Goal: Information Seeking & Learning: Check status

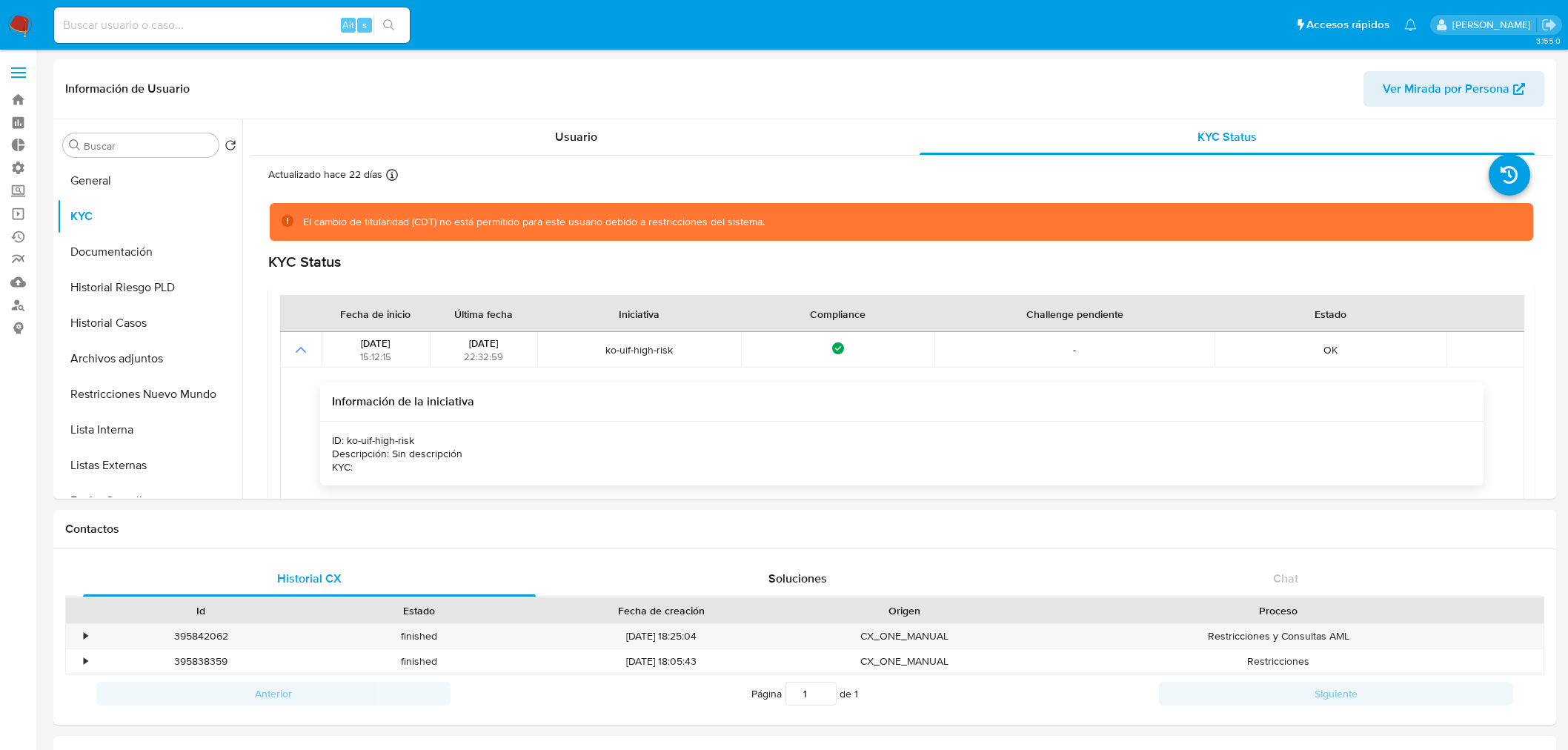
select select "10"
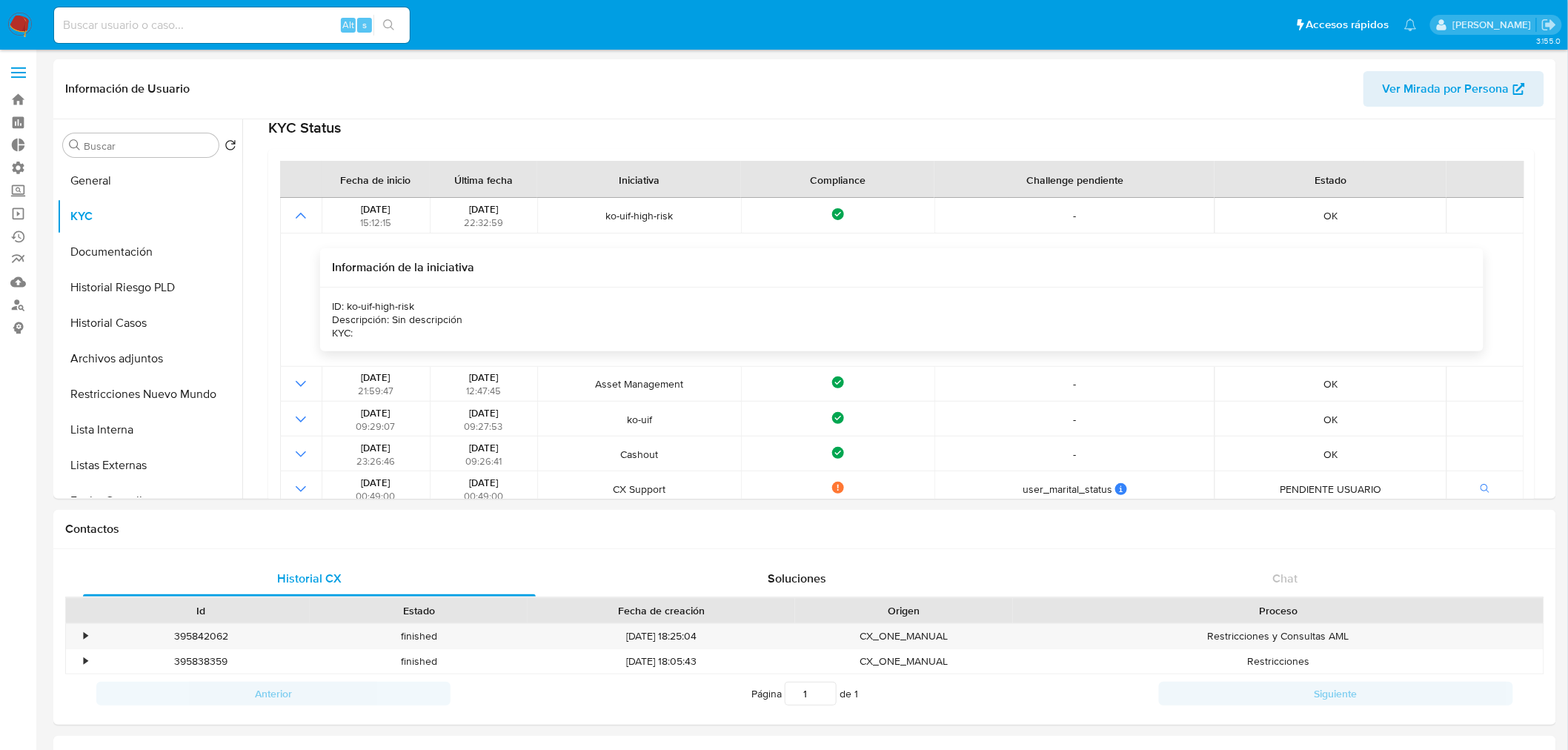
click at [134, 20] on input at bounding box center [232, 24] width 356 height 19
paste input "1514259100"
type input "1514259100"
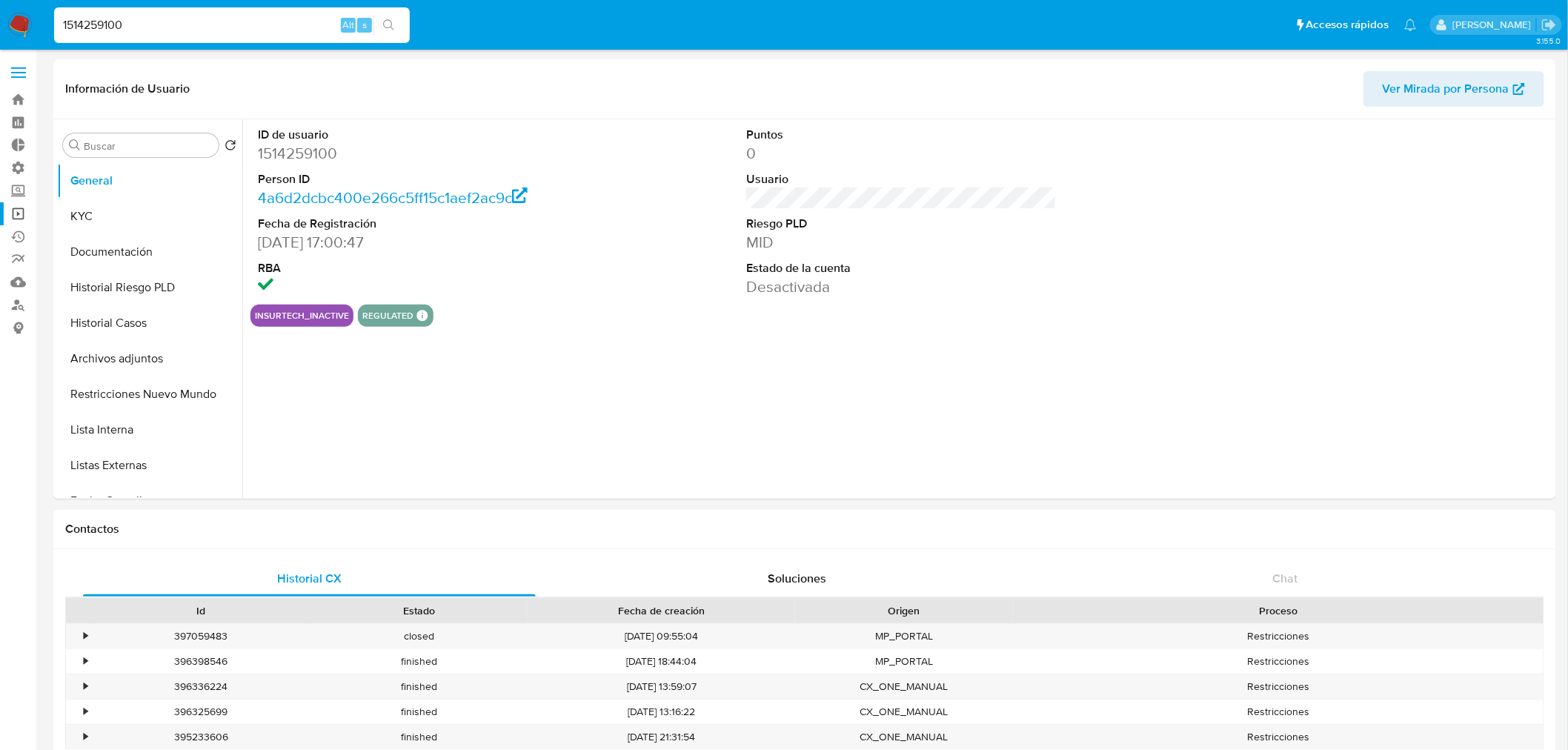
select select "10"
click at [154, 403] on button "Restricciones Nuevo Mundo" at bounding box center [144, 394] width 173 height 36
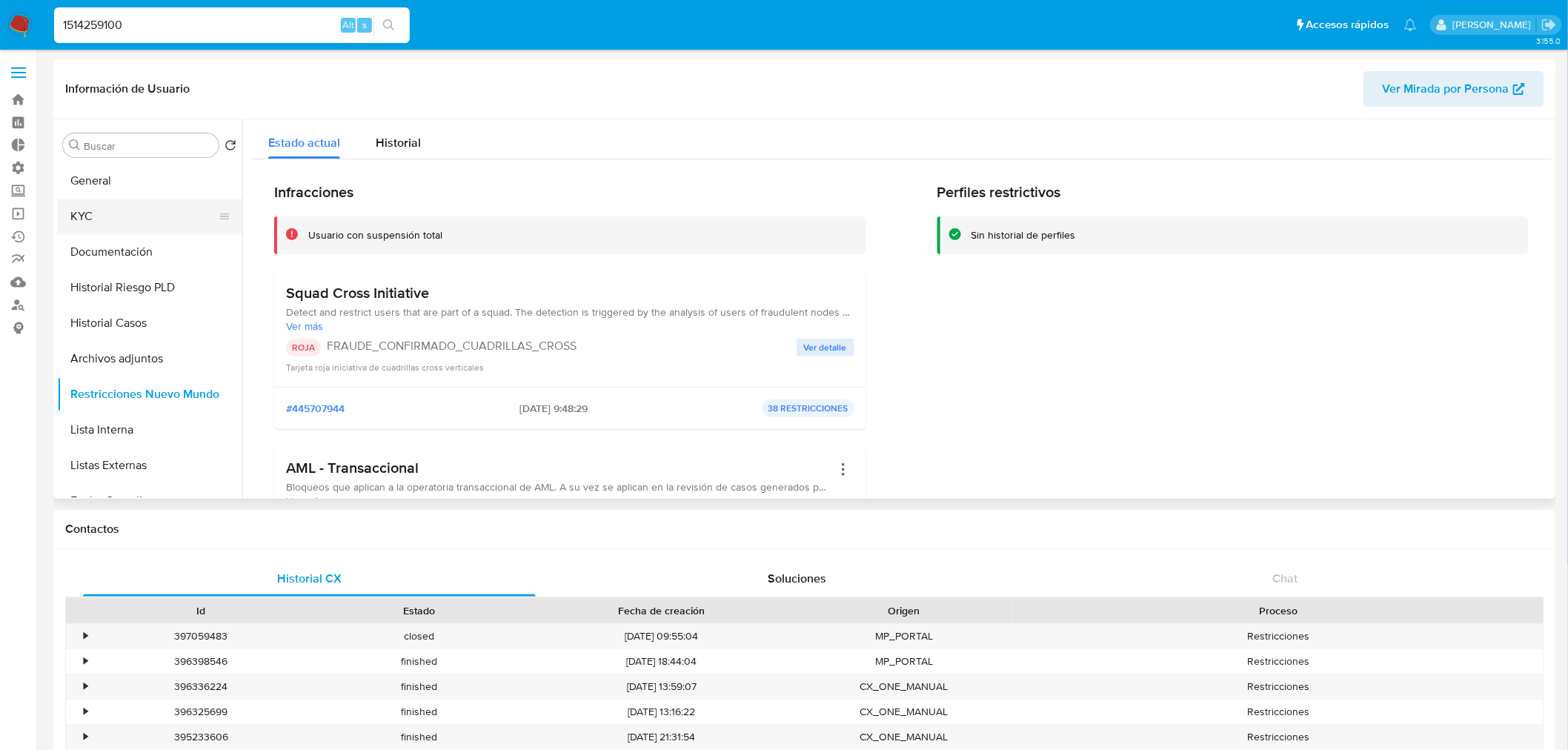
click at [103, 219] on button "KYC" at bounding box center [144, 216] width 173 height 36
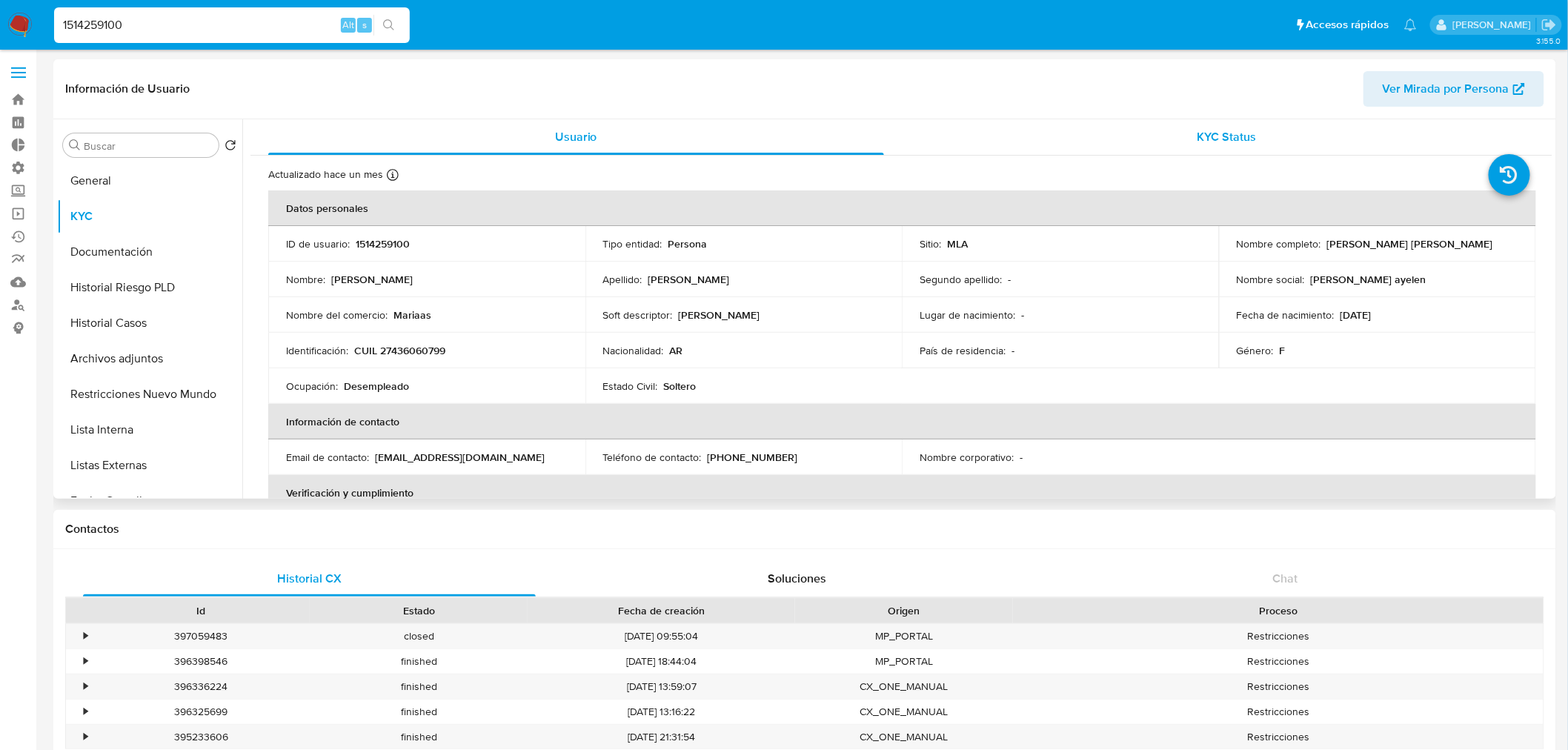
click at [1241, 136] on span "KYC Status" at bounding box center [1227, 137] width 59 height 17
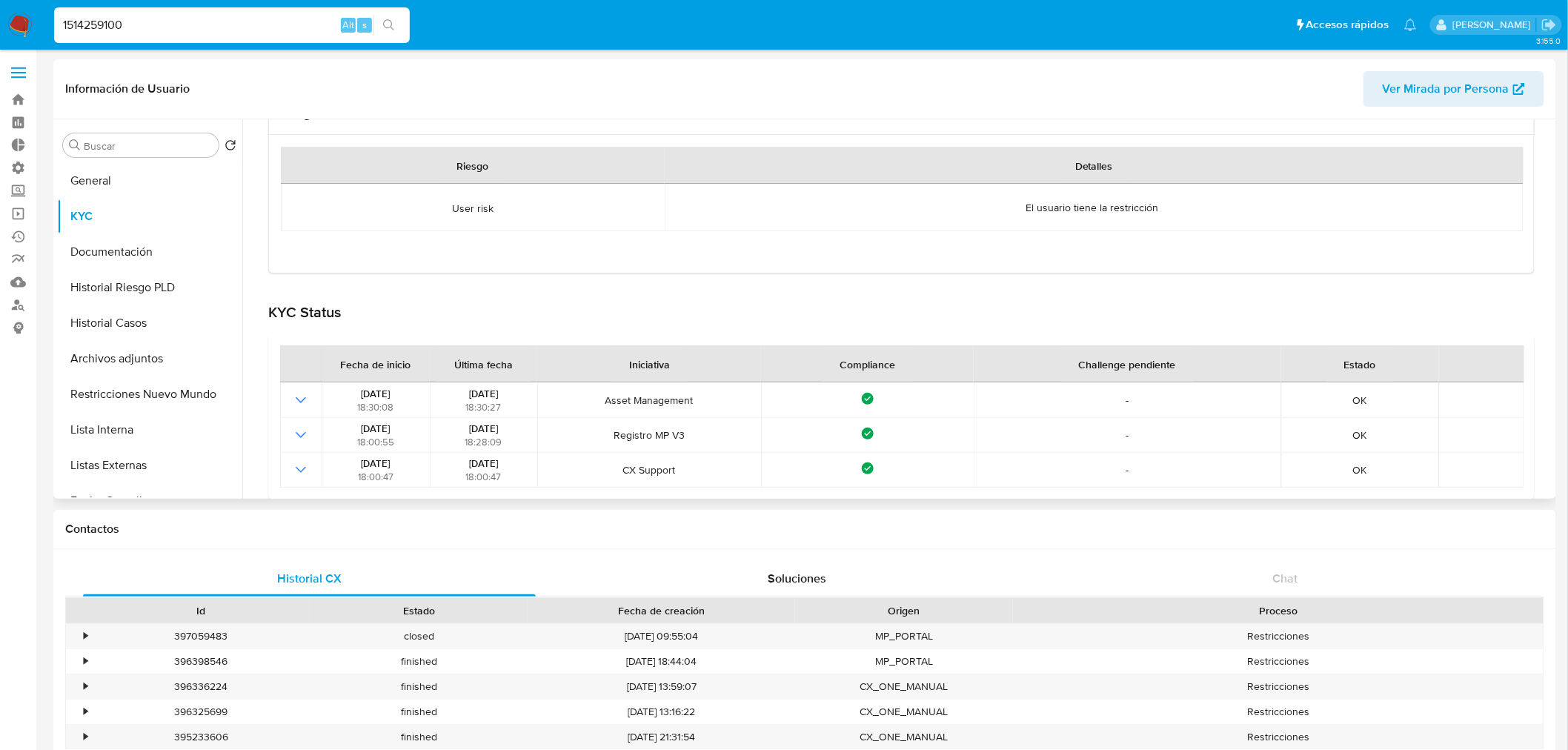
scroll to position [200, 0]
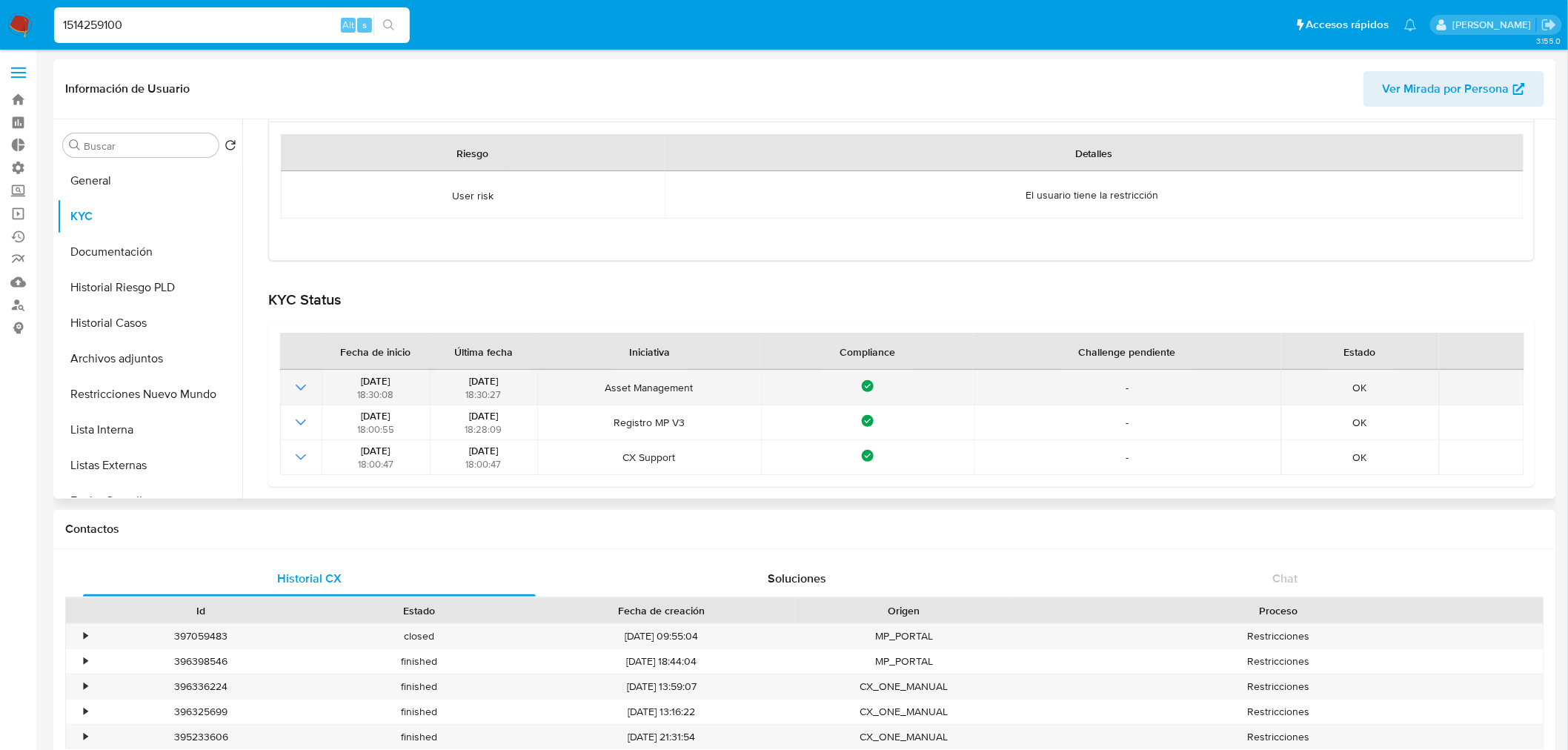
click at [299, 384] on icon "Mostrar operación" at bounding box center [300, 387] width 17 height 17
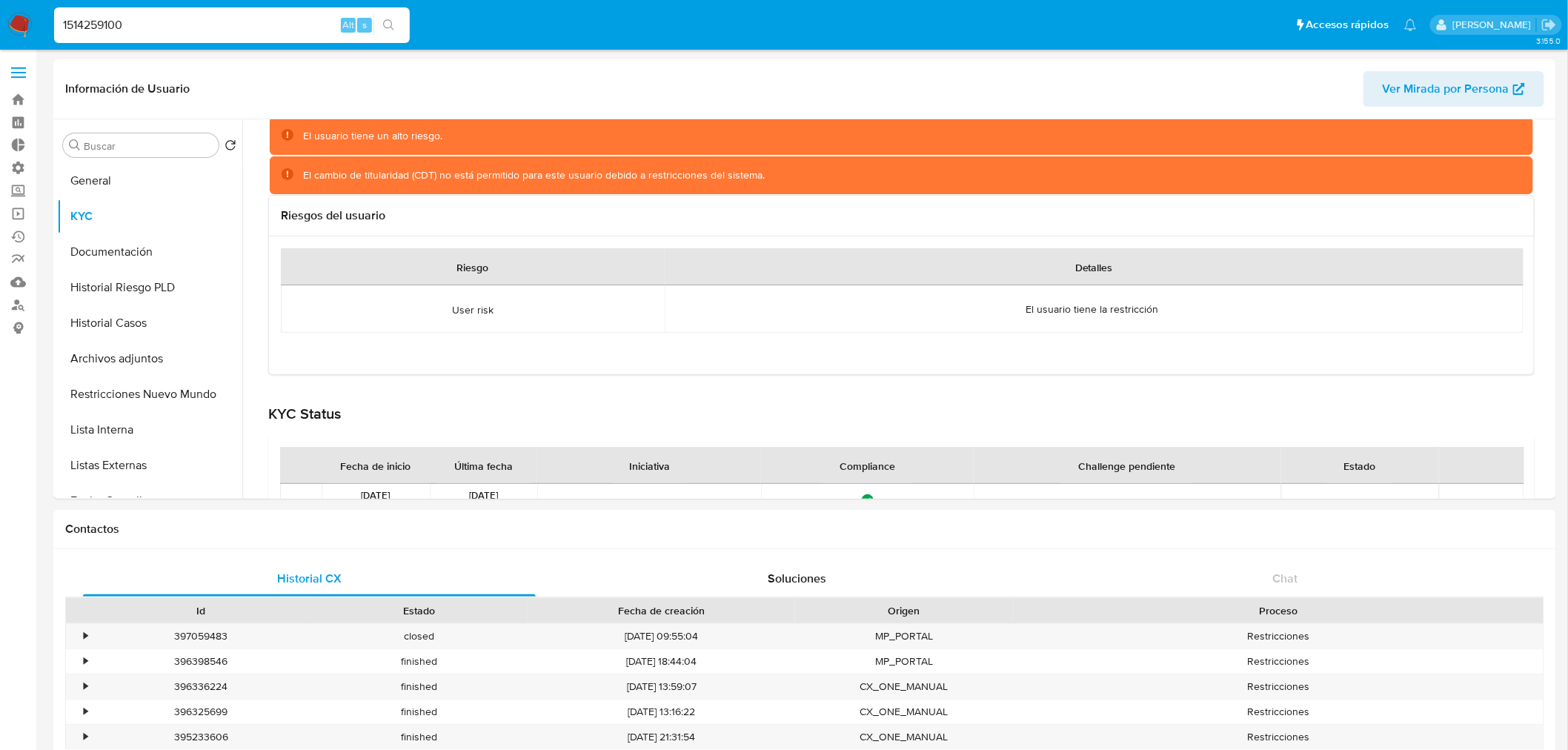
scroll to position [0, 0]
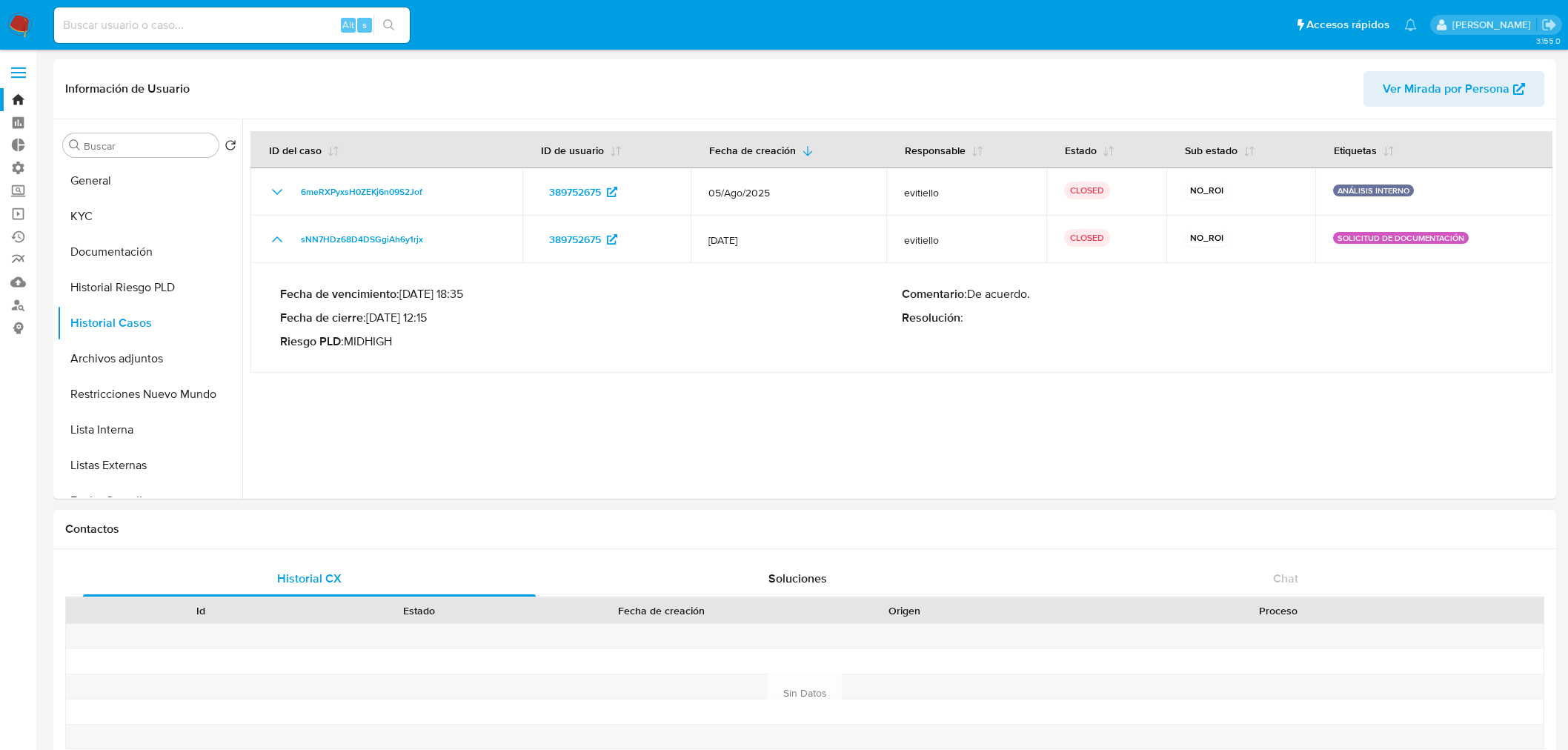
select select "10"
drag, startPoint x: 0, startPoint y: 0, endPoint x: 322, endPoint y: 32, distance: 323.6
click at [306, 31] on input at bounding box center [232, 24] width 356 height 19
paste input "645948767"
type input "645948767"
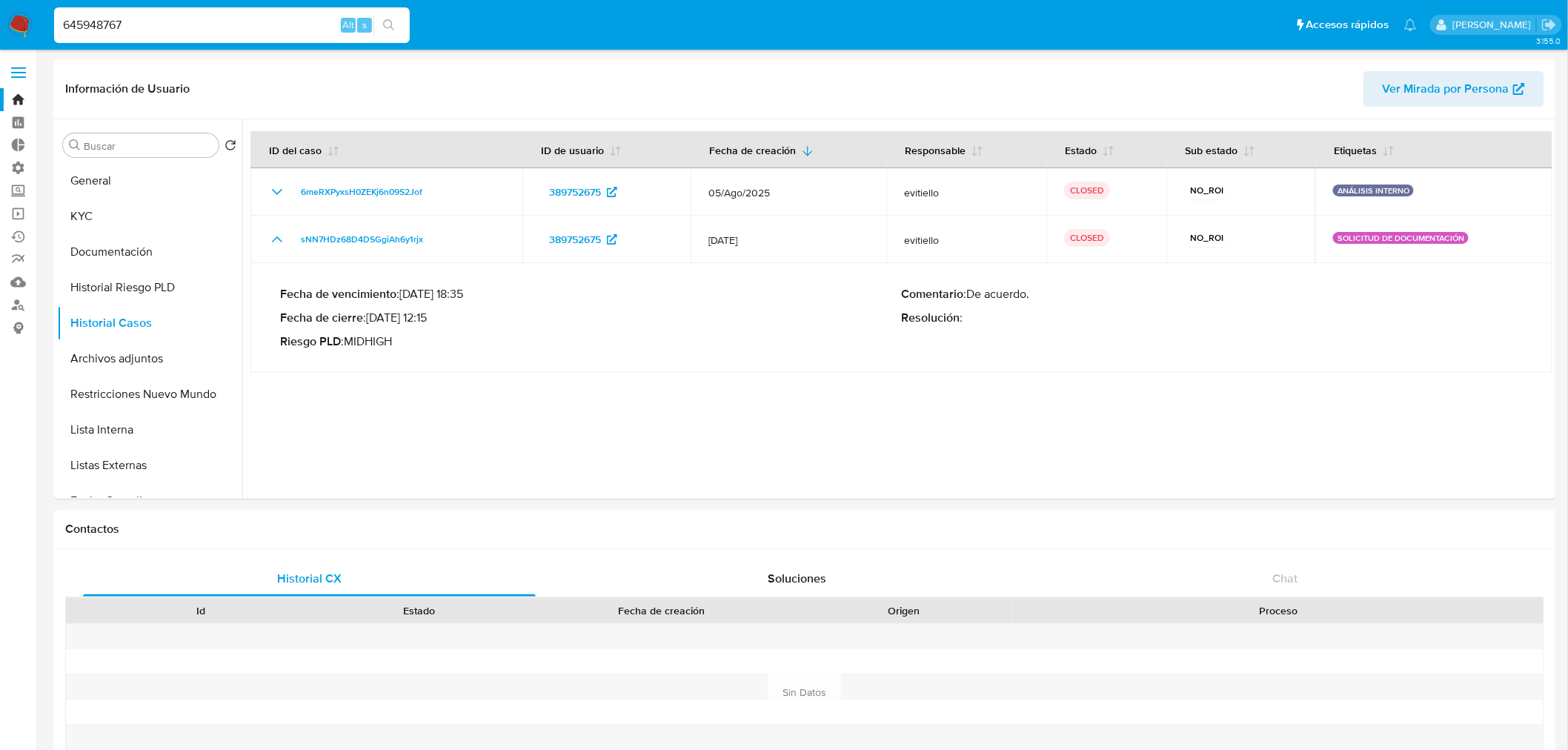
click at [388, 28] on icon "search-icon" at bounding box center [389, 25] width 12 height 12
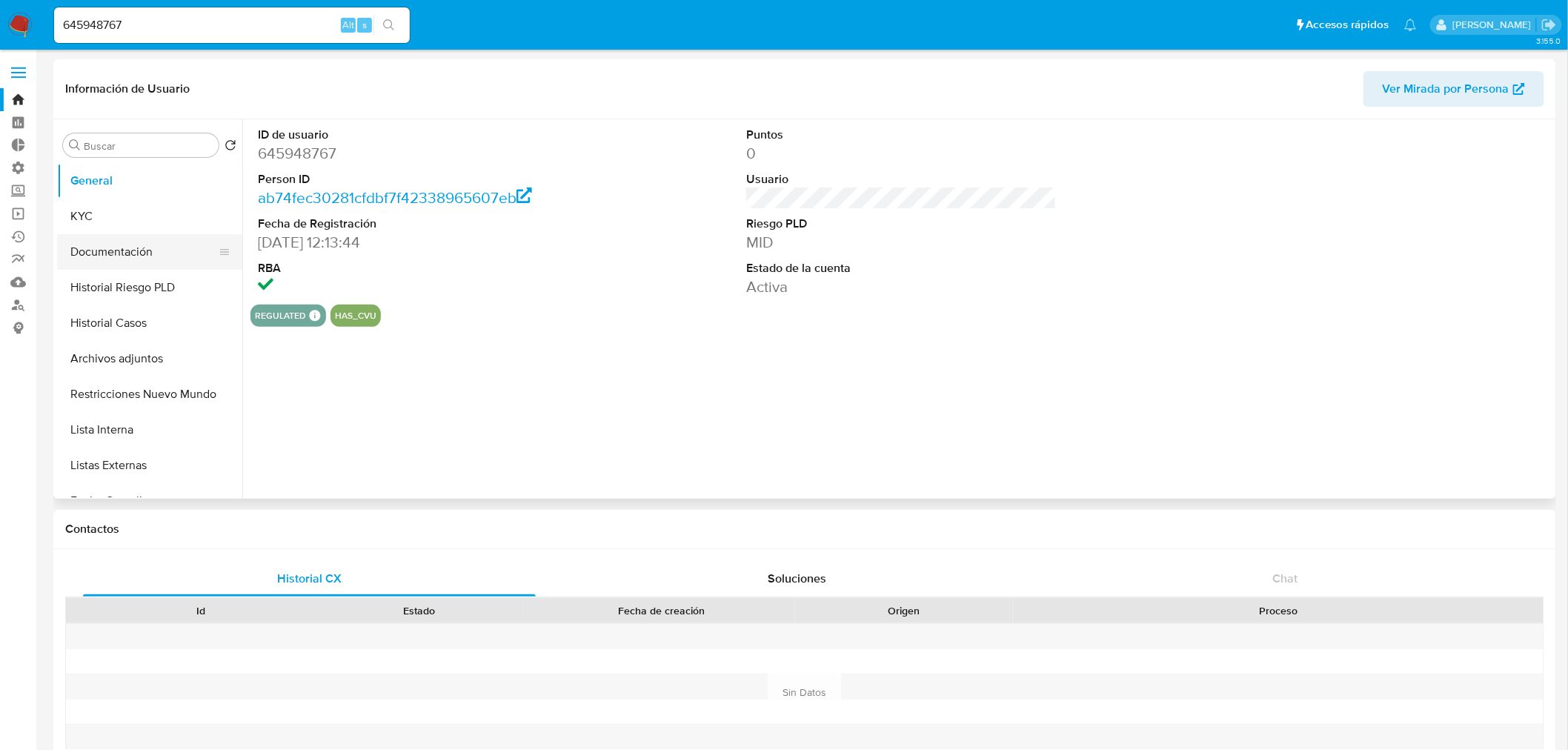
select select "10"
click at [129, 397] on button "Restricciones Nuevo Mundo" at bounding box center [144, 394] width 173 height 36
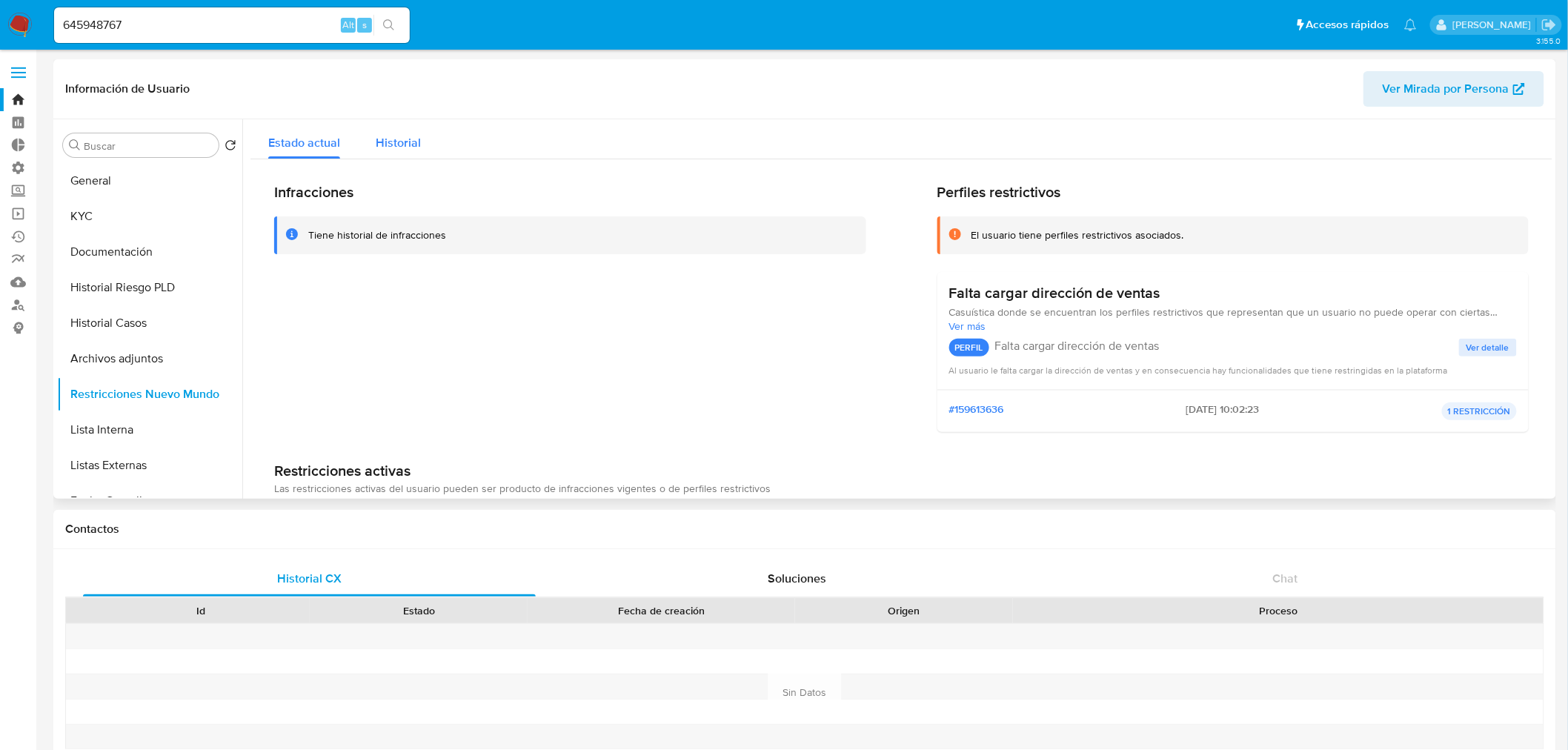
click at [383, 138] on span "Historial" at bounding box center [398, 143] width 45 height 17
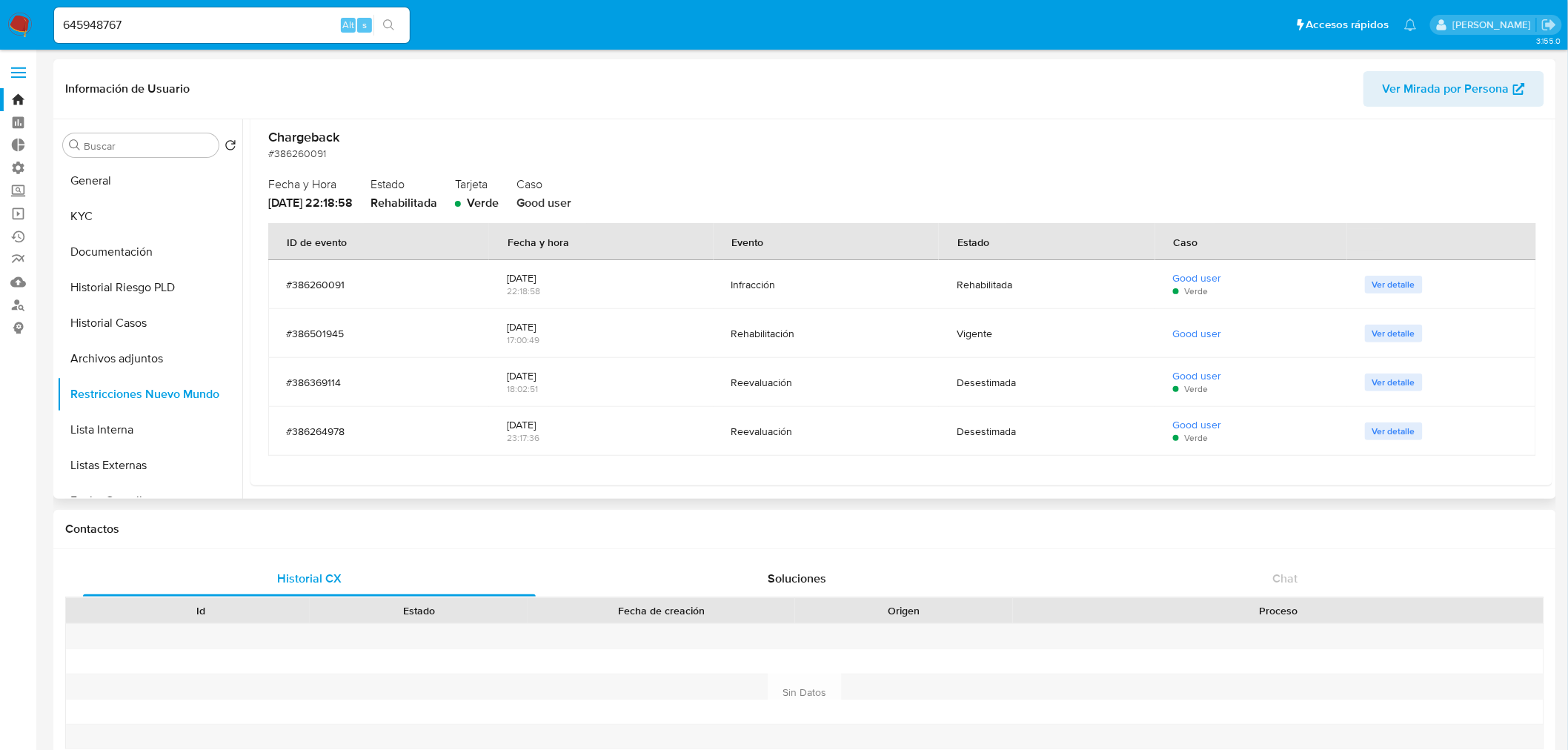
scroll to position [106, 0]
drag, startPoint x: 176, startPoint y: 5, endPoint x: -62, endPoint y: 2, distance: 238.0
click at [208, 24] on input "645948767" at bounding box center [232, 24] width 356 height 19
drag, startPoint x: 182, startPoint y: 22, endPoint x: -44, endPoint y: 21, distance: 226.0
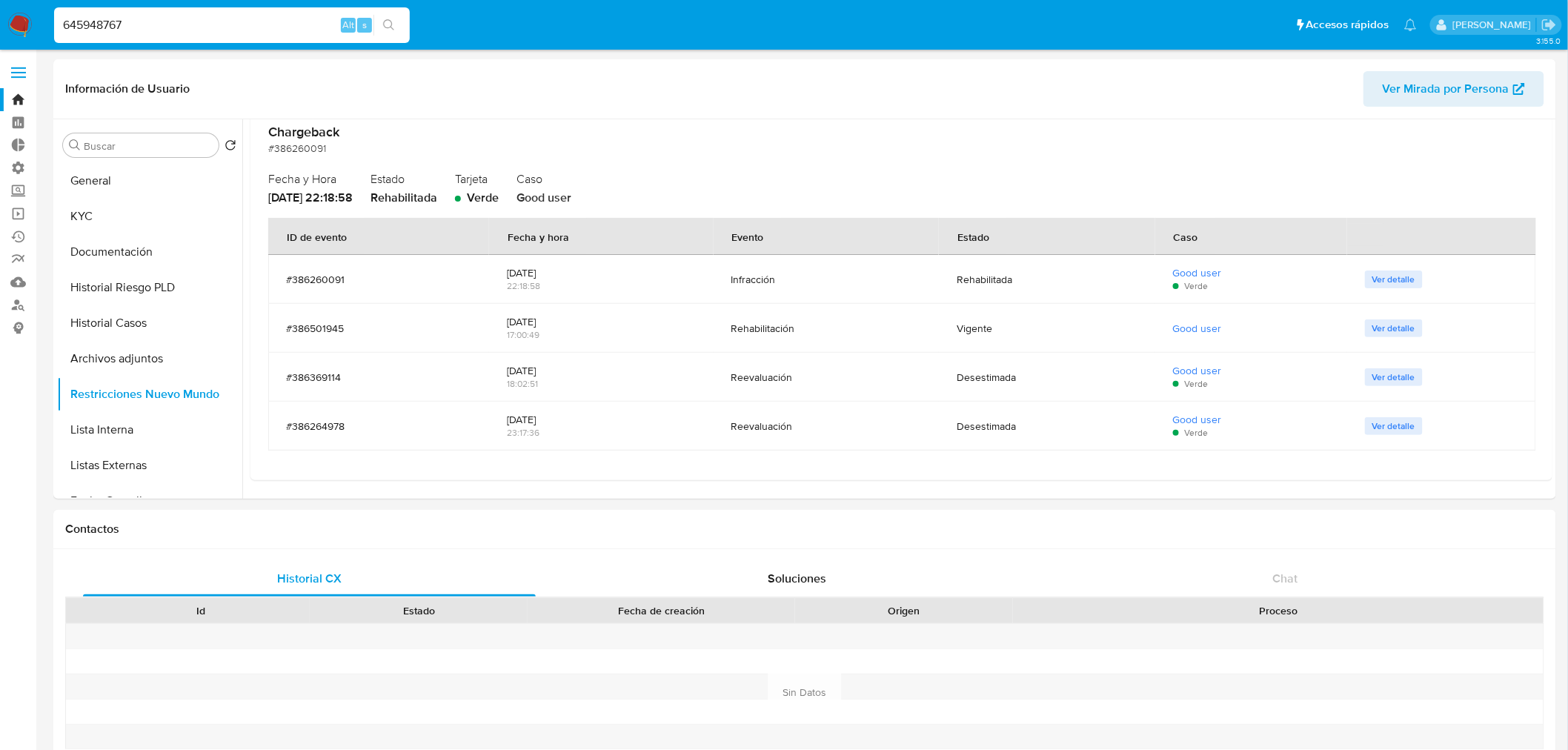
paste input "1514259100"
type input "1514259100"
click at [394, 24] on icon "search-icon" at bounding box center [389, 25] width 12 height 12
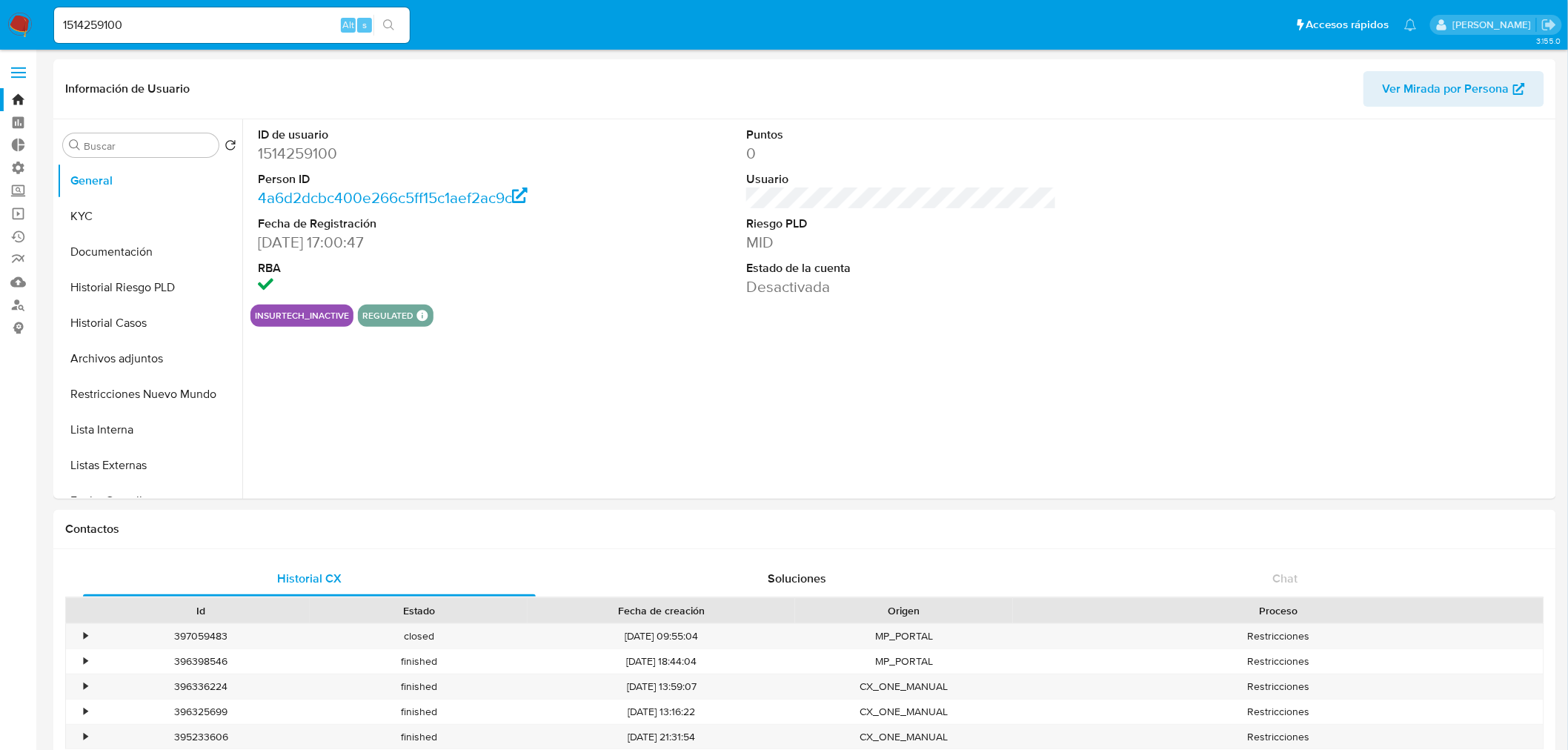
select select "10"
click at [156, 401] on button "Restricciones Nuevo Mundo" at bounding box center [144, 394] width 173 height 36
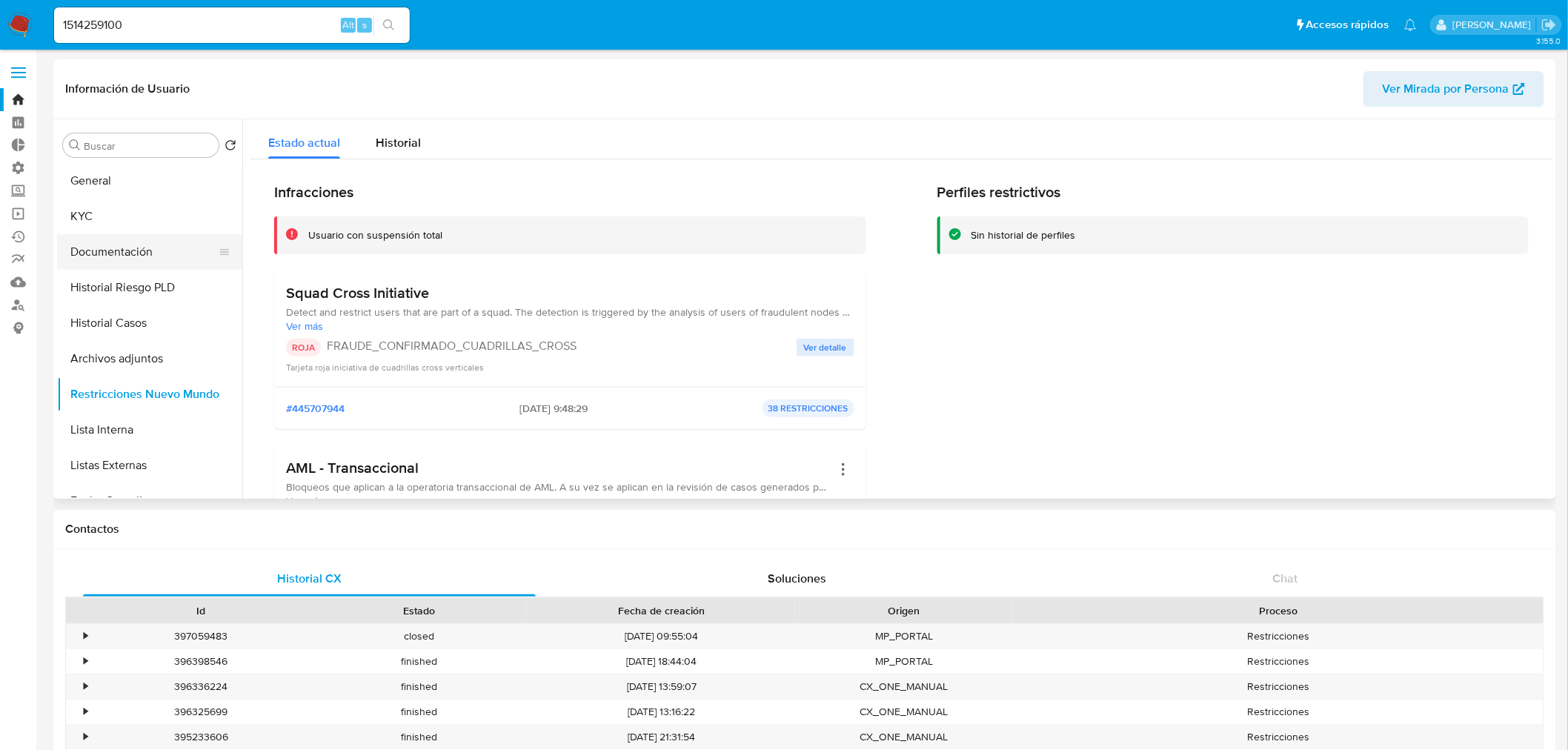
click at [136, 253] on button "Documentación" at bounding box center [144, 252] width 173 height 36
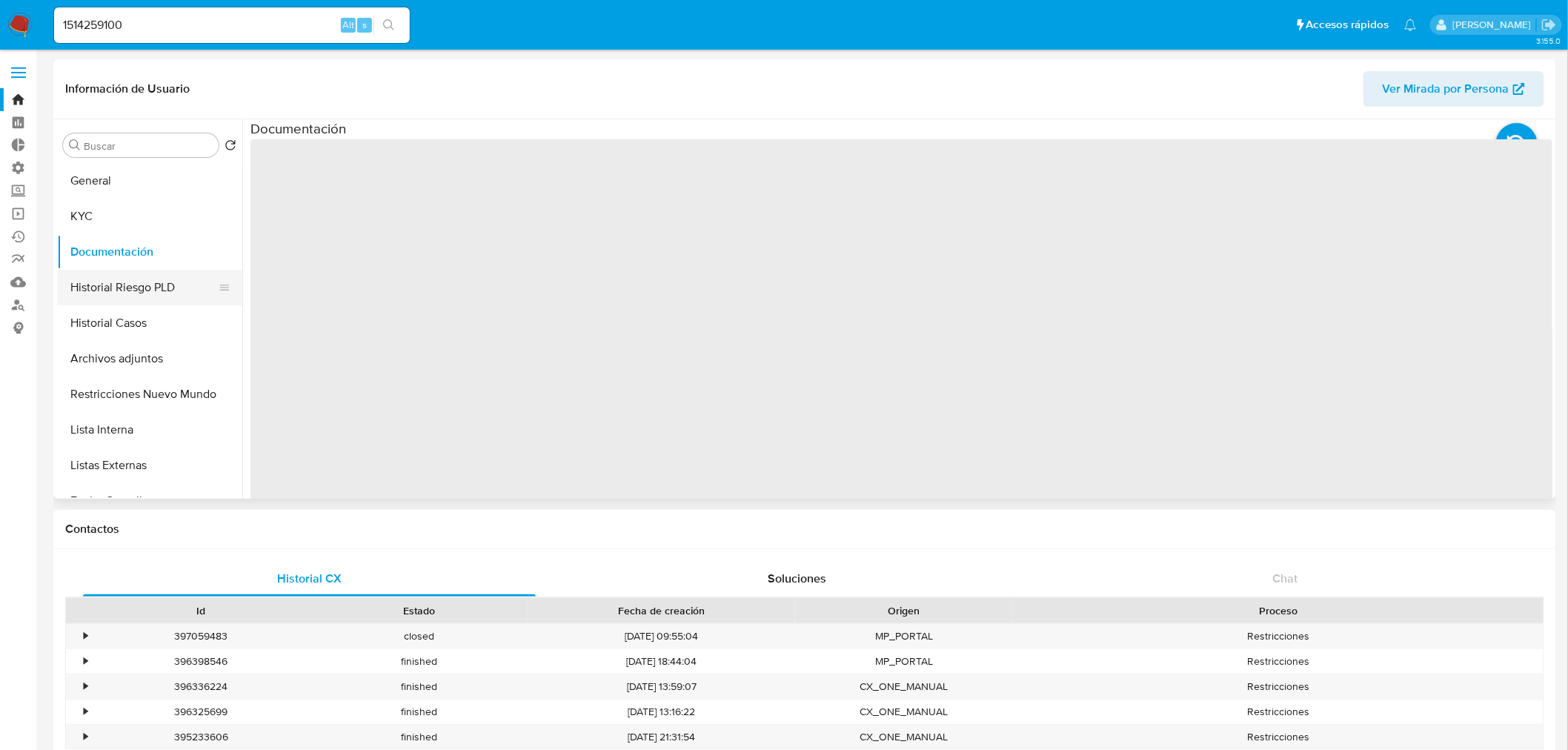
click at [144, 277] on button "Historial Riesgo PLD" at bounding box center [144, 287] width 173 height 36
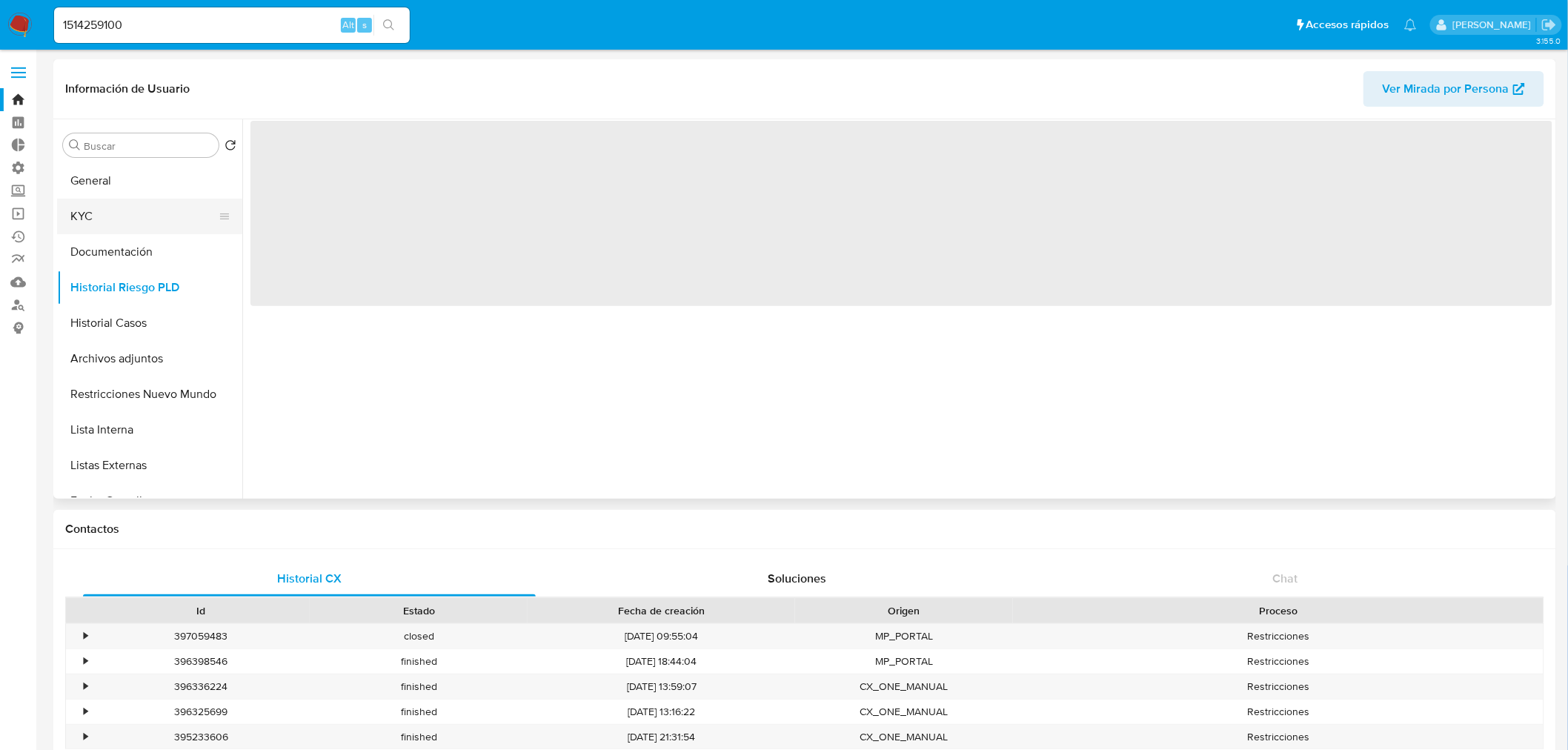
click at [113, 202] on button "KYC" at bounding box center [144, 216] width 173 height 36
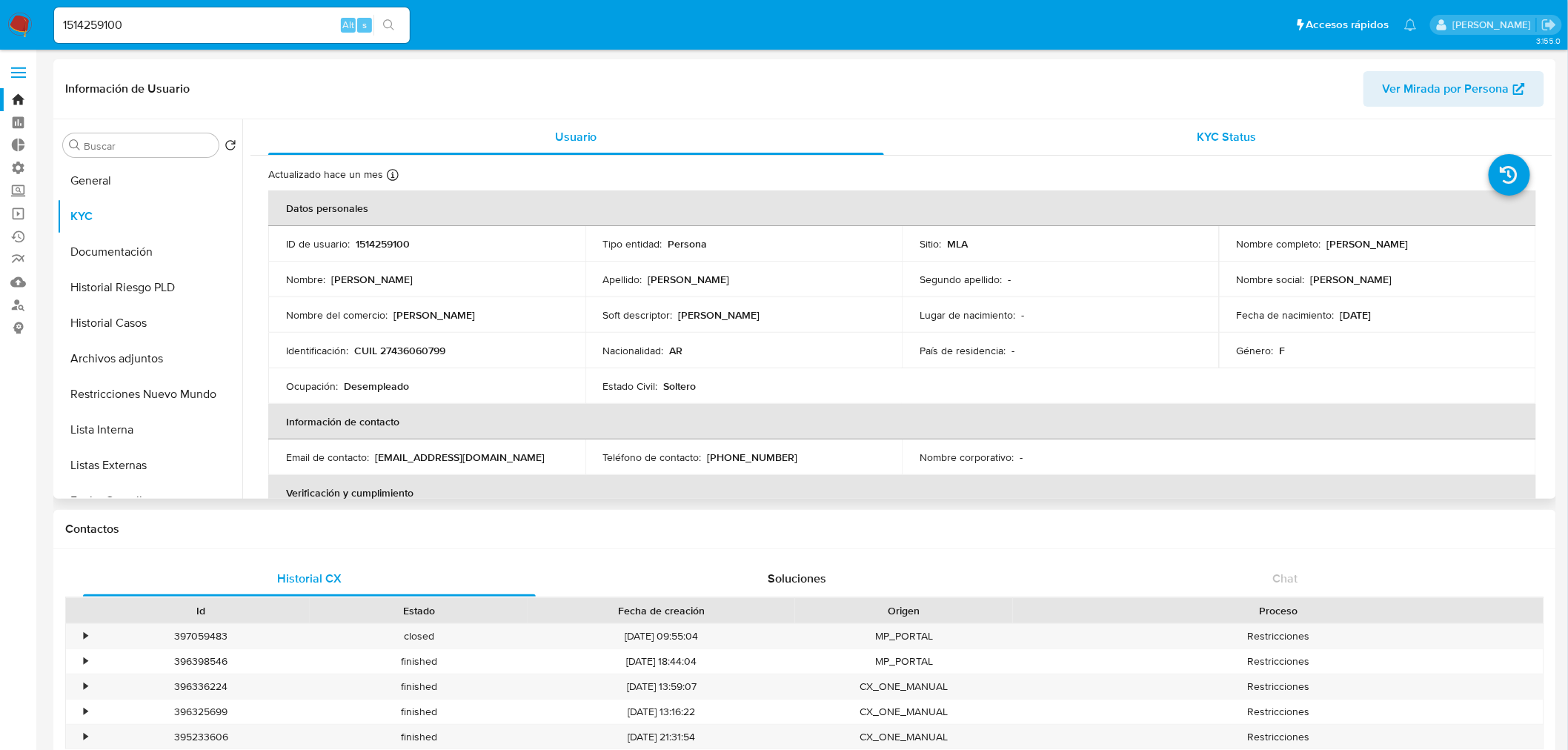
click at [1208, 141] on span "KYC Status" at bounding box center [1227, 137] width 59 height 17
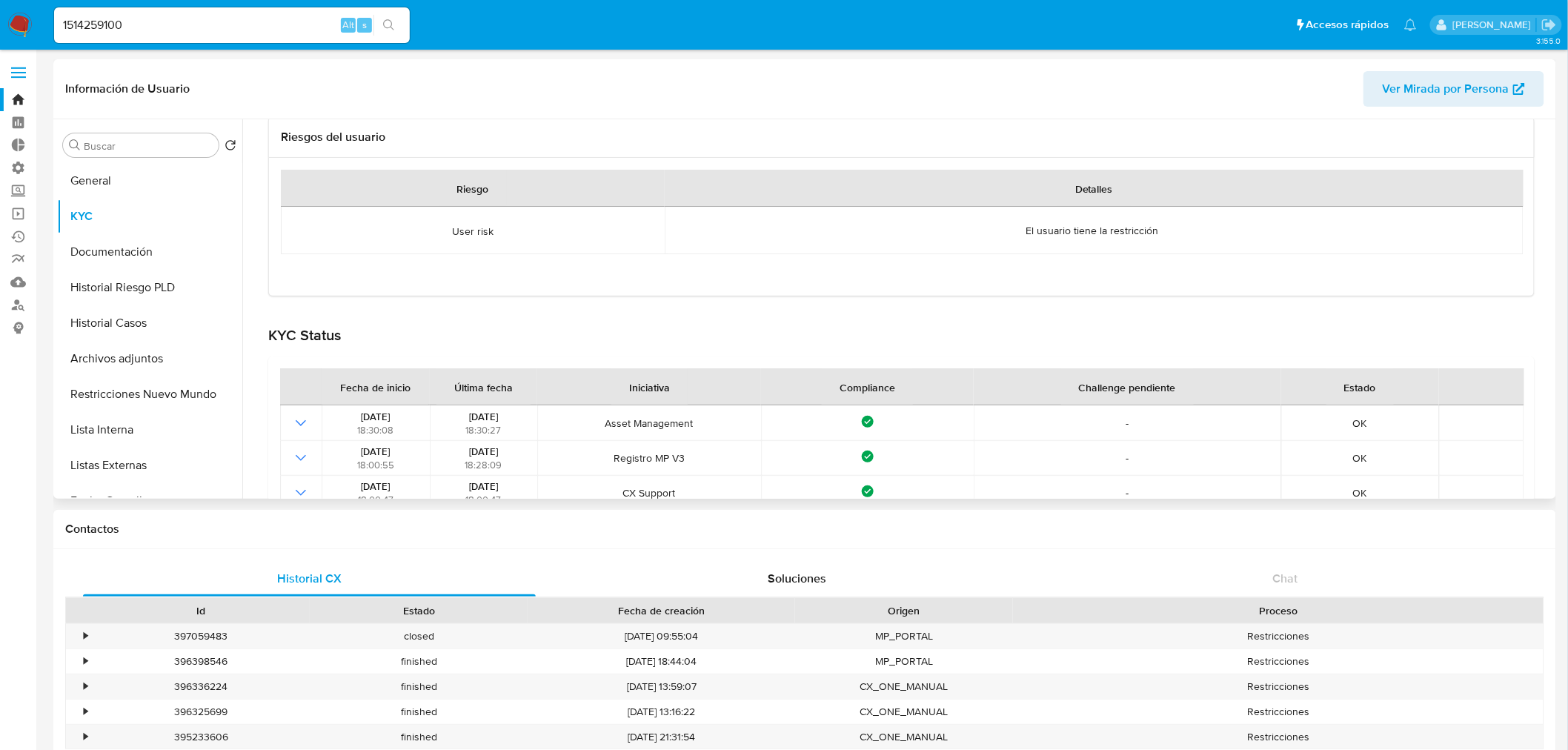
scroll to position [200, 0]
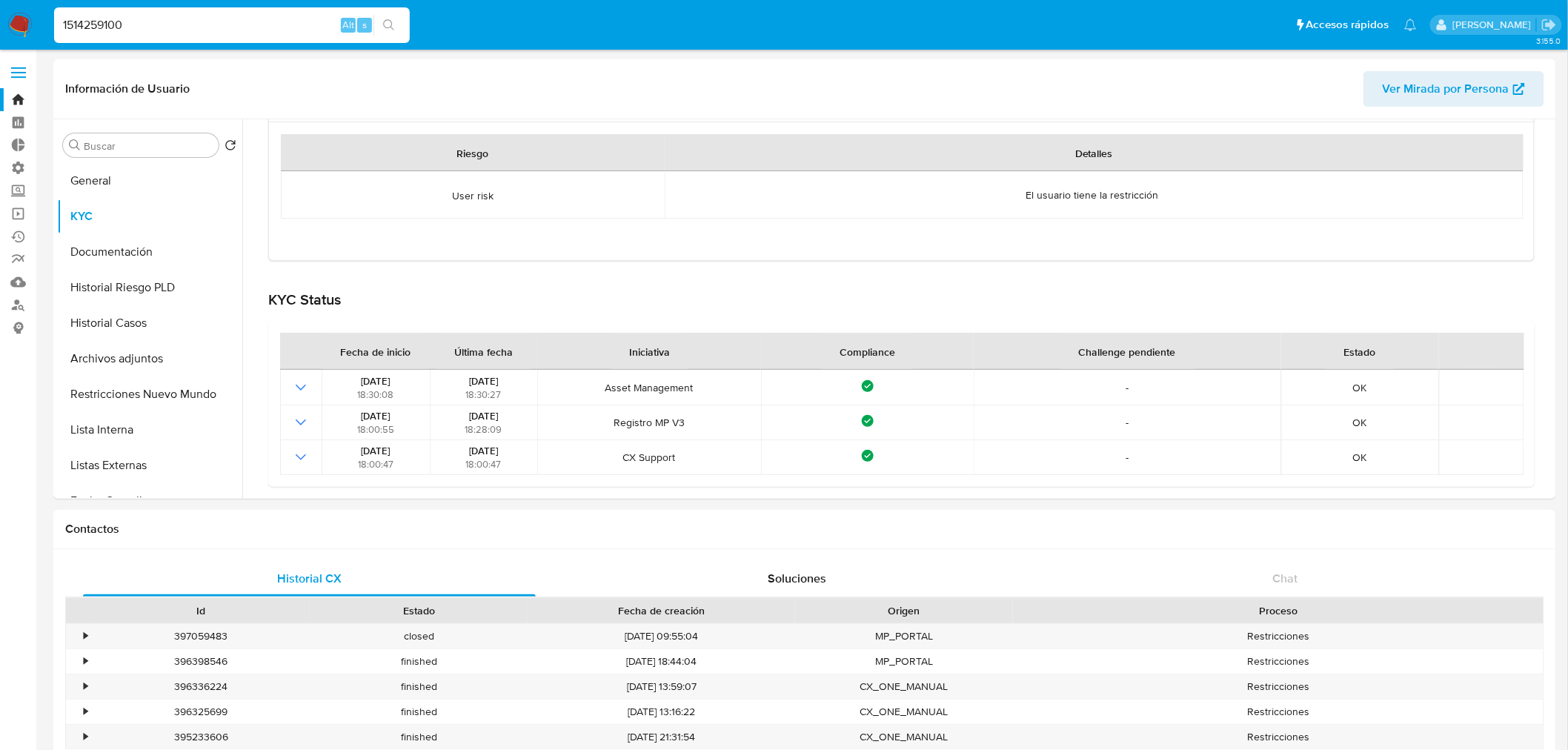
drag, startPoint x: 285, startPoint y: 23, endPoint x: -380, endPoint y: -29, distance: 667.0
paste input "412084204"
type input "412084204"
drag, startPoint x: 386, startPoint y: 24, endPoint x: 389, endPoint y: 45, distance: 21.2
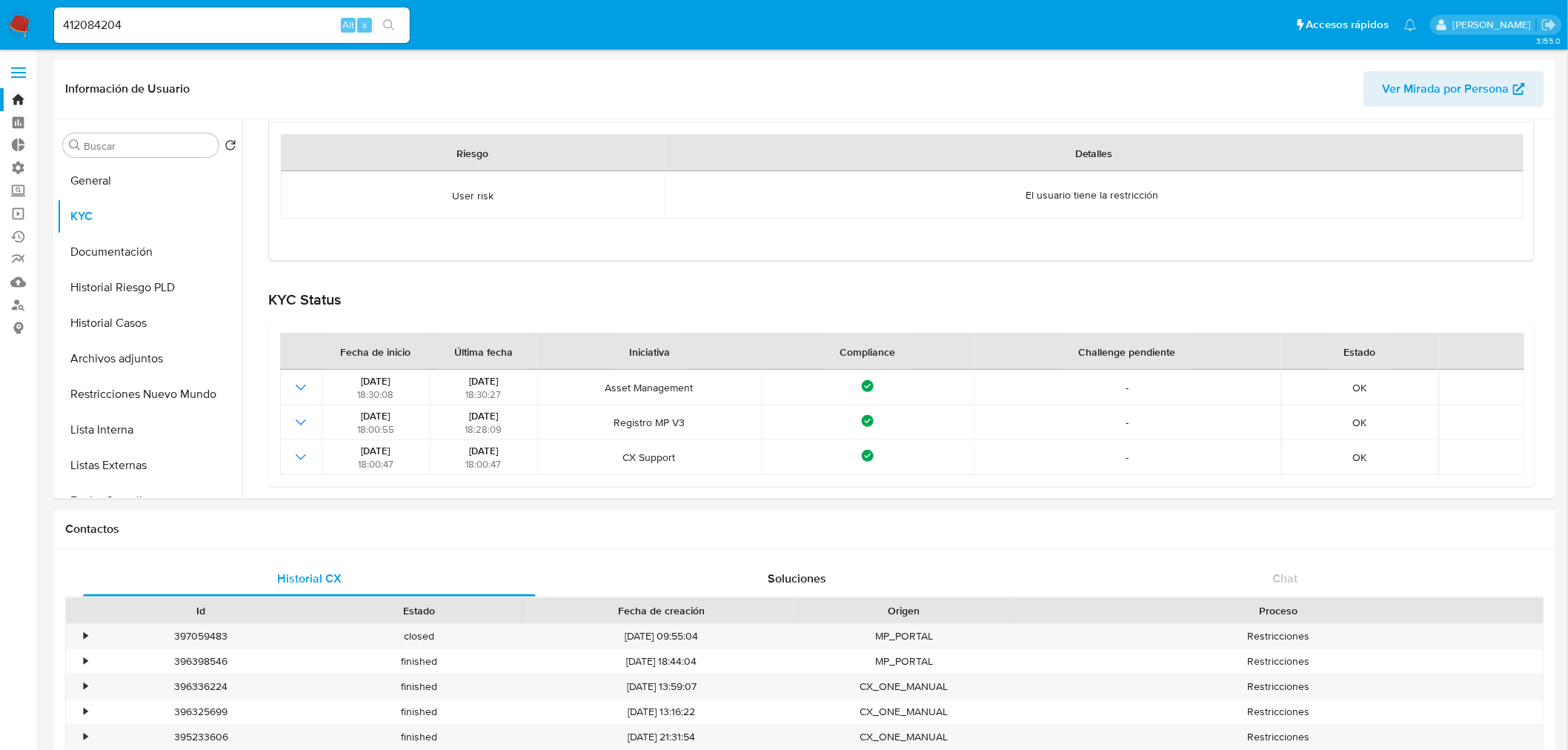
click at [386, 25] on icon "search-icon" at bounding box center [389, 25] width 12 height 12
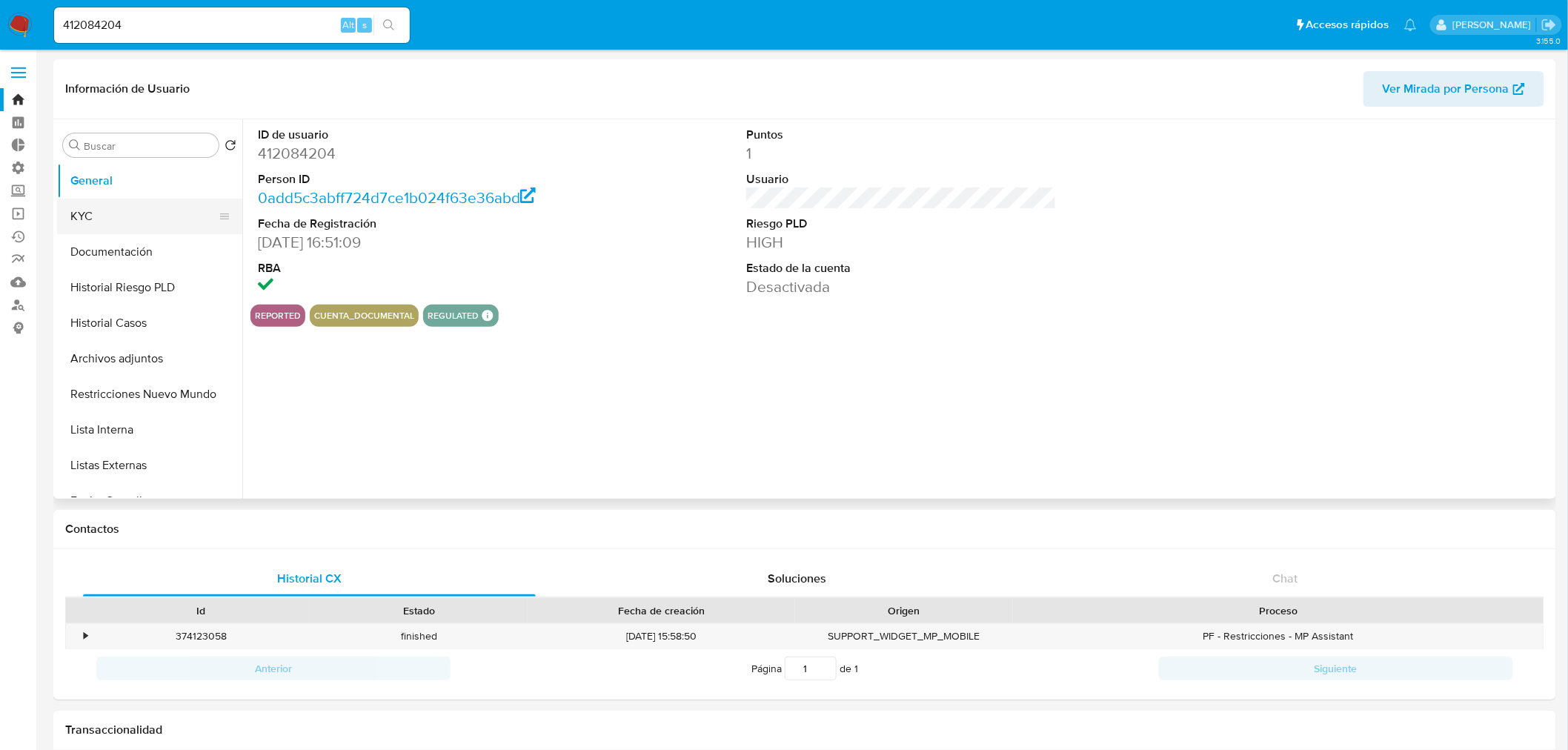
select select "10"
click at [157, 394] on button "Restricciones Nuevo Mundo" at bounding box center [144, 394] width 173 height 36
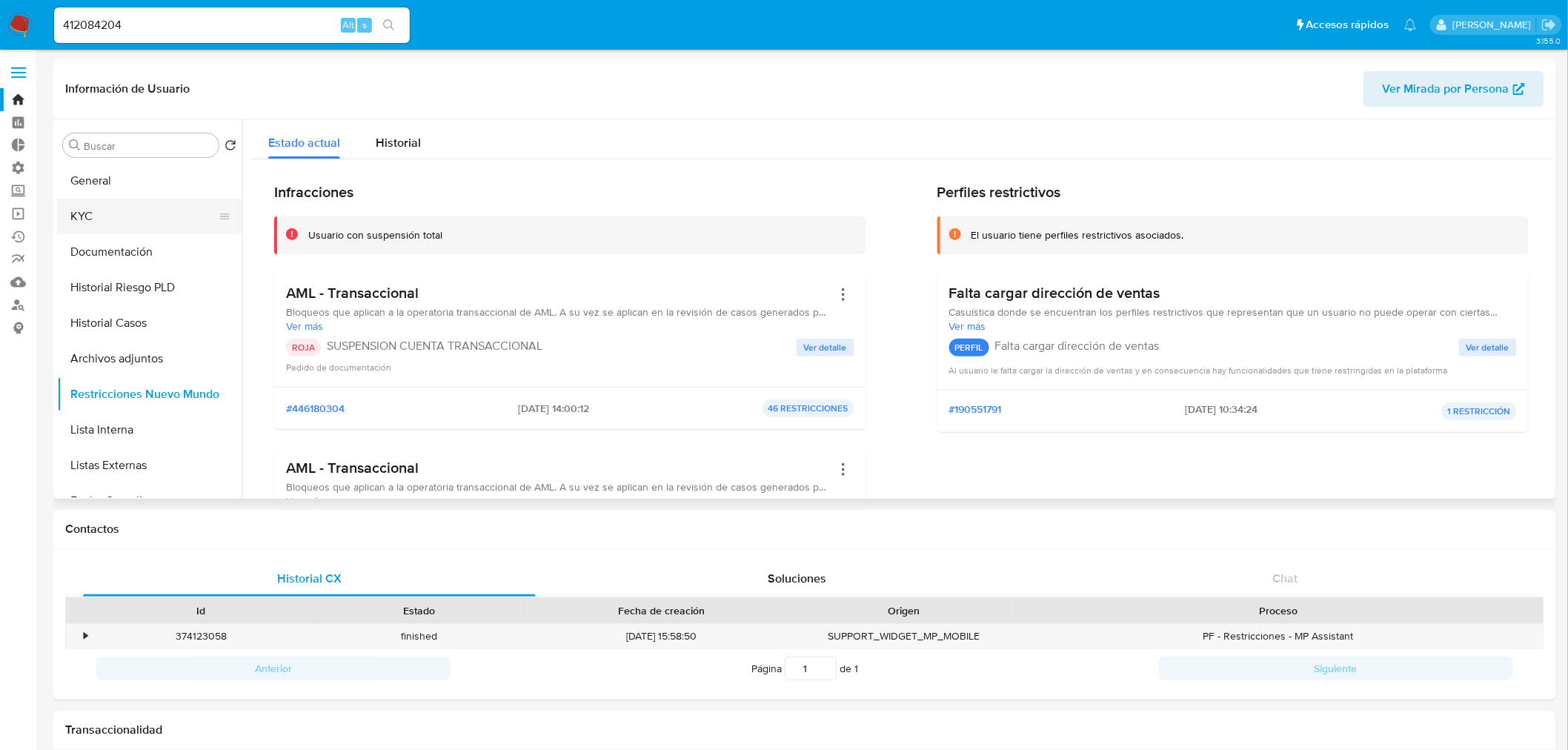
click at [90, 204] on button "KYC" at bounding box center [144, 216] width 173 height 36
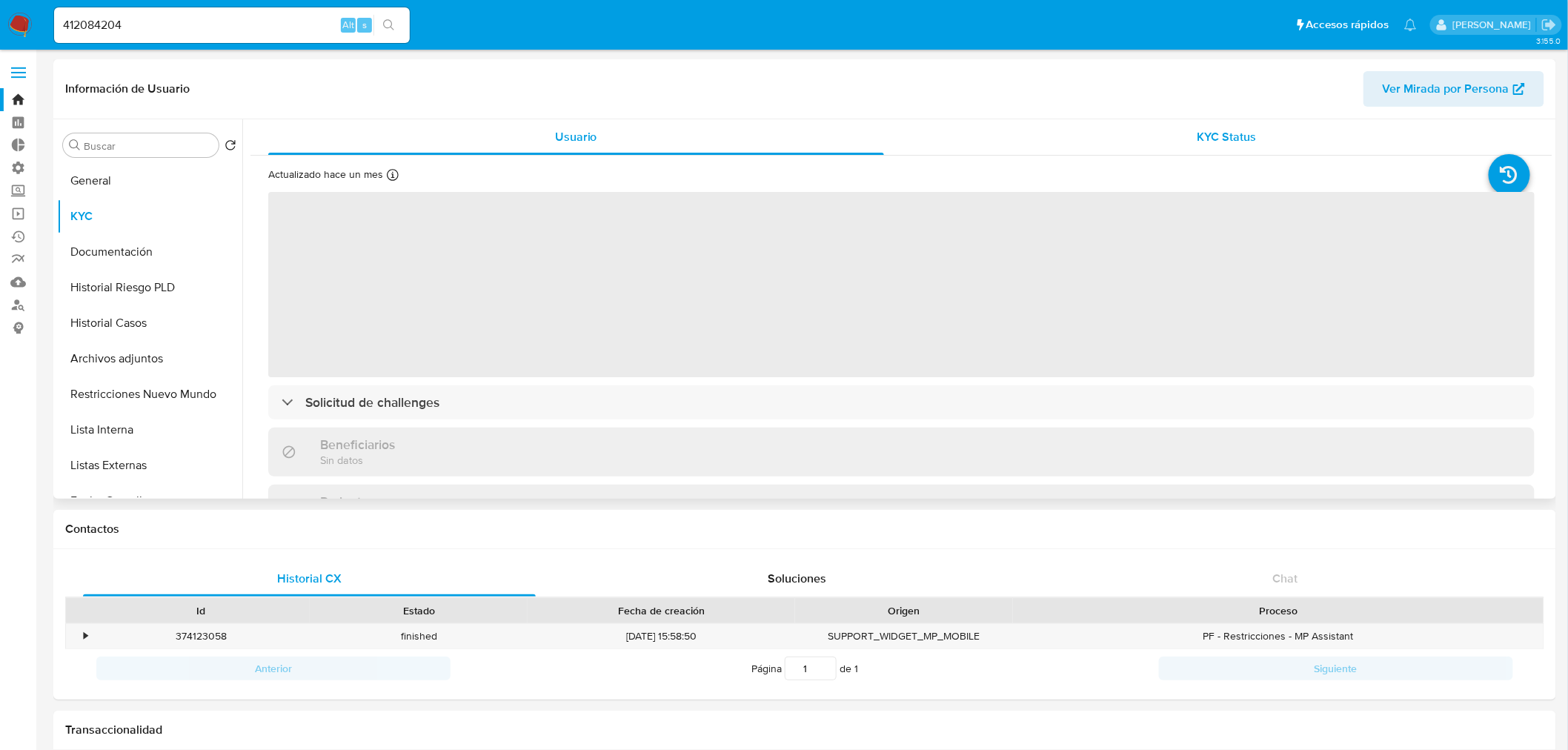
click at [1217, 144] on span "KYC Status" at bounding box center [1227, 137] width 59 height 17
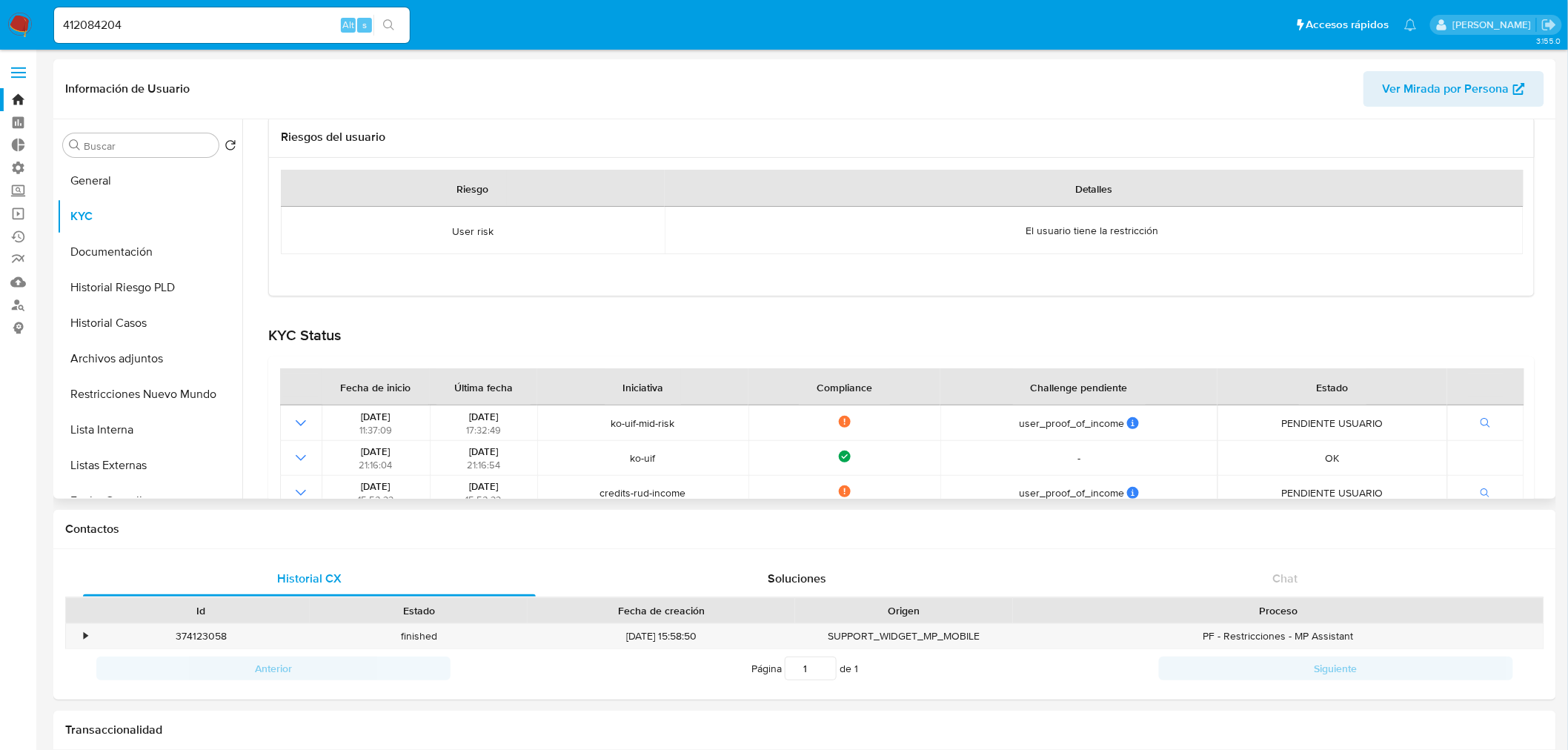
scroll to position [247, 0]
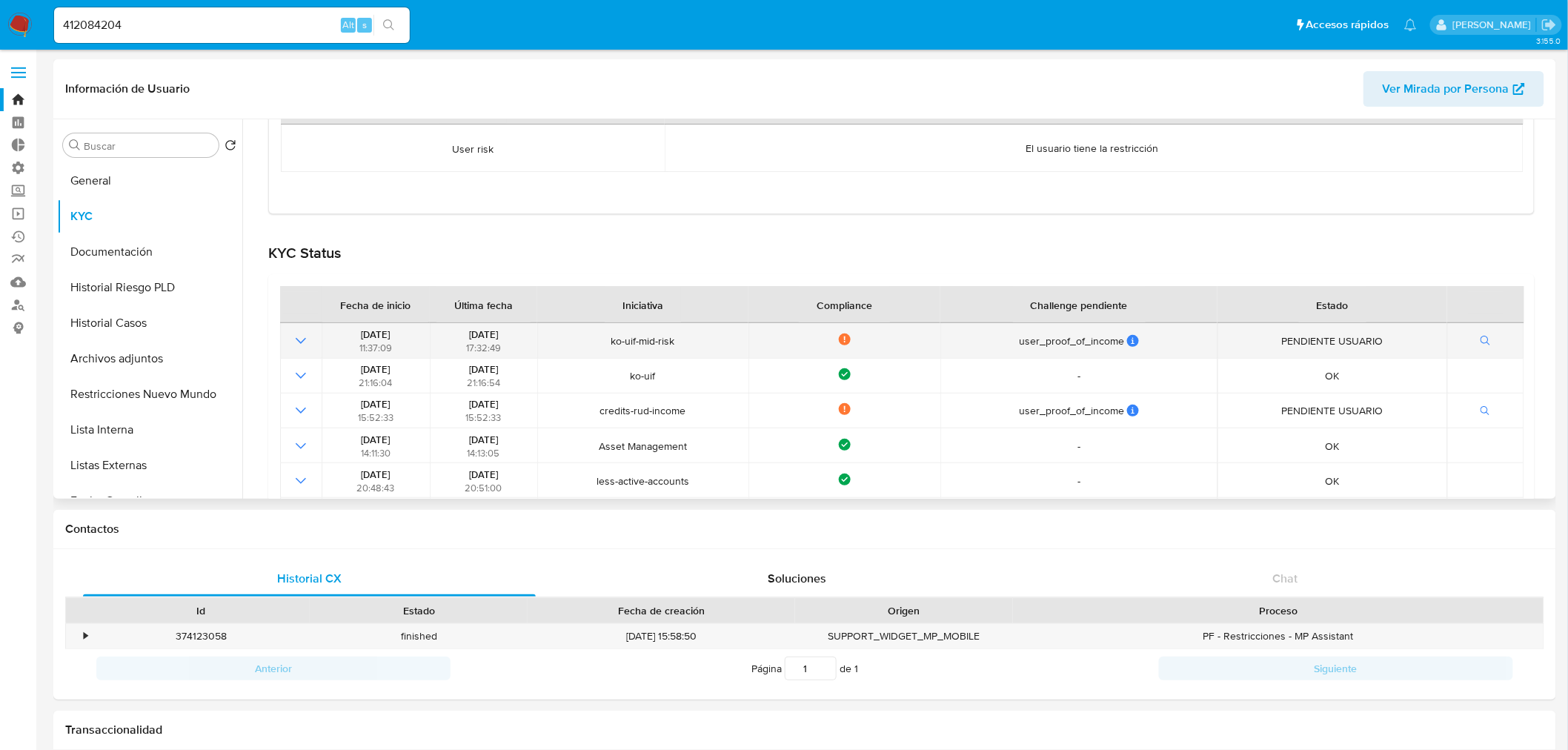
click at [295, 344] on icon "Mostrar operación" at bounding box center [300, 340] width 17 height 17
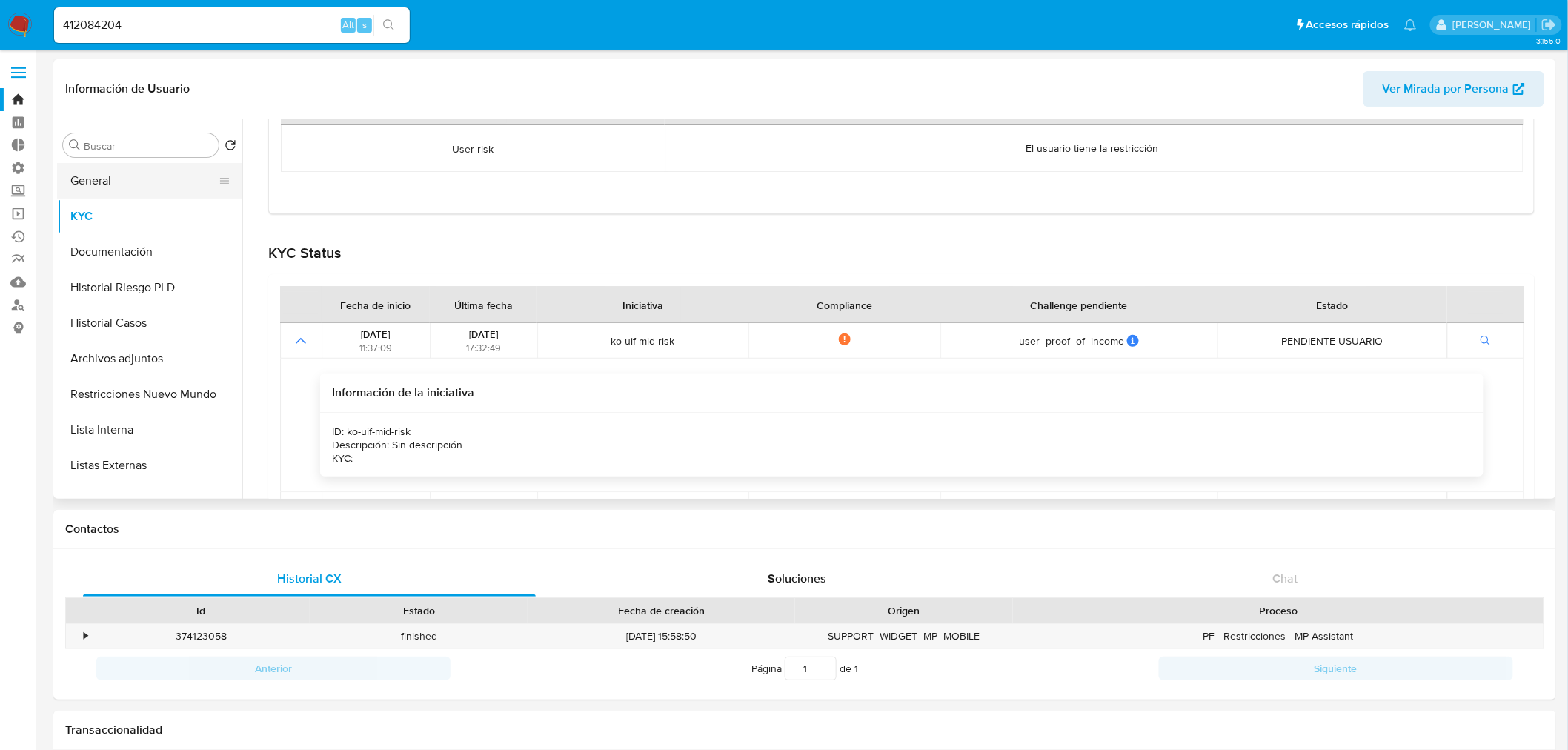
click at [145, 175] on button "General" at bounding box center [144, 181] width 173 height 36
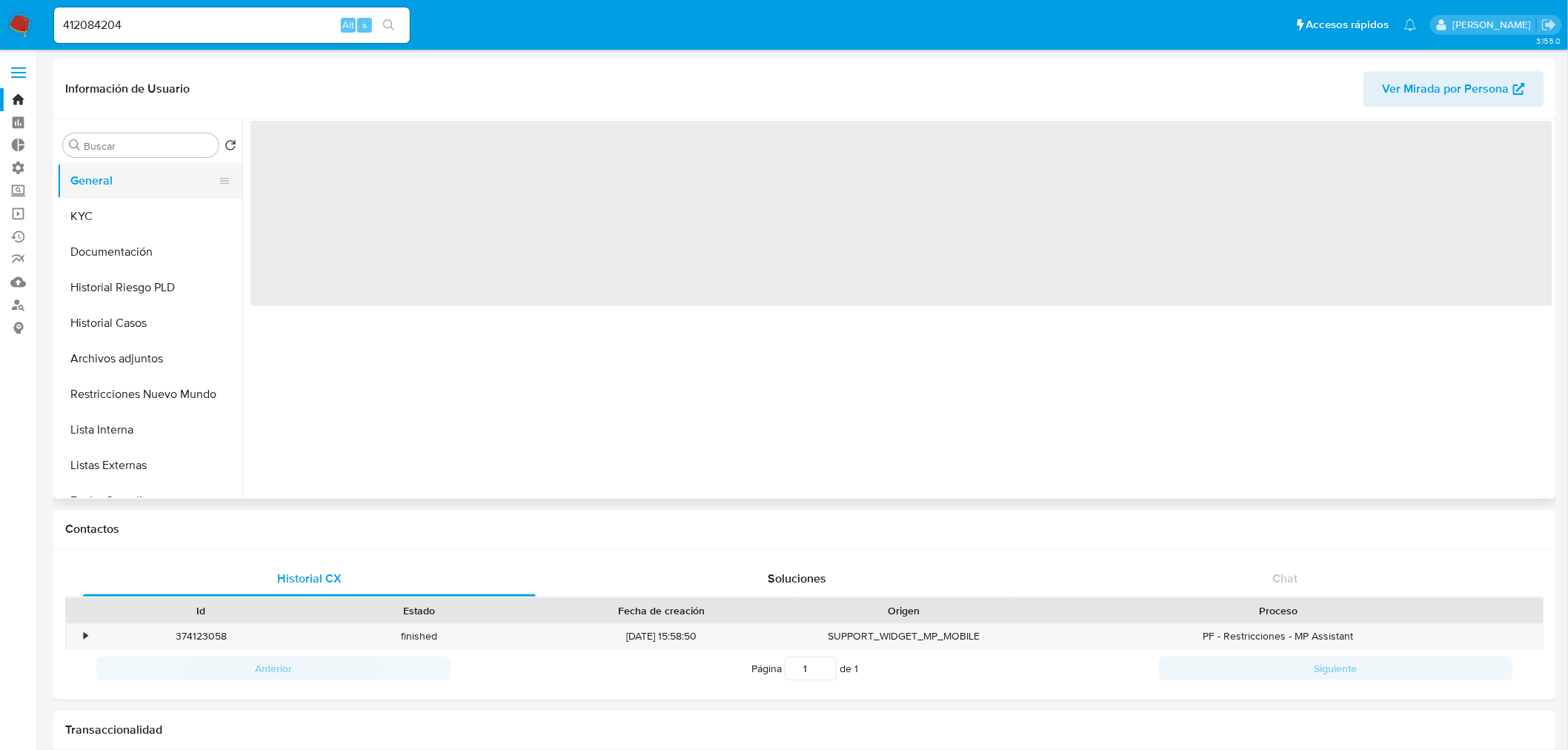
scroll to position [0, 0]
click at [145, 175] on button "General" at bounding box center [144, 181] width 173 height 36
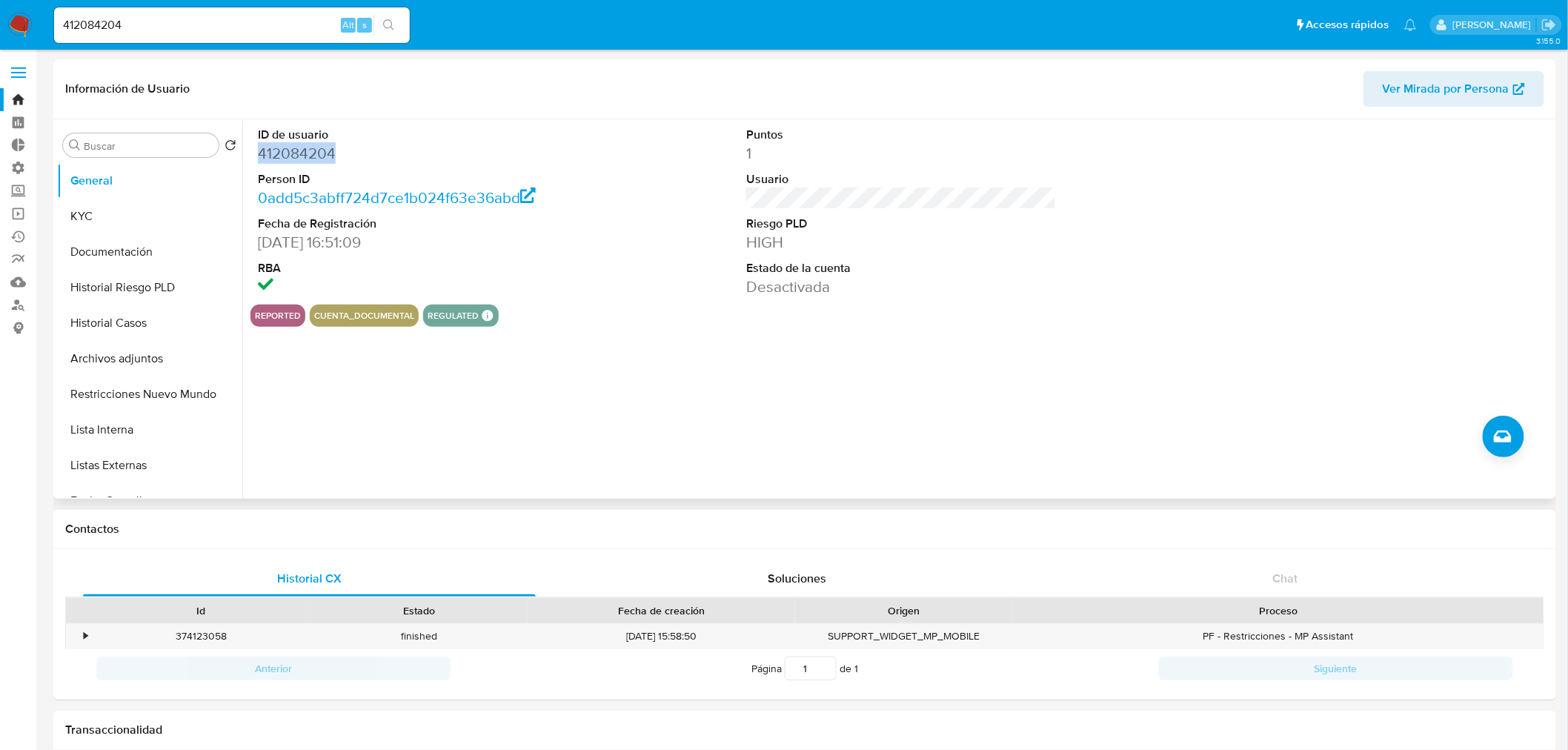
drag, startPoint x: 344, startPoint y: 153, endPoint x: 248, endPoint y: 144, distance: 96.4
click at [248, 144] on div "ID de usuario 412084204 Person ID 0add5c3abff724d7ce1b024f63e36abd Fecha de Reg…" at bounding box center [898, 309] width 1310 height 379
copy dd "412084204"
drag, startPoint x: 347, startPoint y: 153, endPoint x: 314, endPoint y: 149, distance: 33.2
click at [345, 153] on dd "412084204" at bounding box center [413, 153] width 311 height 21
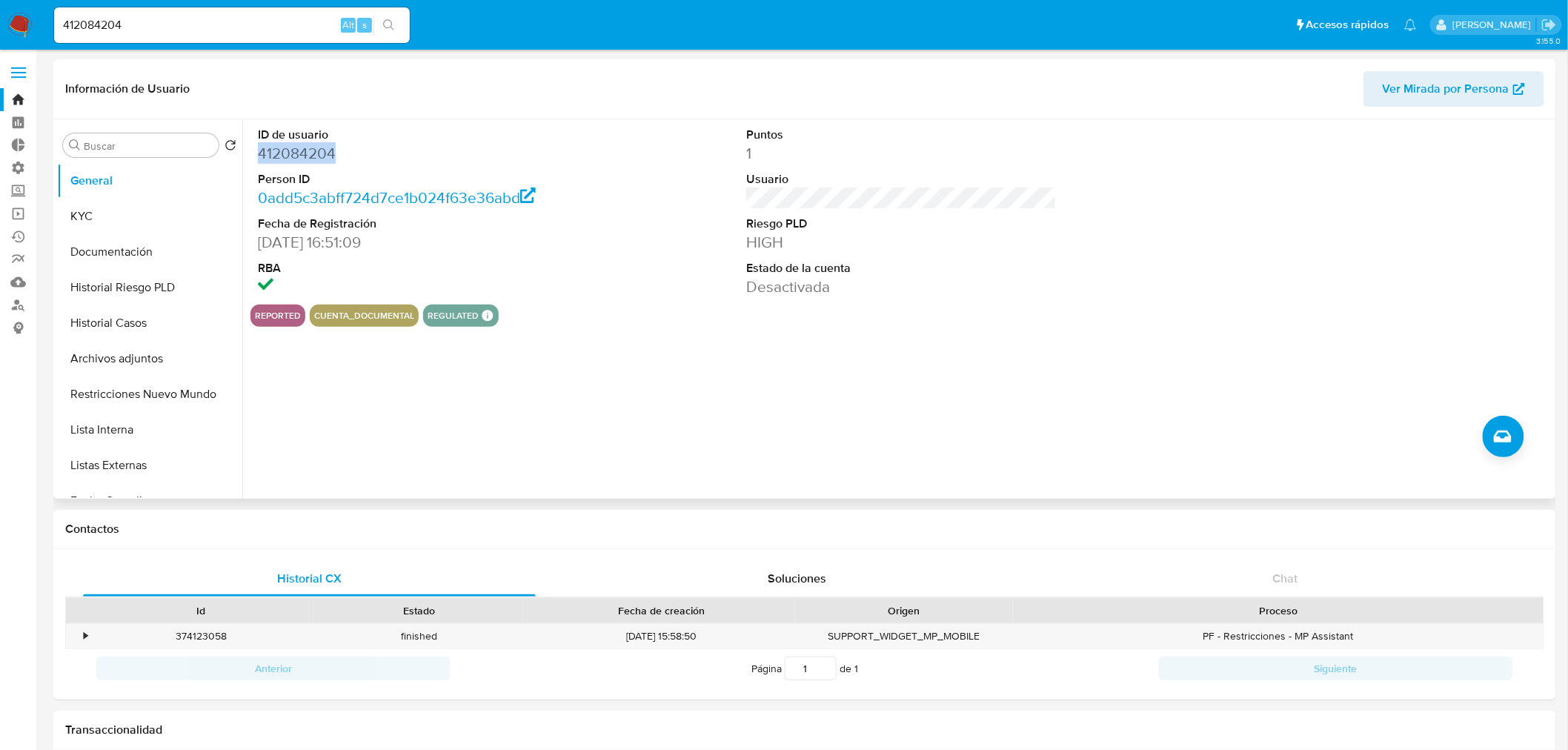
copy dd "412084204"
click at [129, 216] on button "KYC" at bounding box center [144, 216] width 173 height 36
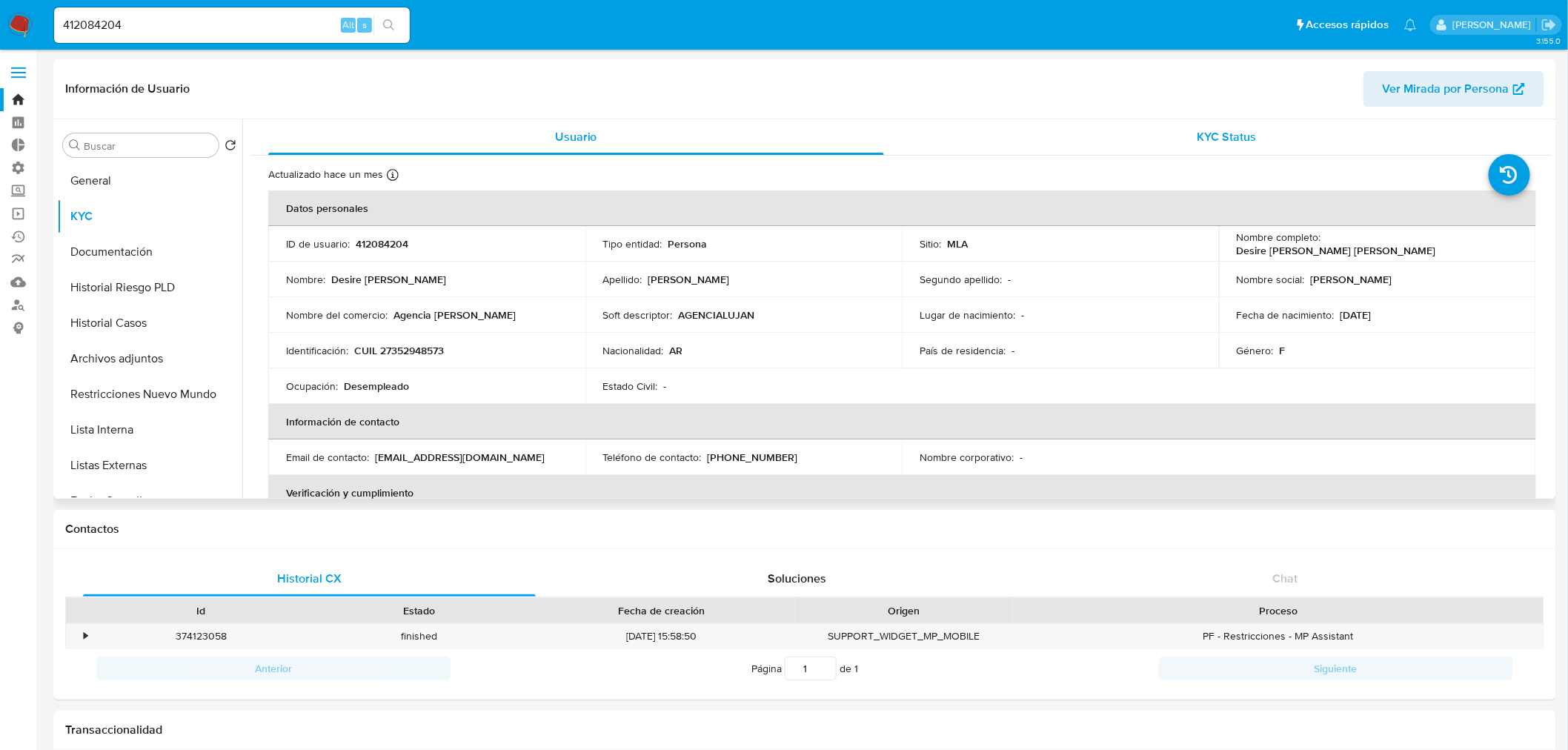
click at [1251, 137] on span "KYC Status" at bounding box center [1227, 137] width 59 height 17
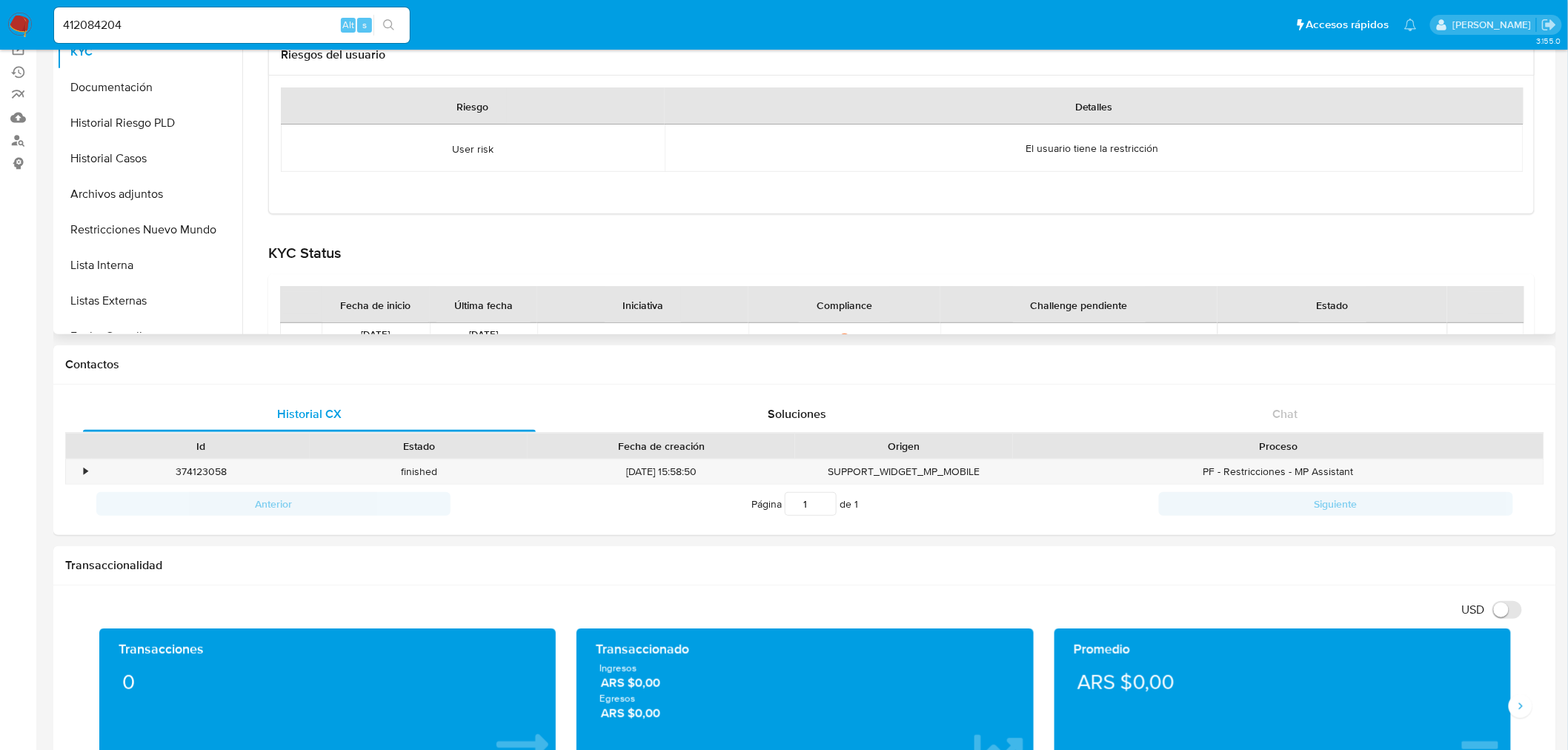
scroll to position [164, 0]
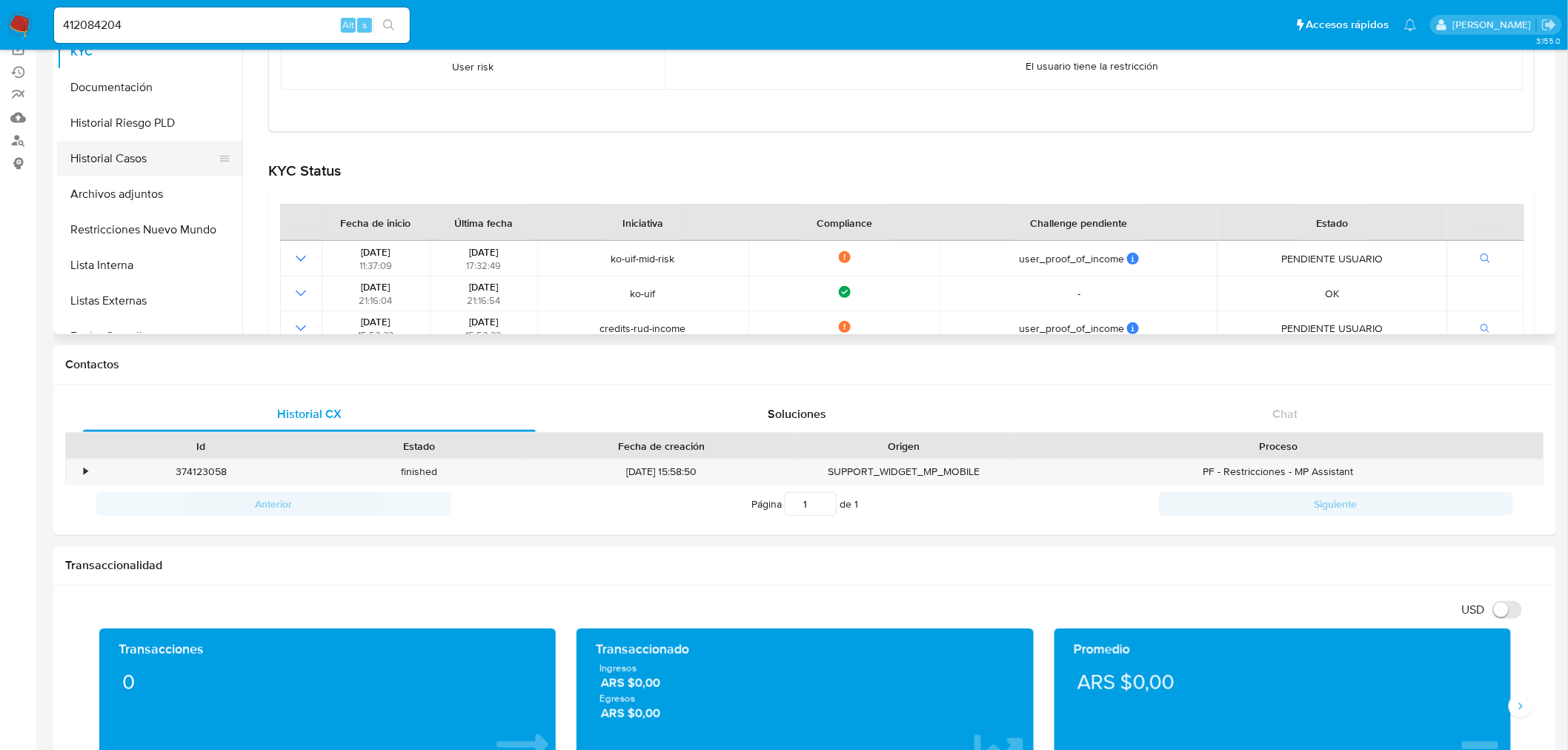
click at [129, 158] on button "Historial Casos" at bounding box center [144, 158] width 173 height 36
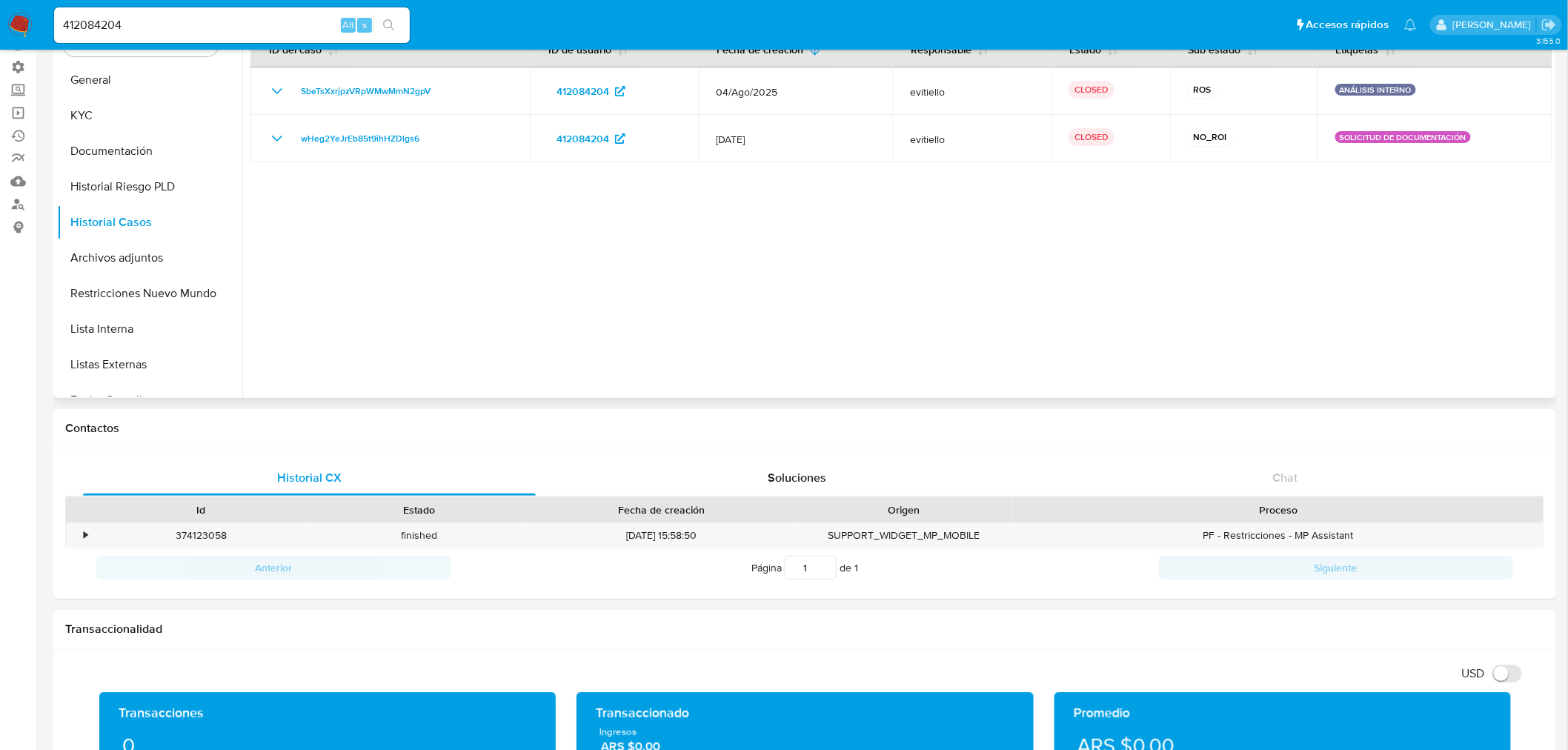
scroll to position [0, 0]
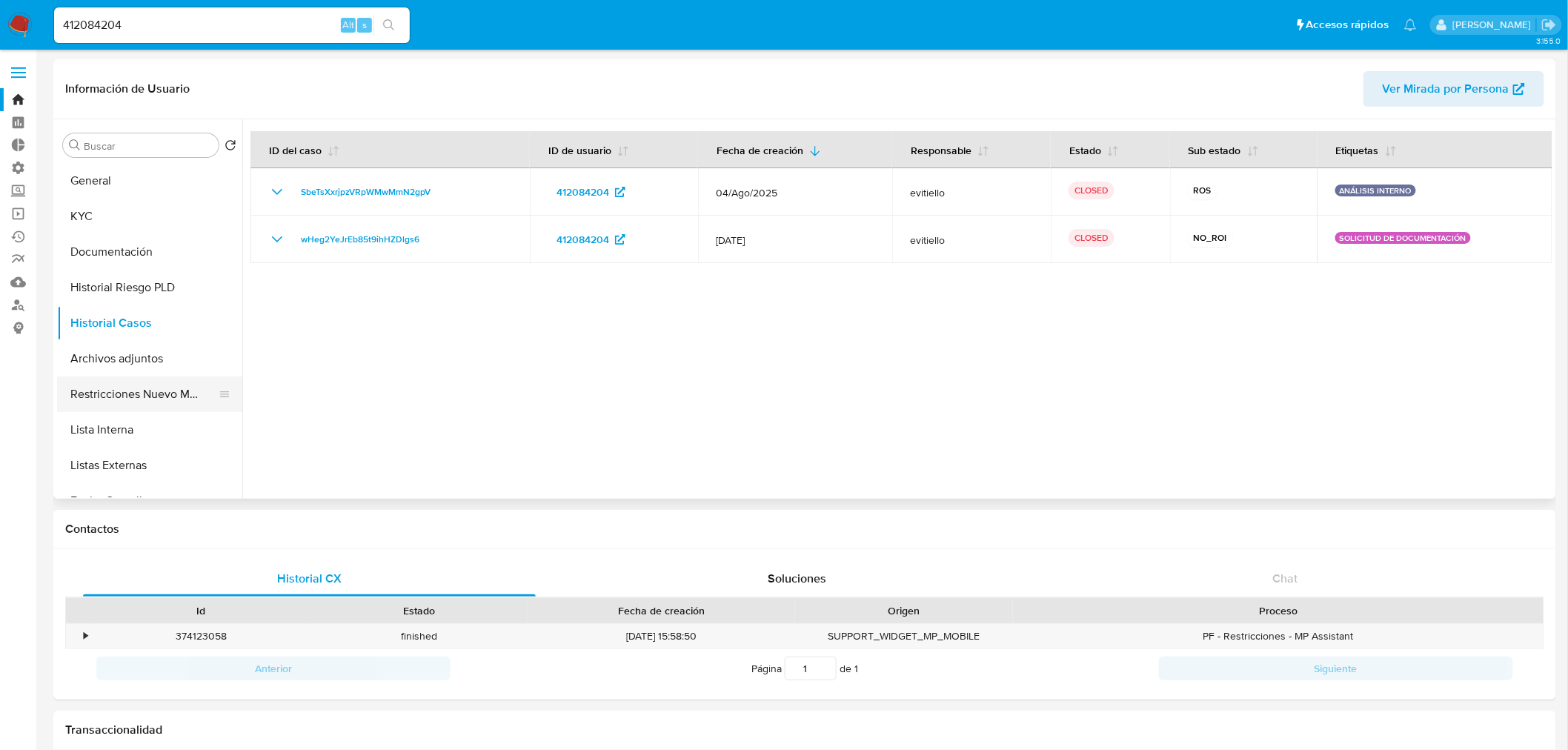
click at [162, 386] on button "Restricciones Nuevo Mundo" at bounding box center [144, 394] width 173 height 36
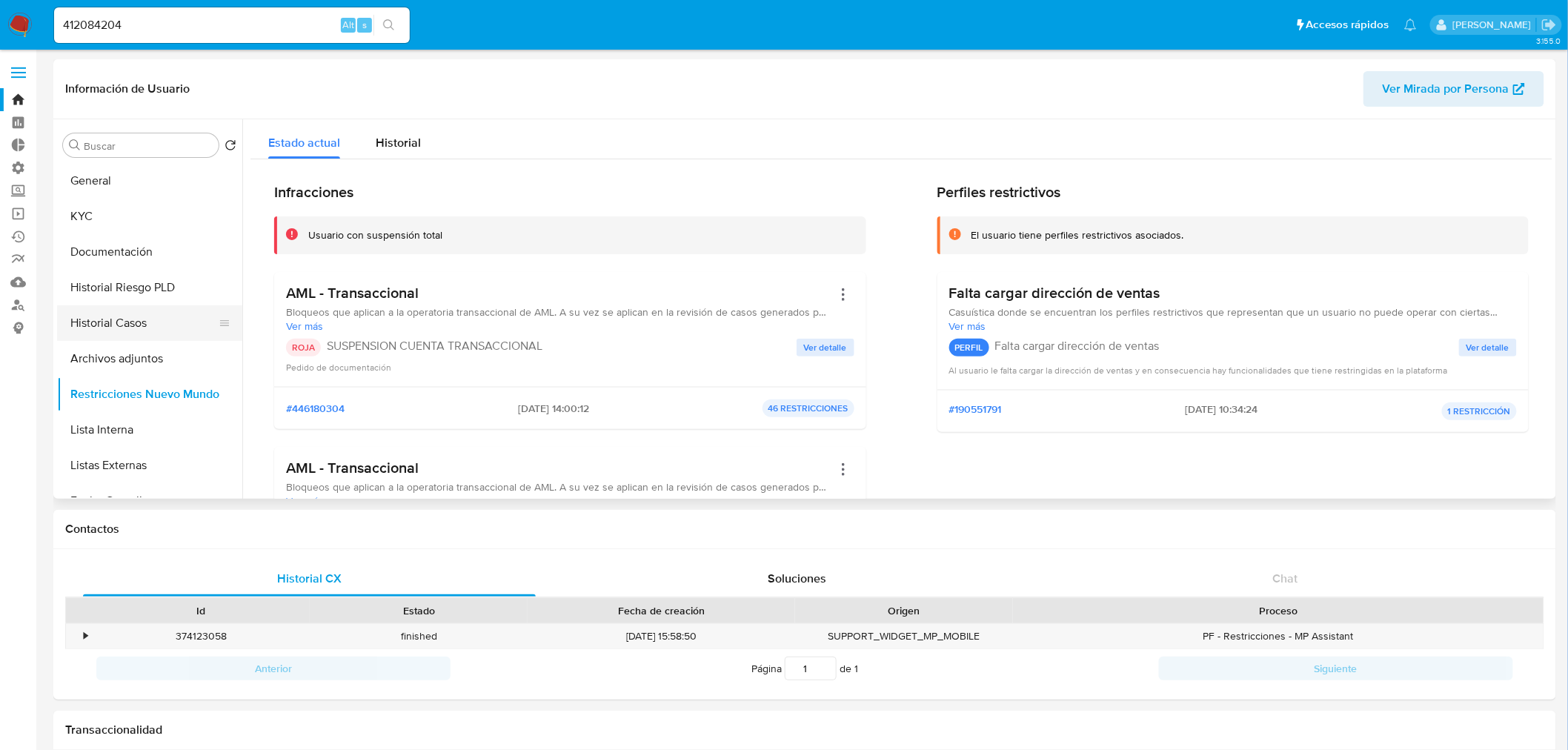
click at [138, 327] on button "Historial Casos" at bounding box center [144, 323] width 173 height 36
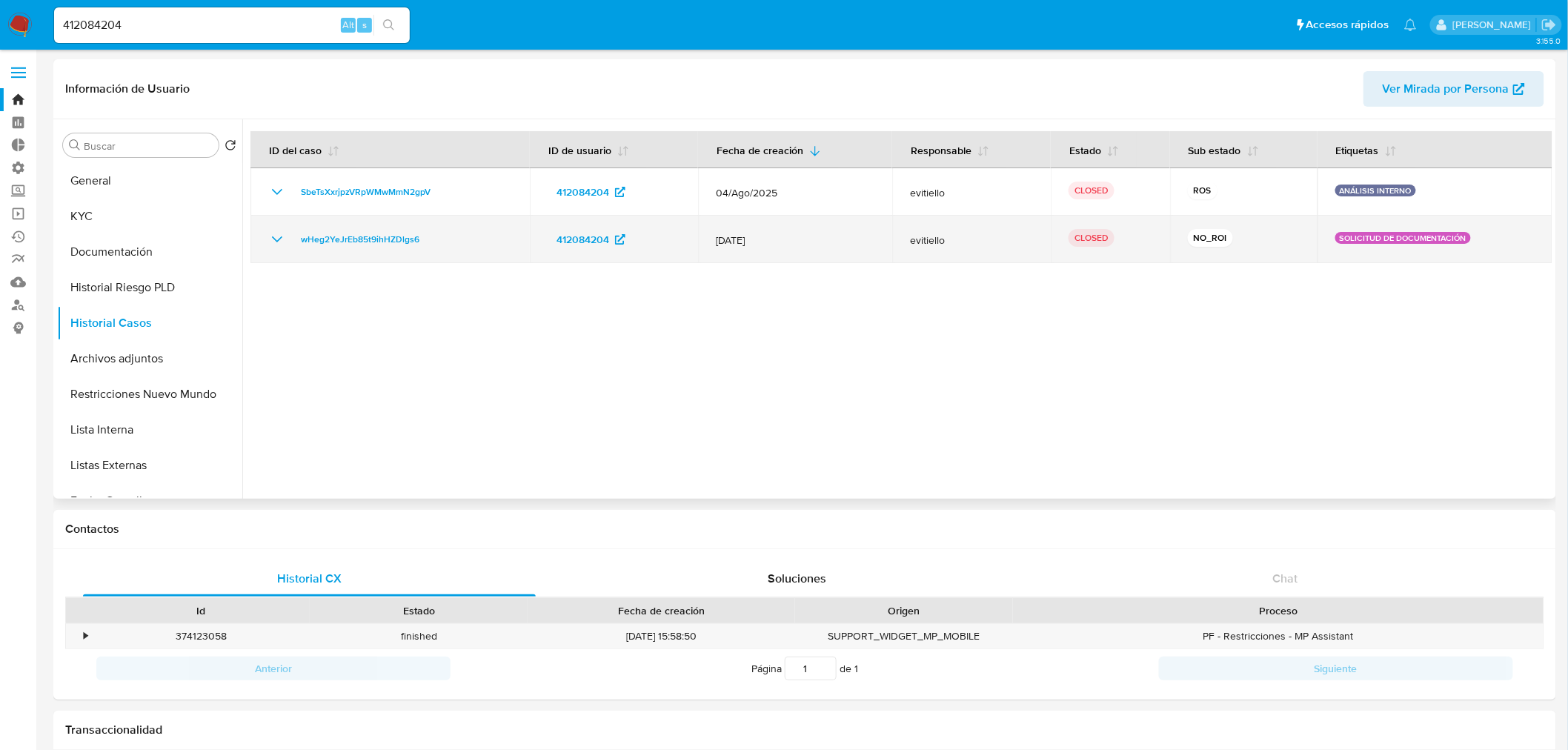
click at [279, 239] on icon "Mostrar/Ocultar" at bounding box center [277, 239] width 17 height 17
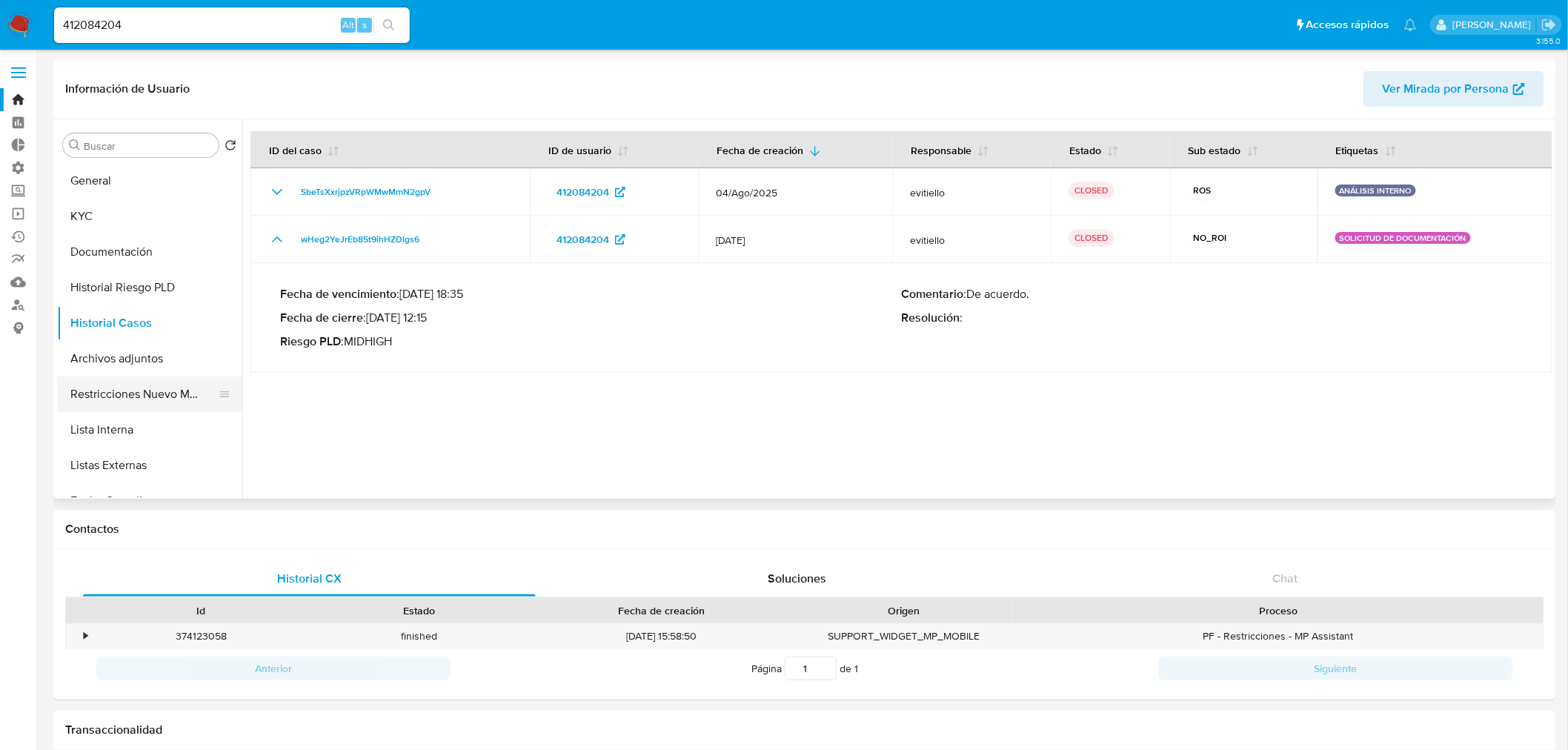
click at [139, 397] on button "Restricciones Nuevo Mundo" at bounding box center [144, 394] width 173 height 36
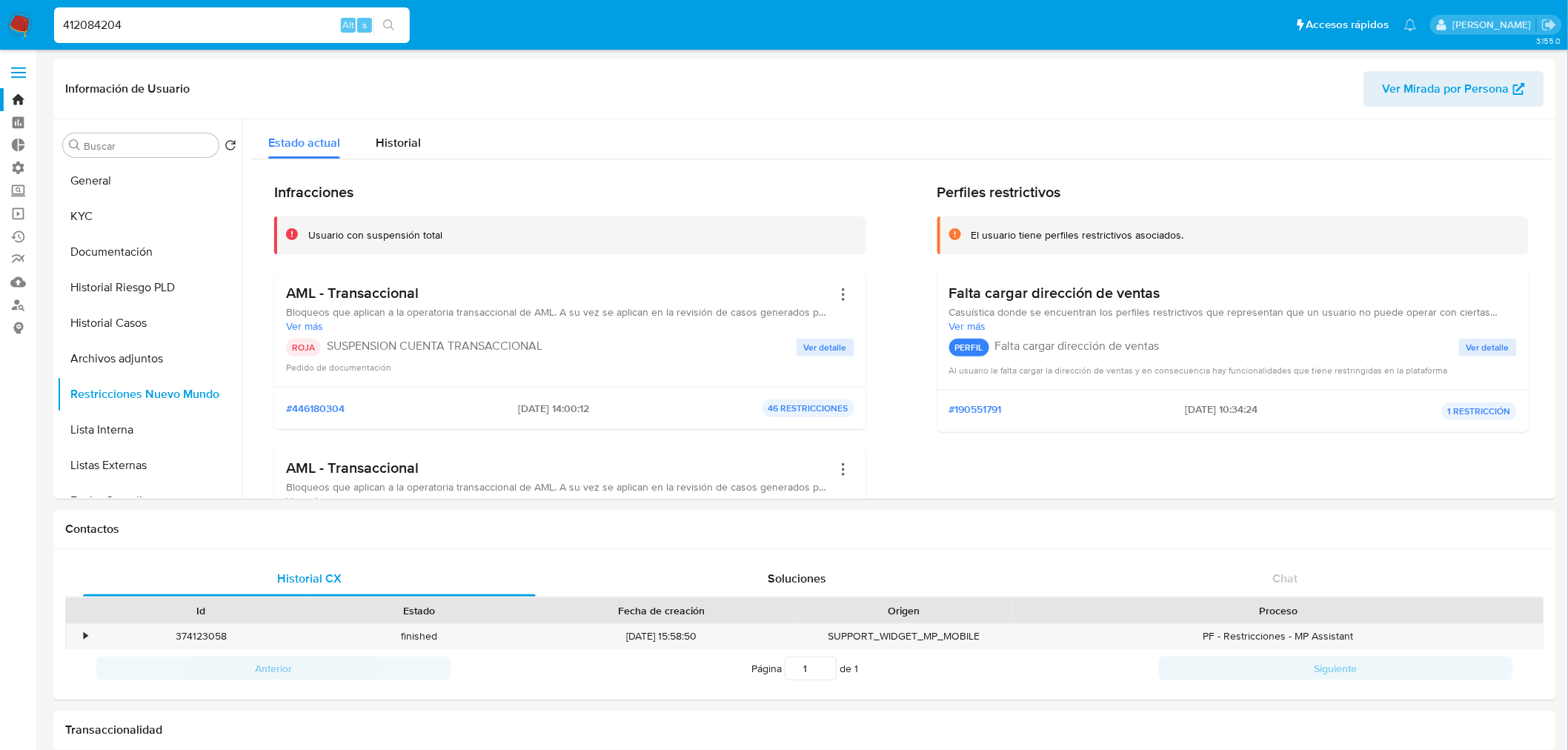
drag, startPoint x: 268, startPoint y: 27, endPoint x: -171, endPoint y: 38, distance: 439.1
paste input "1514259100"
type input "1514259100"
click at [388, 28] on icon "search-icon" at bounding box center [389, 25] width 12 height 12
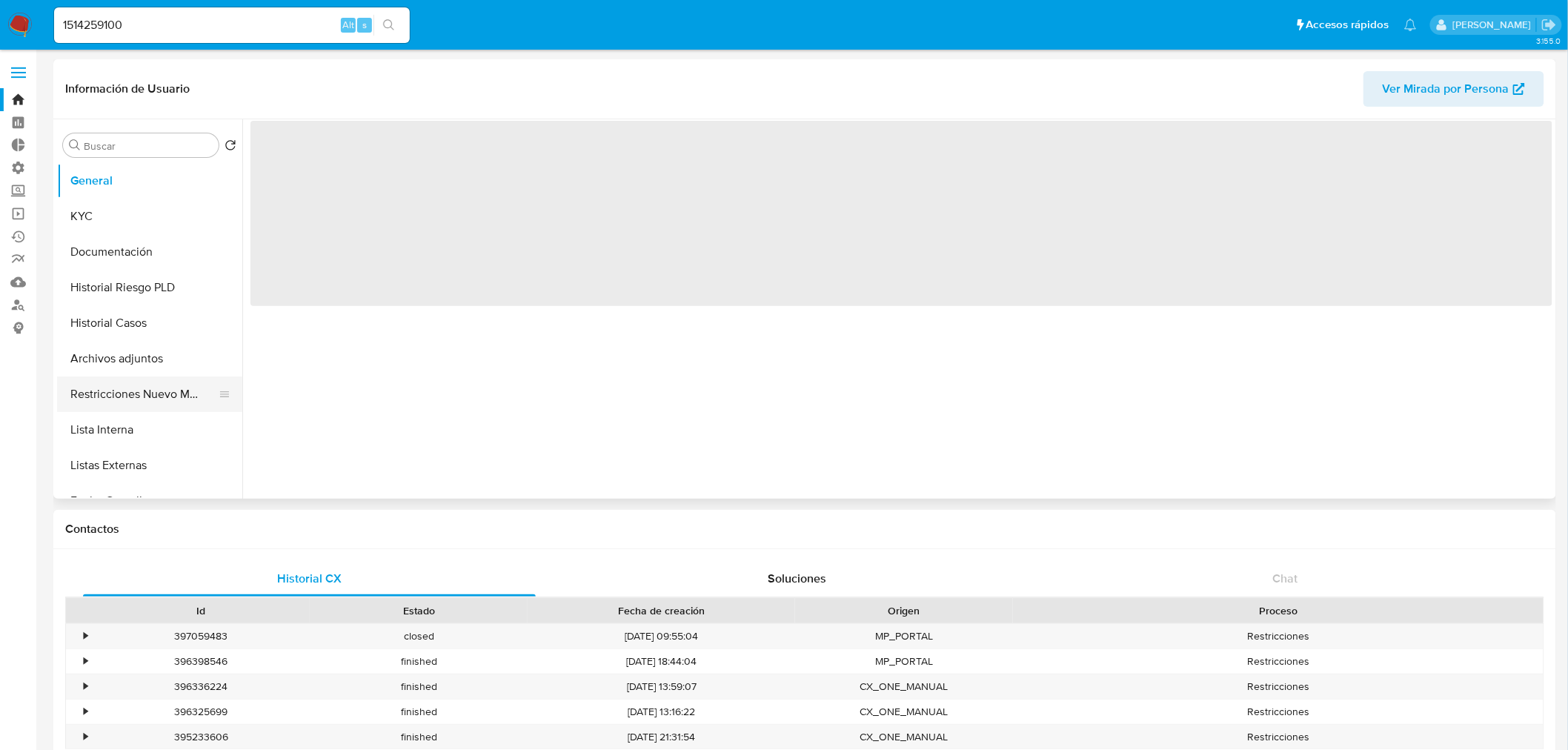
click at [158, 402] on button "Restricciones Nuevo Mundo" at bounding box center [144, 394] width 173 height 36
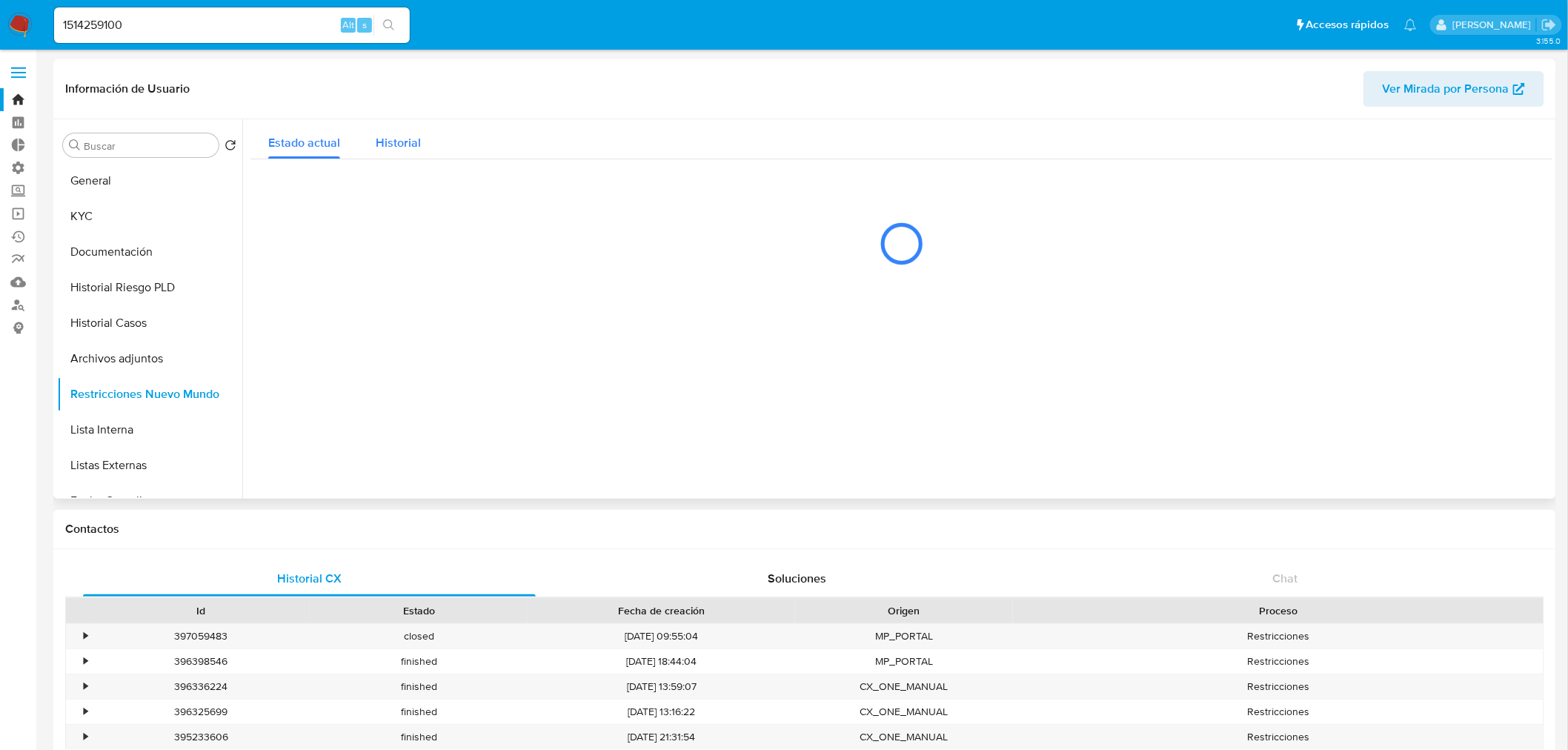
select select "10"
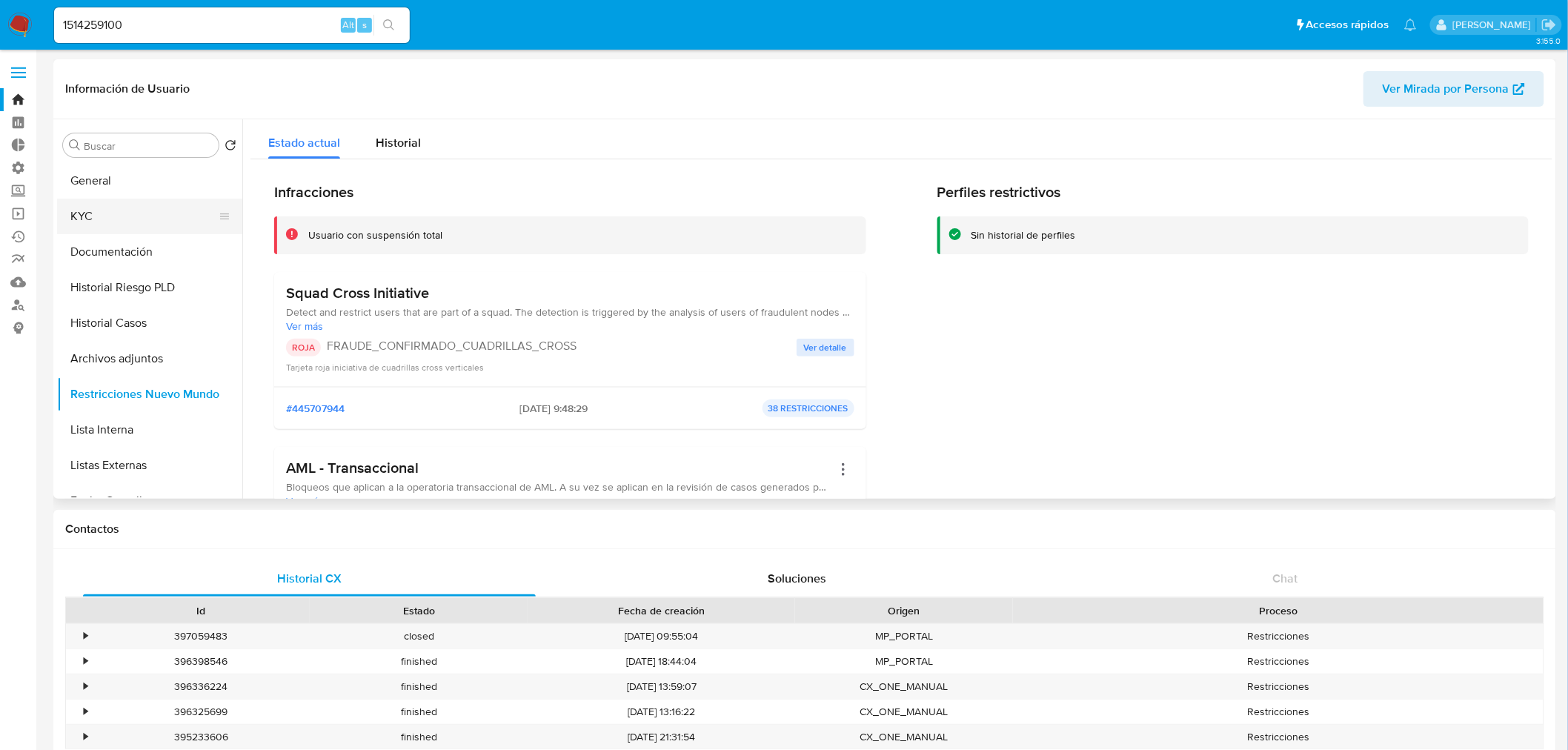
click at [124, 218] on button "KYC" at bounding box center [144, 216] width 173 height 36
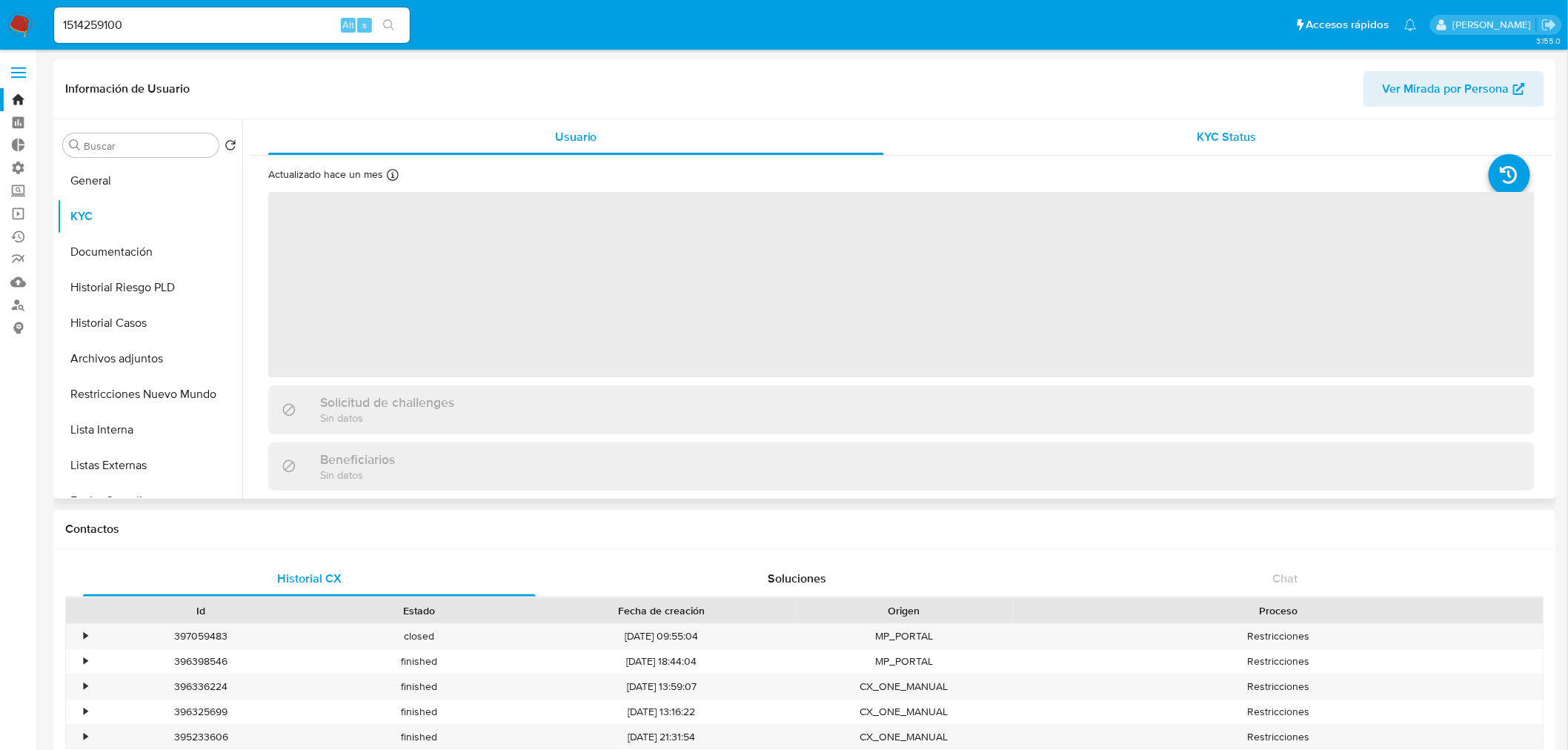
click at [1196, 145] on div "KYC Status" at bounding box center [1227, 137] width 616 height 36
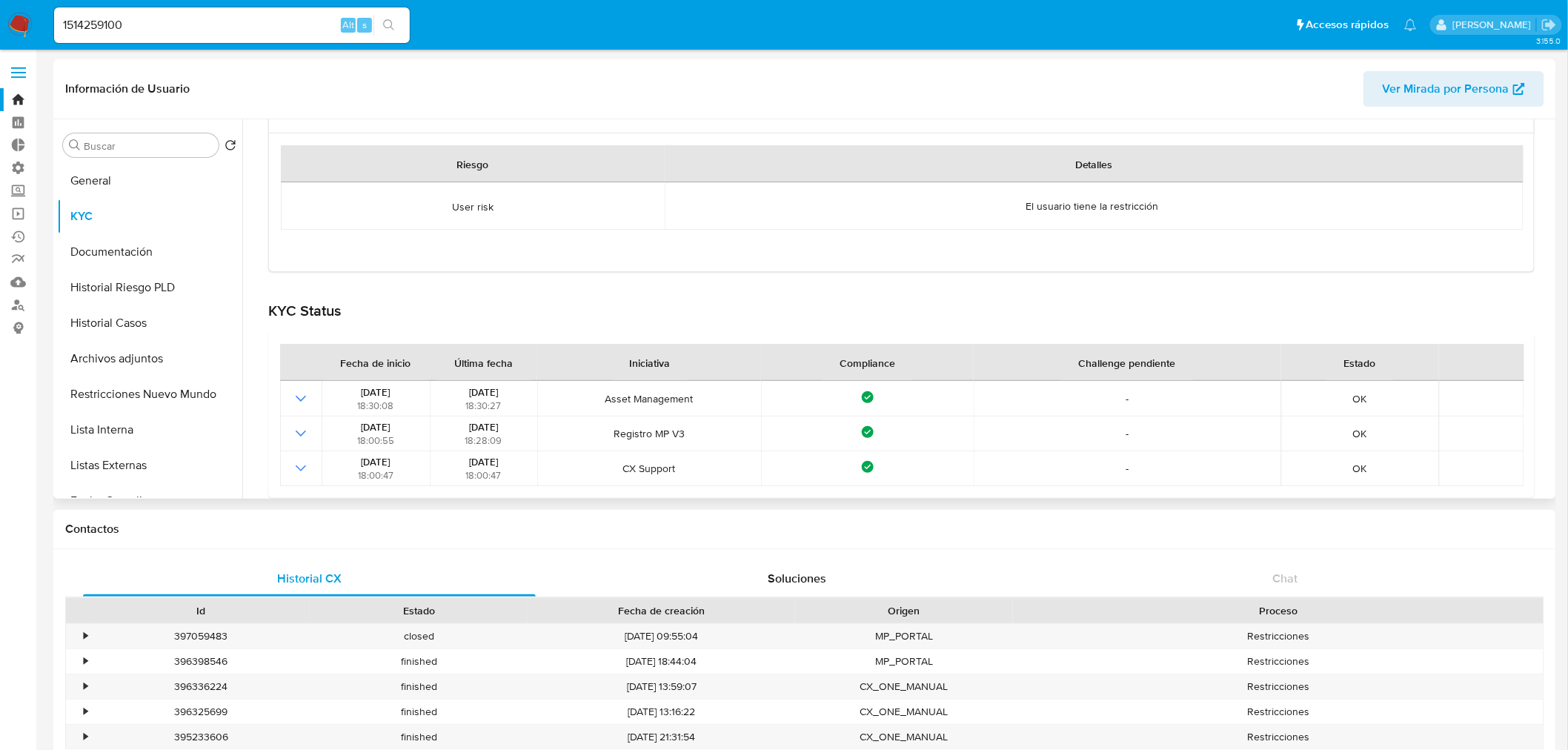
scroll to position [200, 0]
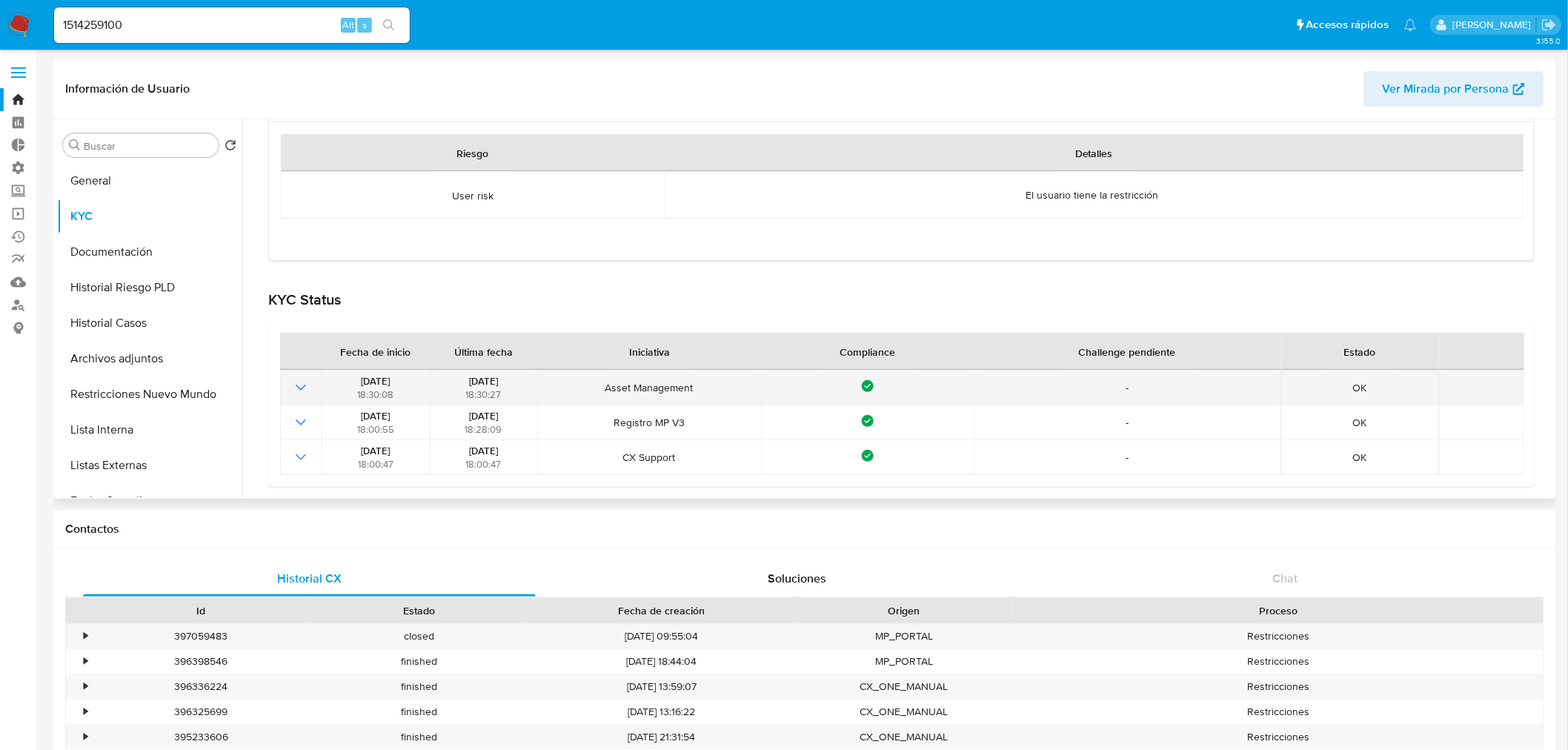
click at [299, 379] on icon "Mostrar operación" at bounding box center [300, 387] width 17 height 17
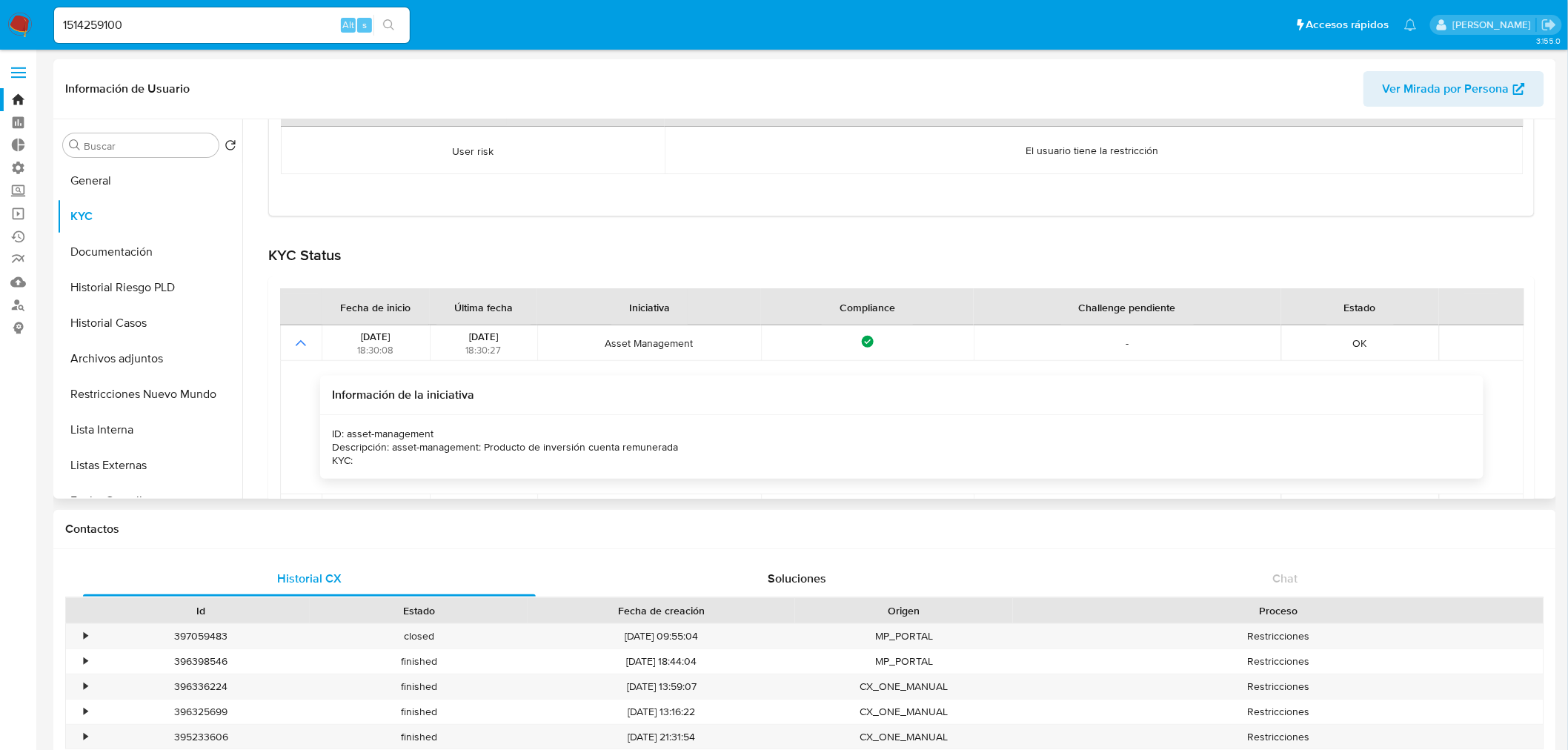
scroll to position [283, 0]
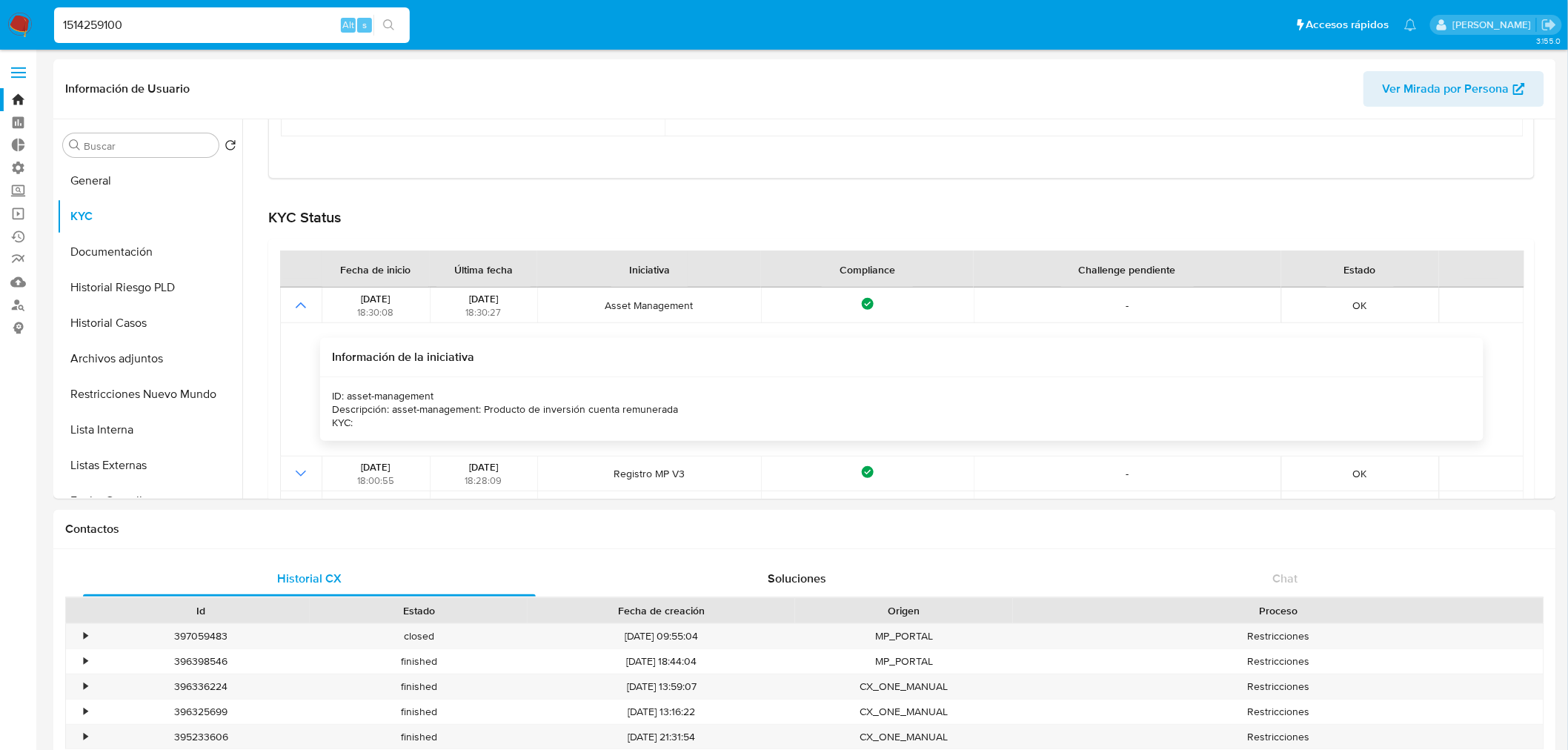
drag, startPoint x: 283, startPoint y: 24, endPoint x: -169, endPoint y: -29, distance: 455.1
paste input "255668551"
type input "255668551"
click at [401, 33] on button "search-icon" at bounding box center [388, 25] width 30 height 21
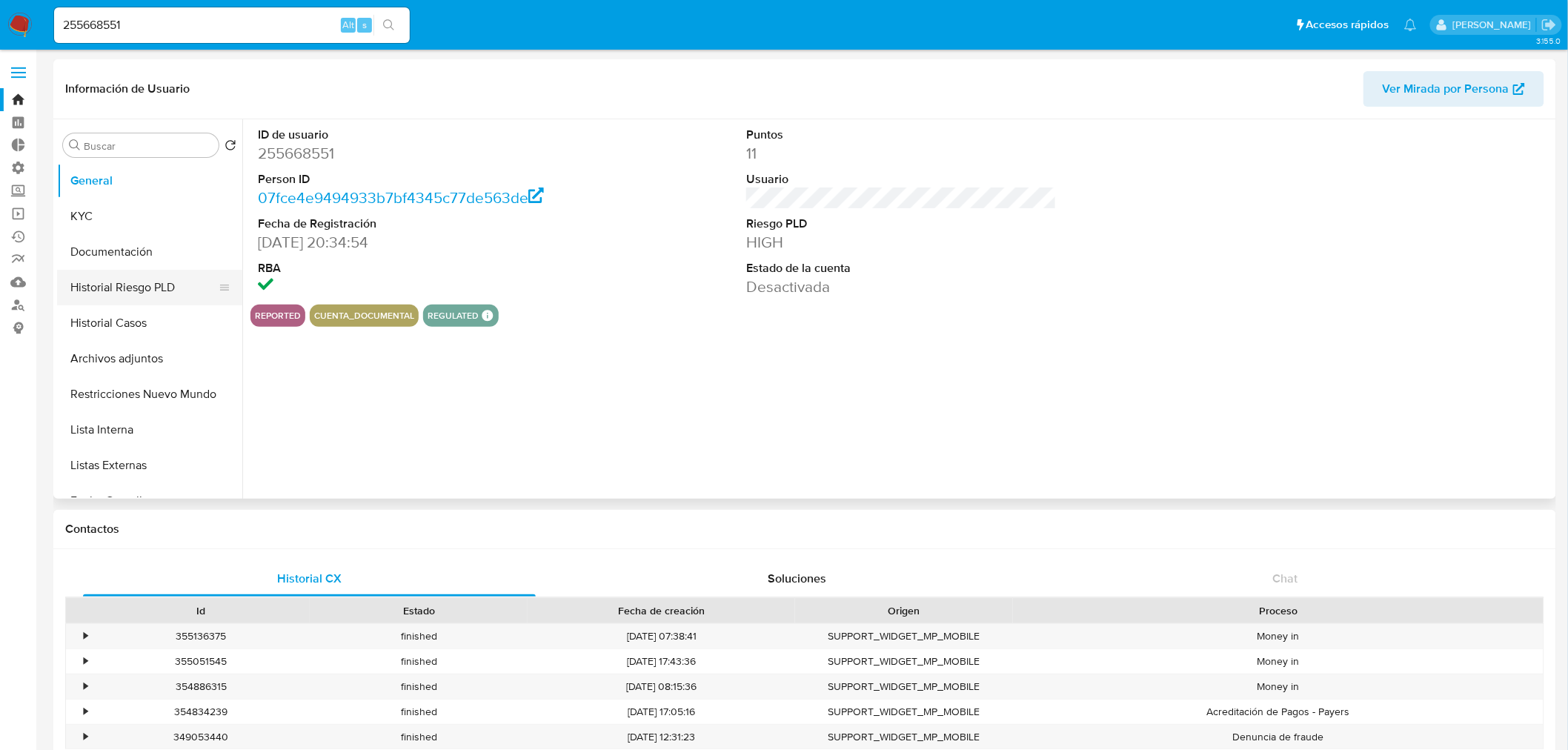
select select "10"
click at [125, 406] on button "Restricciones Nuevo Mundo" at bounding box center [144, 394] width 173 height 36
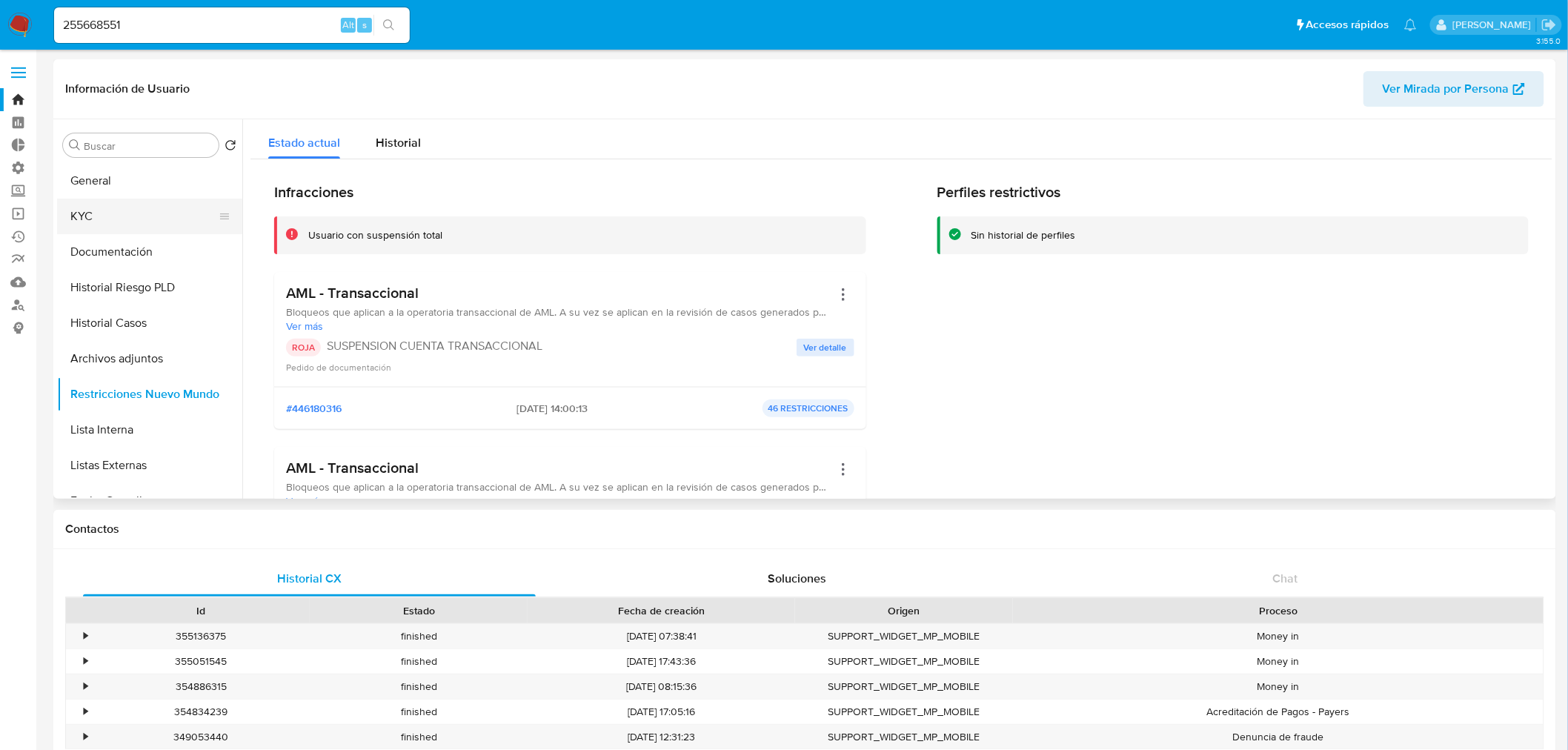
click at [123, 213] on button "KYC" at bounding box center [144, 216] width 173 height 36
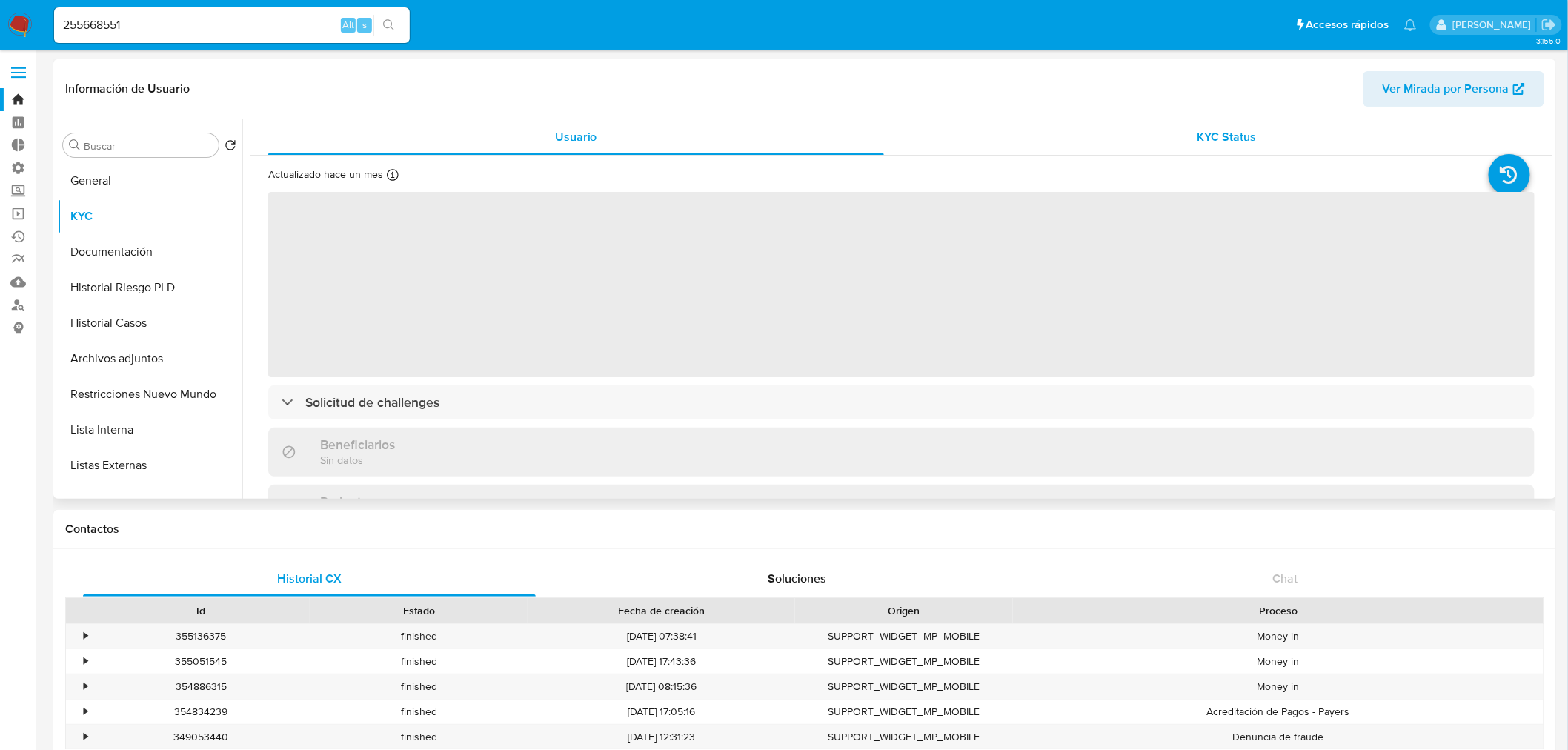
click at [1207, 152] on div "KYC Status" at bounding box center [1227, 137] width 616 height 36
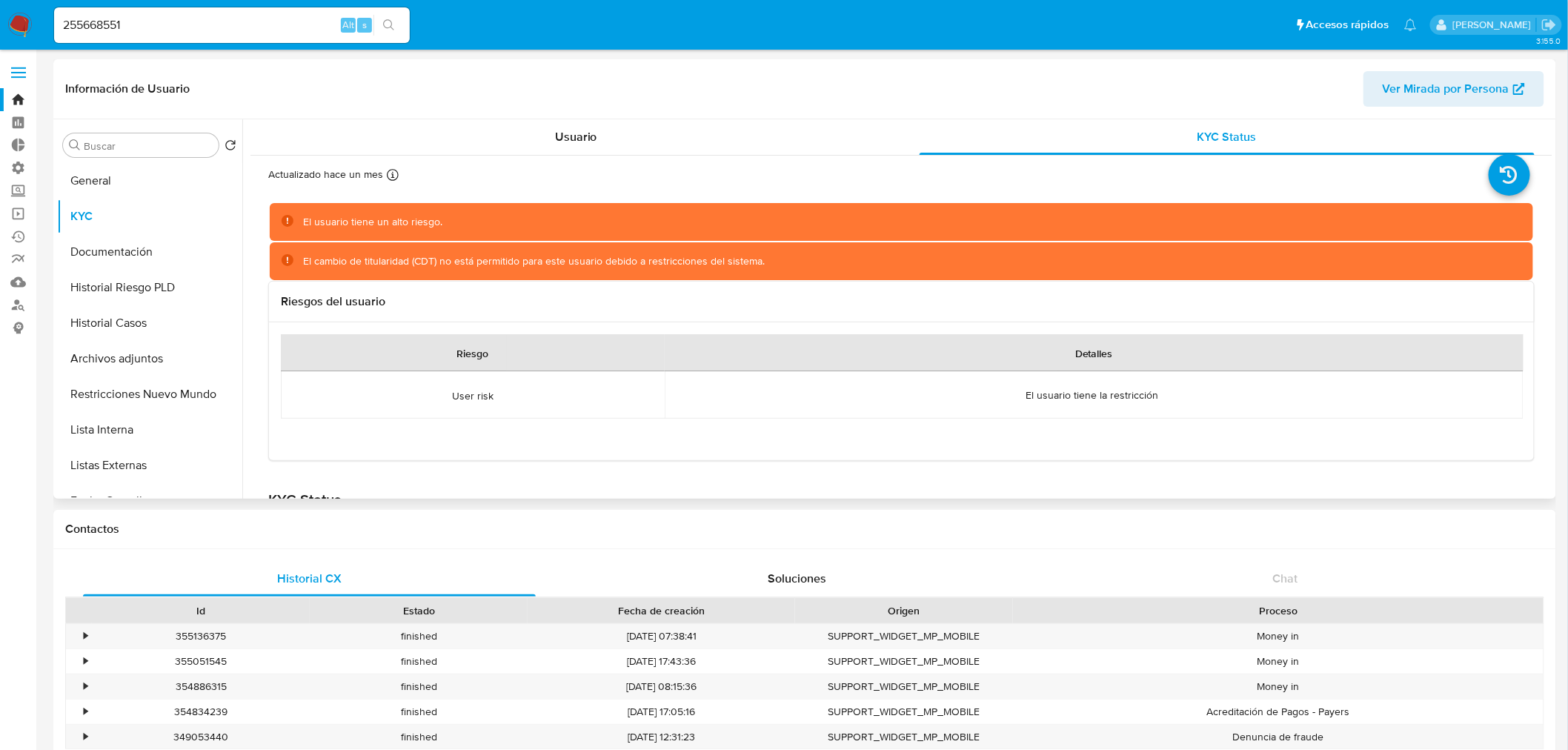
scroll to position [247, 0]
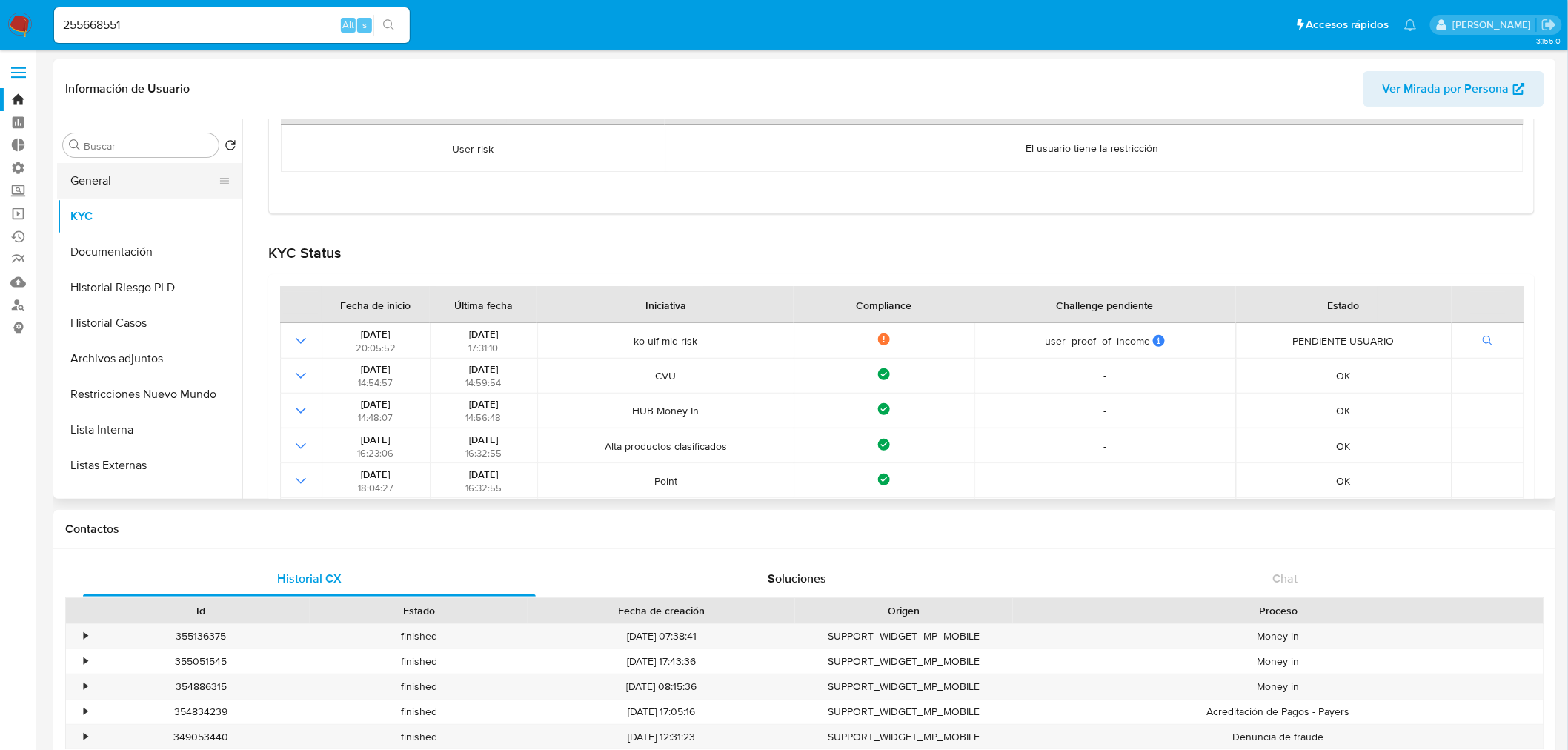
click at [119, 176] on button "General" at bounding box center [144, 181] width 173 height 36
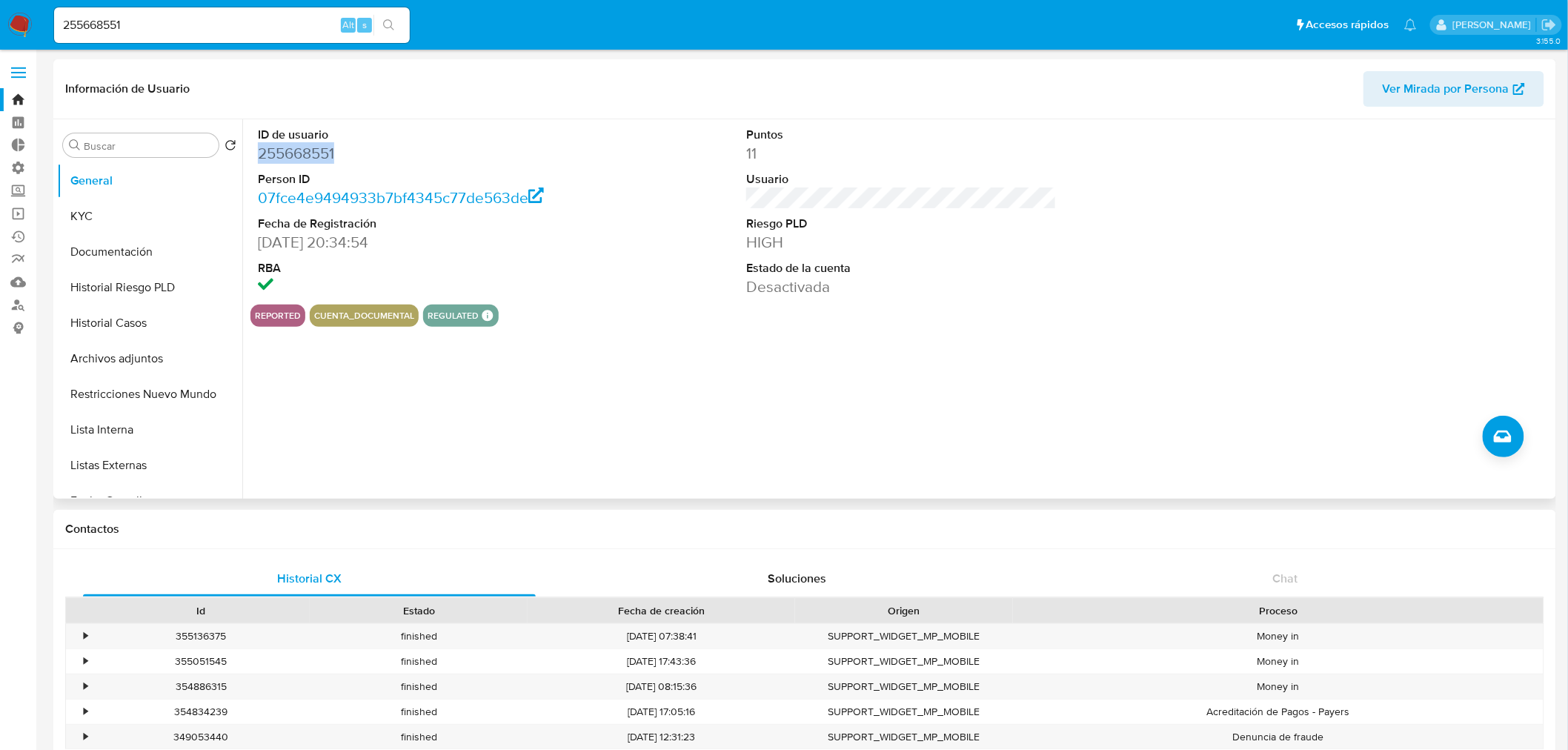
drag, startPoint x: 344, startPoint y: 150, endPoint x: 255, endPoint y: 156, distance: 89.2
click at [255, 154] on div "ID de usuario 255668551 Person ID 07fce4e9494933b7bf4345c77de563de Fecha de Reg…" at bounding box center [413, 212] width 325 height 185
copy dd "255668551"
click at [113, 218] on button "KYC" at bounding box center [144, 216] width 173 height 36
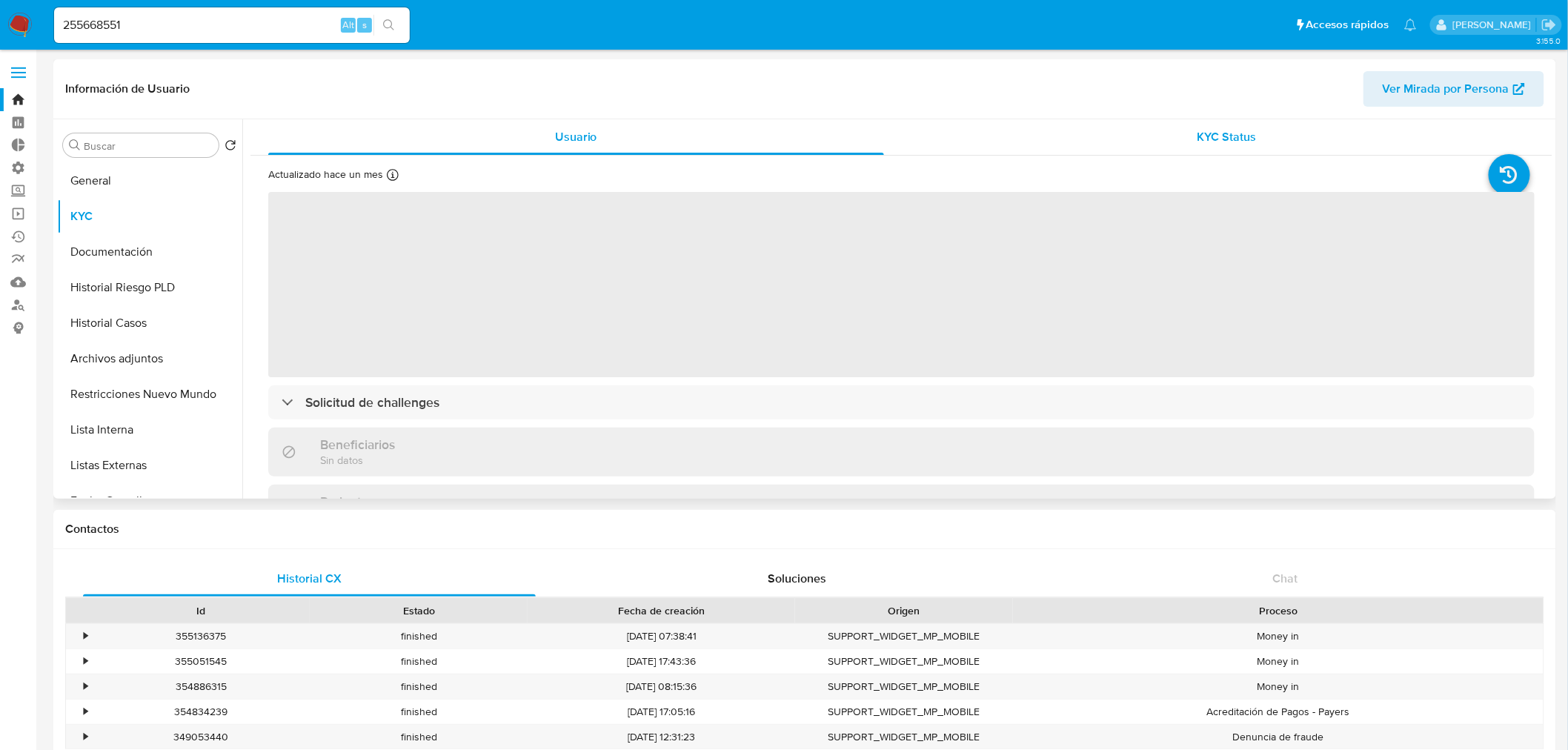
click at [1184, 150] on div "KYC Status" at bounding box center [1227, 137] width 616 height 36
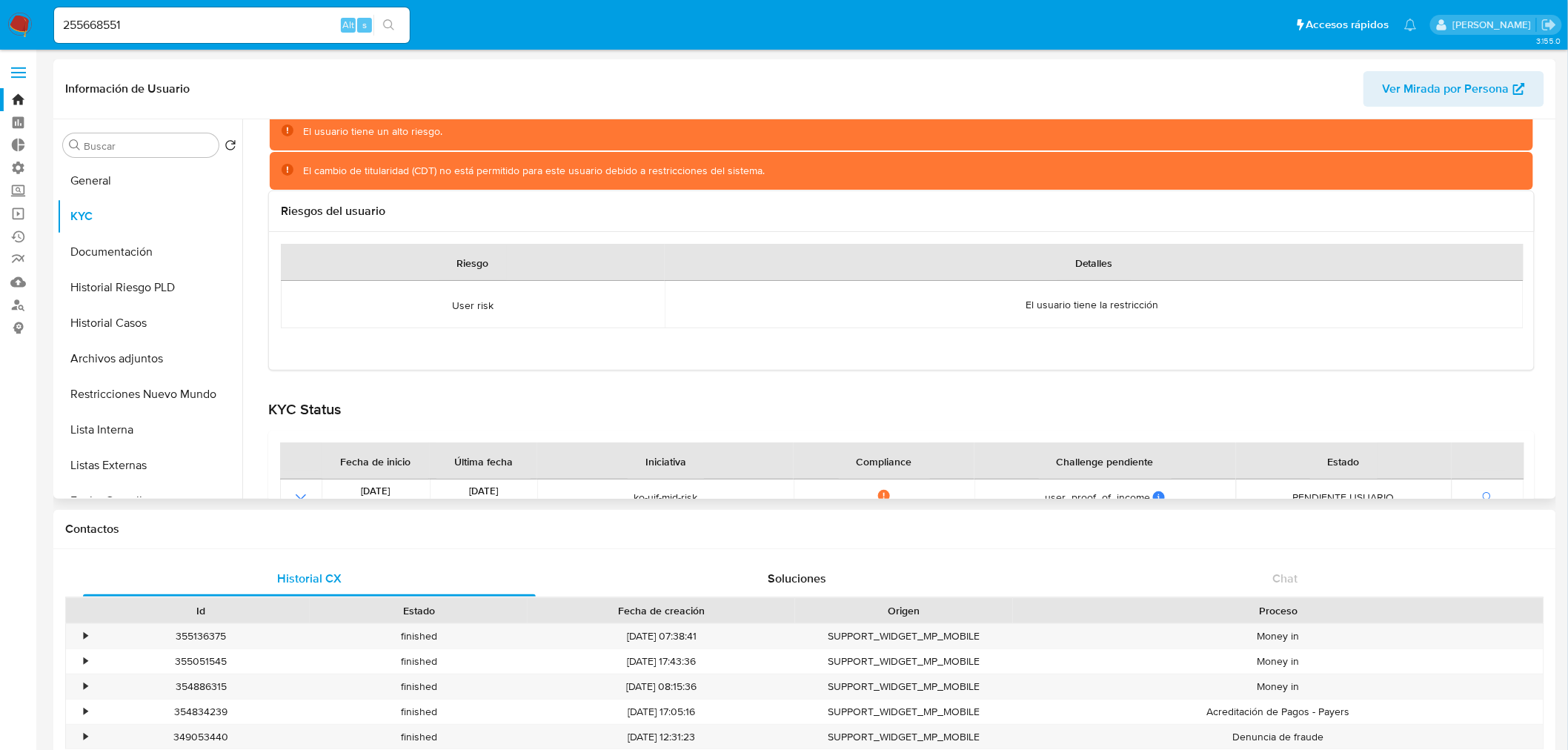
scroll to position [247, 0]
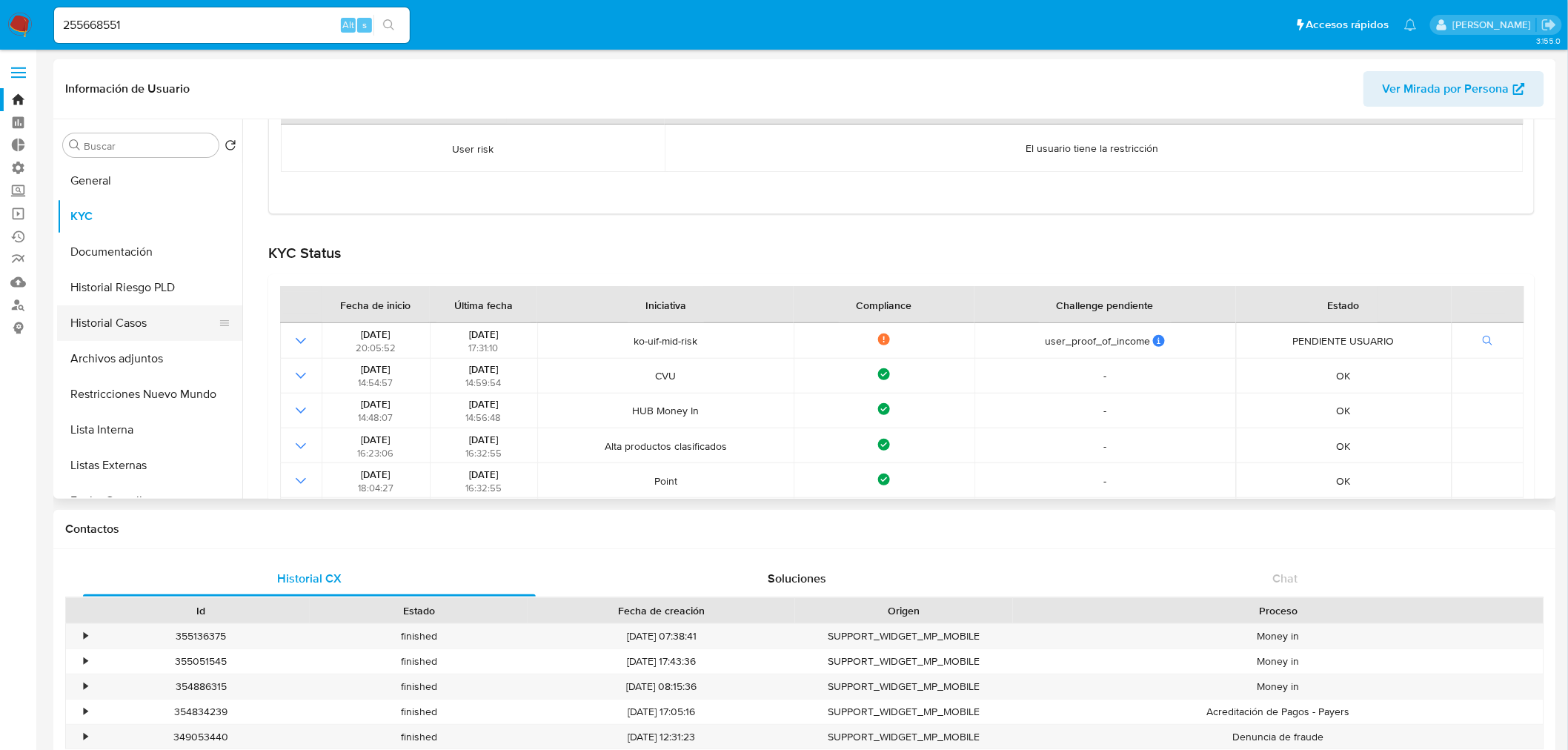
click at [123, 324] on button "Historial Casos" at bounding box center [144, 323] width 173 height 36
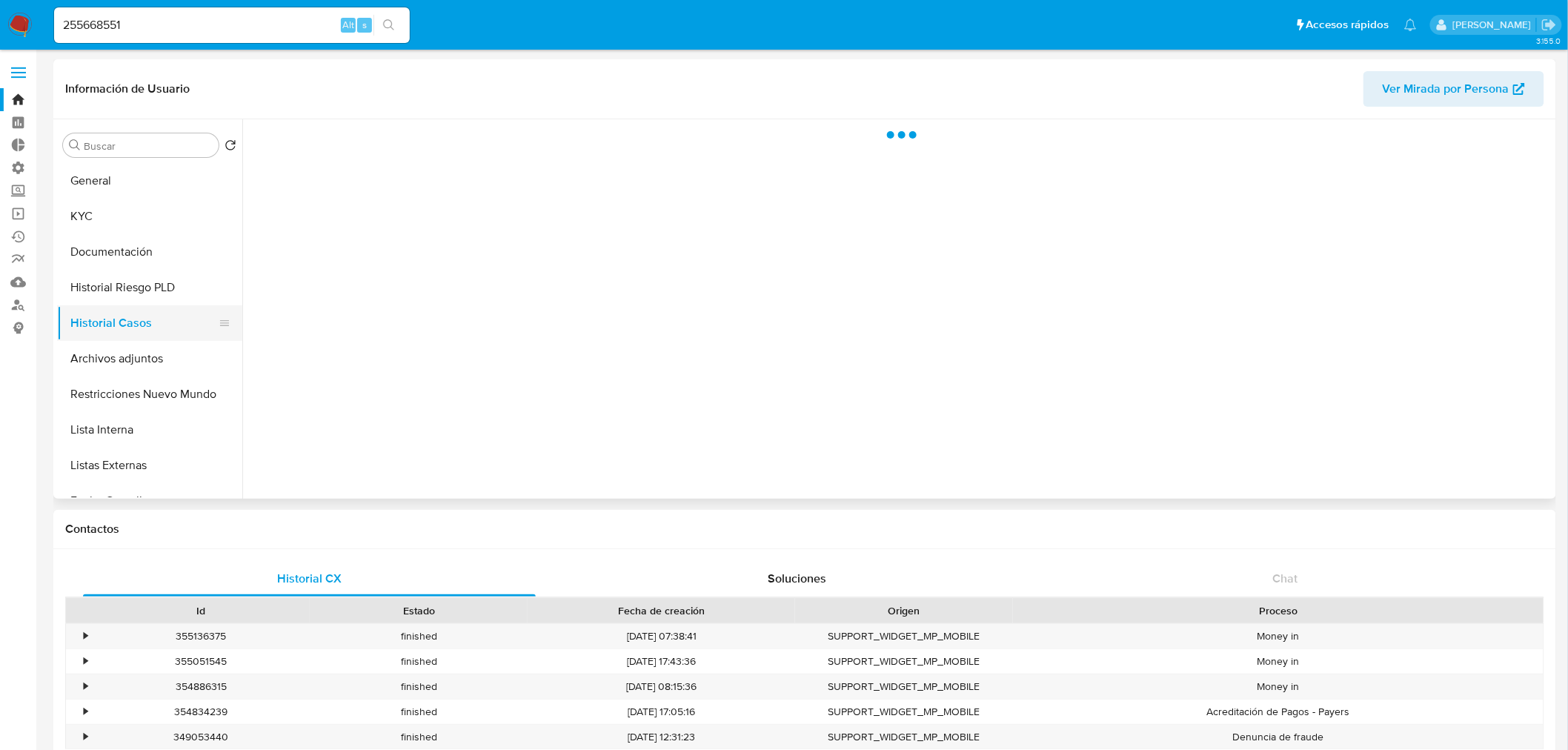
scroll to position [0, 0]
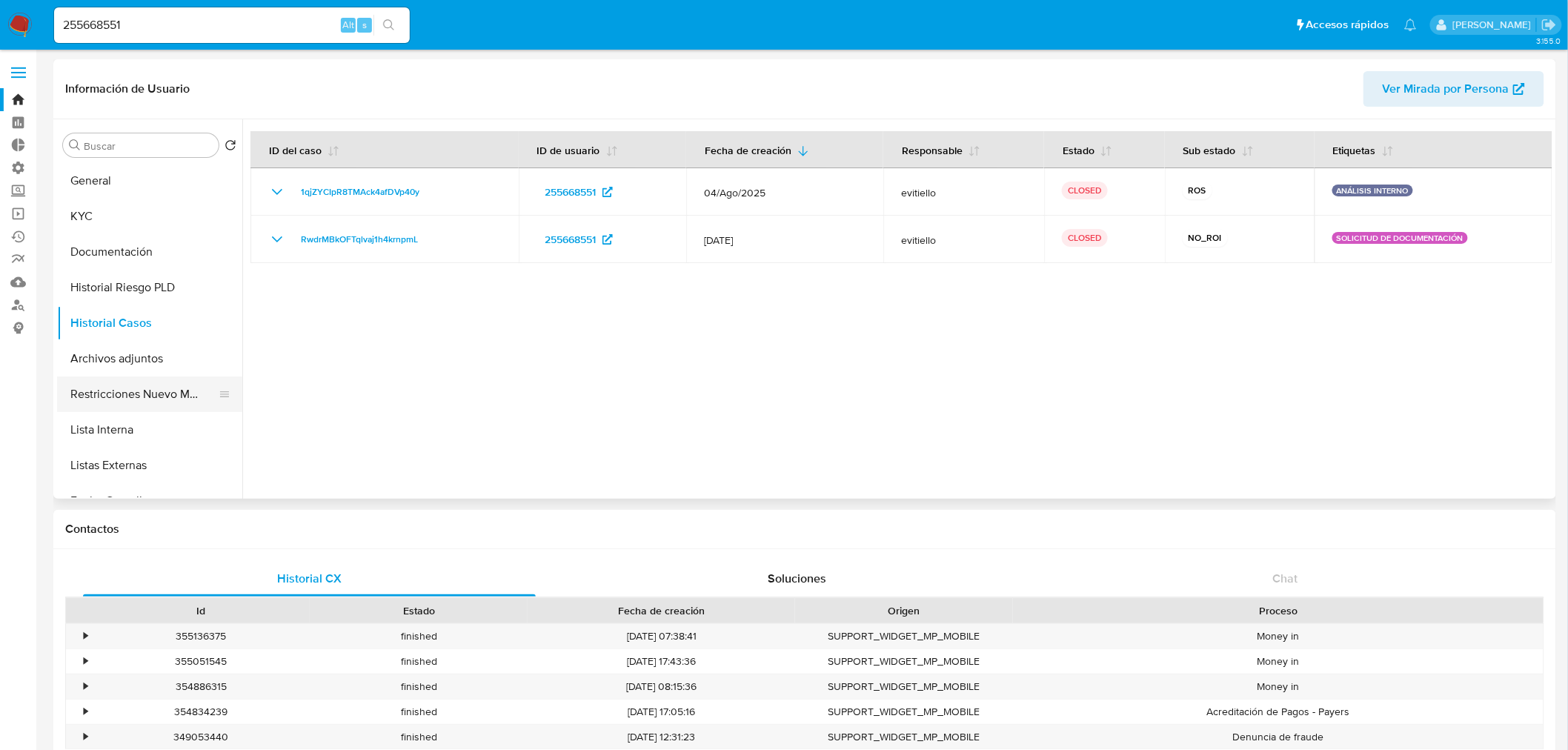
click at [131, 393] on button "Restricciones Nuevo Mundo" at bounding box center [144, 394] width 173 height 36
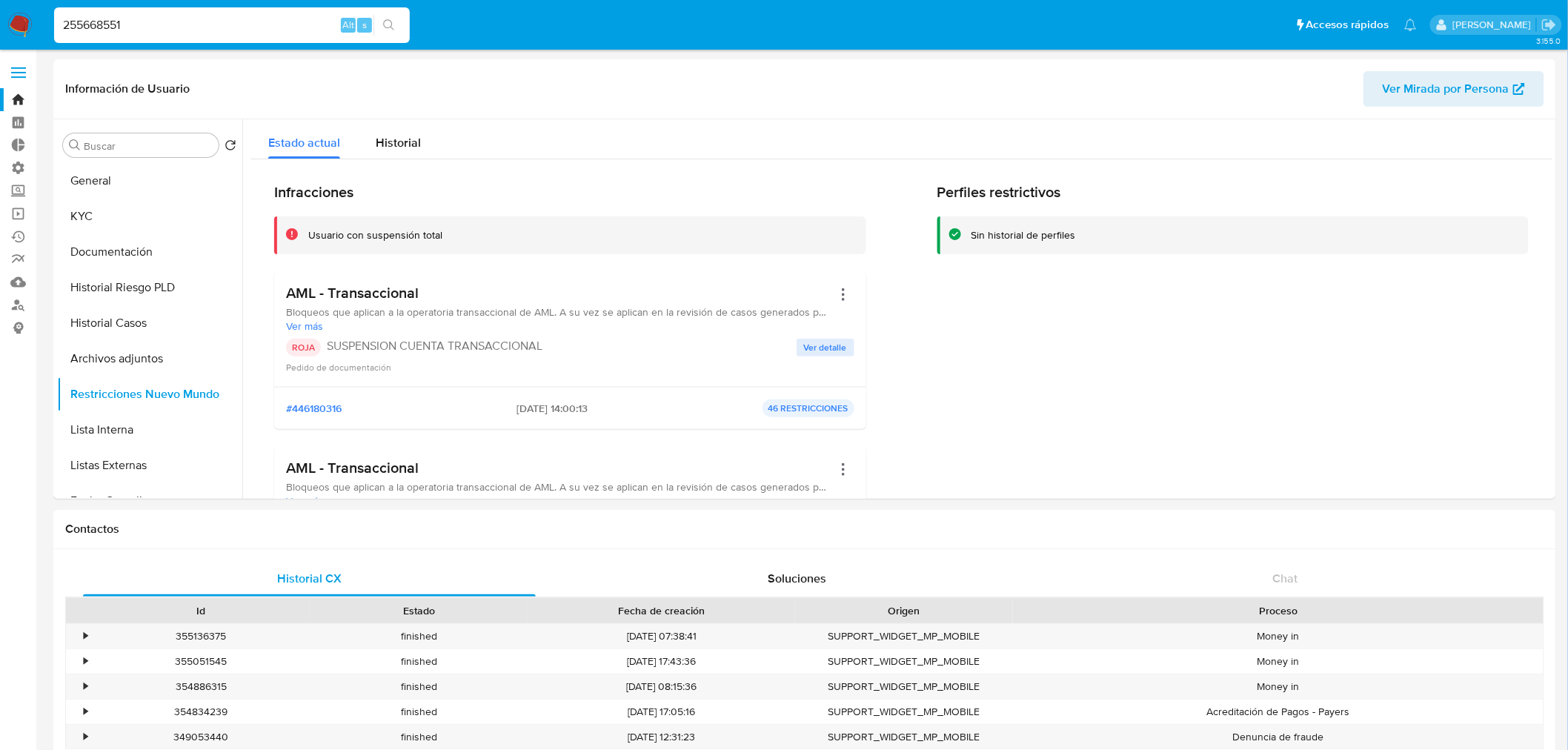
click at [293, 19] on input "255668551" at bounding box center [232, 24] width 356 height 19
drag, startPoint x: 249, startPoint y: 17, endPoint x: 24, endPoint y: 36, distance: 225.8
click at [22, 35] on nav "Pausado Ver notificaciones 255668551 Alt s Accesos rápidos Presiona las siguien…" at bounding box center [784, 24] width 1568 height 49
paste input "118442328"
type input "118442328"
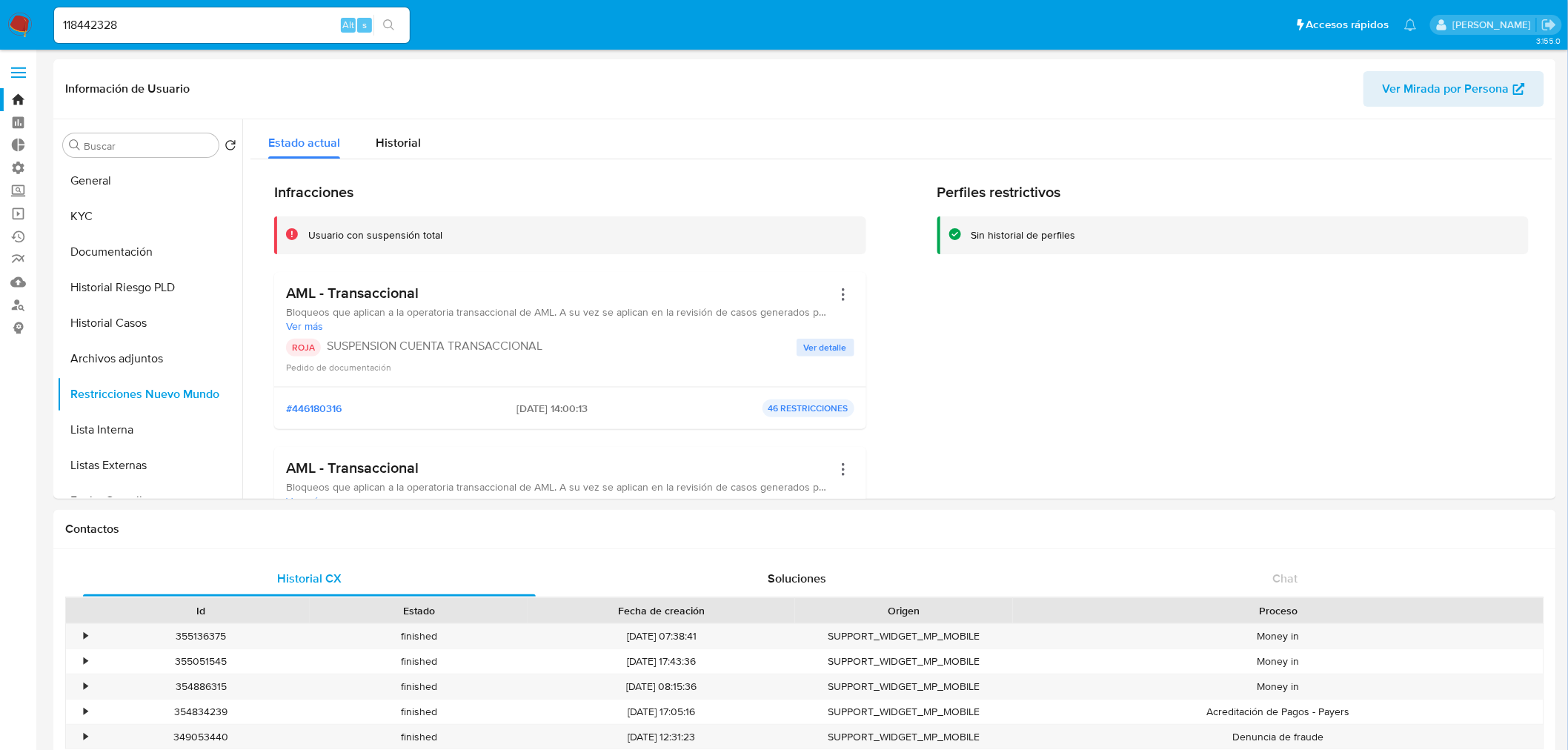
click at [382, 30] on button "search-icon" at bounding box center [388, 25] width 30 height 21
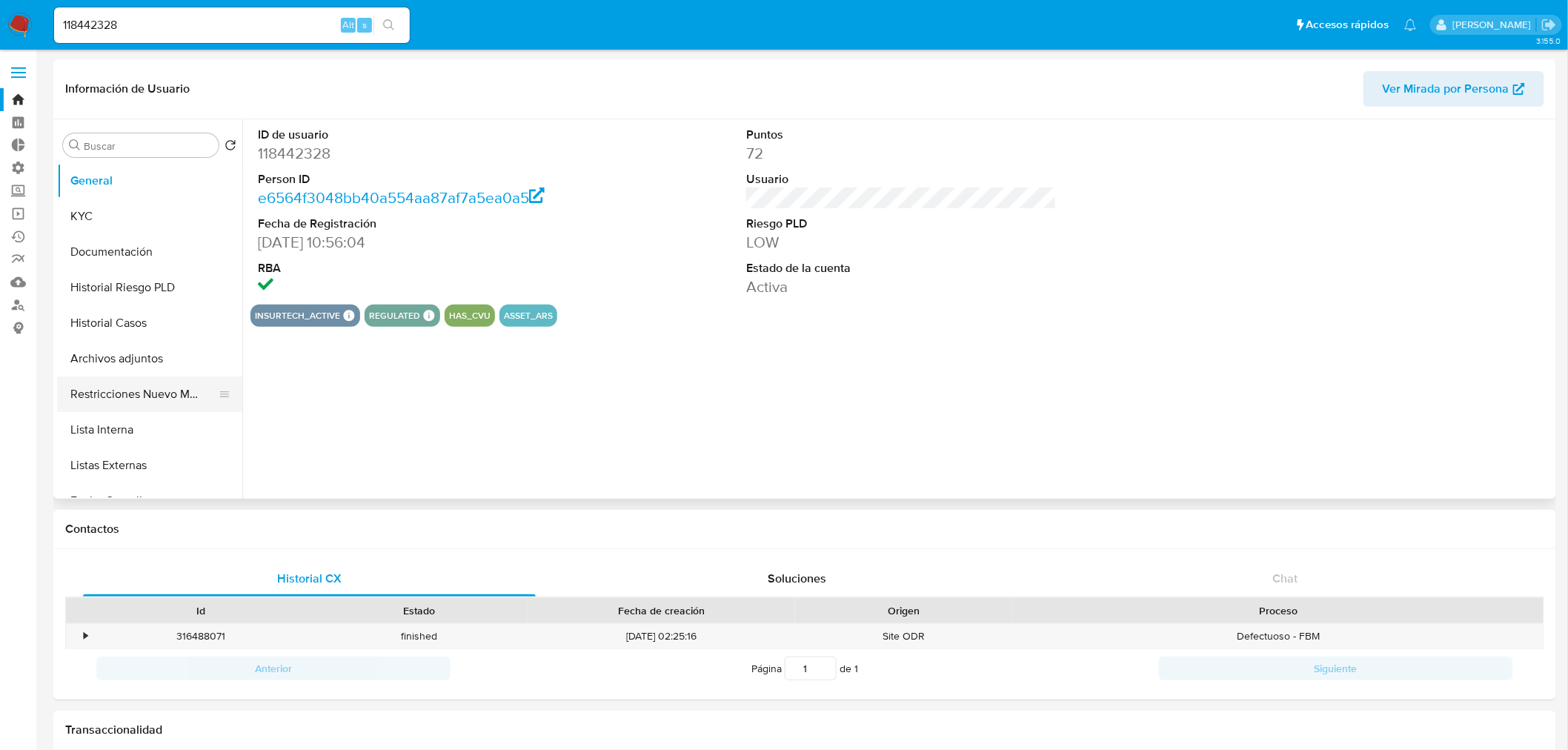
click at [143, 393] on button "Restricciones Nuevo Mundo" at bounding box center [144, 394] width 173 height 36
select select "10"
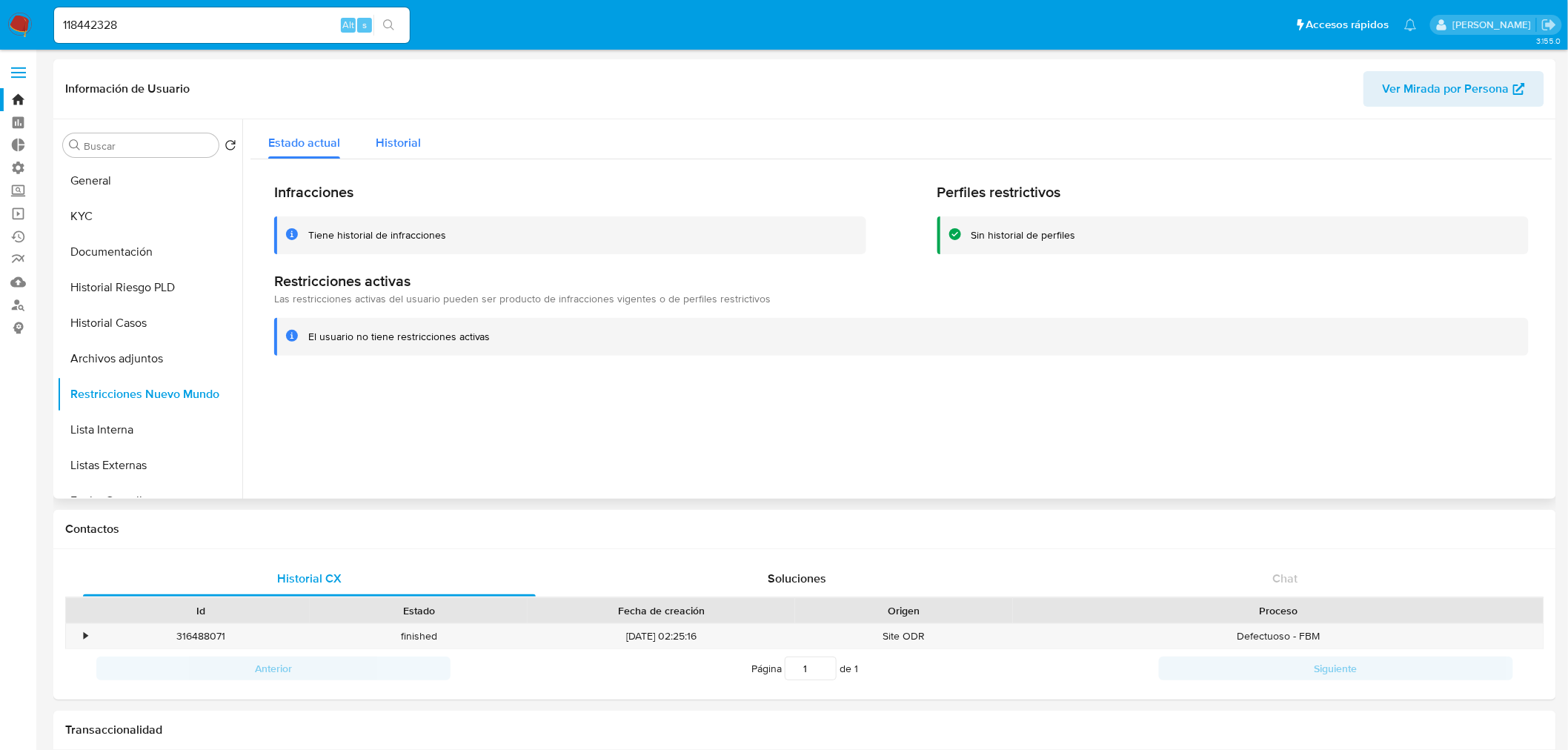
click at [403, 138] on span "Historial" at bounding box center [398, 143] width 45 height 17
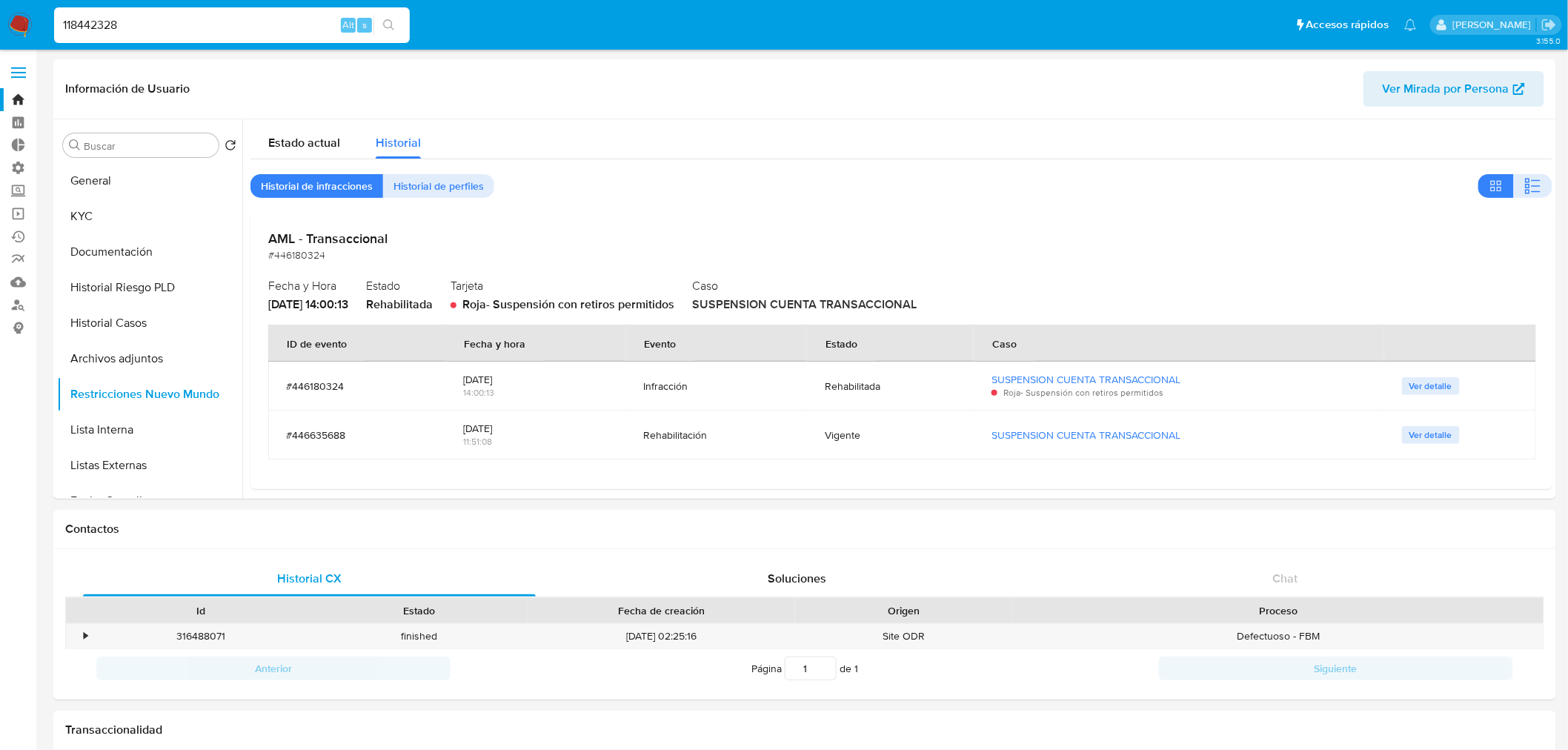
drag, startPoint x: 252, startPoint y: 24, endPoint x: -730, endPoint y: 2, distance: 982.2
paste input "586549740"
type input "586549740"
click at [386, 20] on icon "search-icon" at bounding box center [389, 25] width 12 height 12
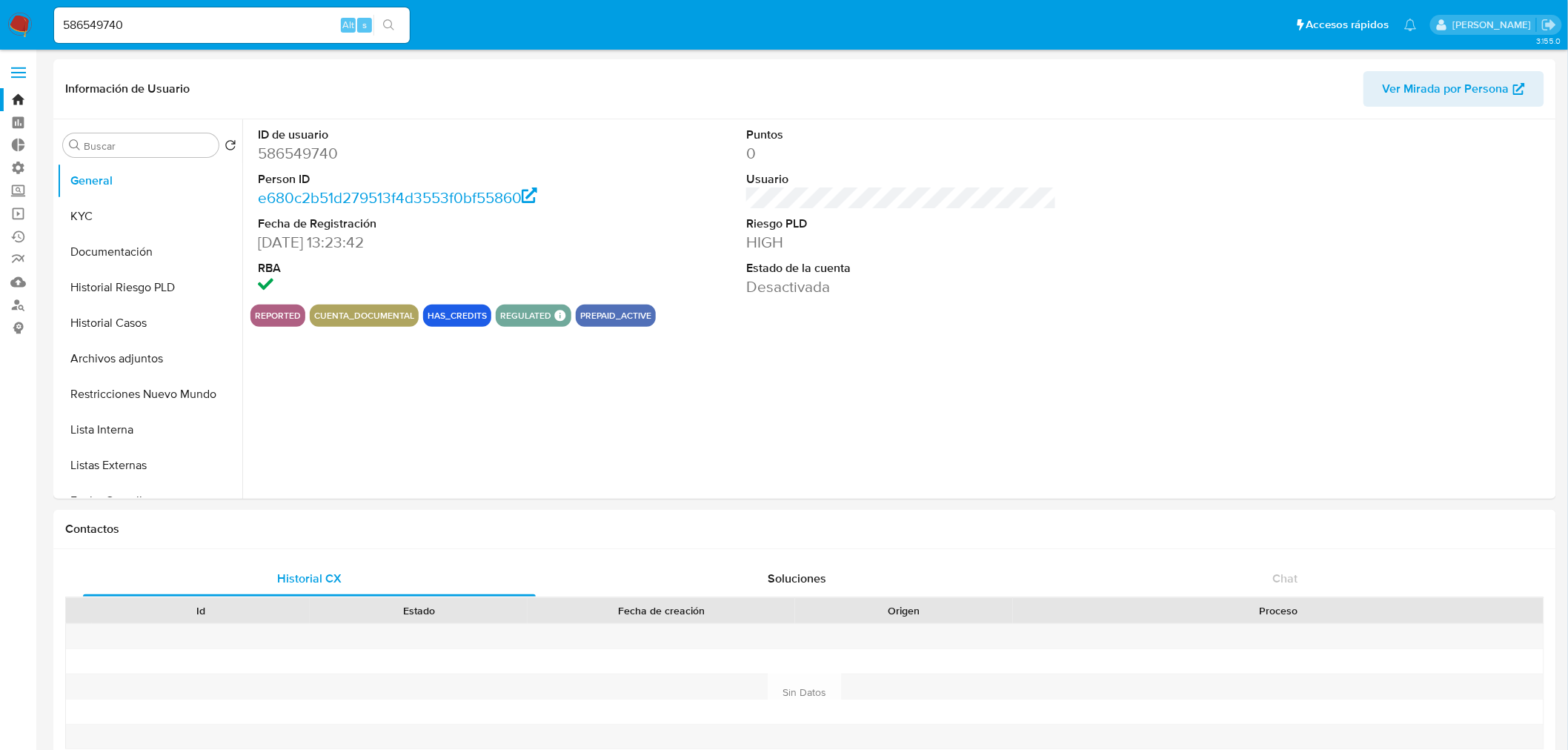
select select "10"
click at [132, 403] on button "Restricciones Nuevo Mundo" at bounding box center [144, 394] width 173 height 36
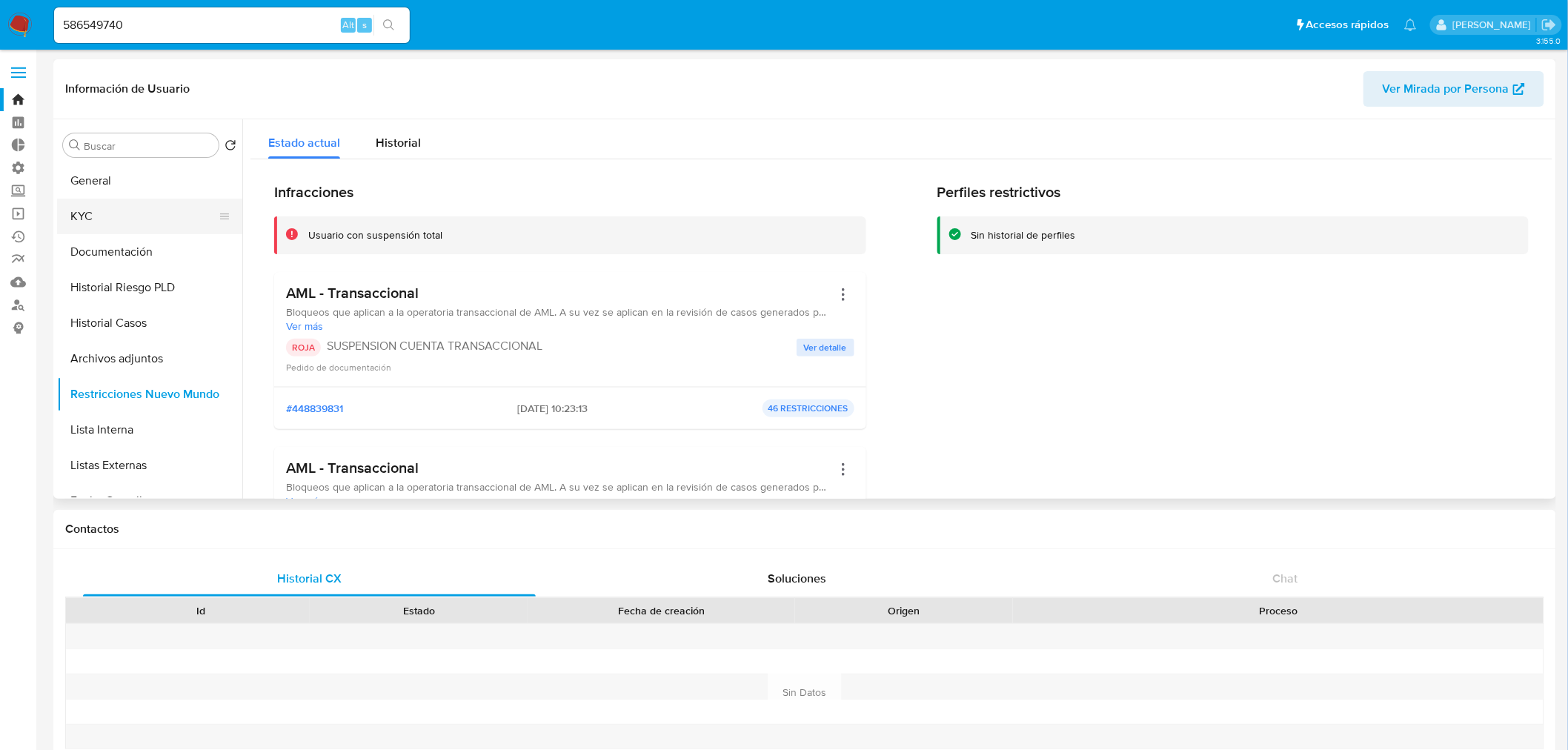
click at [119, 208] on button "KYC" at bounding box center [144, 216] width 173 height 36
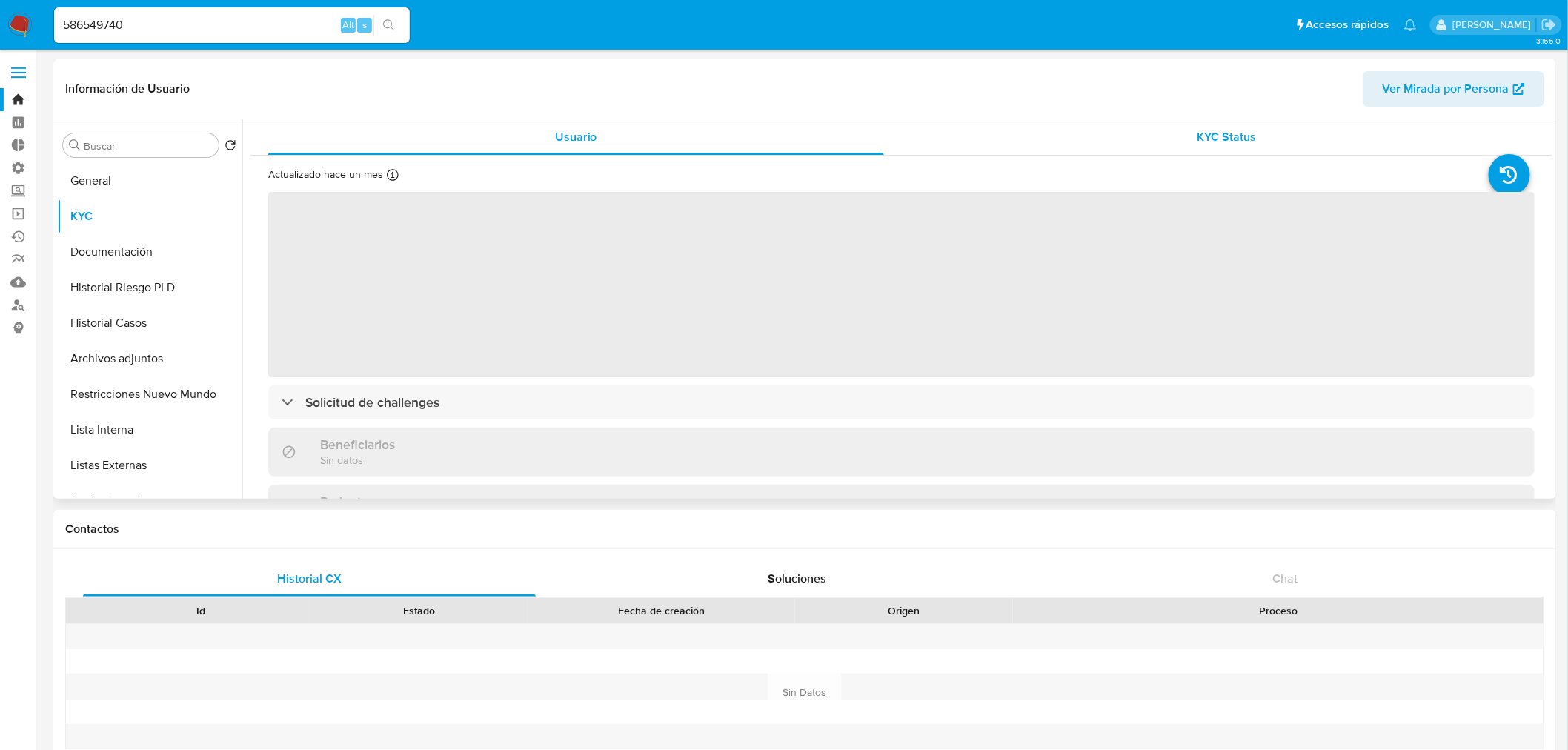
click at [1220, 135] on span "KYC Status" at bounding box center [1227, 137] width 59 height 17
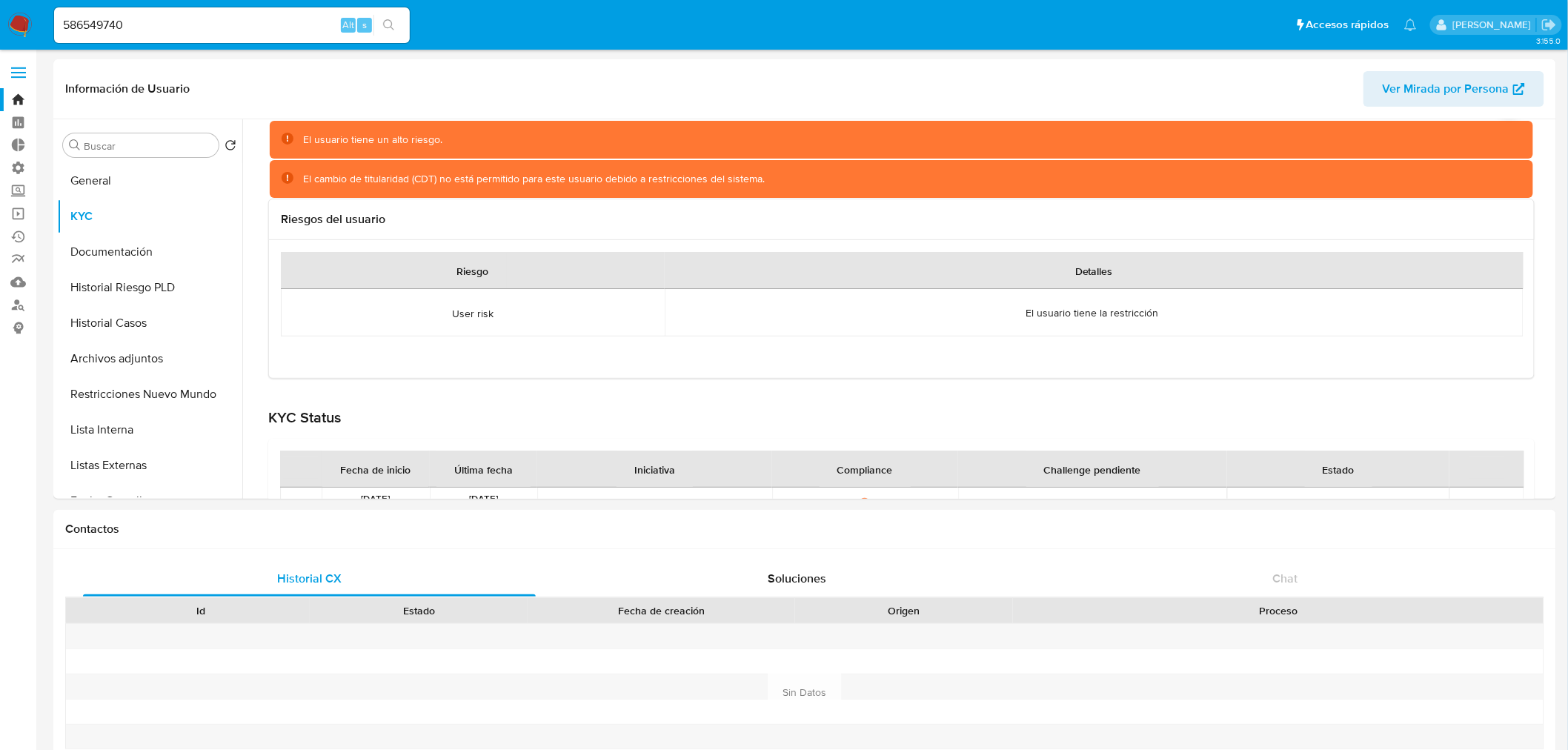
scroll to position [164, 0]
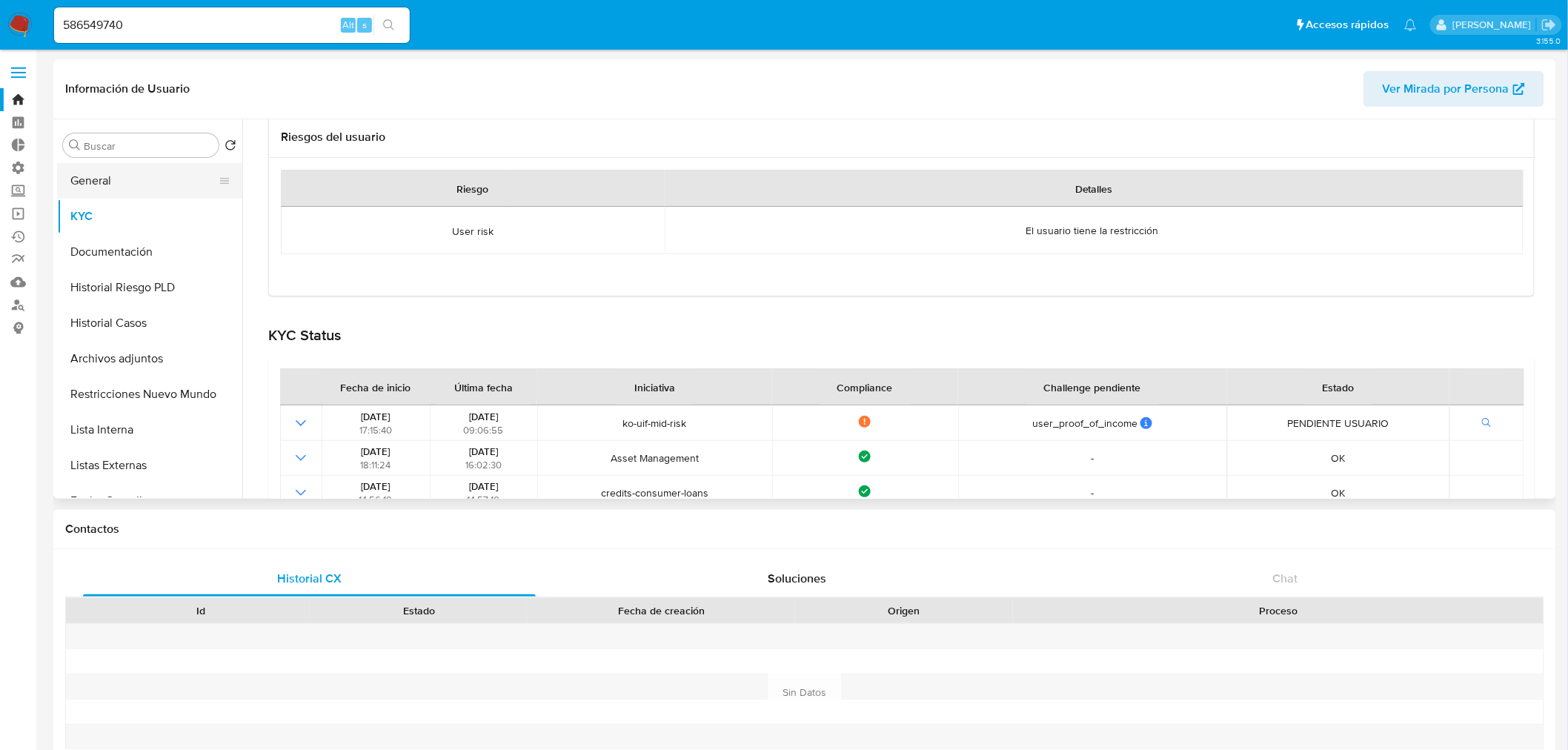
click at [99, 173] on button "General" at bounding box center [144, 181] width 173 height 36
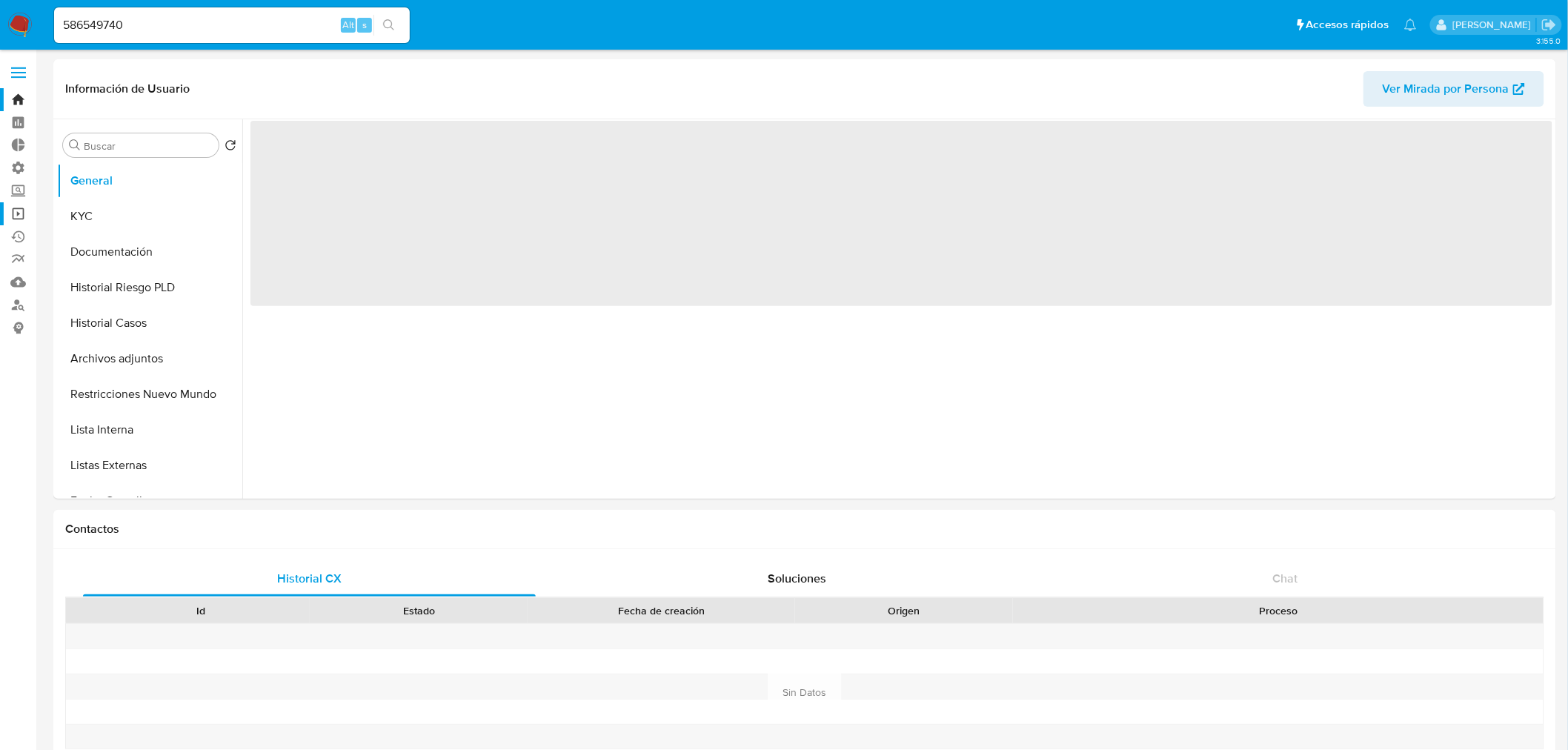
scroll to position [0, 0]
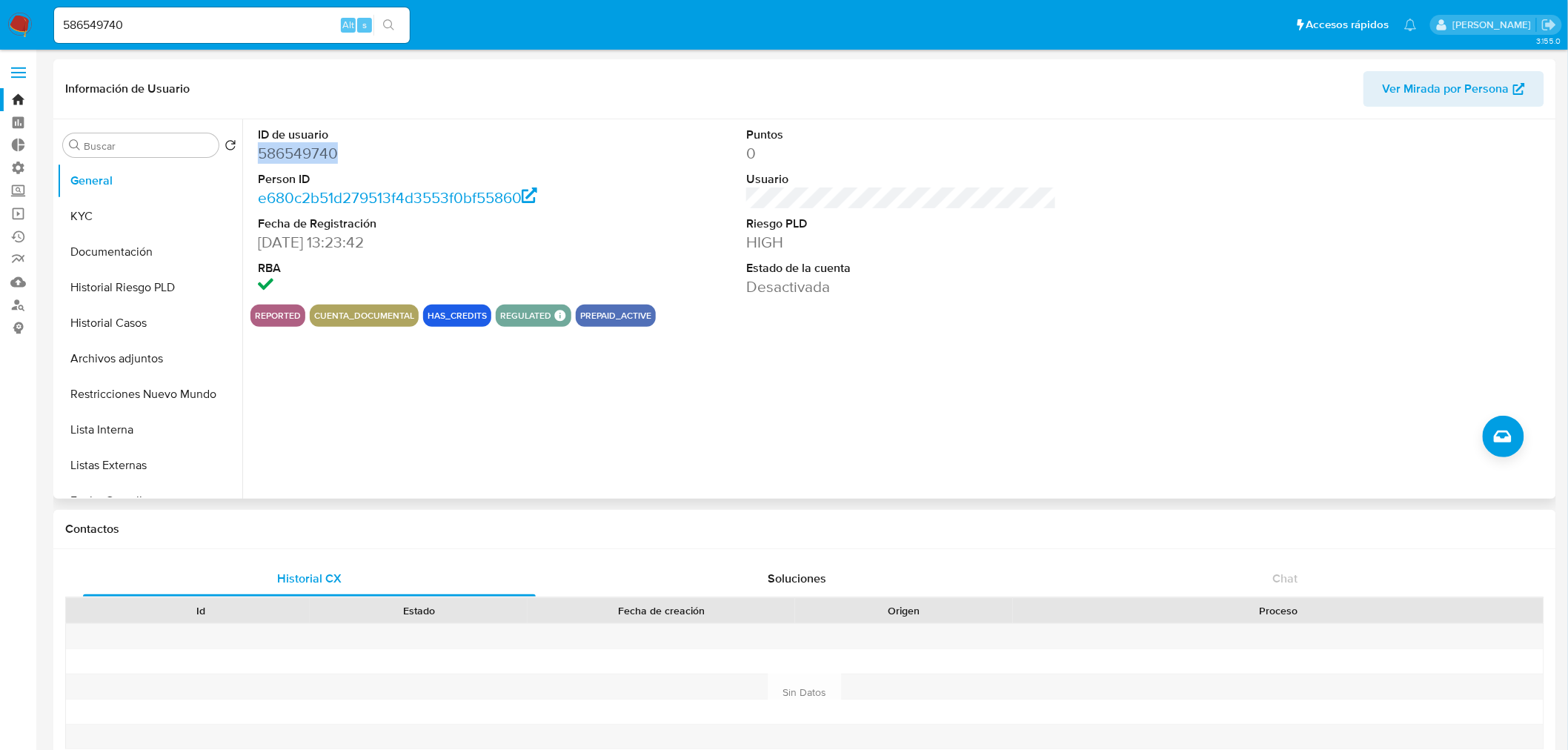
drag, startPoint x: 338, startPoint y: 157, endPoint x: 254, endPoint y: 145, distance: 84.9
click at [254, 145] on div "ID de usuario 586549740 Person ID e680c2b51d279513f4d3553f0bf55860 Fecha de Reg…" at bounding box center [413, 212] width 325 height 185
copy dd "586549740"
click at [115, 217] on button "KYC" at bounding box center [150, 216] width 185 height 36
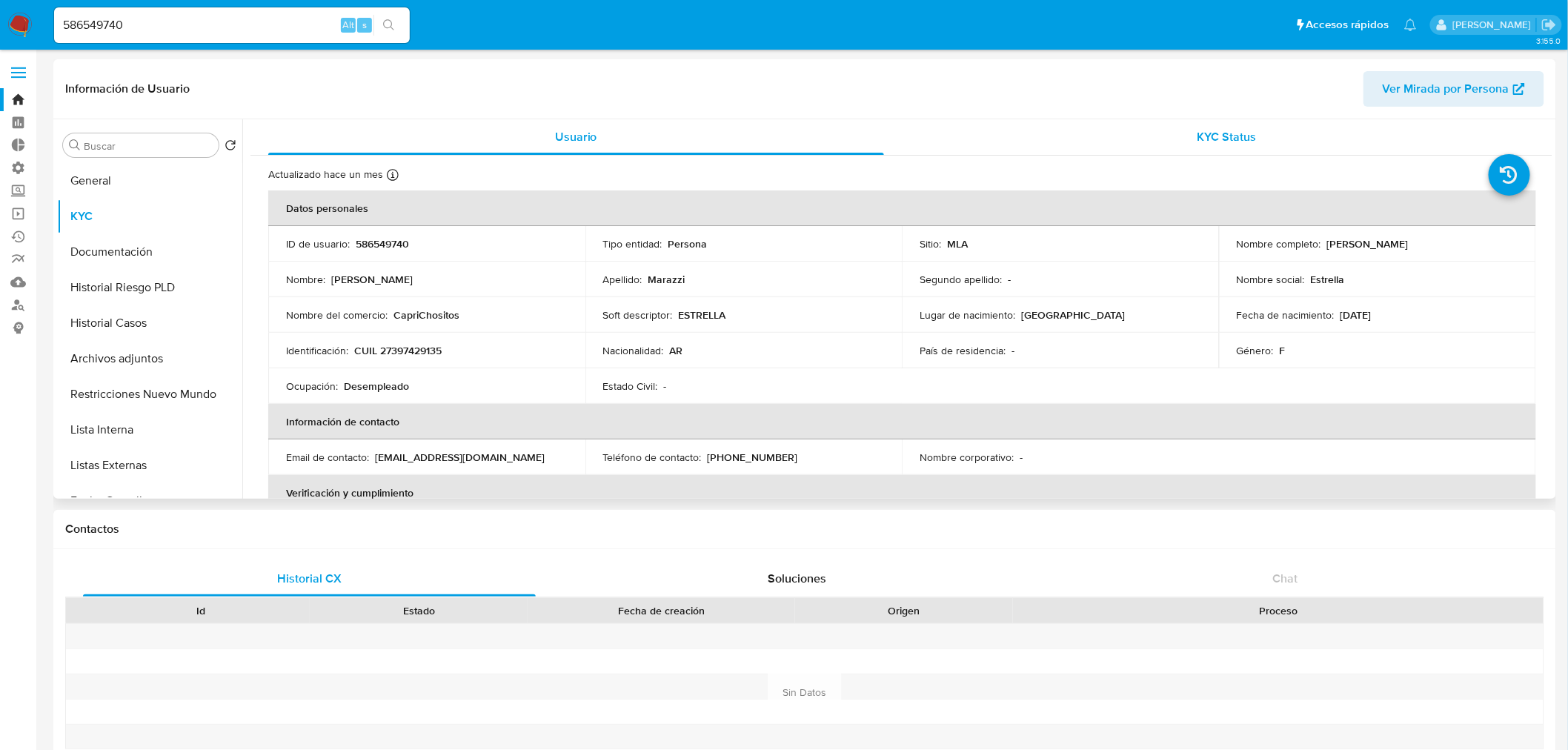
click at [1219, 143] on span "KYC Status" at bounding box center [1227, 137] width 59 height 17
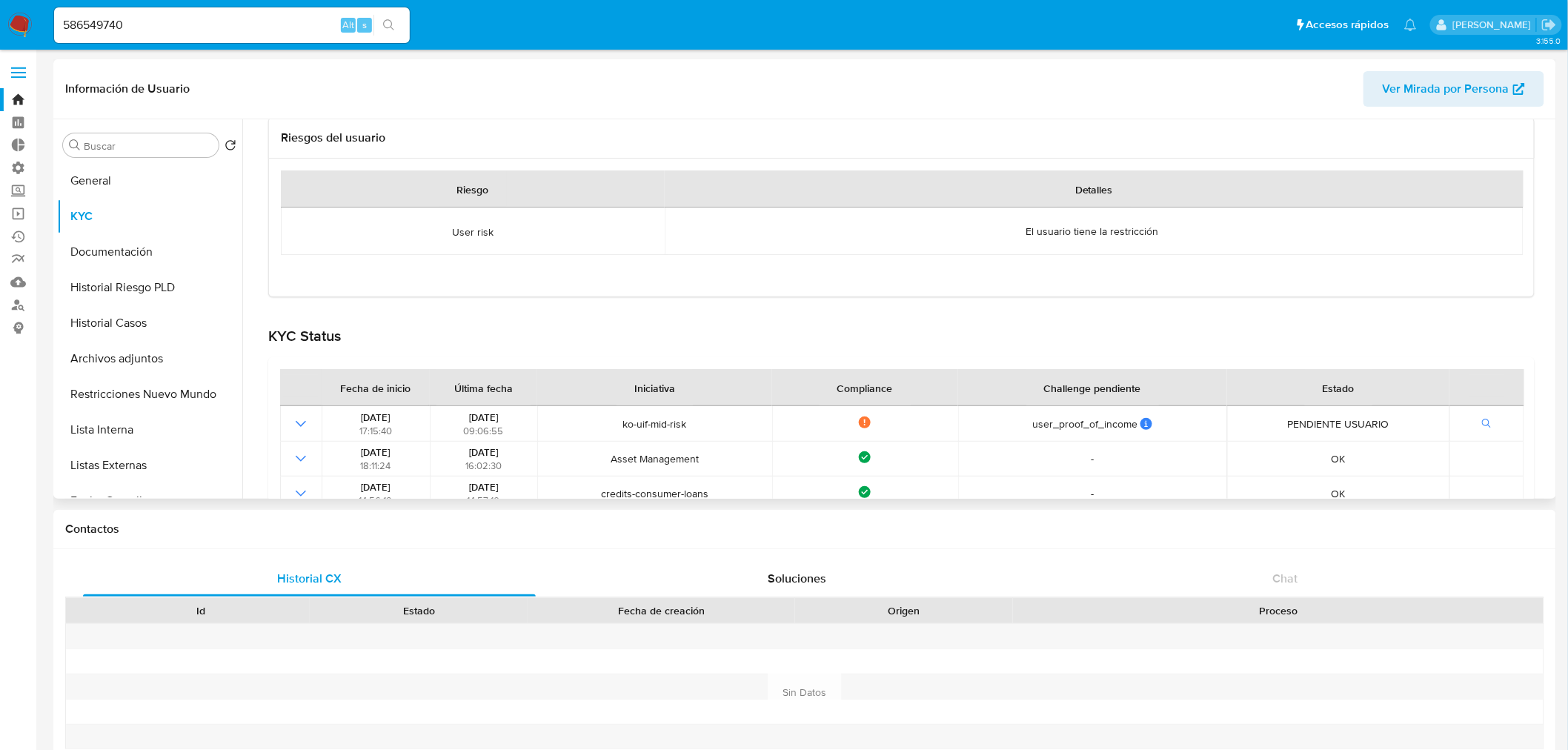
scroll to position [164, 0]
click at [132, 321] on button "Historial Casos" at bounding box center [144, 323] width 173 height 36
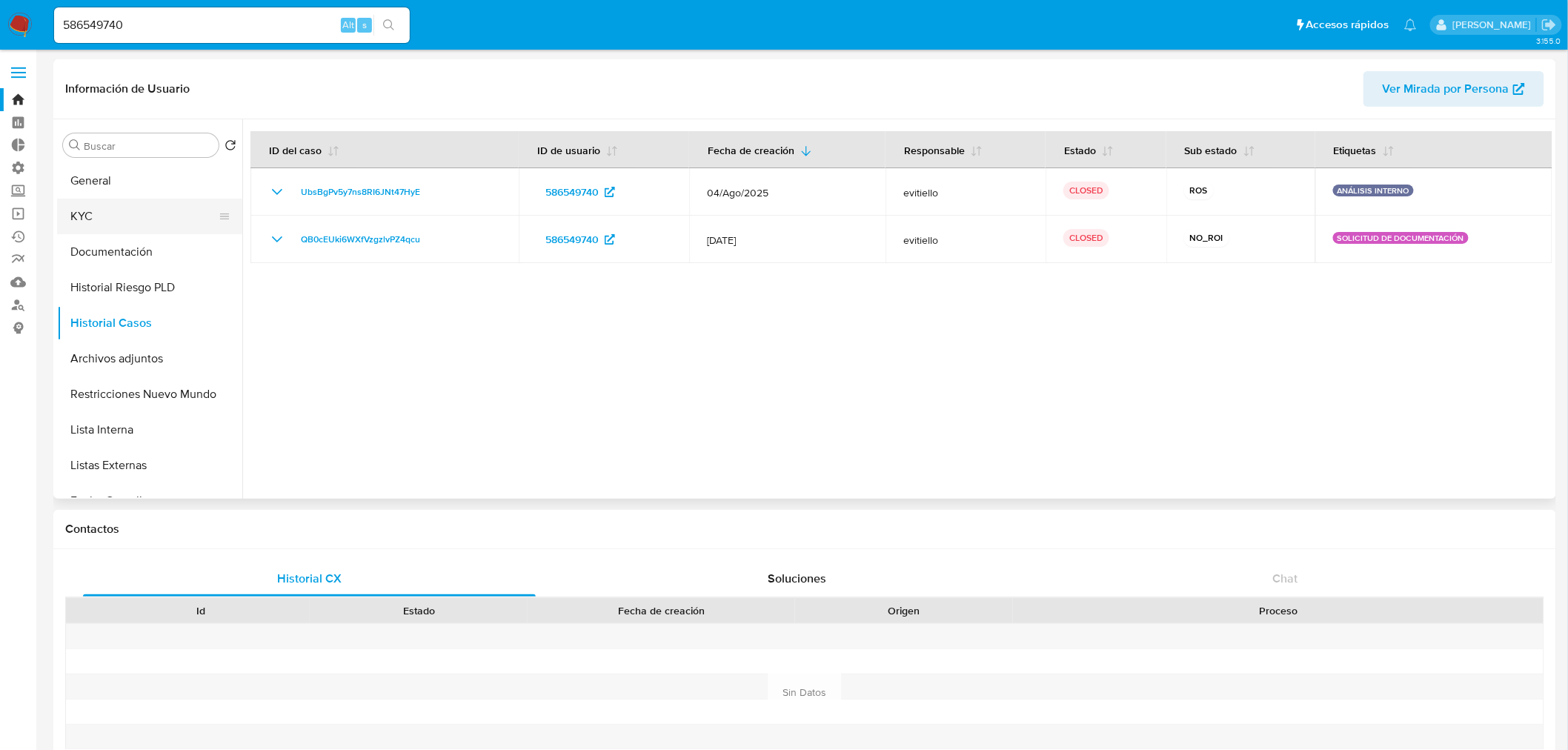
click at [119, 218] on button "KYC" at bounding box center [144, 216] width 173 height 36
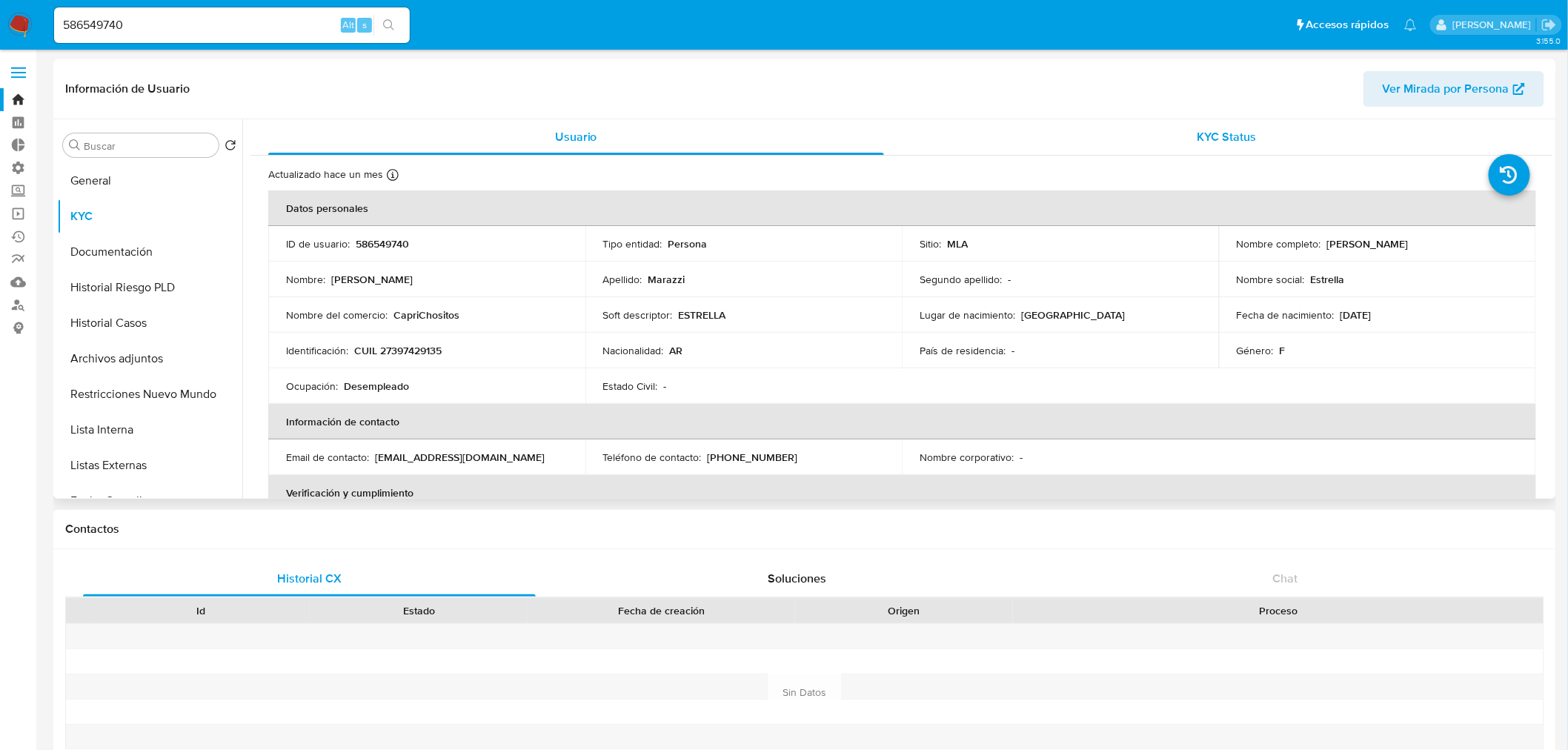
click at [1207, 132] on span "KYC Status" at bounding box center [1227, 137] width 59 height 17
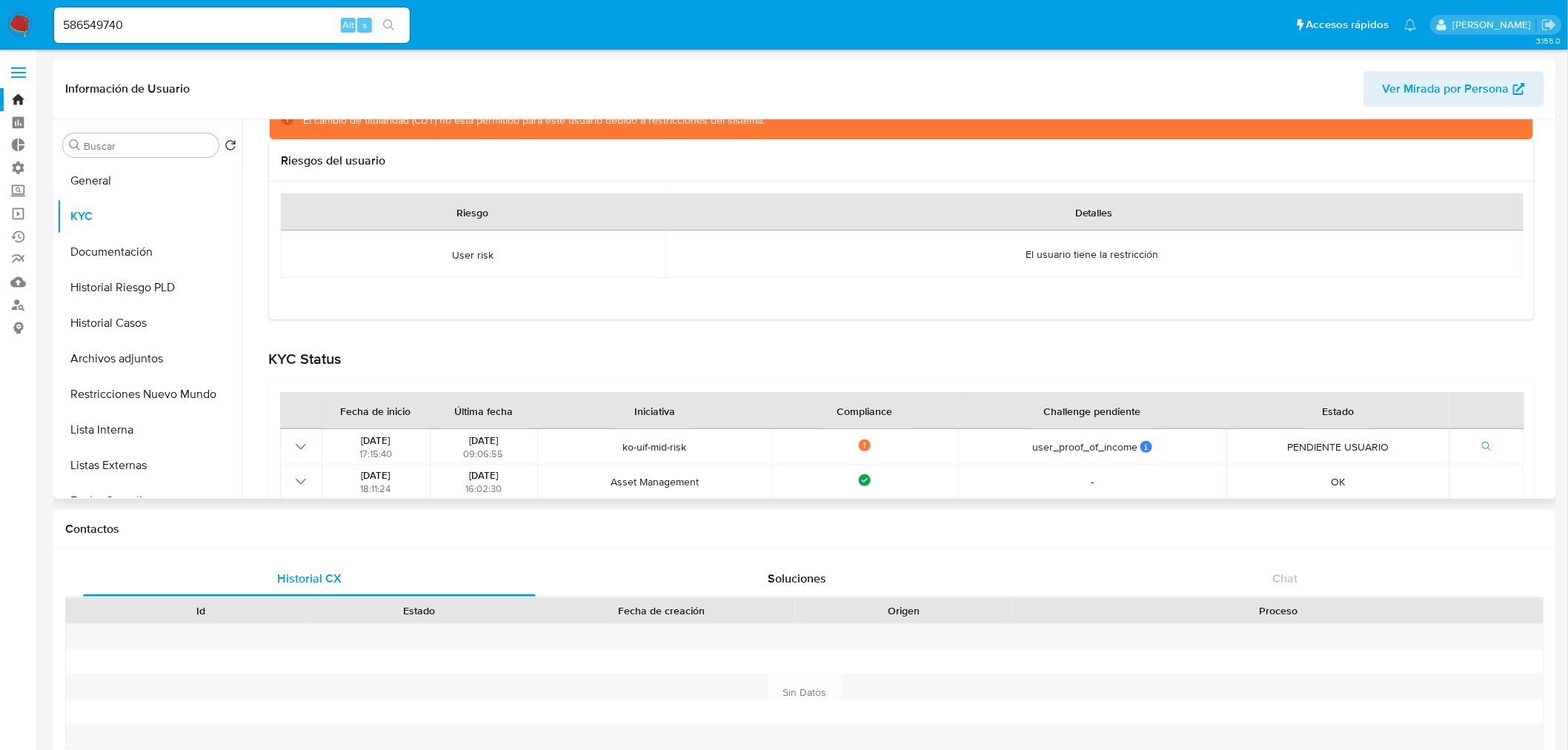
scroll to position [164, 0]
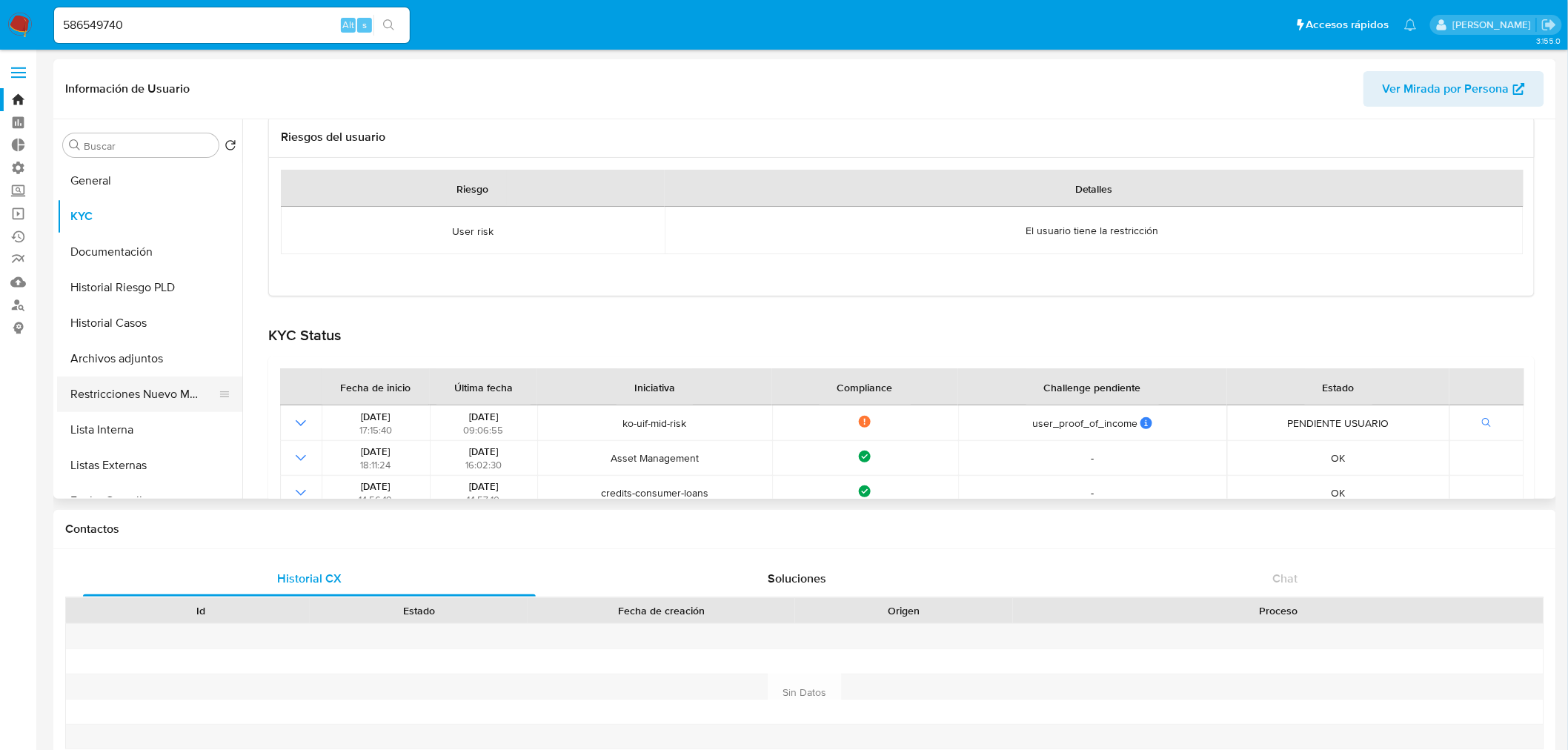
click at [141, 396] on button "Restricciones Nuevo Mundo" at bounding box center [144, 394] width 173 height 36
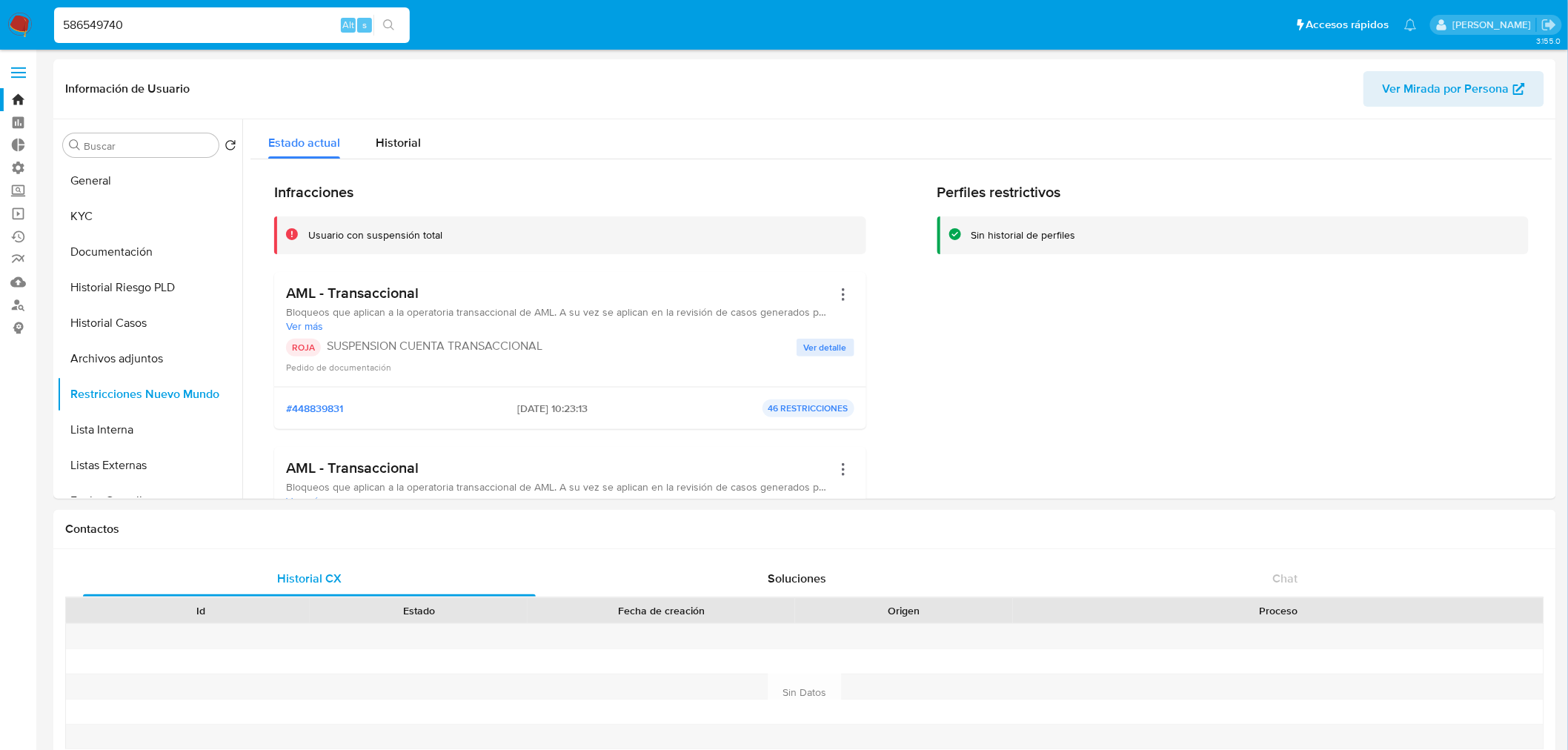
drag, startPoint x: 214, startPoint y: 26, endPoint x: 195, endPoint y: 31, distance: 19.6
paste input "412084204"
type input "412084204"
click at [391, 24] on icon "search-icon" at bounding box center [388, 24] width 11 height 11
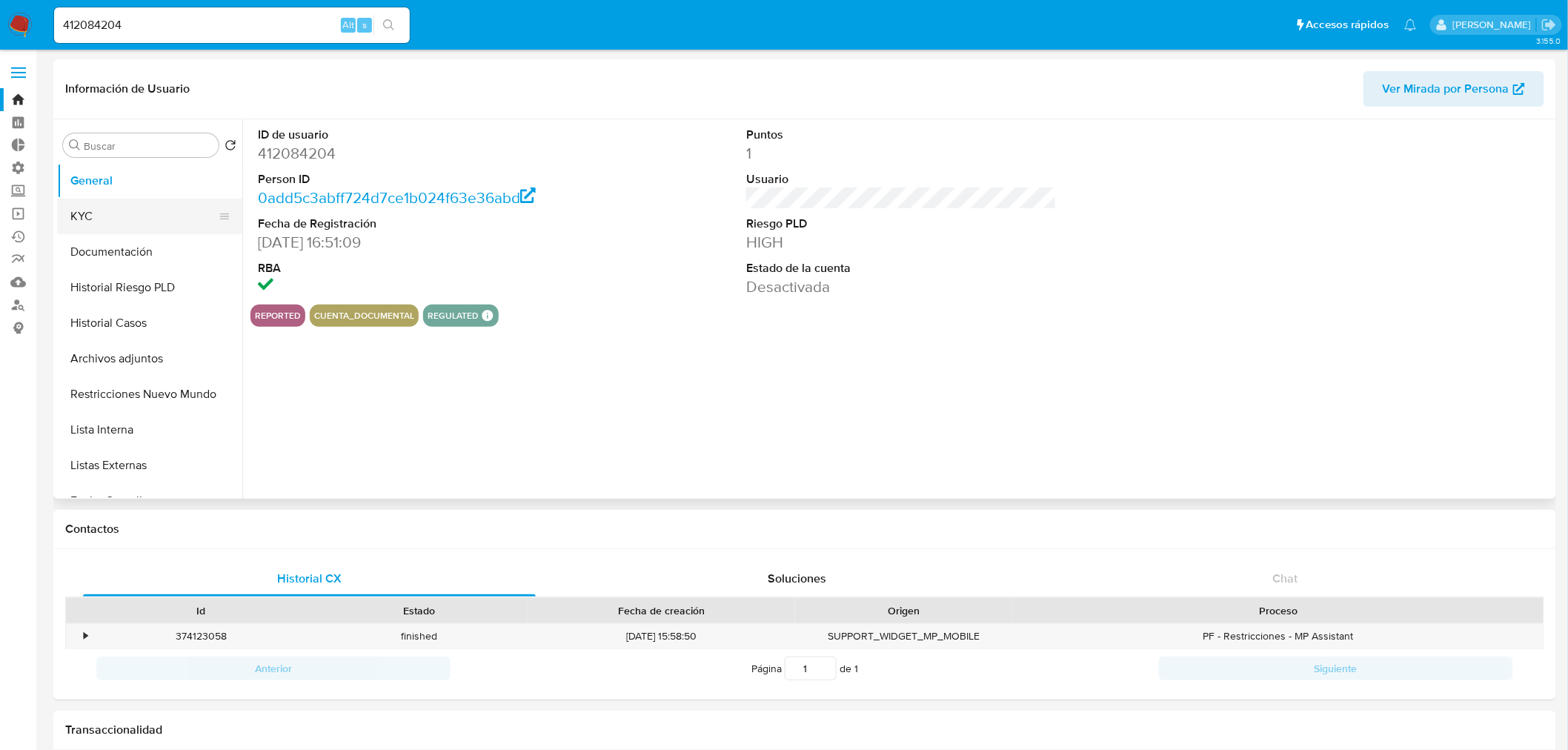
select select "10"
click at [125, 253] on button "Documentación" at bounding box center [144, 252] width 173 height 36
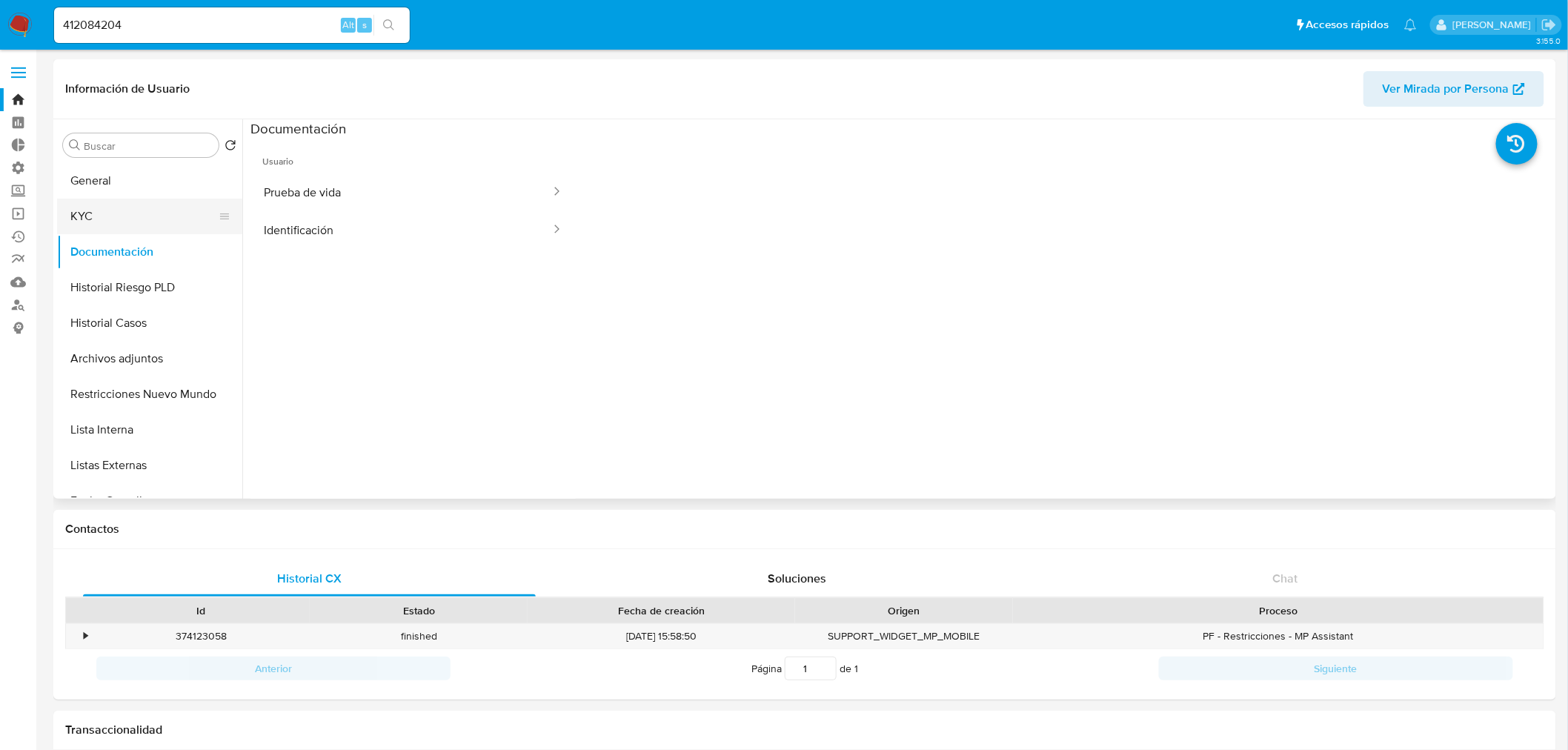
drag, startPoint x: 128, startPoint y: 226, endPoint x: 136, endPoint y: 229, distance: 8.5
click at [128, 226] on button "KYC" at bounding box center [144, 216] width 173 height 36
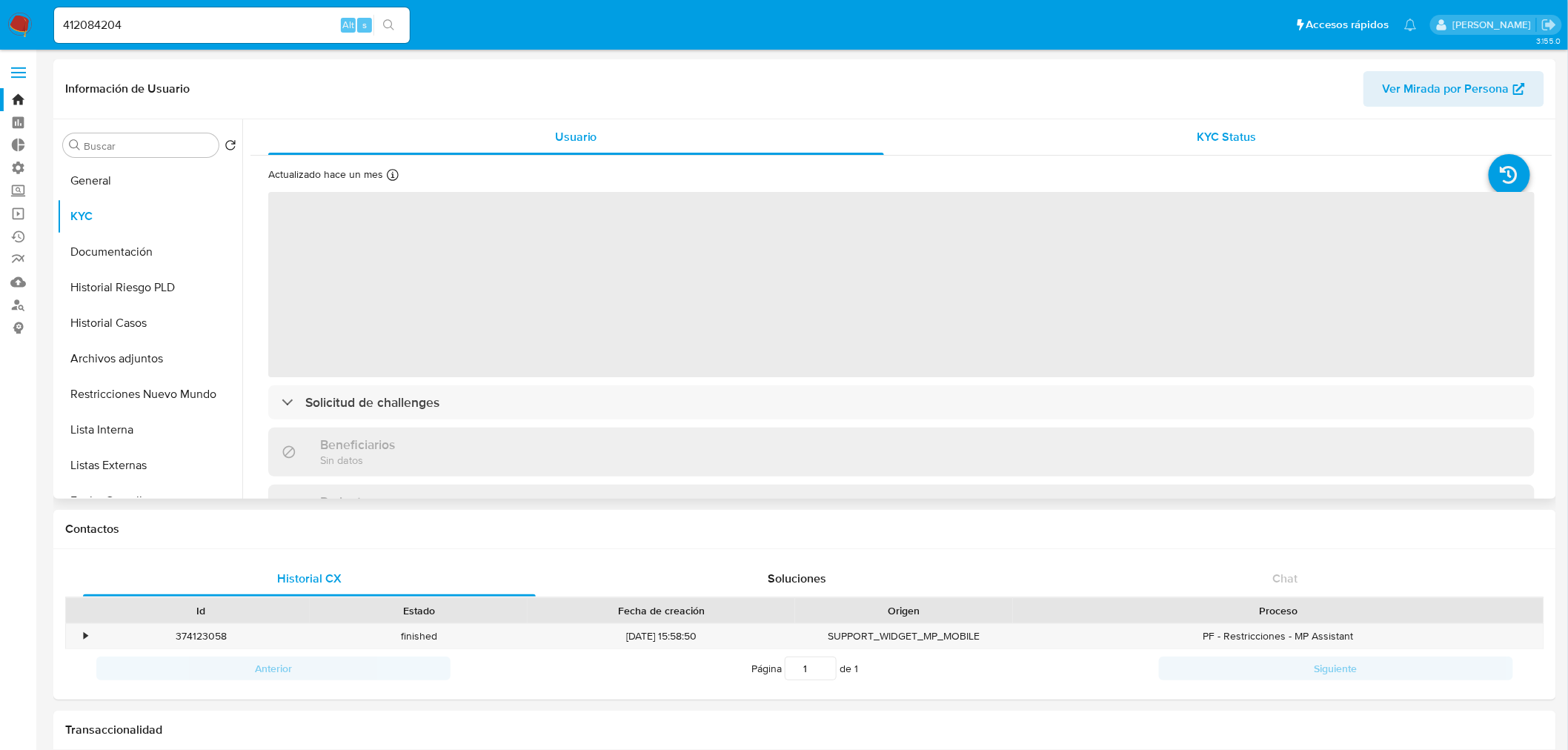
click at [1199, 132] on span "KYC Status" at bounding box center [1227, 137] width 59 height 17
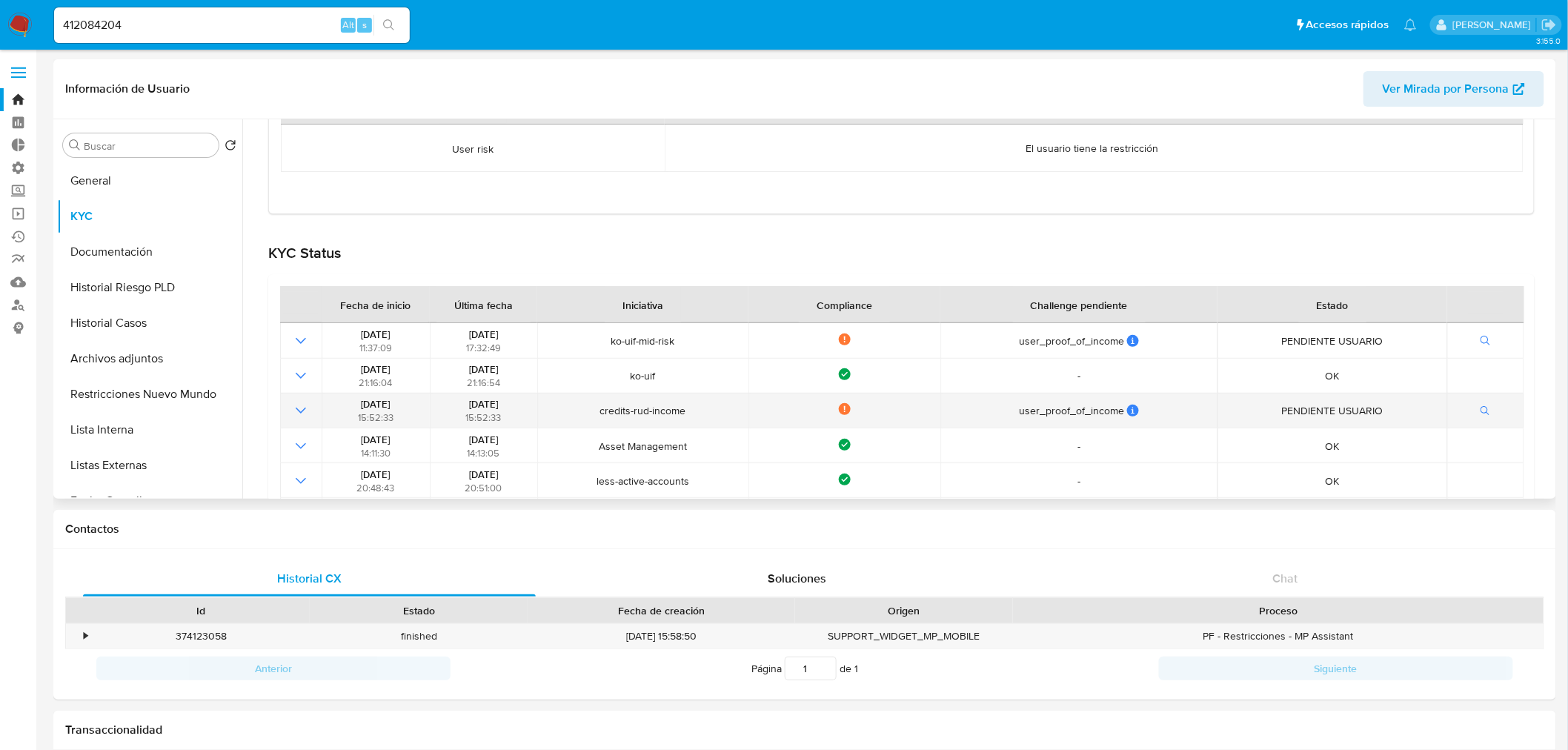
scroll to position [329, 0]
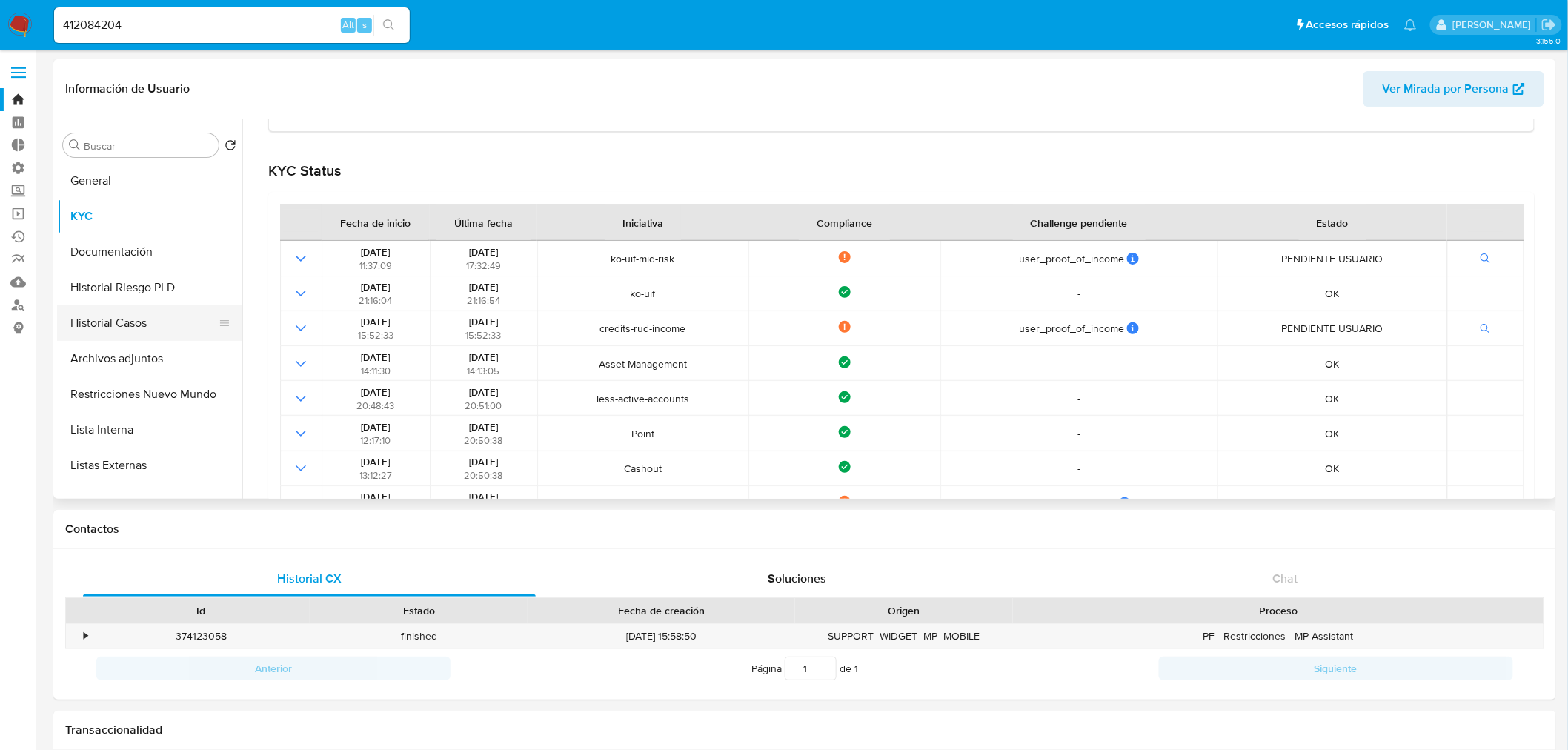
click at [132, 315] on button "Historial Casos" at bounding box center [144, 323] width 173 height 36
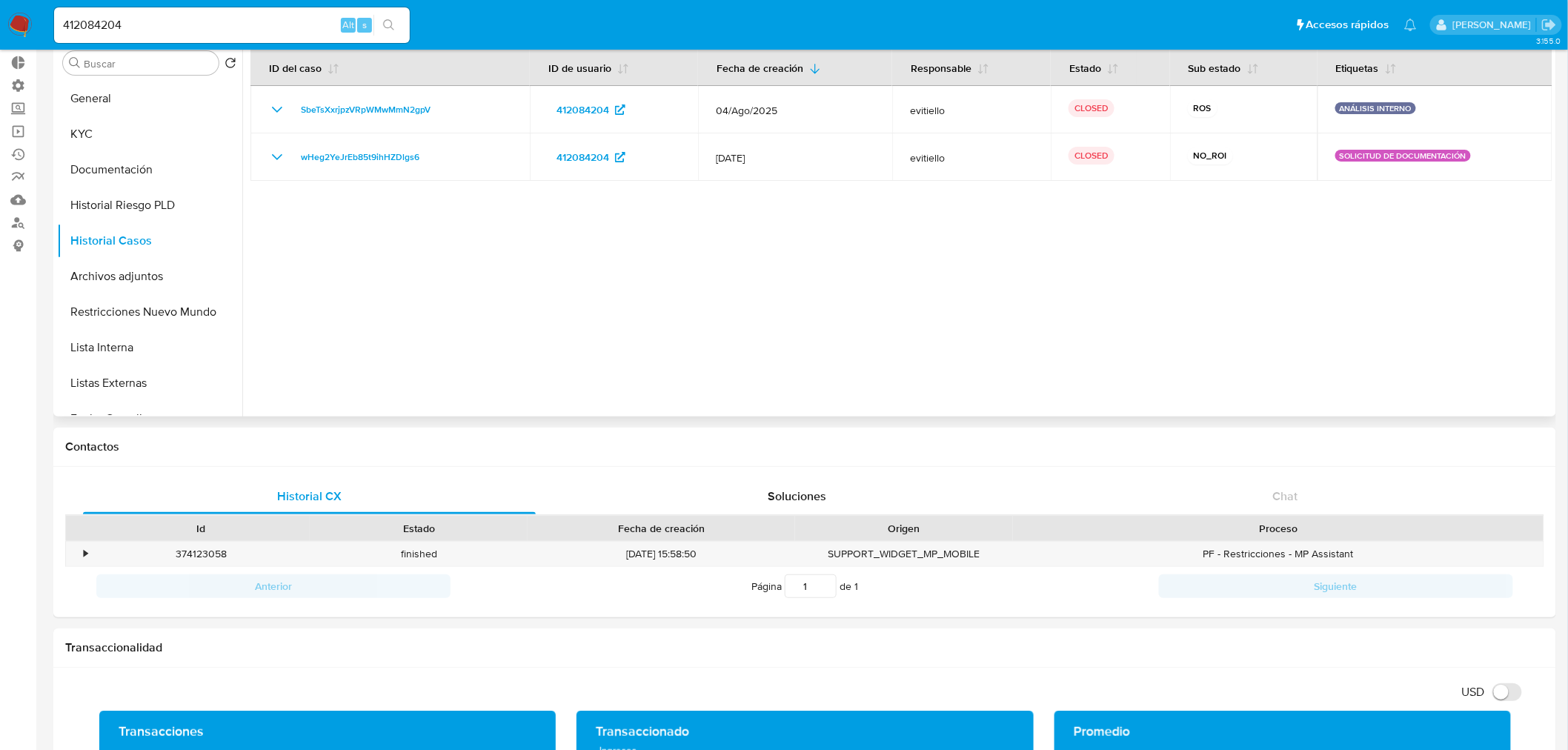
scroll to position [164, 0]
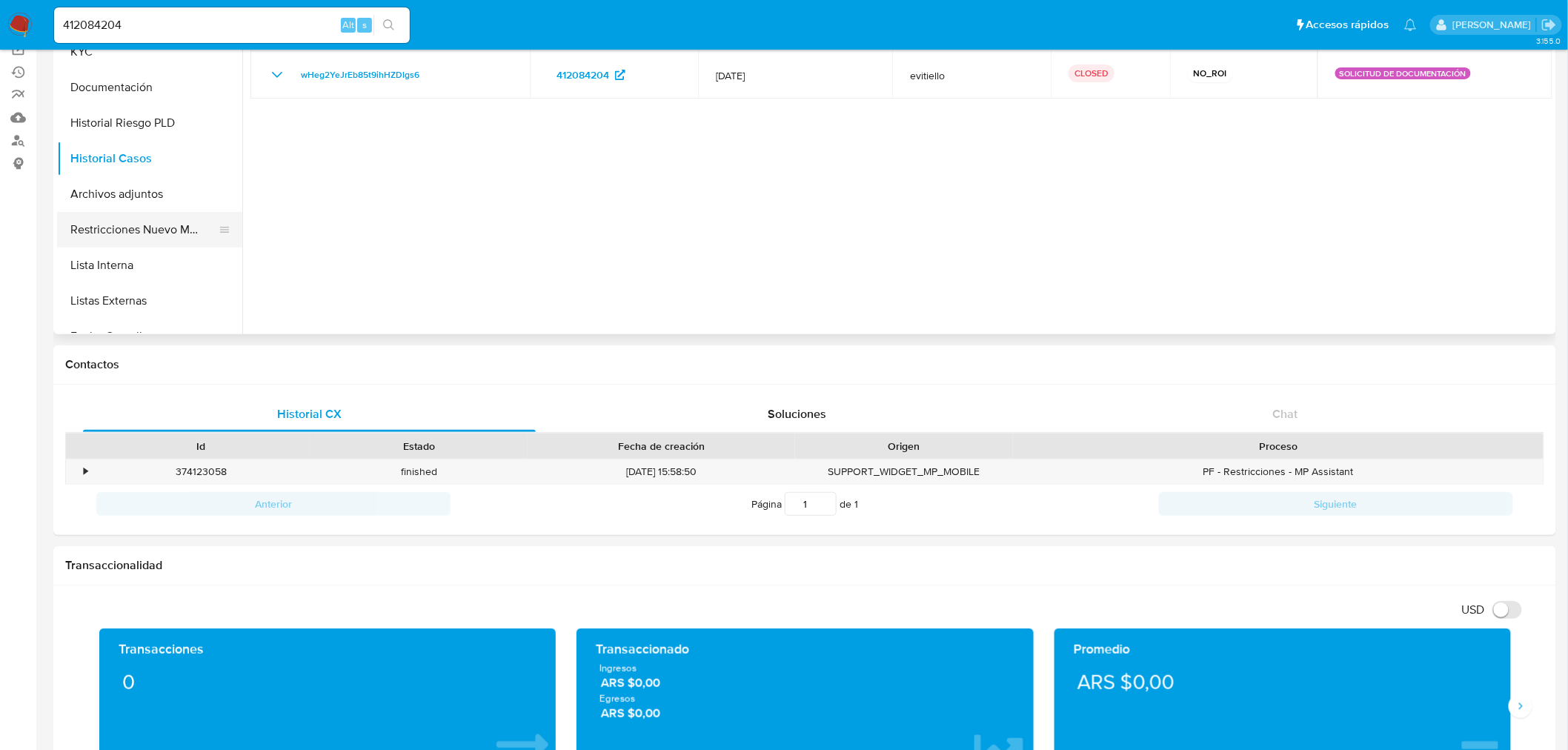
click at [122, 218] on button "Restricciones Nuevo Mundo" at bounding box center [144, 229] width 173 height 36
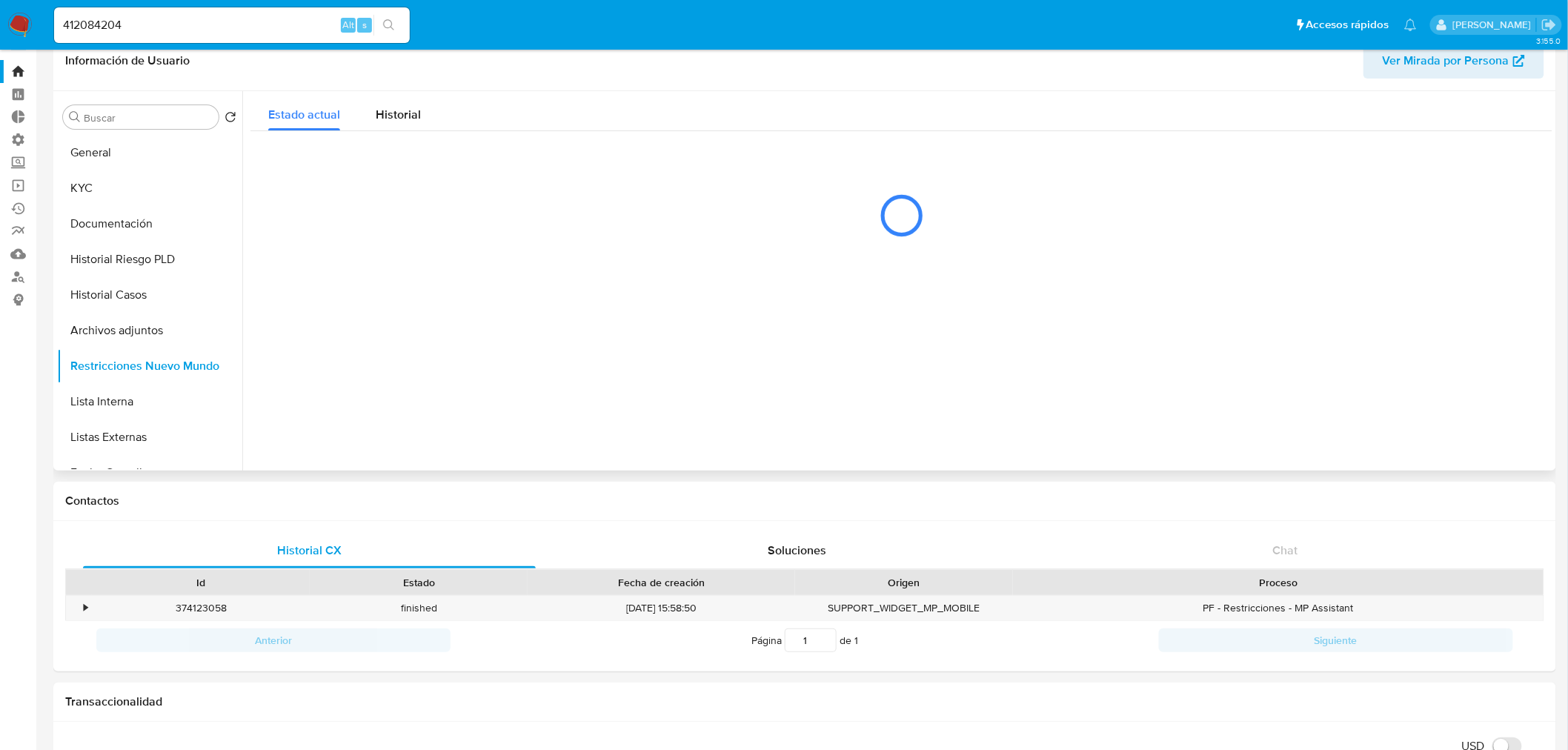
scroll to position [0, 0]
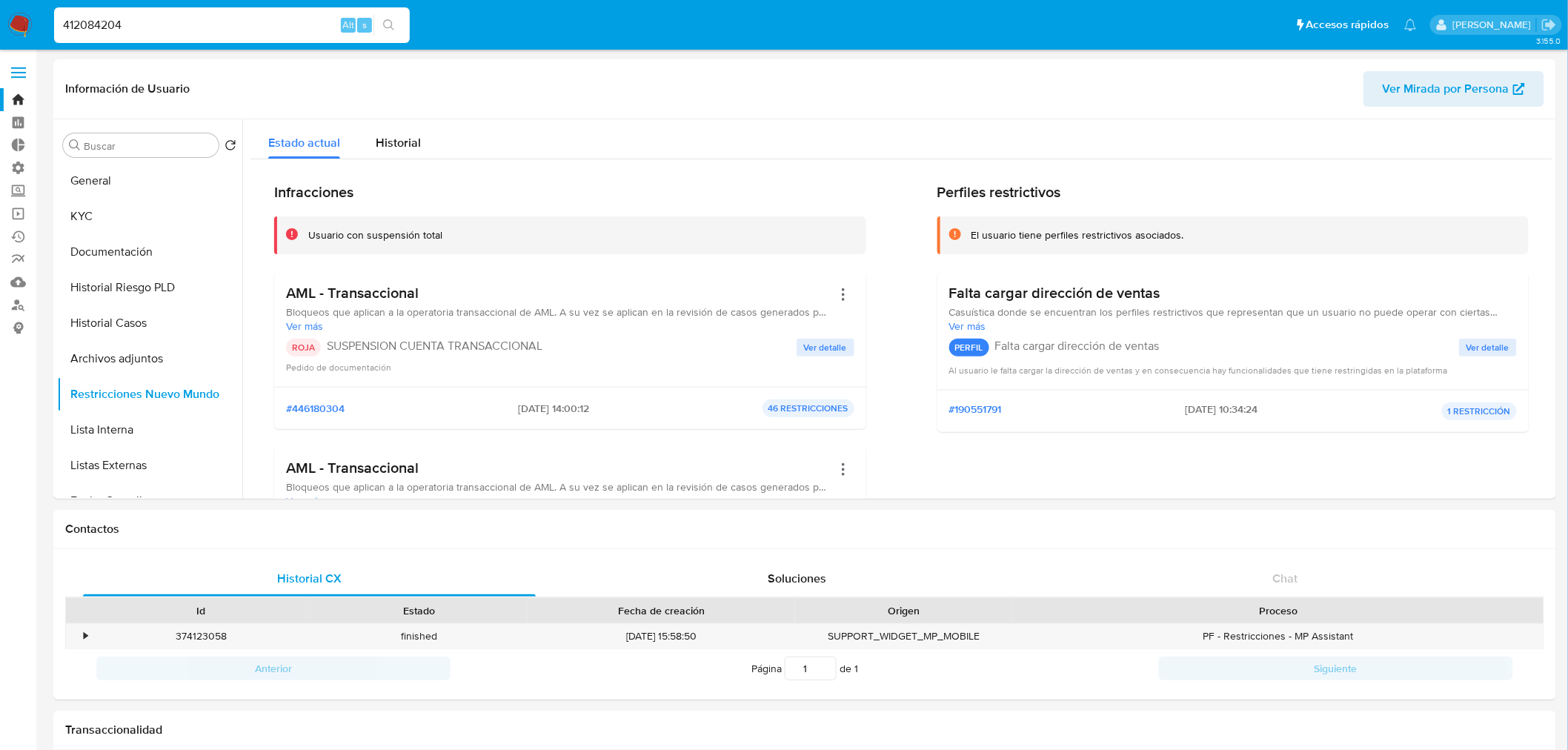
drag, startPoint x: 172, startPoint y: 19, endPoint x: 283, endPoint y: 27, distance: 111.3
paste input "255668551"
type input "255668551"
click at [394, 18] on button "search-icon" at bounding box center [388, 25] width 30 height 21
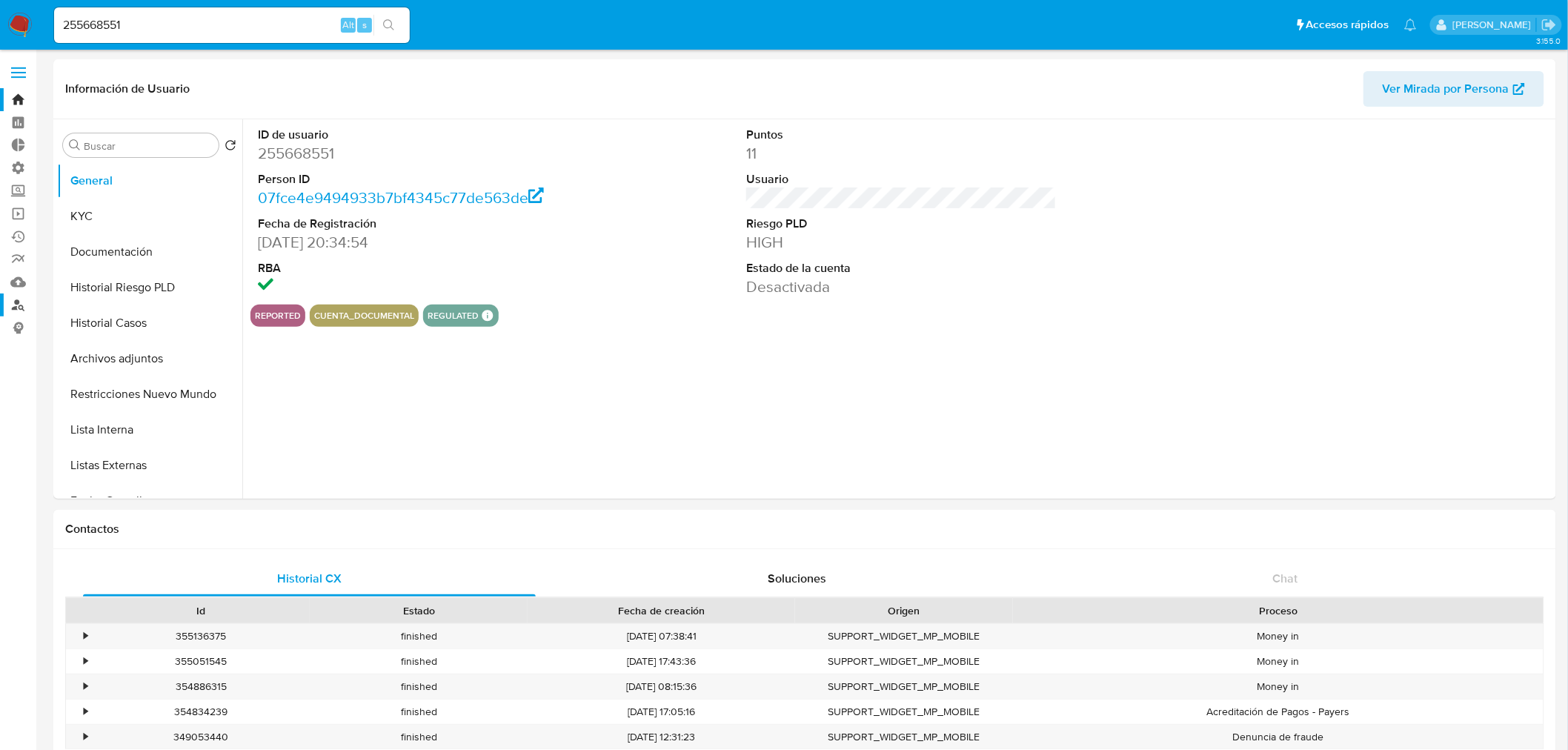
select select "10"
click at [131, 216] on button "KYC" at bounding box center [144, 216] width 173 height 36
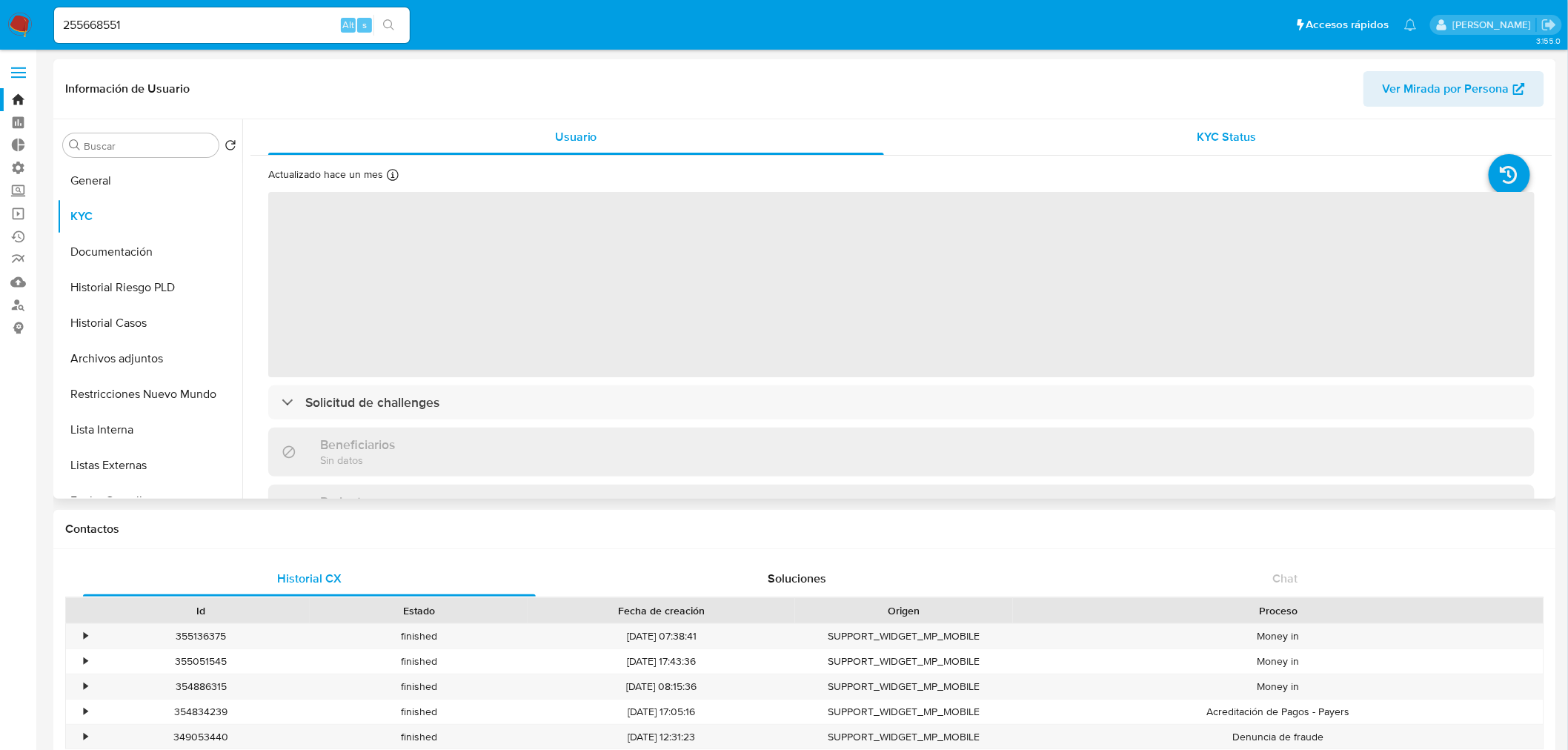
click at [1190, 150] on div "KYC Status" at bounding box center [1227, 137] width 616 height 36
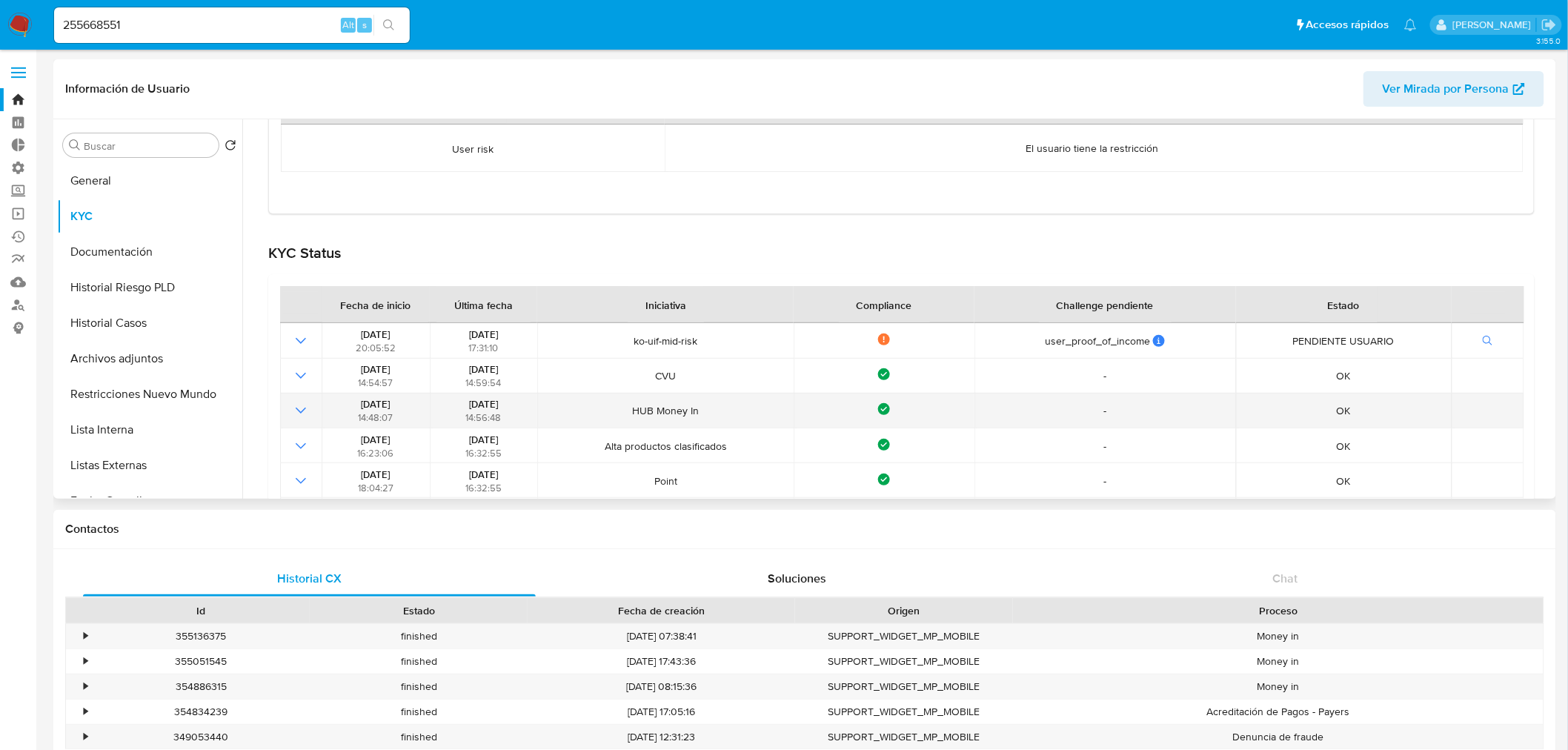
scroll to position [329, 0]
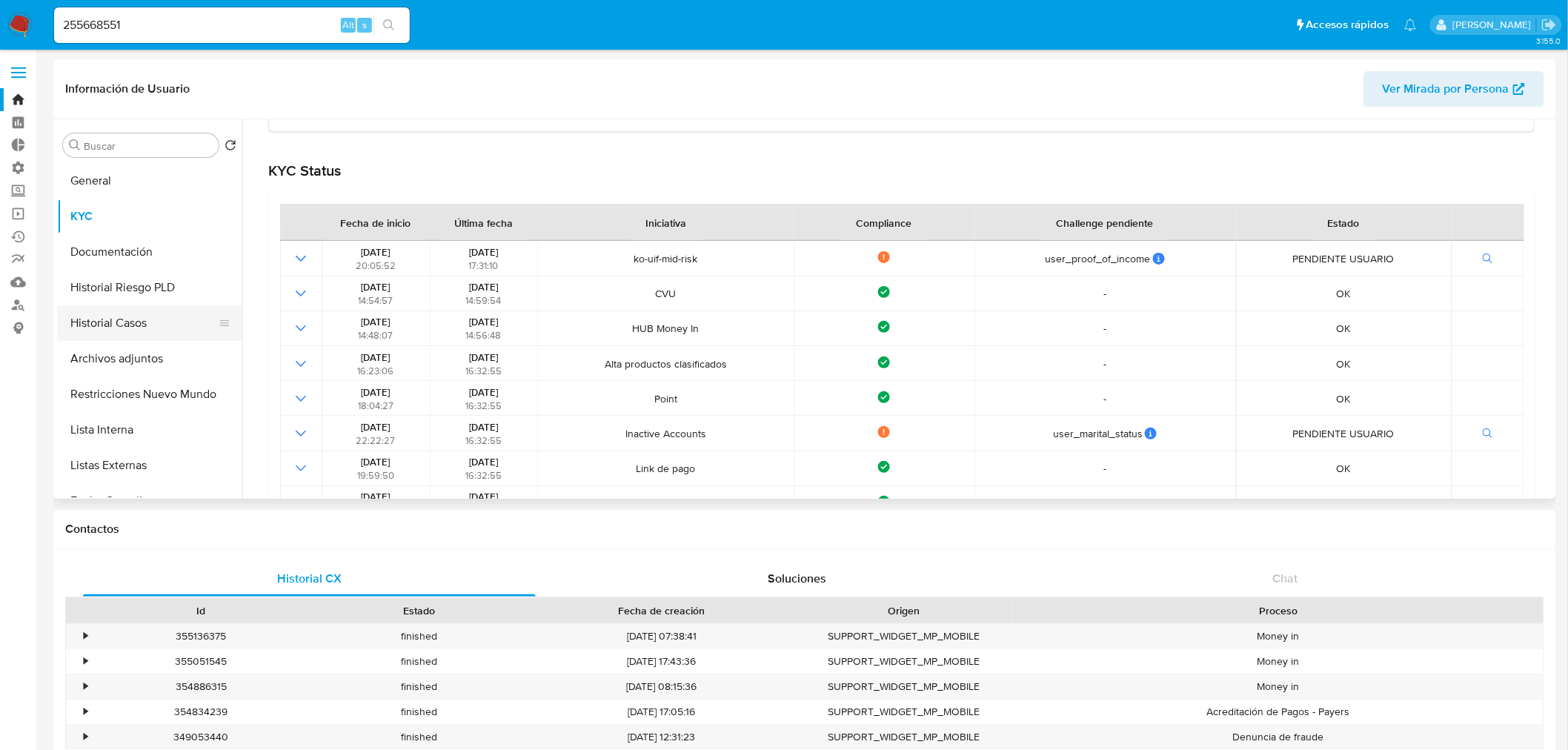
click at [105, 320] on button "Historial Casos" at bounding box center [144, 323] width 173 height 36
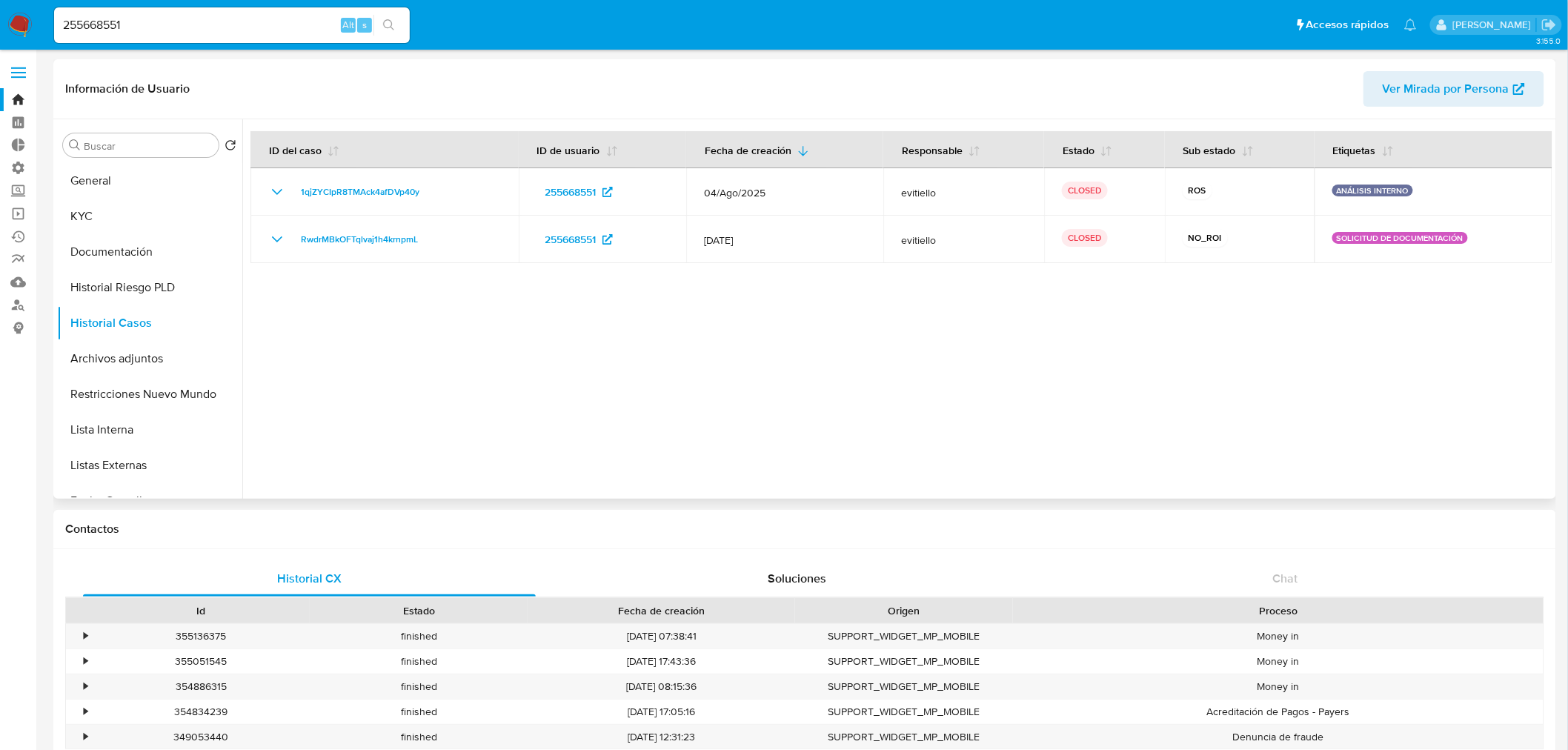
scroll to position [164, 0]
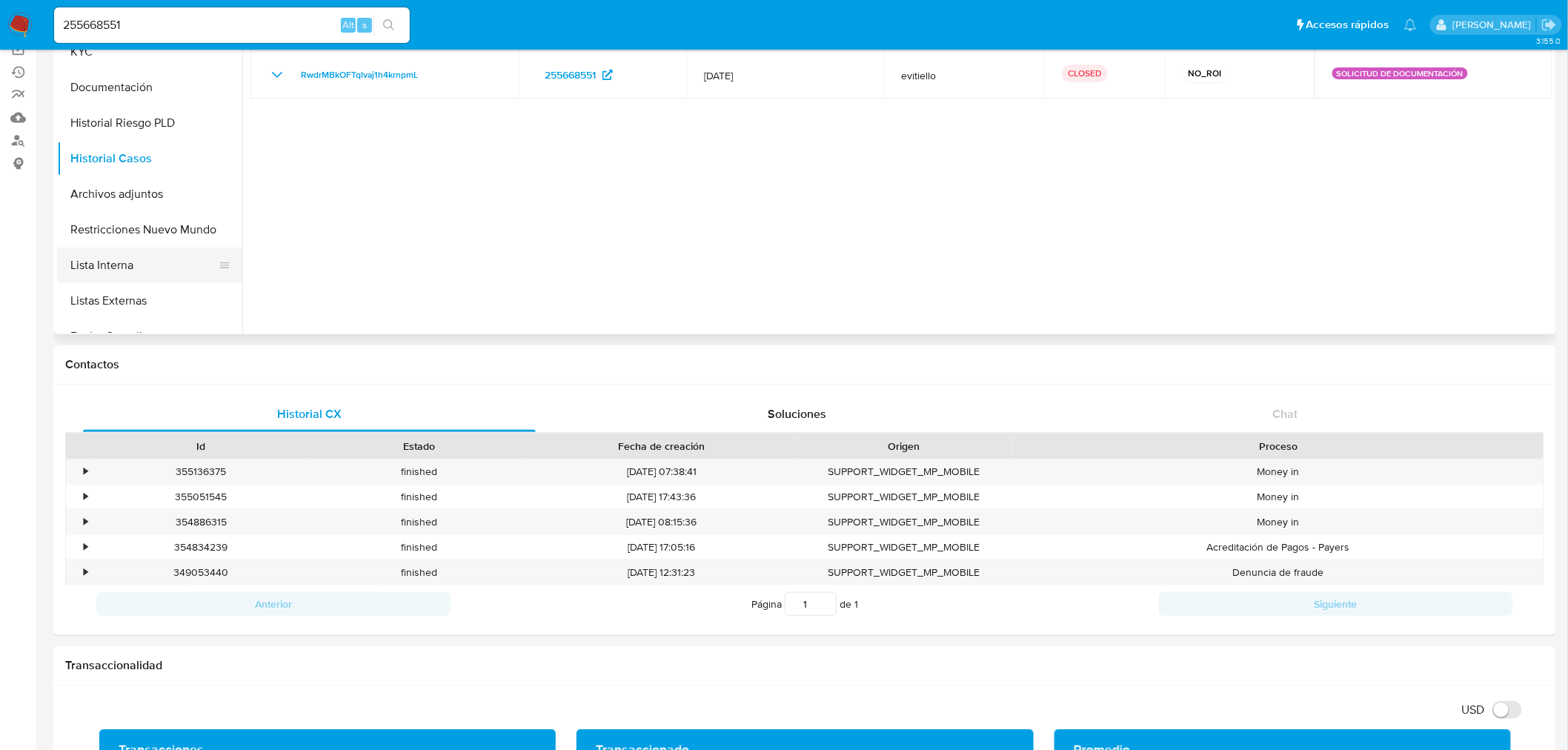
drag, startPoint x: 154, startPoint y: 242, endPoint x: 156, endPoint y: 250, distance: 8.2
click at [154, 242] on button "Restricciones Nuevo Mundo" at bounding box center [150, 229] width 185 height 36
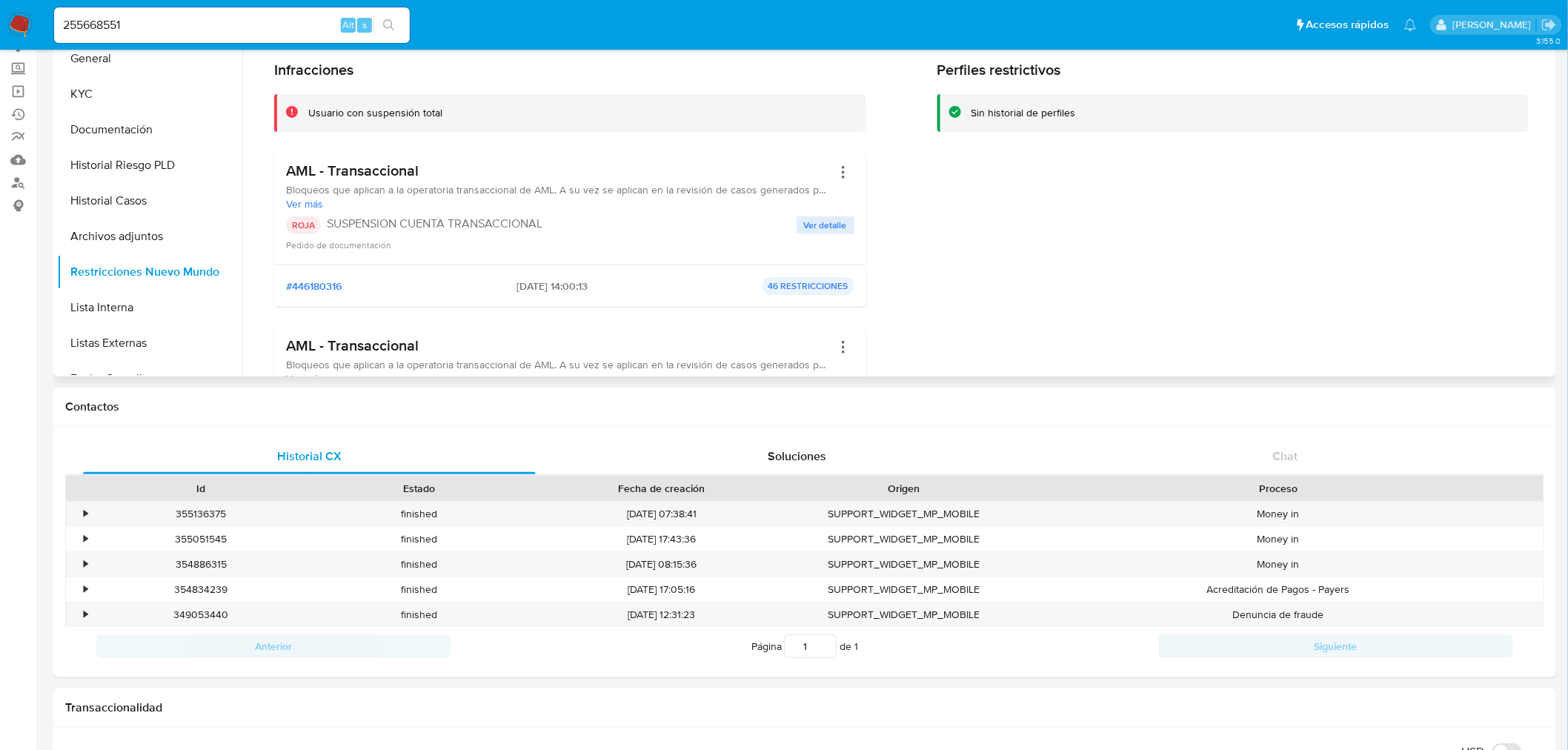
scroll to position [82, 0]
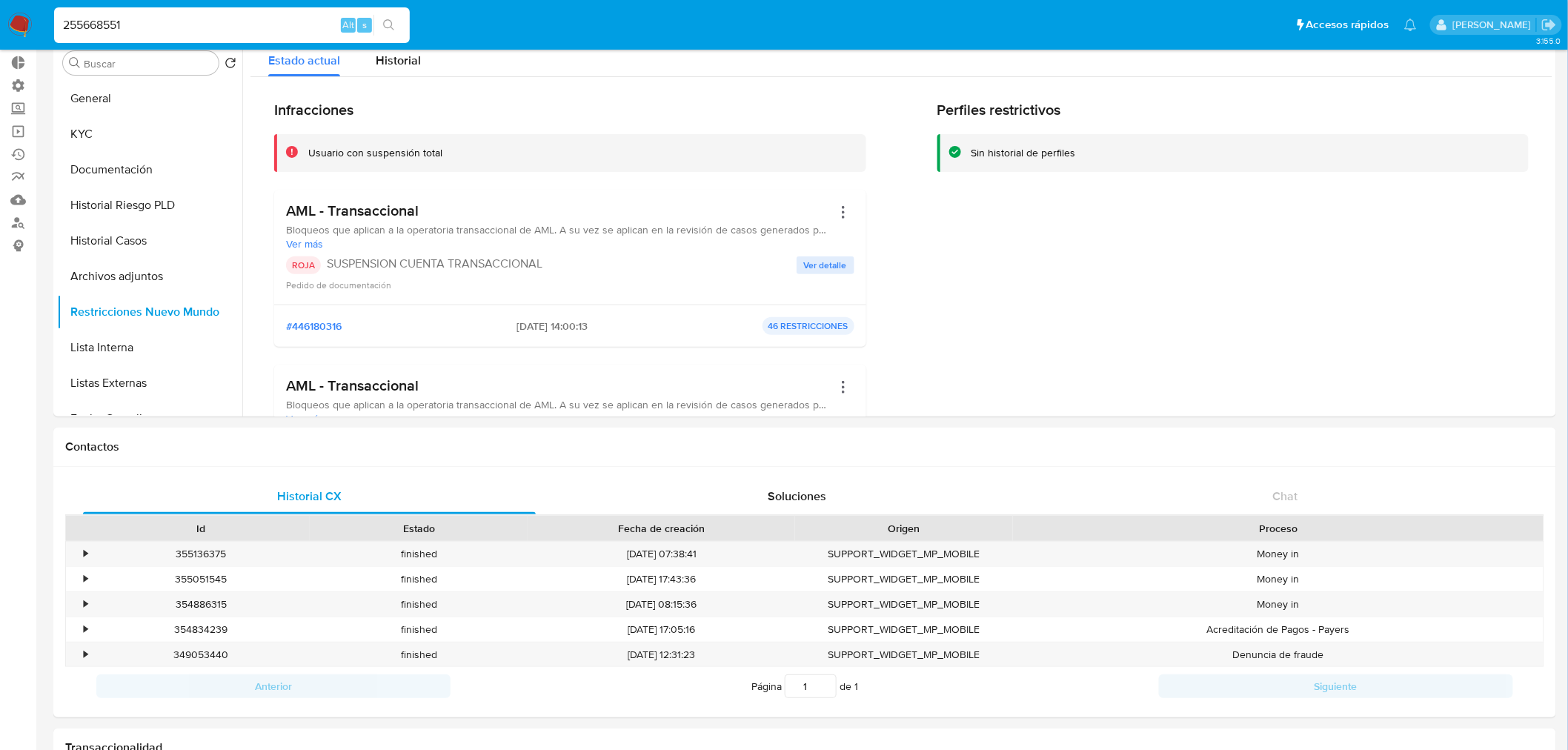
drag, startPoint x: 220, startPoint y: 27, endPoint x: -34, endPoint y: 16, distance: 254.2
paste input "586549740"
type input "586549740"
click at [394, 33] on button "search-icon" at bounding box center [388, 25] width 30 height 21
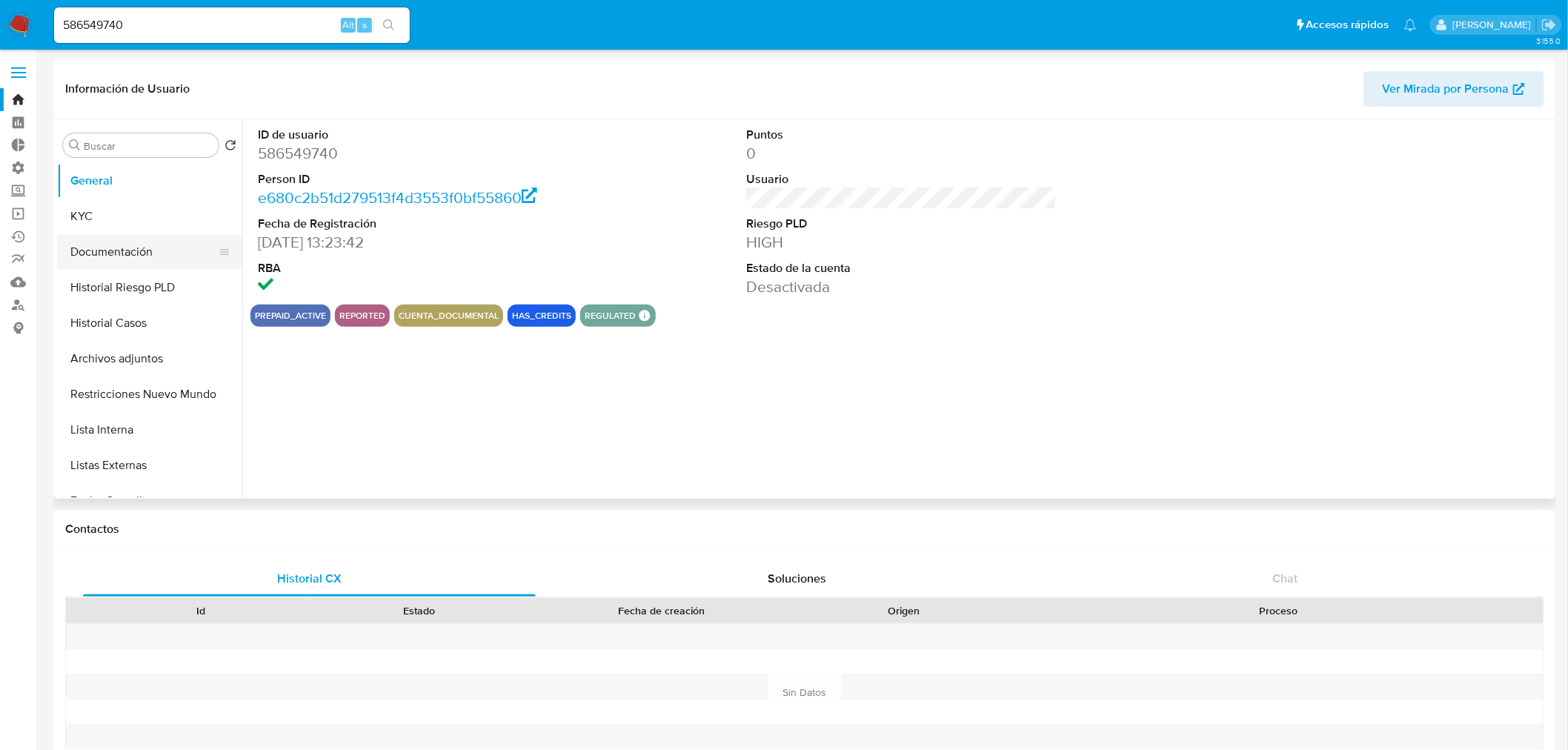
select select "10"
click at [101, 223] on button "KYC" at bounding box center [144, 216] width 173 height 36
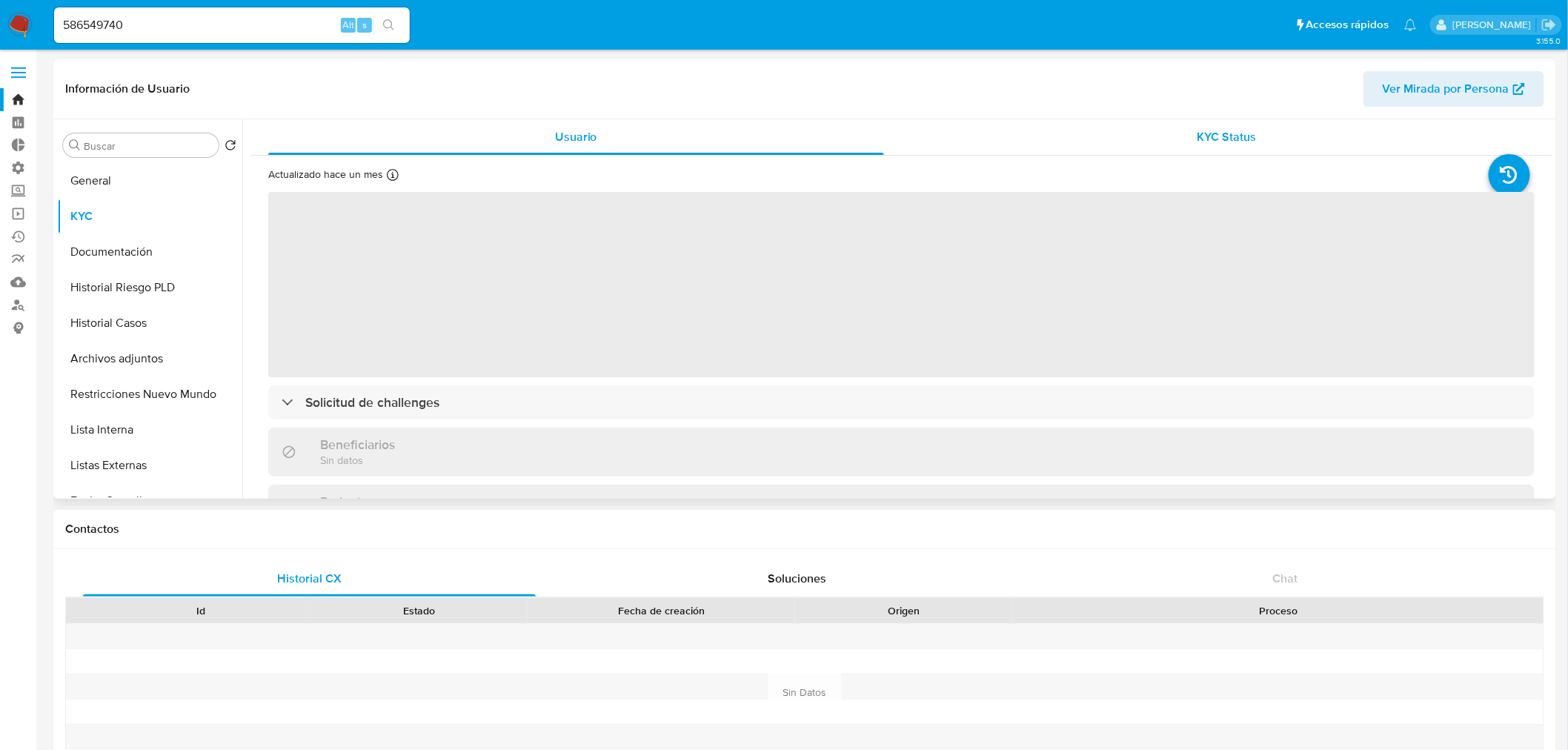
click at [1231, 141] on span "KYC Status" at bounding box center [1227, 137] width 59 height 17
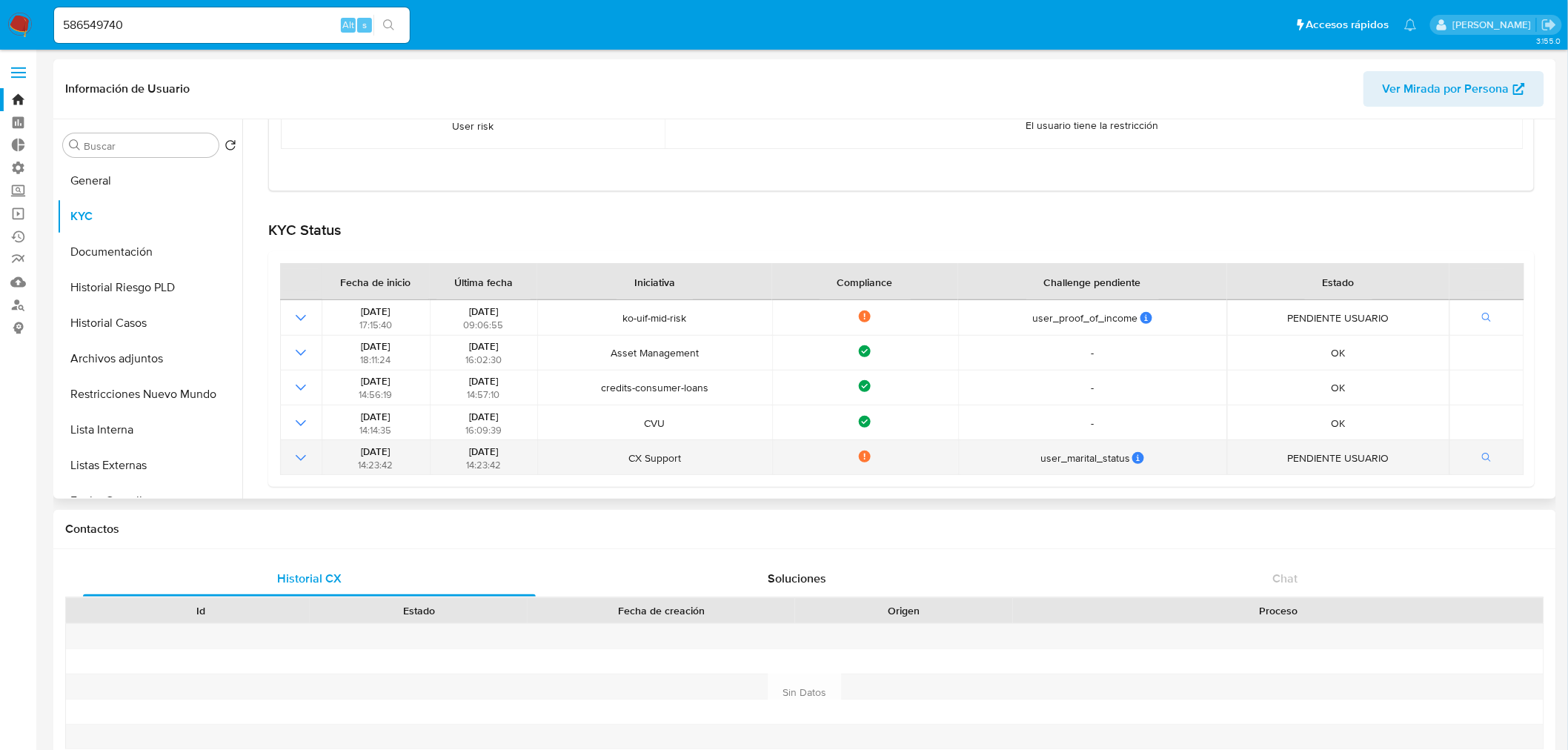
scroll to position [82, 0]
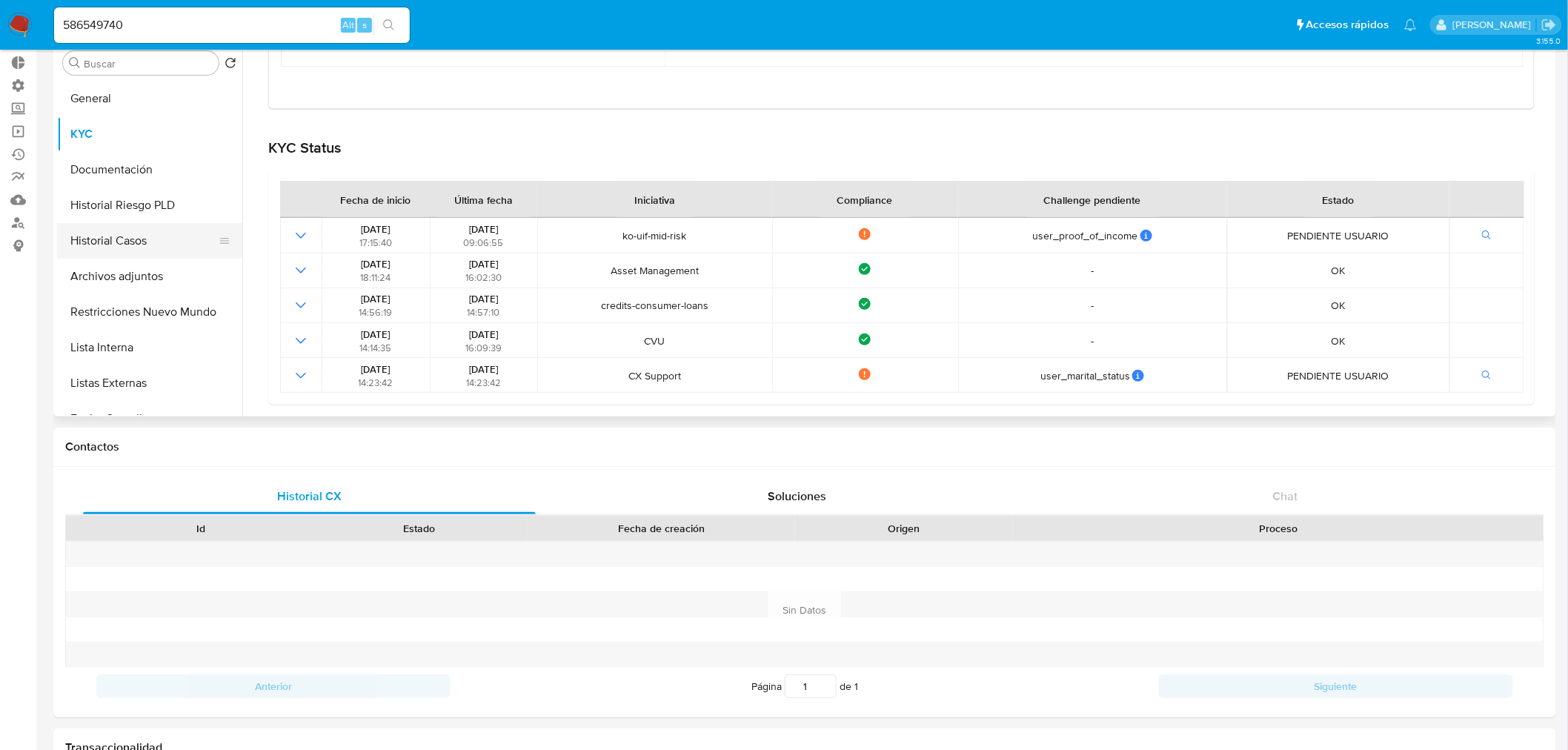
click at [135, 241] on button "Historial Casos" at bounding box center [144, 241] width 173 height 36
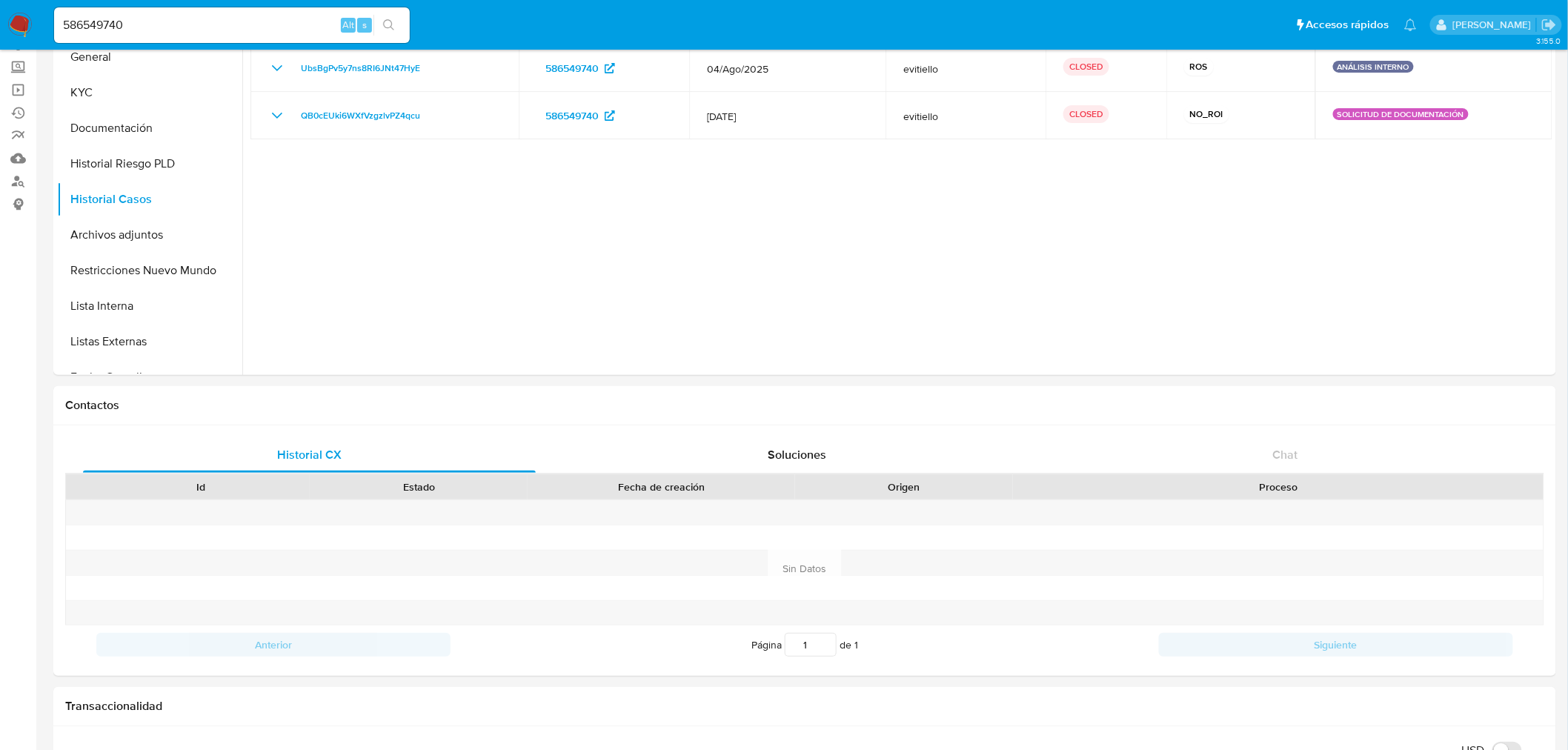
scroll to position [159, 0]
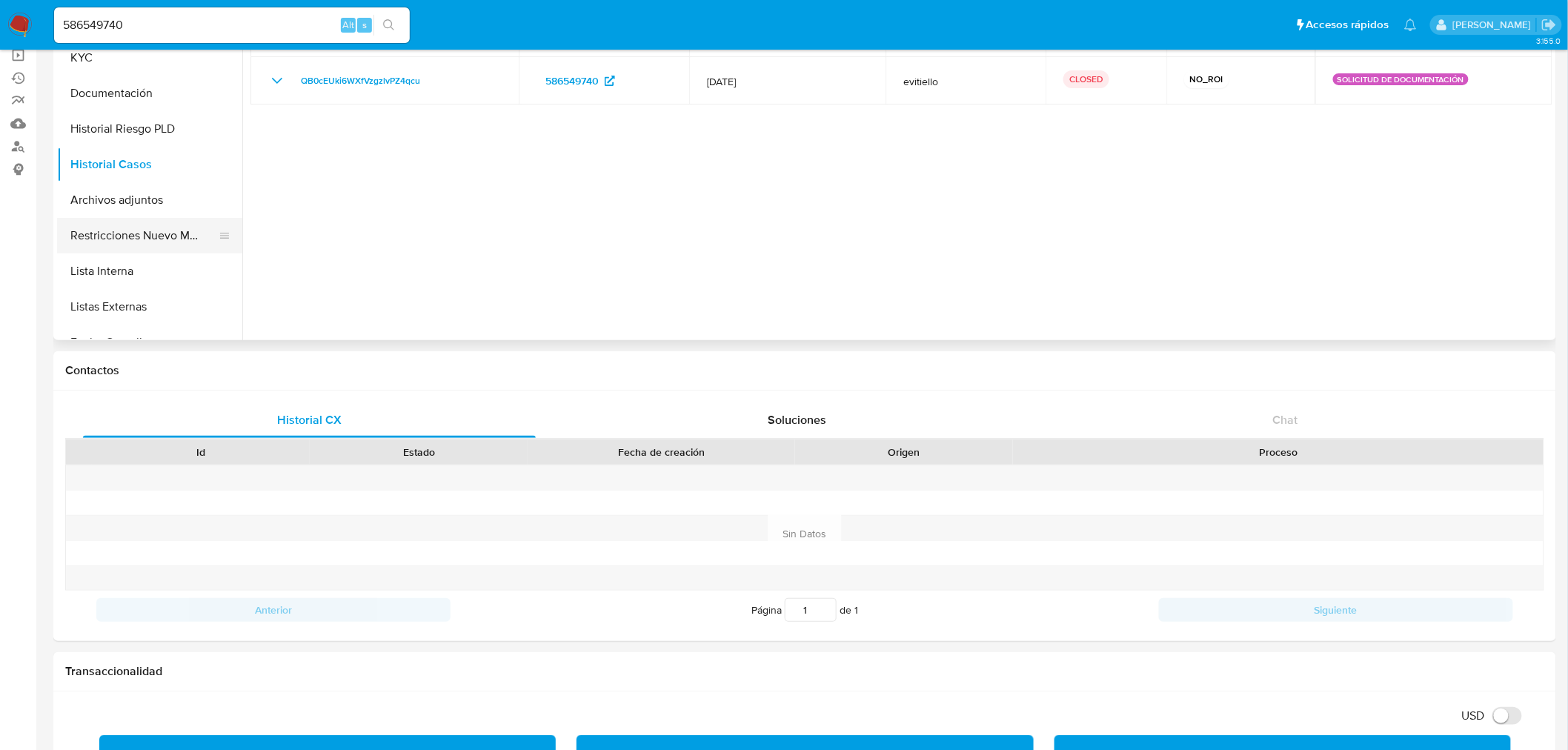
click at [144, 231] on button "Restricciones Nuevo Mundo" at bounding box center [144, 236] width 173 height 36
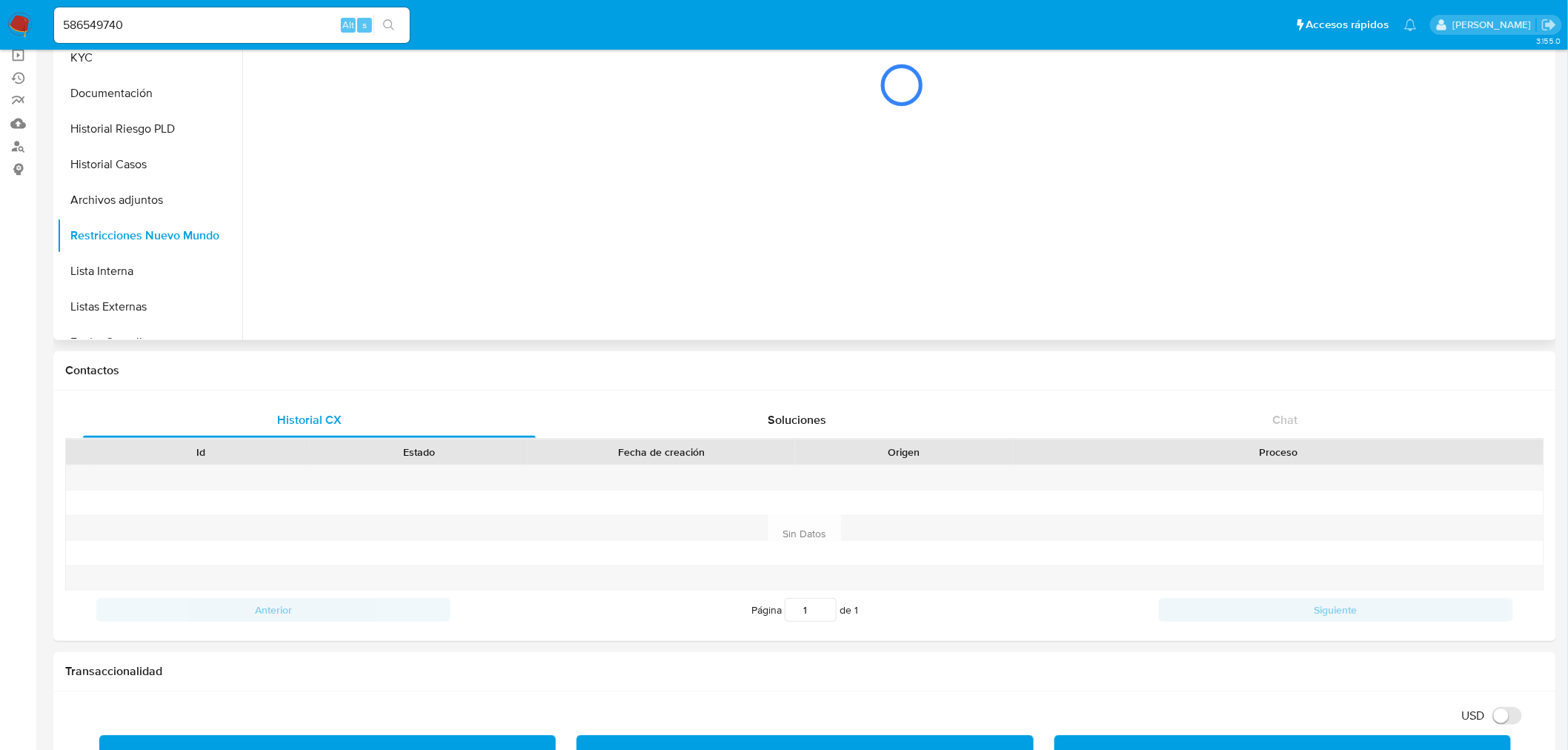
scroll to position [76, 0]
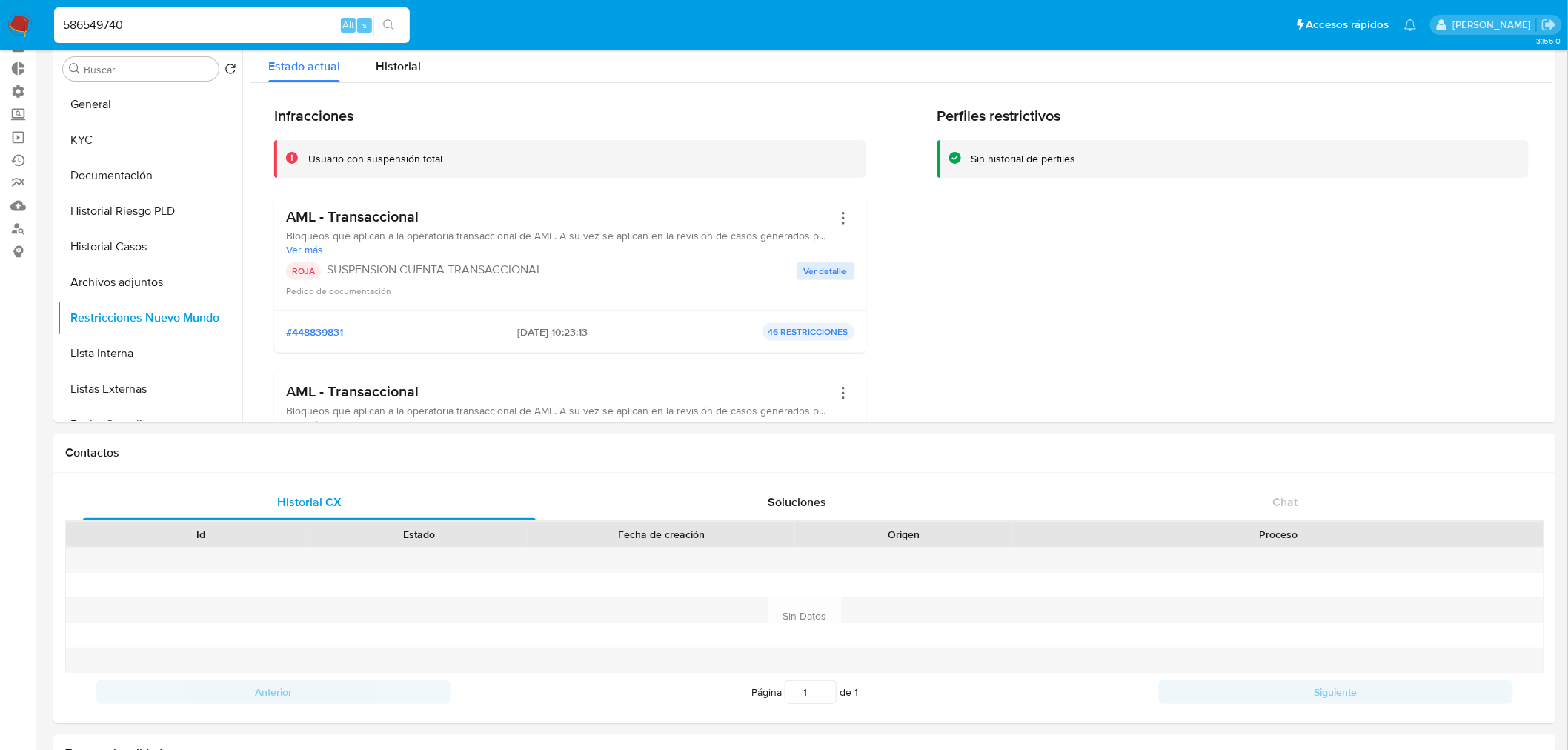
drag, startPoint x: 197, startPoint y: 21, endPoint x: -70, endPoint y: 15, distance: 267.1
paste input "398111406"
type input "398111406"
click at [388, 25] on icon "search-icon" at bounding box center [389, 25] width 12 height 12
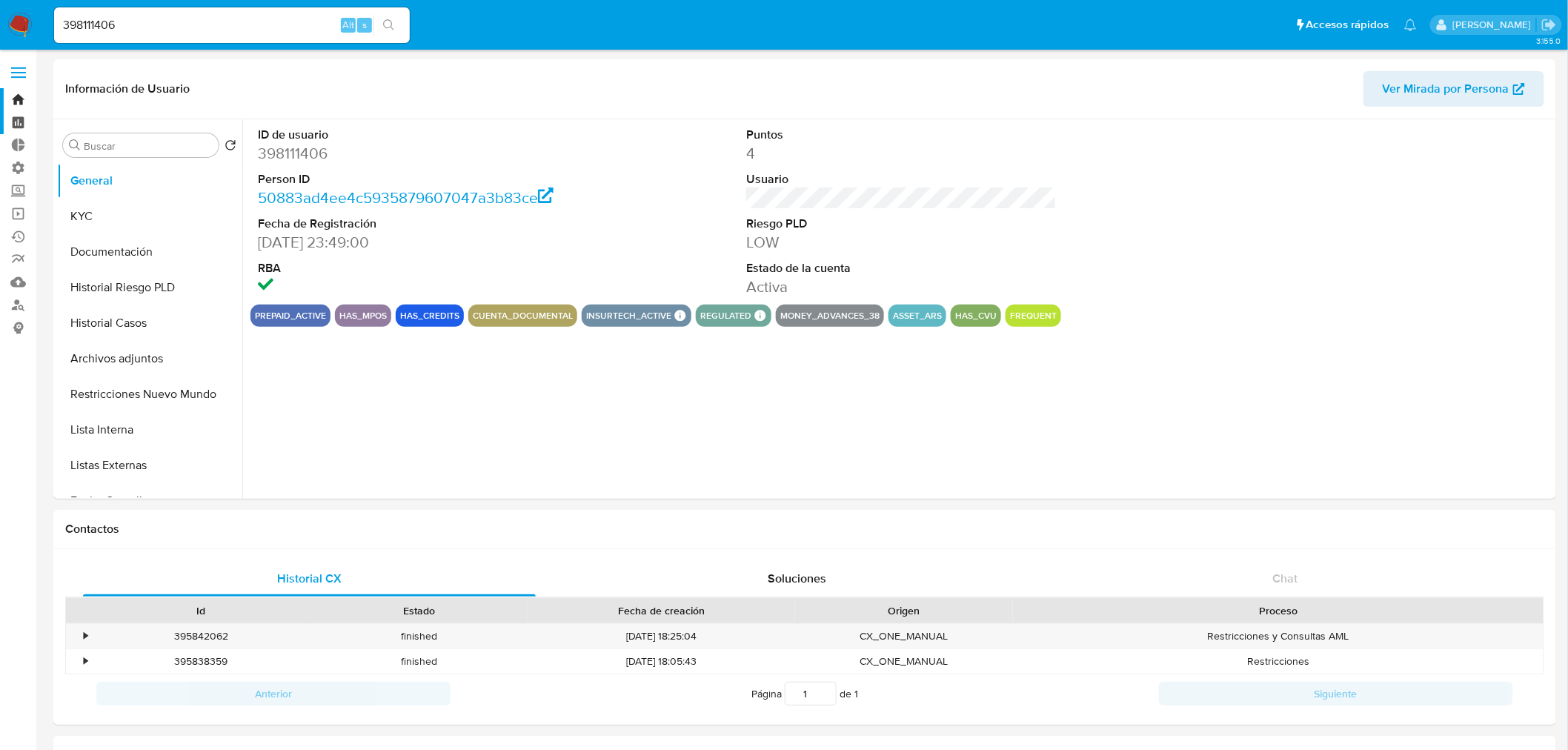
select select "10"
drag, startPoint x: 245, startPoint y: 26, endPoint x: -14, endPoint y: 5, distance: 259.8
paste input "57200010"
type input "57200010"
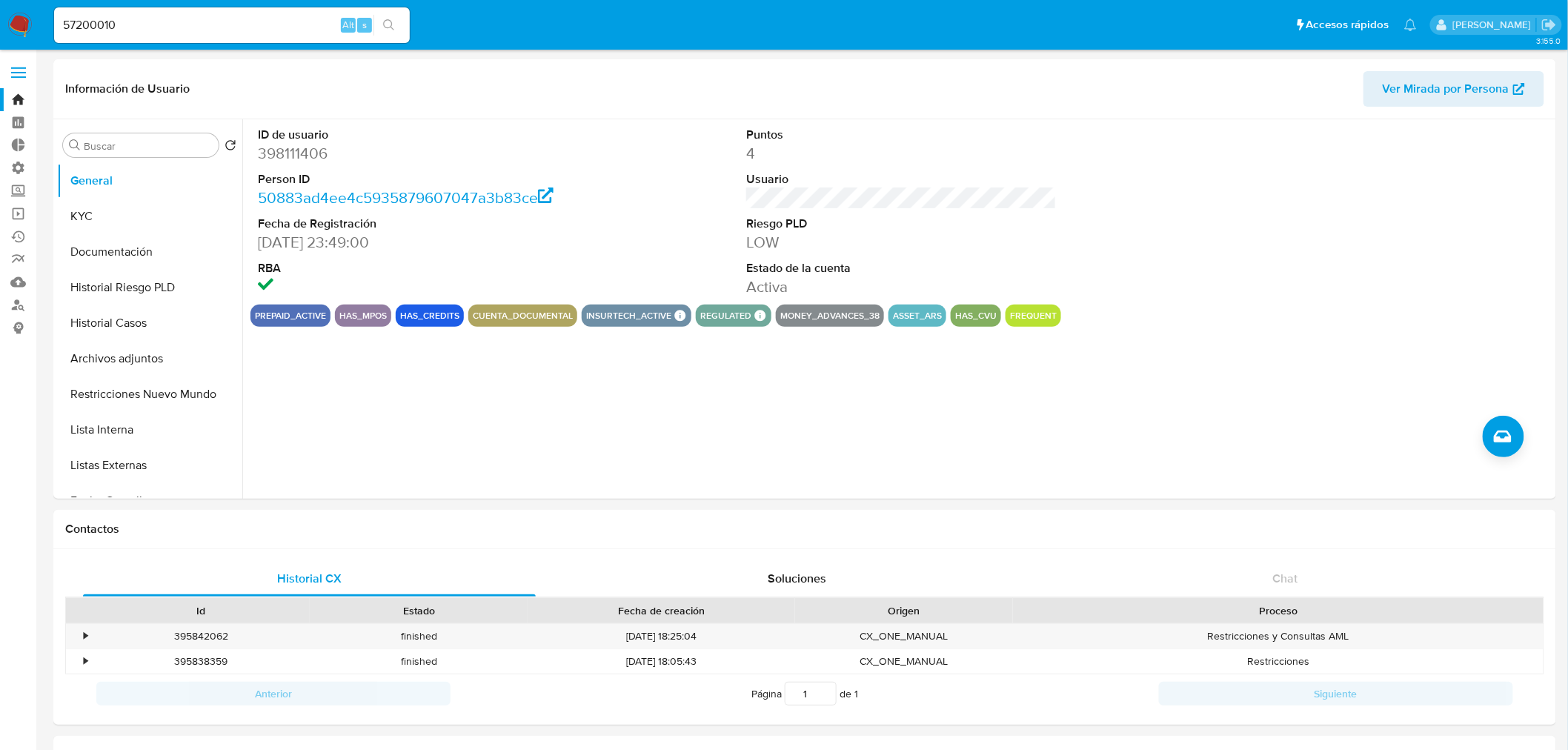
click at [386, 21] on icon "search-icon" at bounding box center [389, 25] width 12 height 12
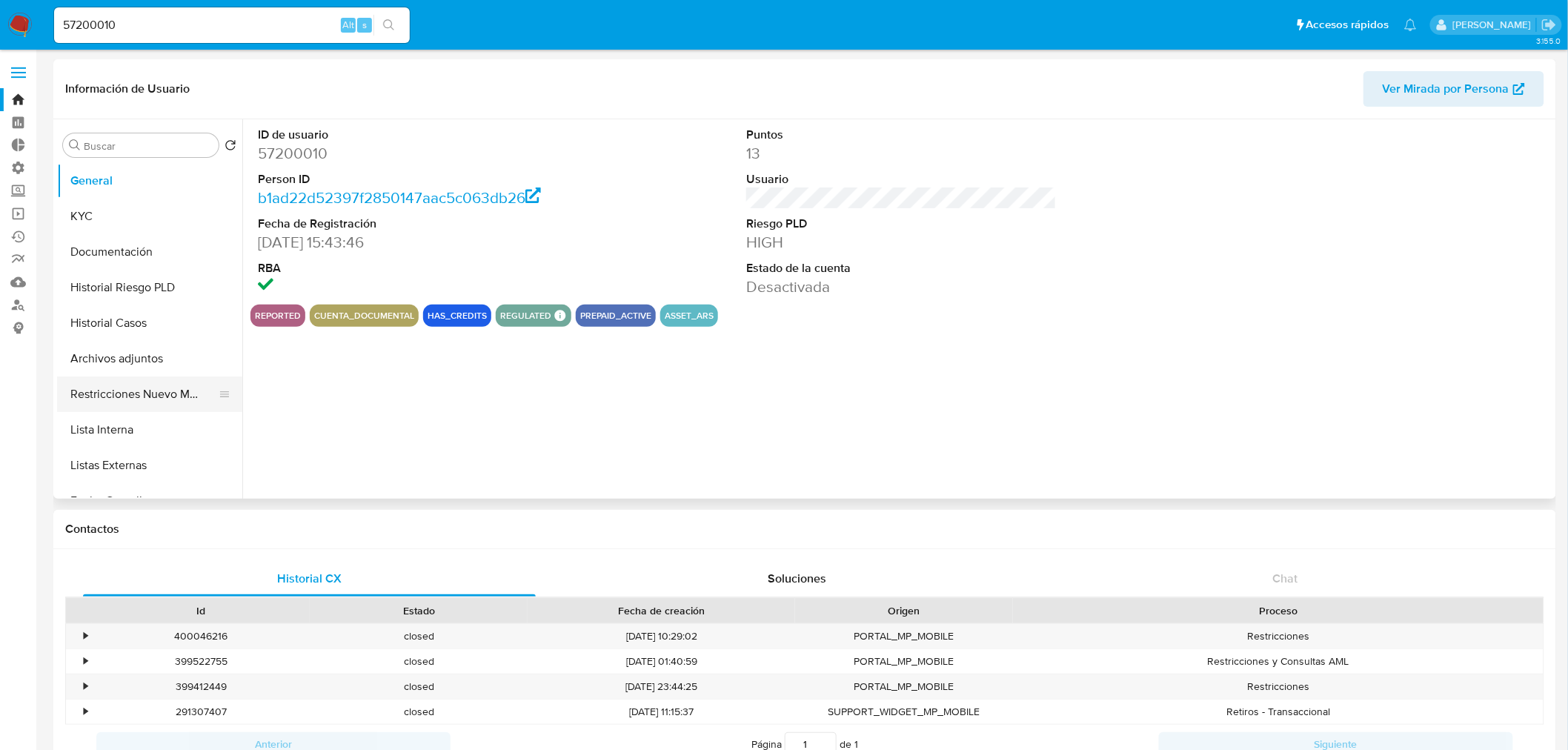
select select "10"
click at [136, 390] on button "Restricciones Nuevo Mundo" at bounding box center [144, 394] width 173 height 36
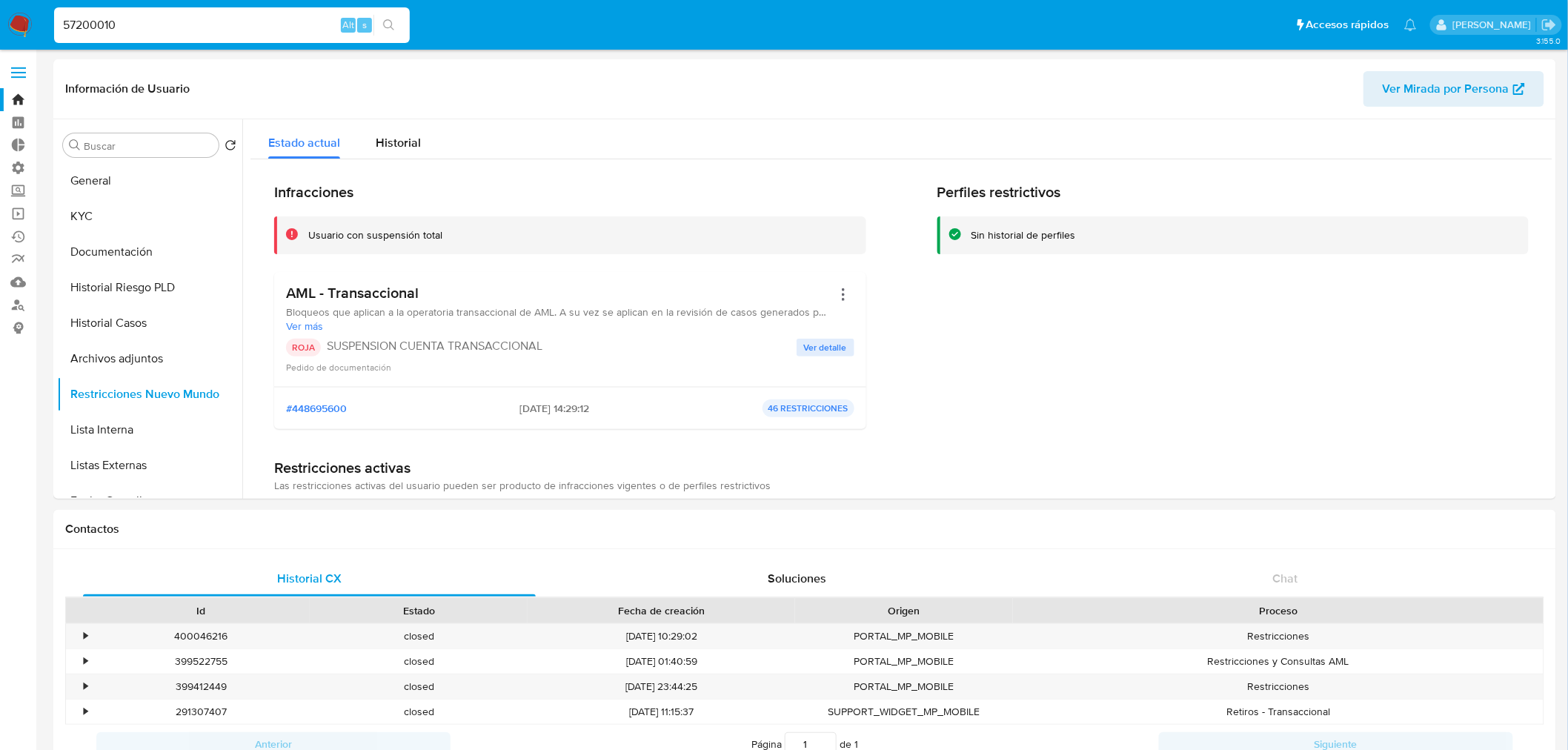
drag, startPoint x: 144, startPoint y: 31, endPoint x: 36, endPoint y: 21, distance: 108.5
click at [37, 20] on nav "Pausado Ver notificaciones 57200010 Alt s Accesos rápidos Presiona las siguient…" at bounding box center [784, 24] width 1568 height 49
click at [149, 188] on button "General" at bounding box center [144, 181] width 173 height 36
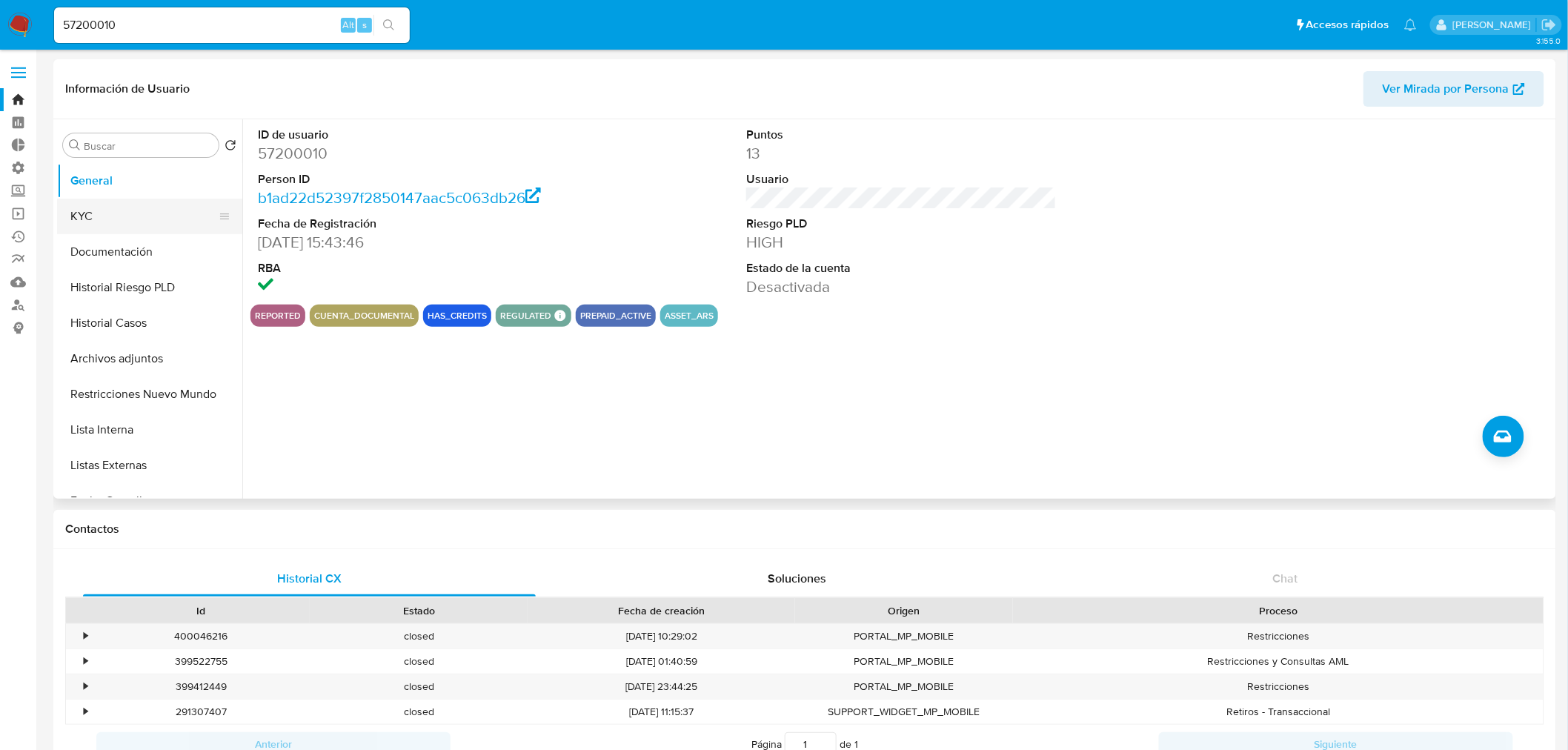
click at [132, 210] on button "KYC" at bounding box center [144, 216] width 173 height 36
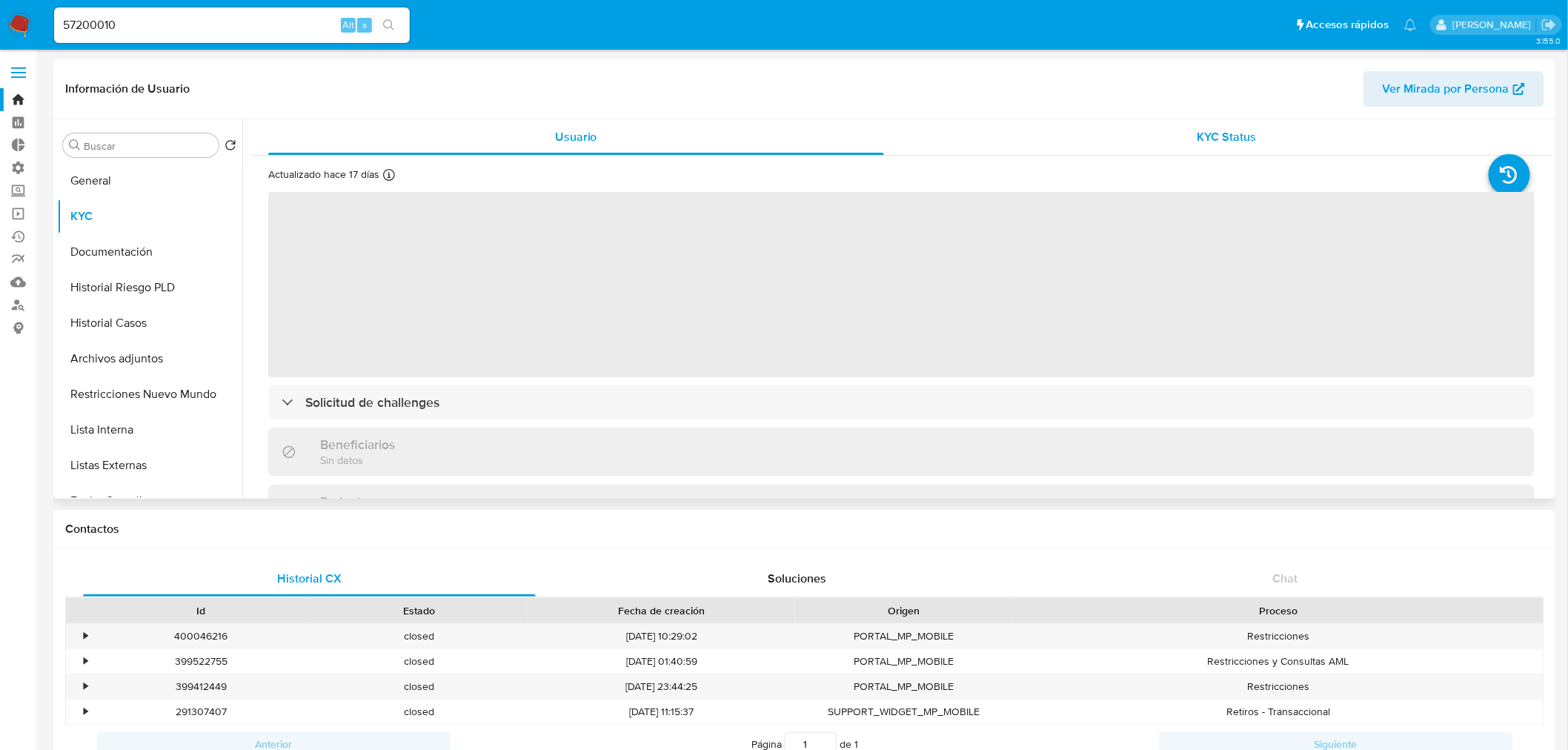
click at [1212, 141] on span "KYC Status" at bounding box center [1227, 137] width 59 height 17
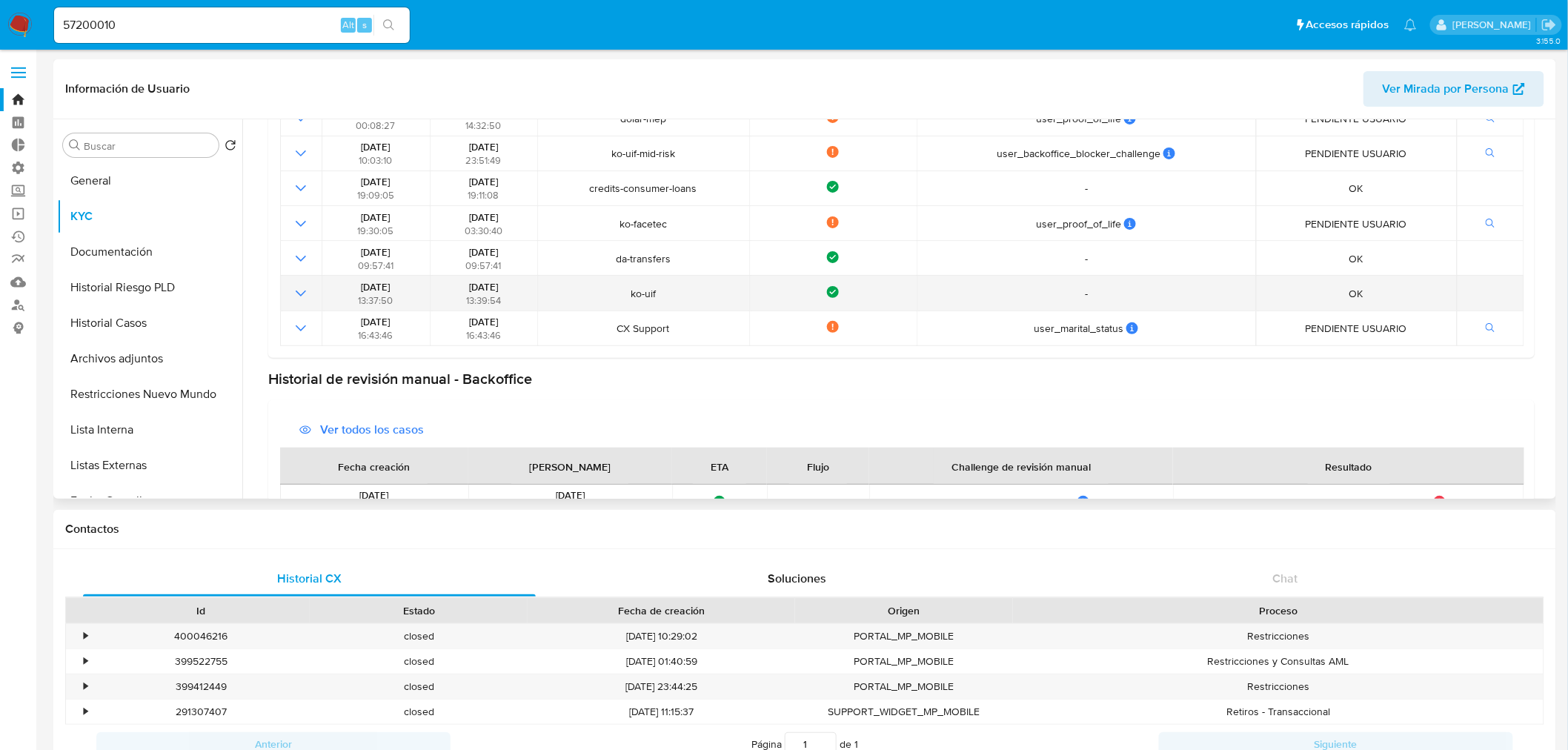
scroll to position [493, 0]
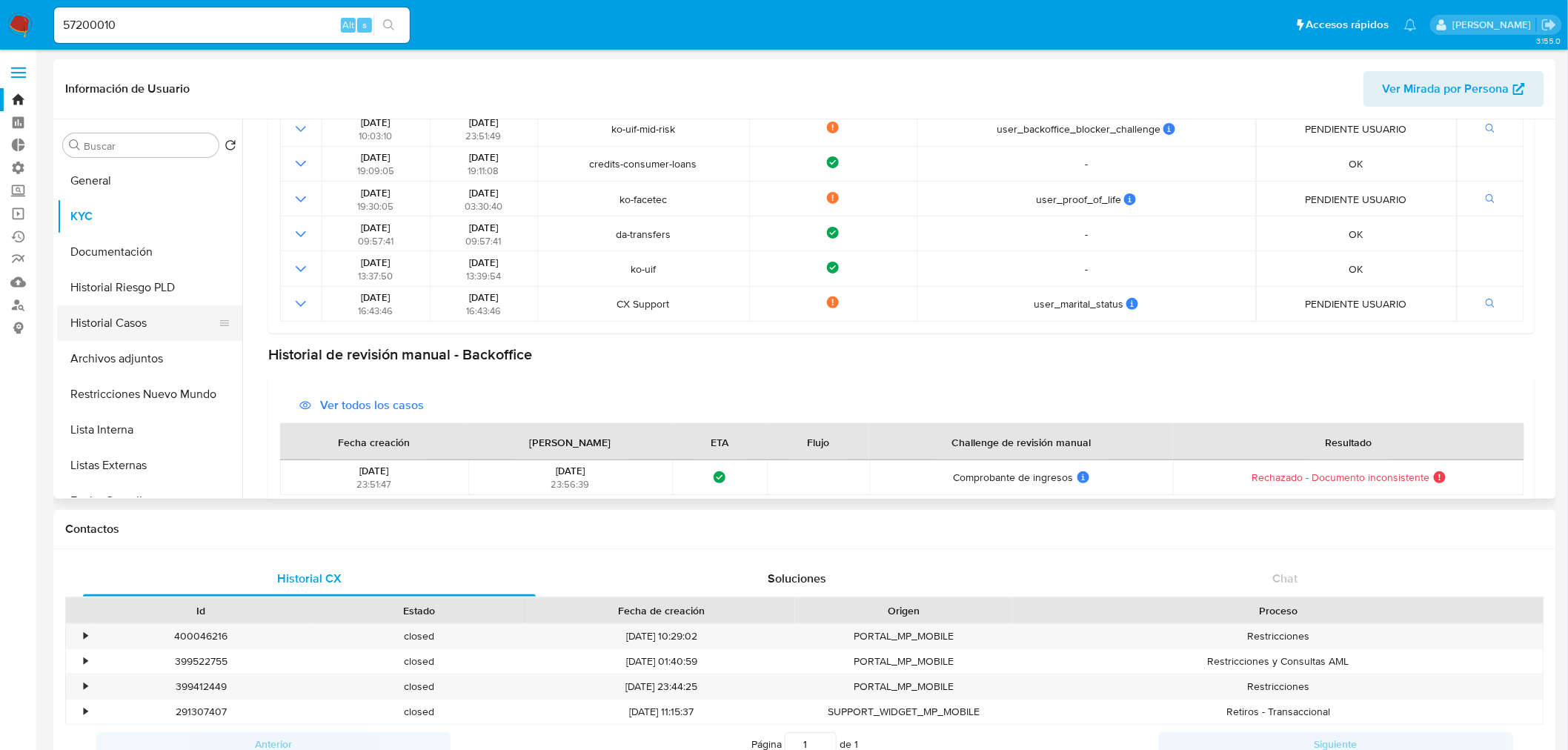
click at [128, 324] on button "Historial Casos" at bounding box center [144, 323] width 173 height 36
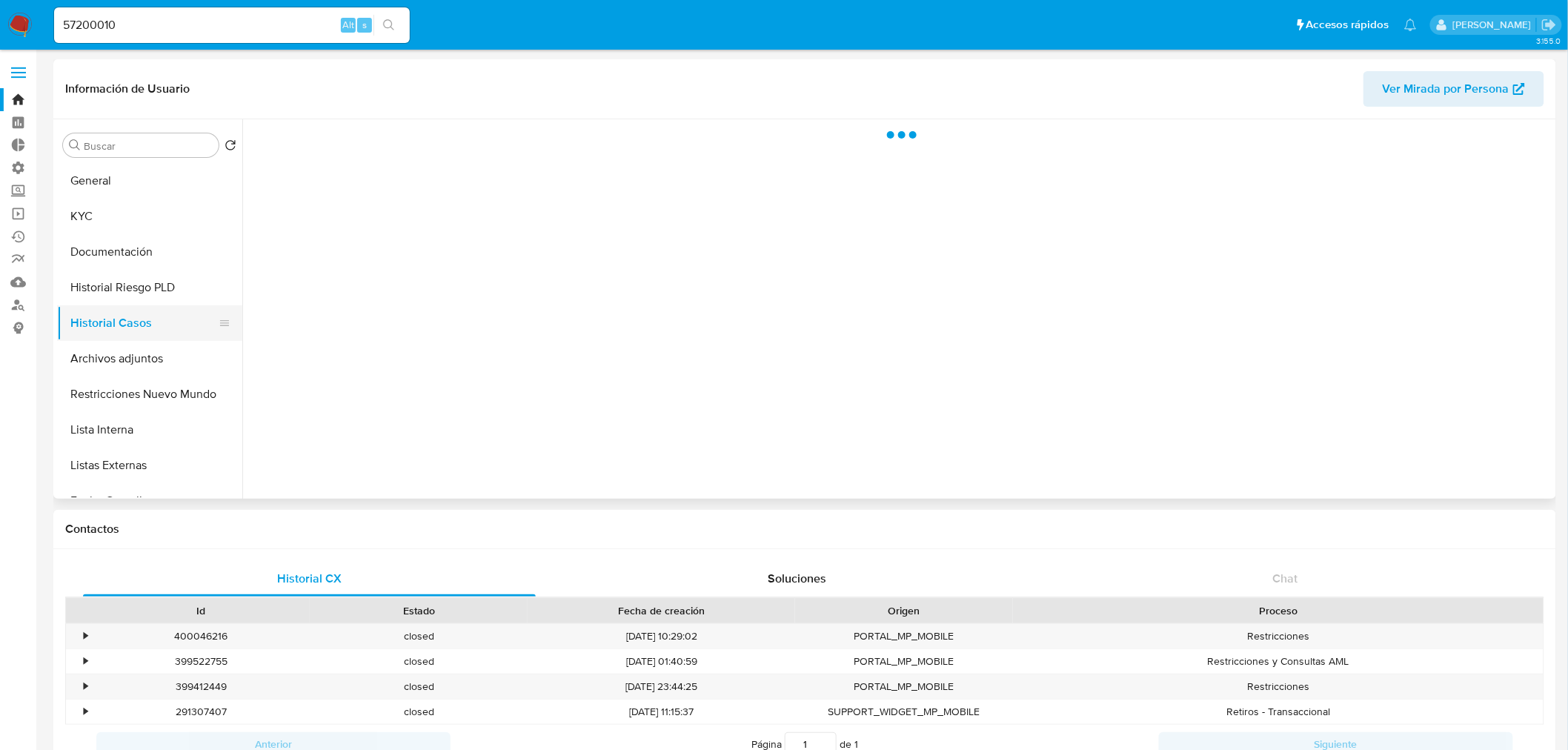
scroll to position [0, 0]
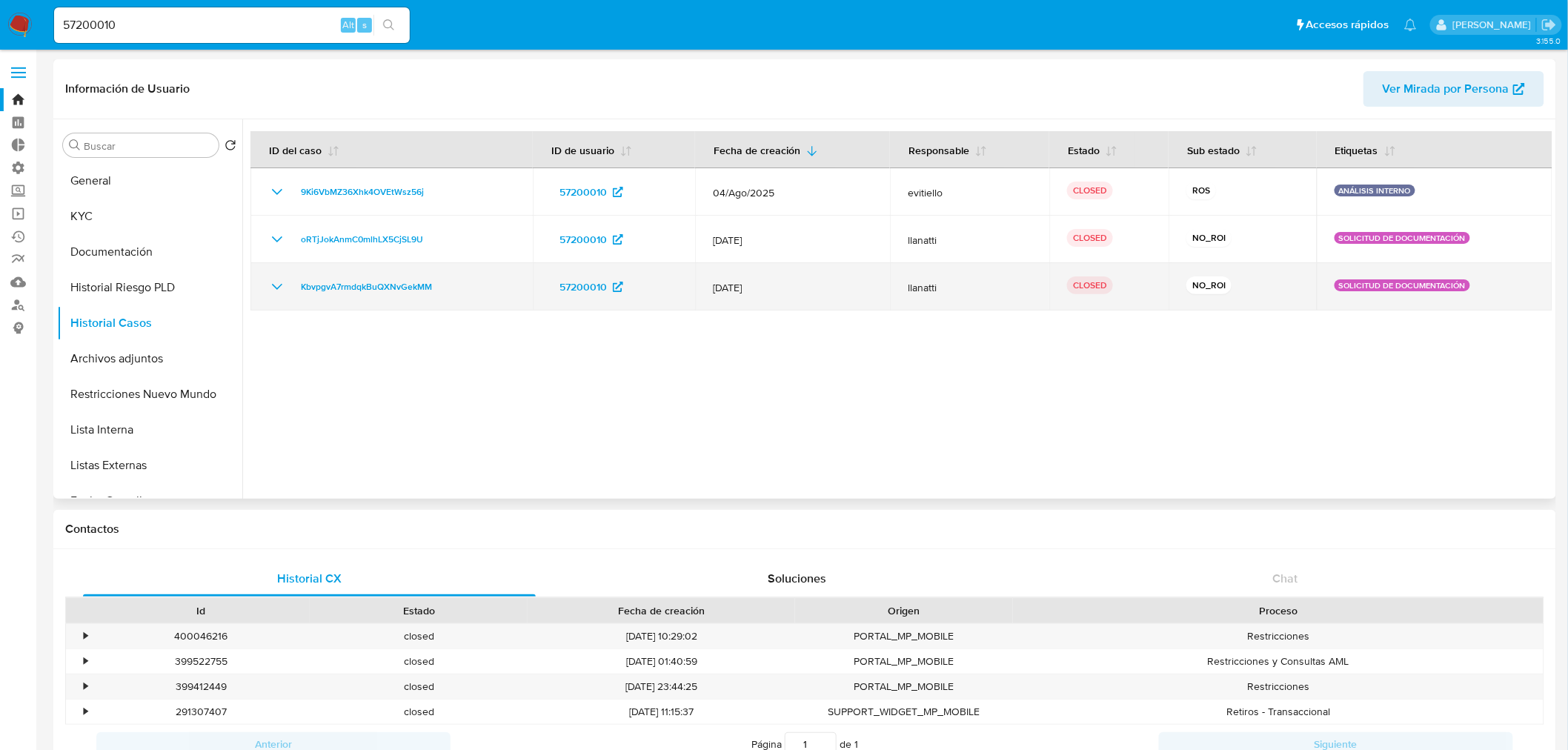
click at [280, 285] on icon "Mostrar/Ocultar" at bounding box center [277, 286] width 11 height 6
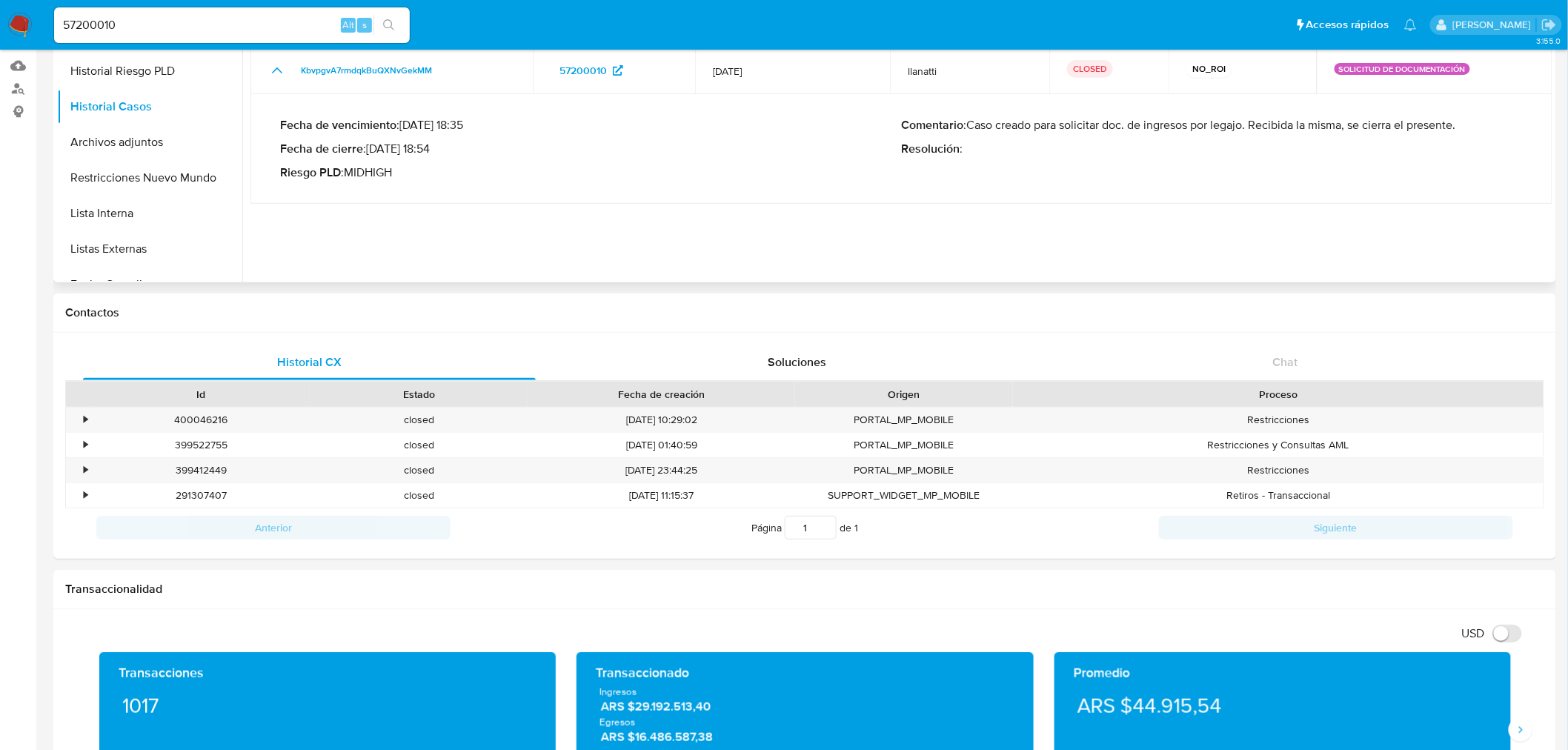
scroll to position [134, 0]
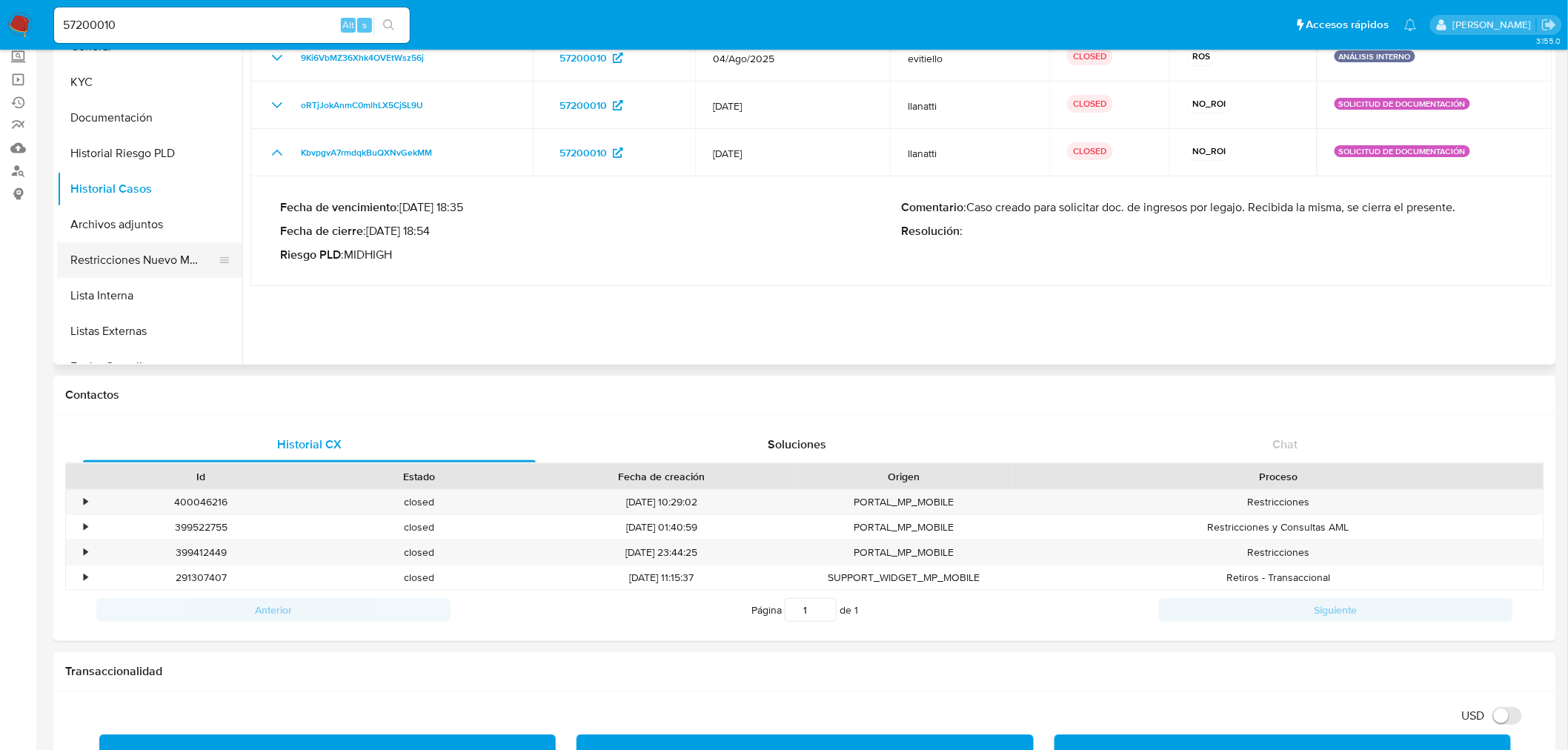
click at [149, 254] on button "Restricciones Nuevo Mundo" at bounding box center [144, 260] width 173 height 36
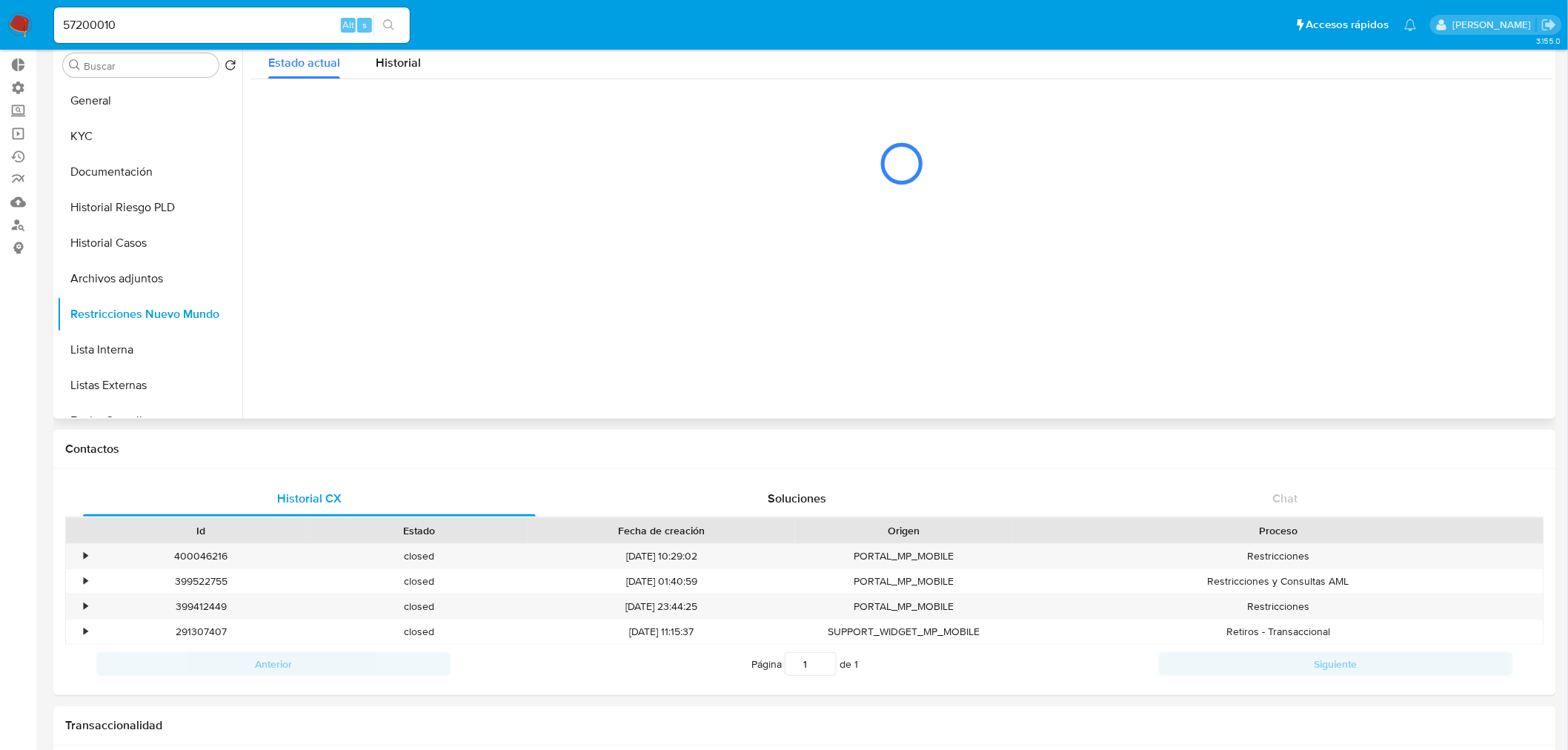
scroll to position [52, 0]
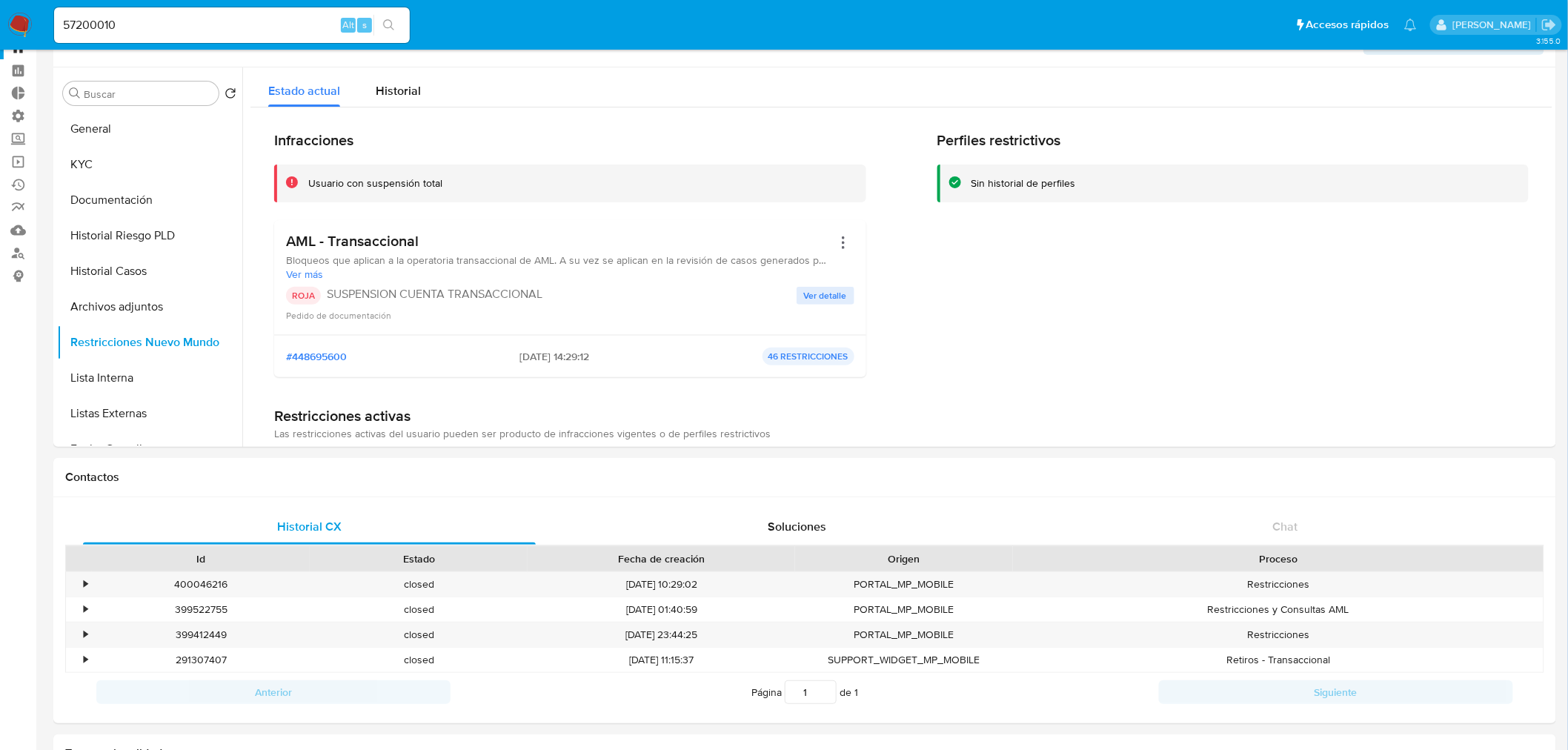
click at [138, 22] on input "57200010" at bounding box center [232, 24] width 356 height 19
click at [123, 24] on input "57200010" at bounding box center [232, 24] width 356 height 19
drag, startPoint x: 134, startPoint y: 26, endPoint x: 28, endPoint y: 14, distance: 106.7
paste input "389752675"
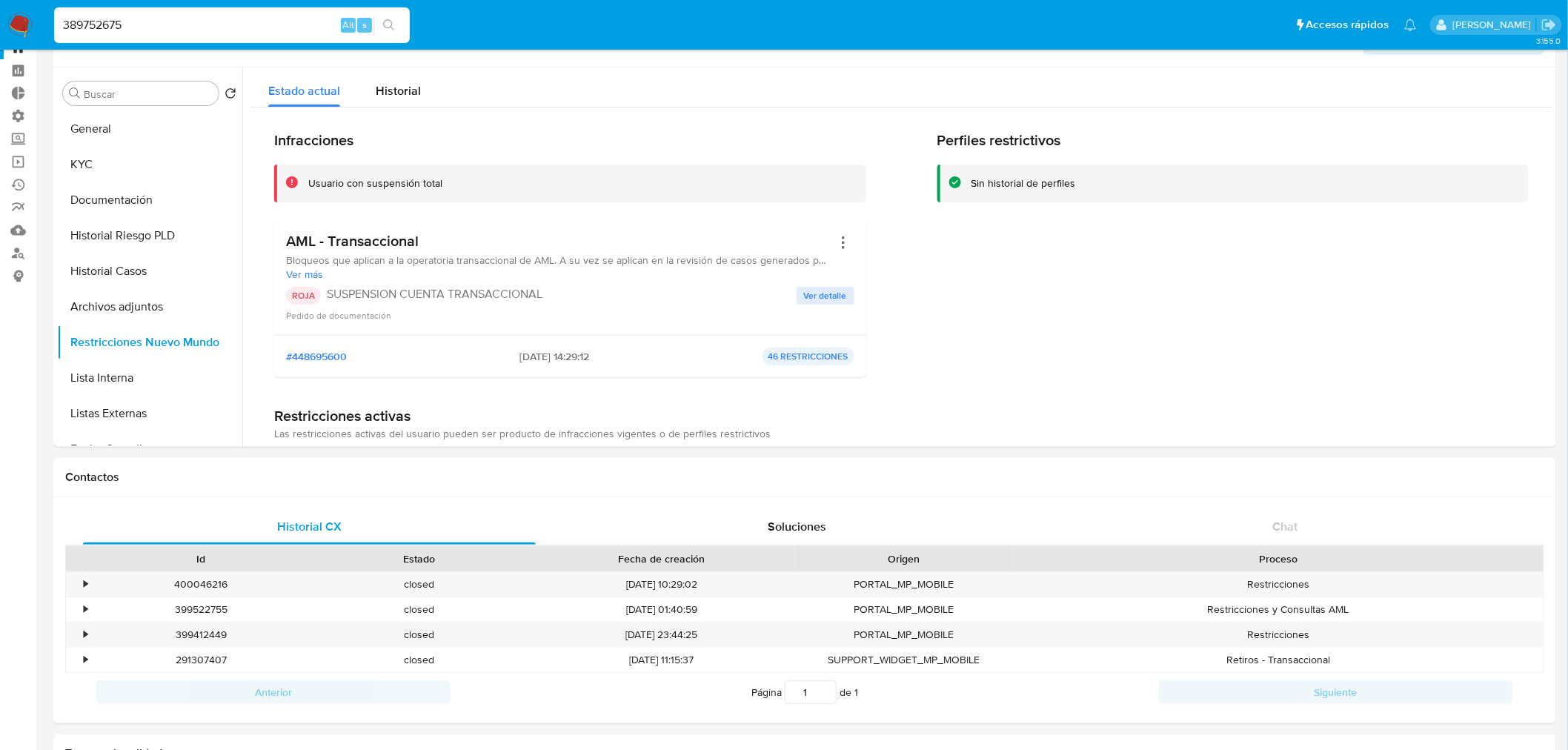
type input "389752675"
click at [391, 30] on button "search-icon" at bounding box center [388, 25] width 30 height 21
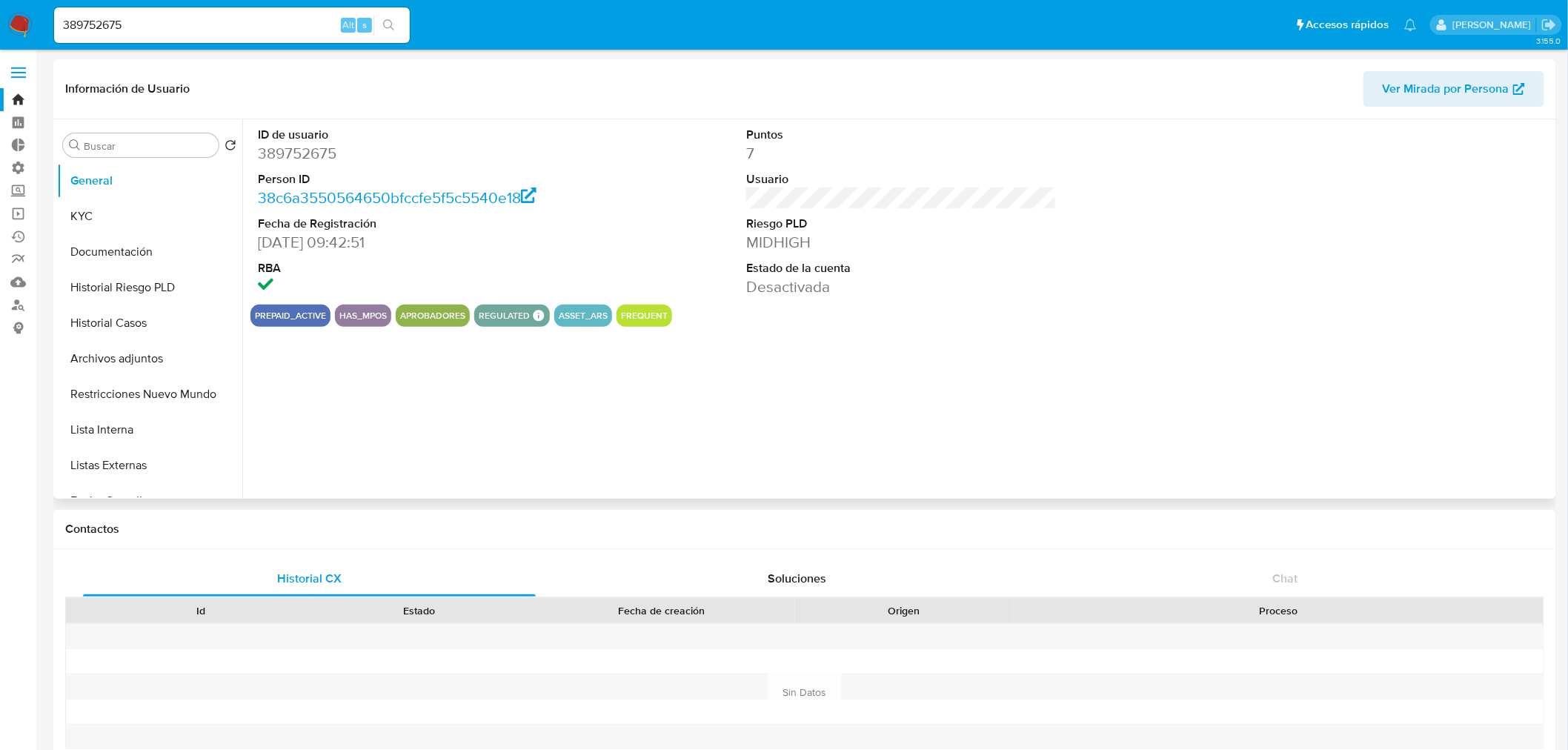
select select "10"
click at [120, 322] on button "Historial Casos" at bounding box center [144, 323] width 173 height 36
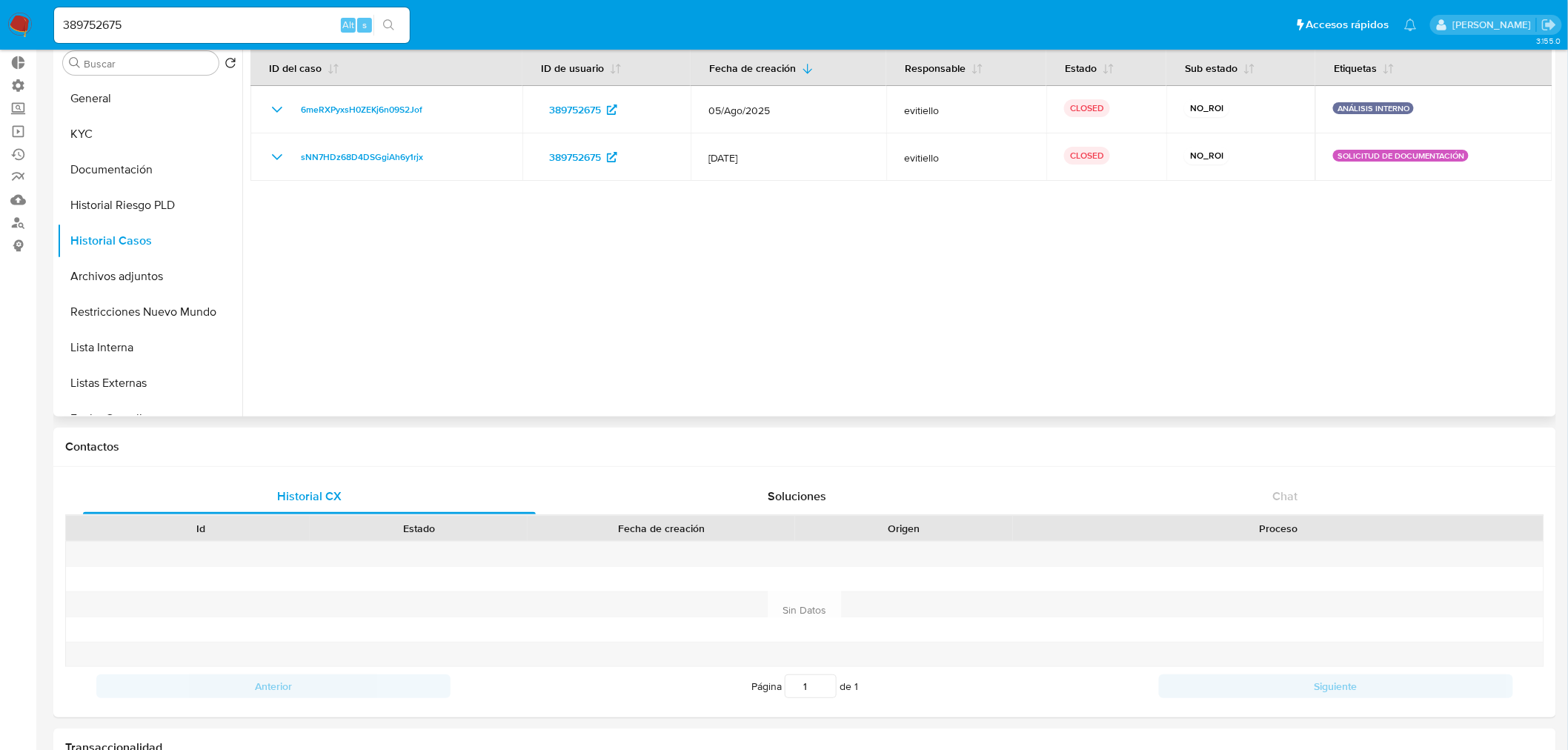
scroll to position [164, 0]
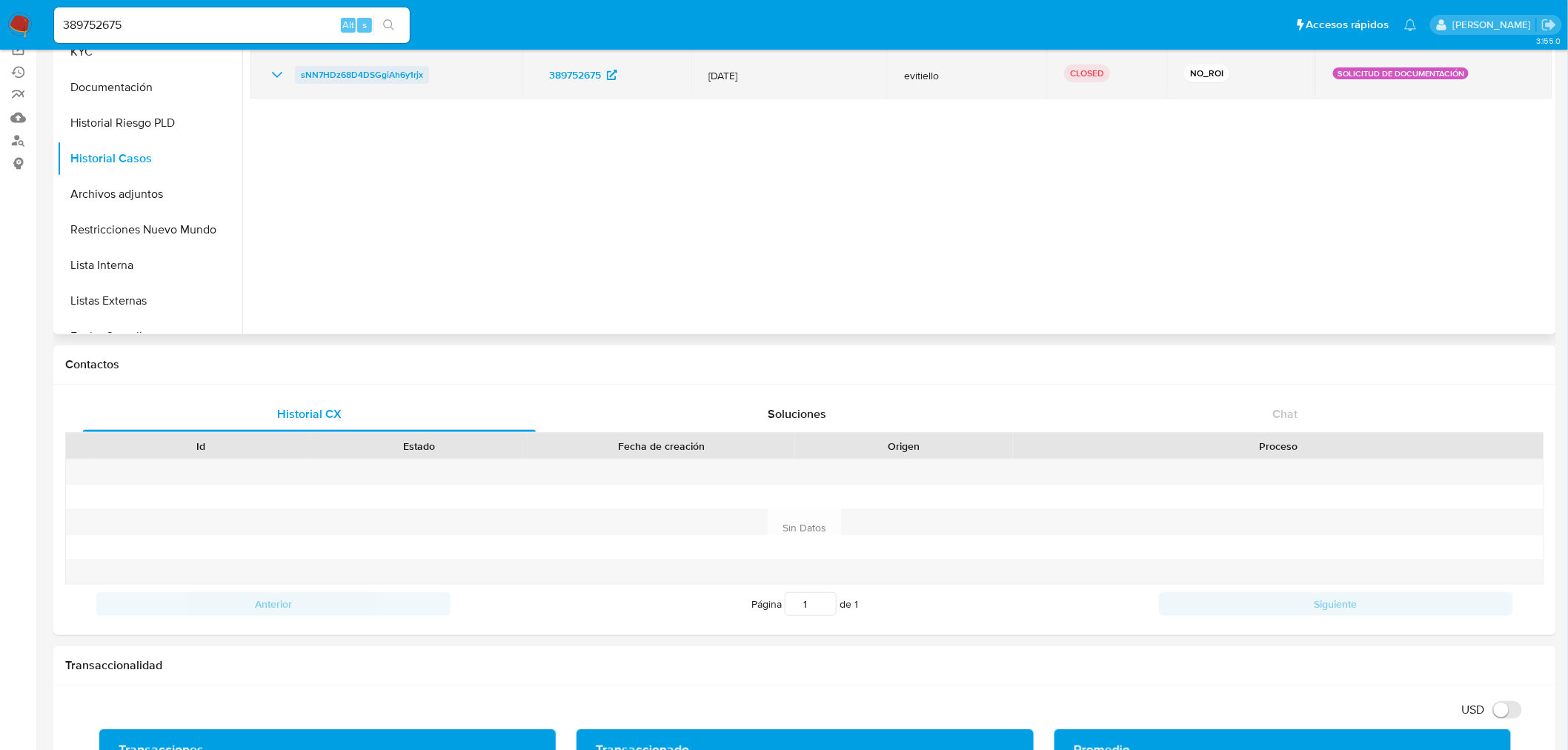
click at [328, 74] on span "sNN7HDz68D4DSGgiAh6y1rjx" at bounding box center [362, 74] width 122 height 17
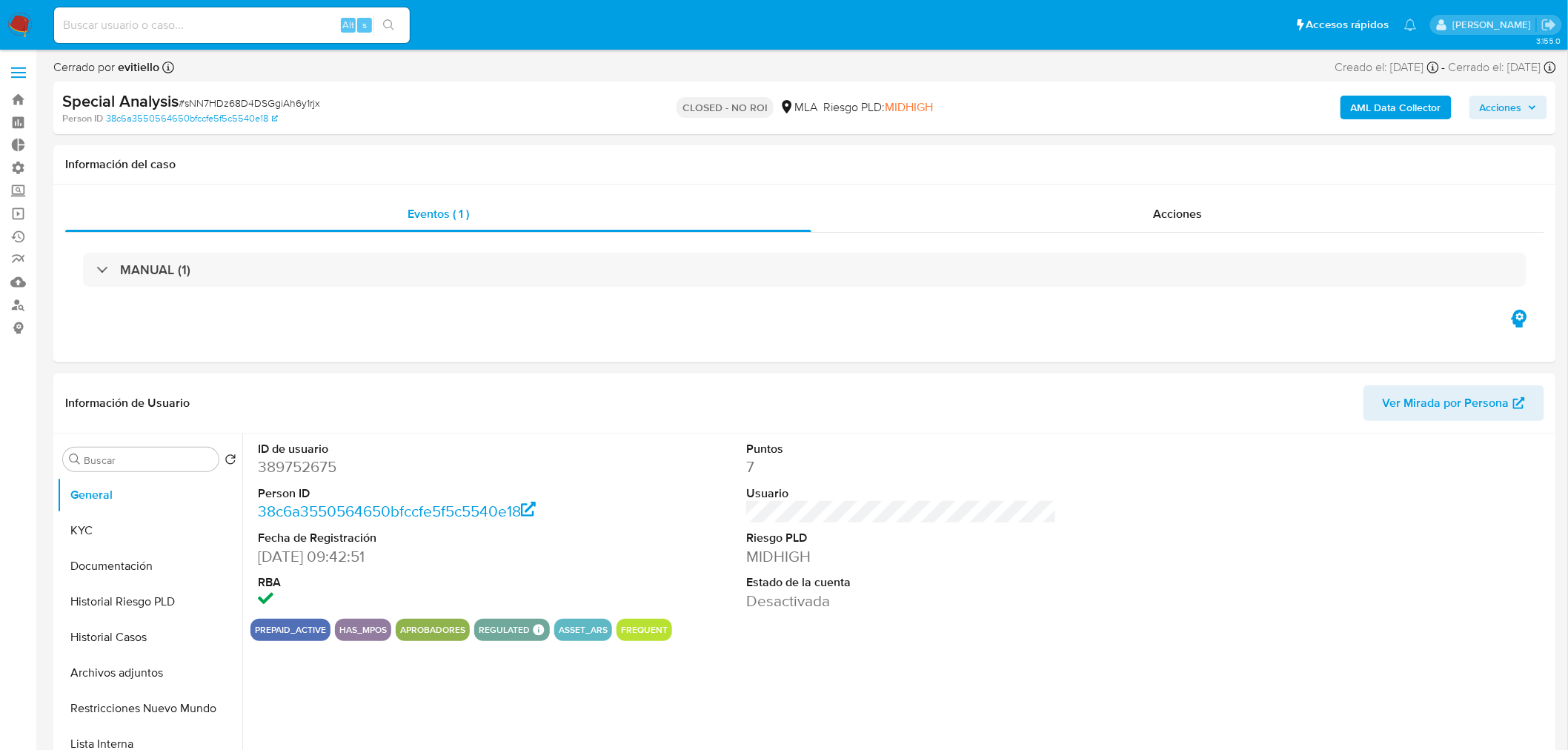
select select "10"
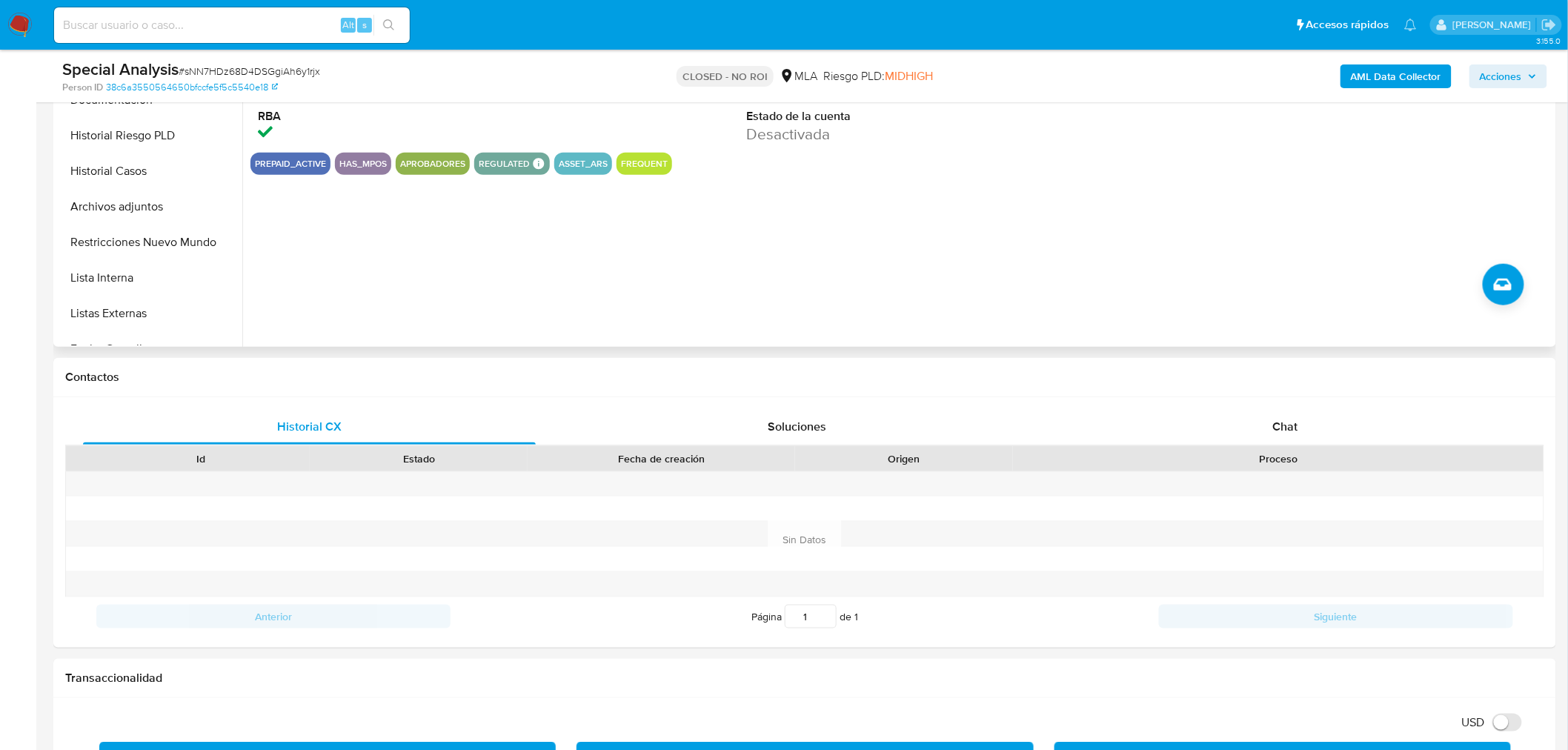
scroll to position [493, 0]
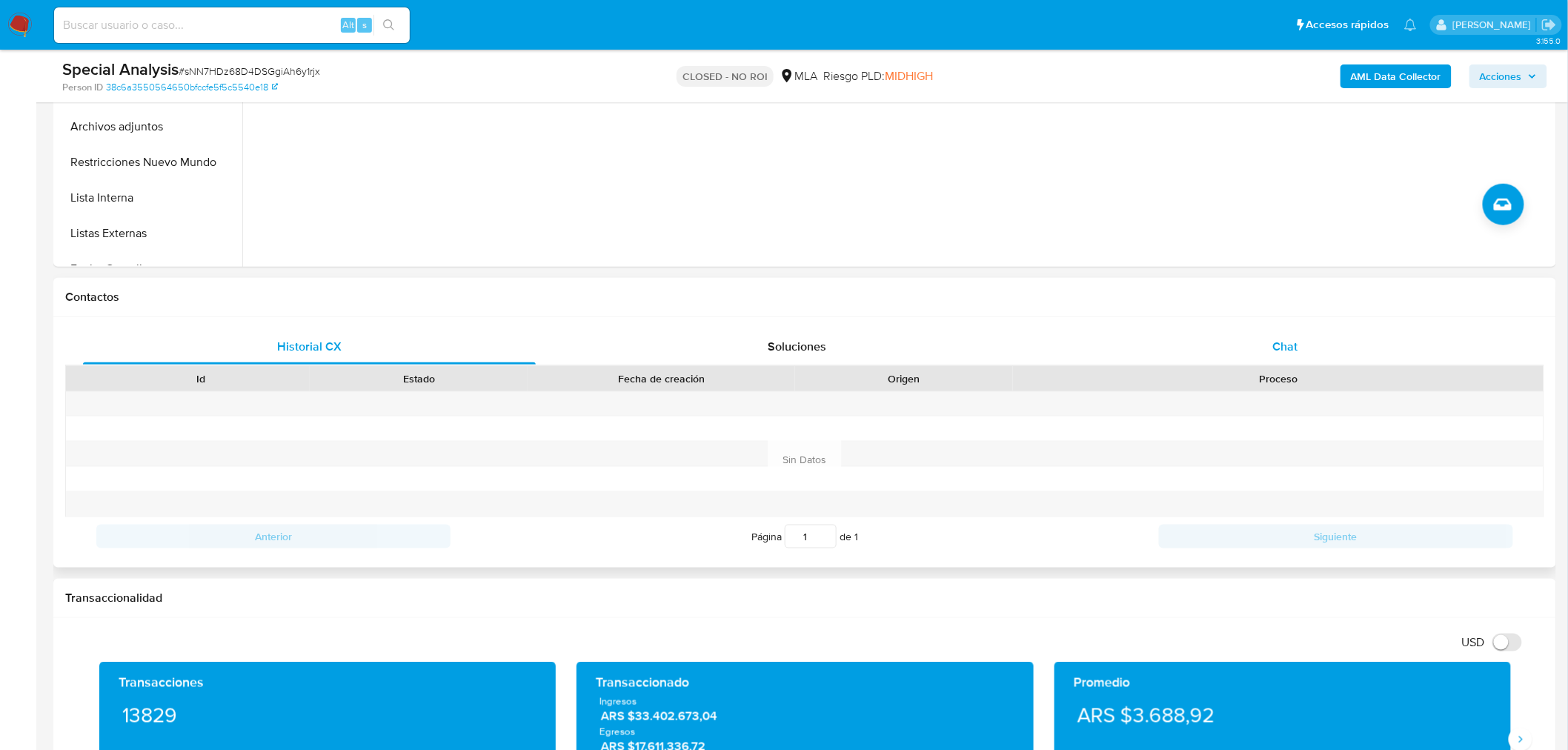
click at [1276, 353] on span "Chat" at bounding box center [1285, 347] width 25 height 17
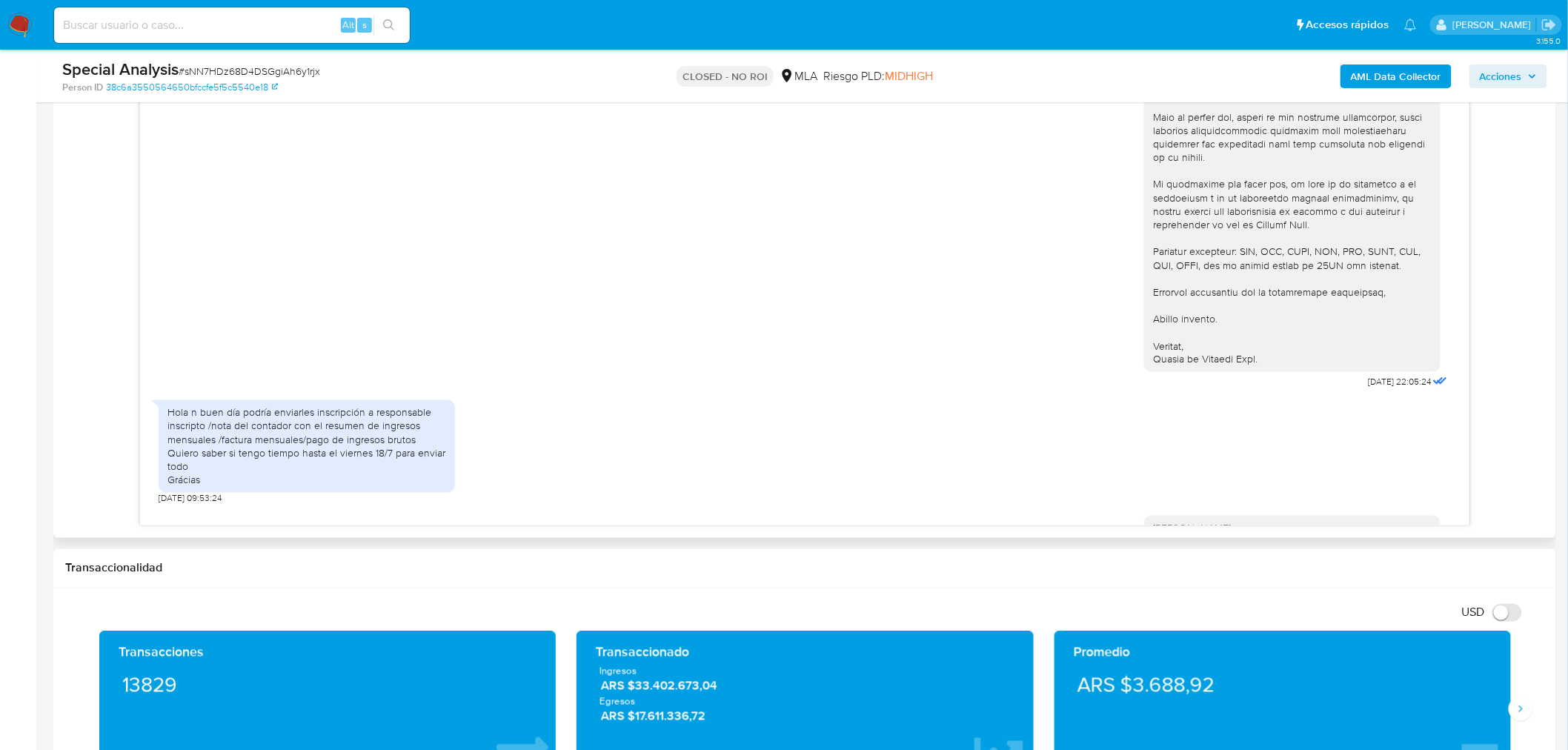
scroll to position [292, 0]
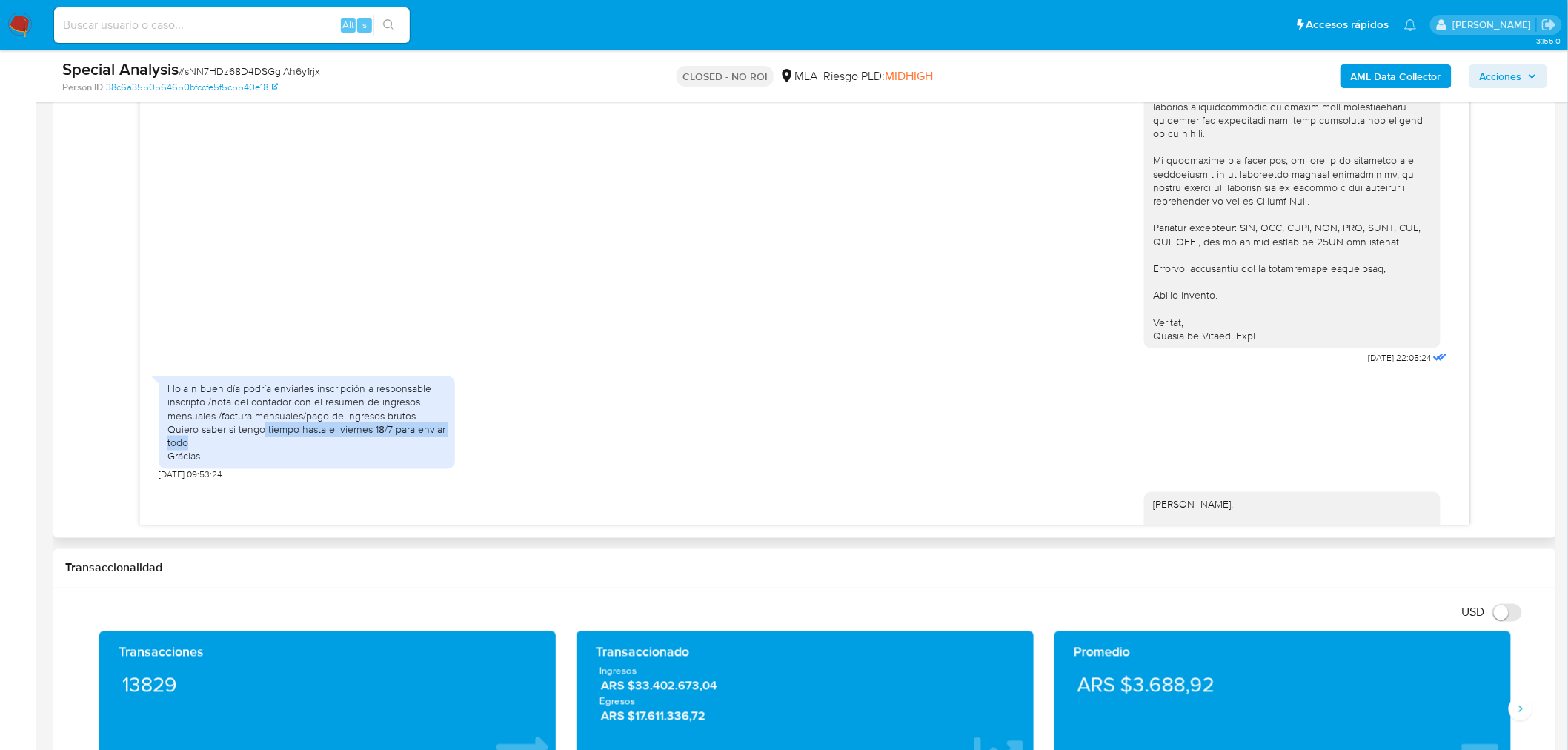
drag, startPoint x: 265, startPoint y: 461, endPoint x: 329, endPoint y: 465, distance: 64.1
click at [329, 463] on div "Hola n buen día podría enviarles inscripción a responsable inscripto /nota del …" at bounding box center [306, 422] width 279 height 81
copy div "tiempo hasta el viernes 18/7 para enviar todo"
